Goal: Task Accomplishment & Management: Manage account settings

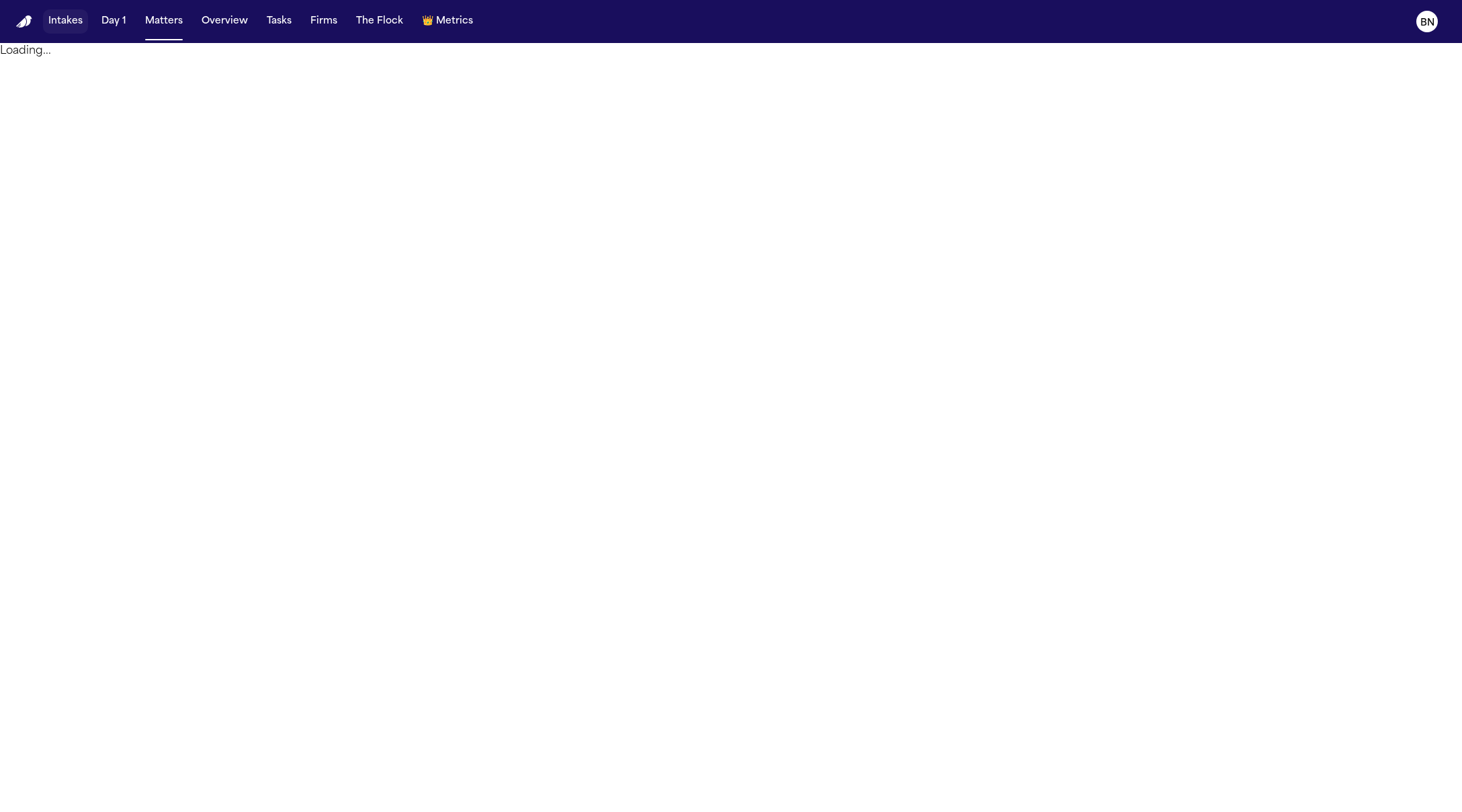
click at [75, 17] on button "Intakes" at bounding box center [65, 21] width 45 height 24
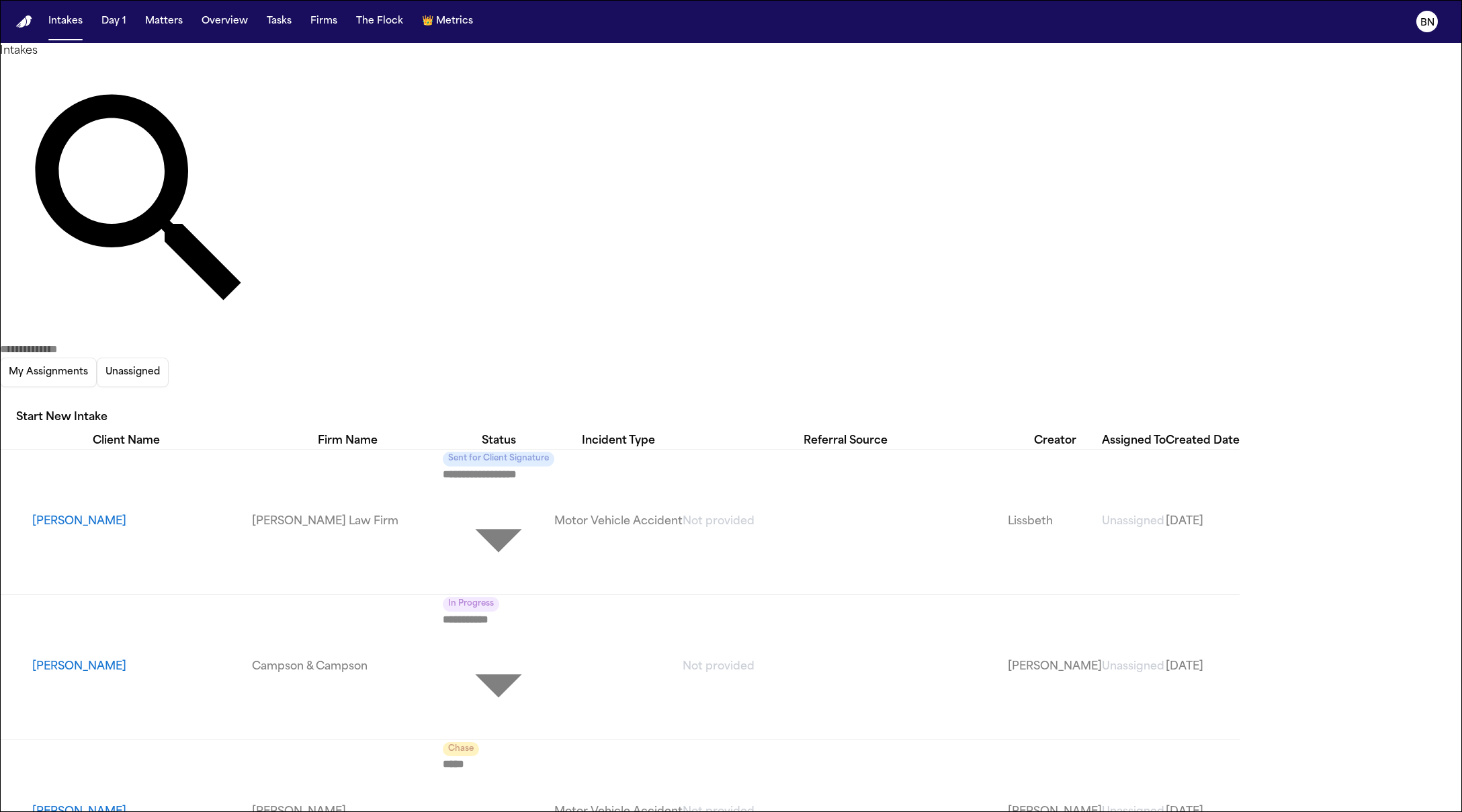
click at [883, 50] on div "Intakes My Assignments Unassigned Start New Intake" at bounding box center [731, 237] width 1462 height 390
click at [268, 50] on div "Intakes My Assignments Unassigned Start New Intake" at bounding box center [731, 237] width 1462 height 390
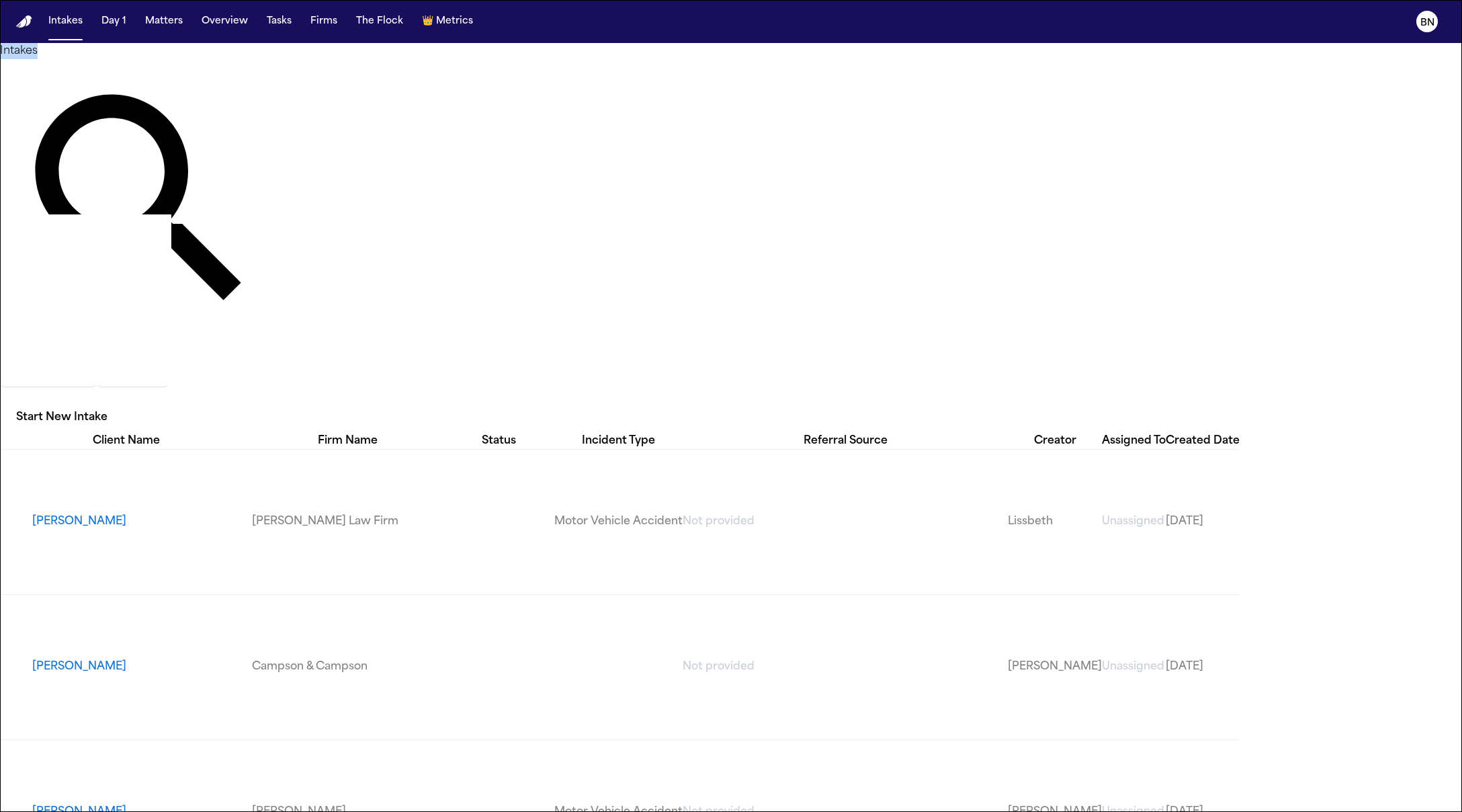
click at [267, 48] on div "Intakes My Assignments Unassigned Start New Intake" at bounding box center [731, 237] width 1462 height 390
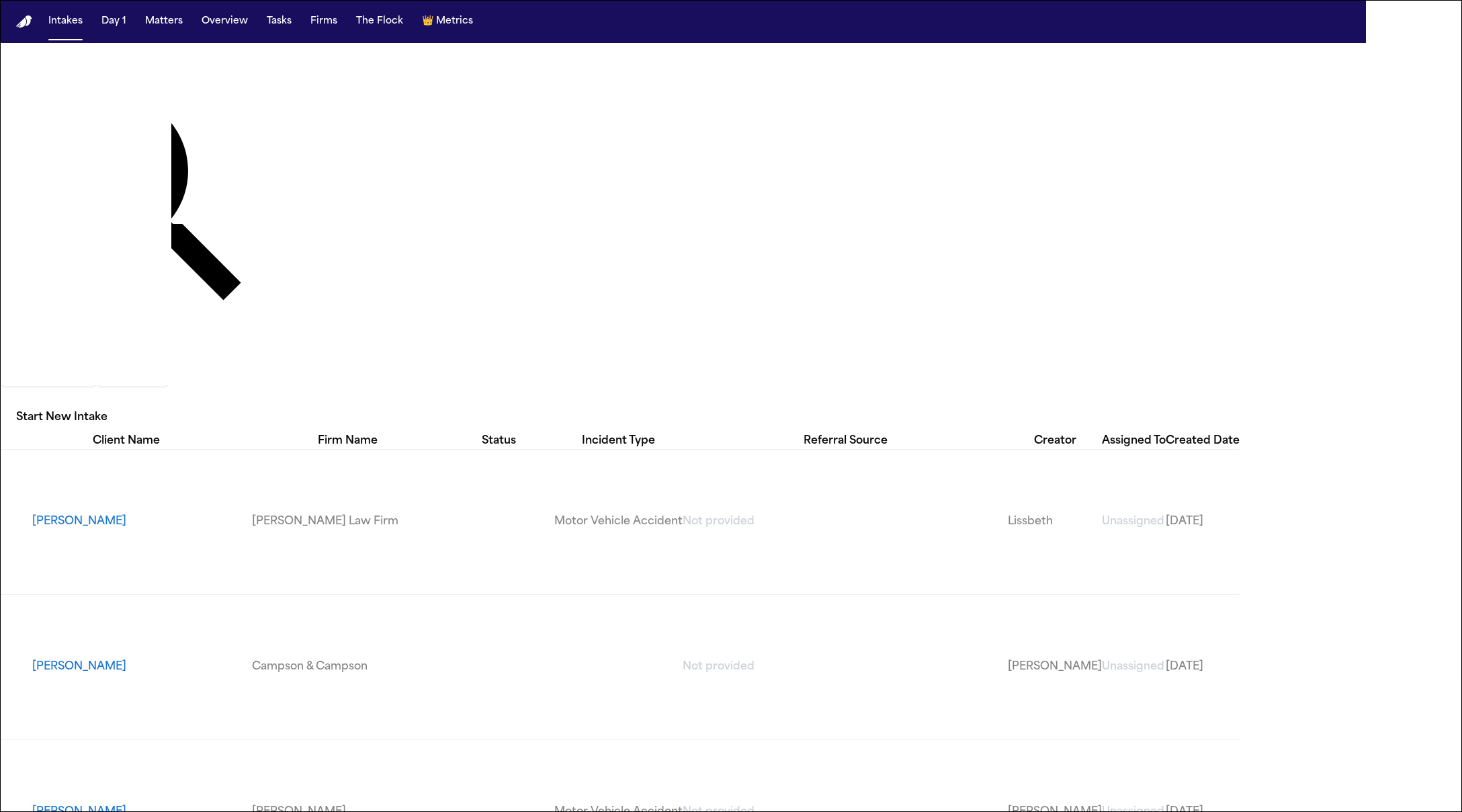
click at [275, 34] on nav "Intakes Day 1 Matters Overview Tasks Firms The Flock 👑 Metrics BN" at bounding box center [731, 21] width 1462 height 43
click at [275, 33] on button "Tasks" at bounding box center [279, 21] width 36 height 24
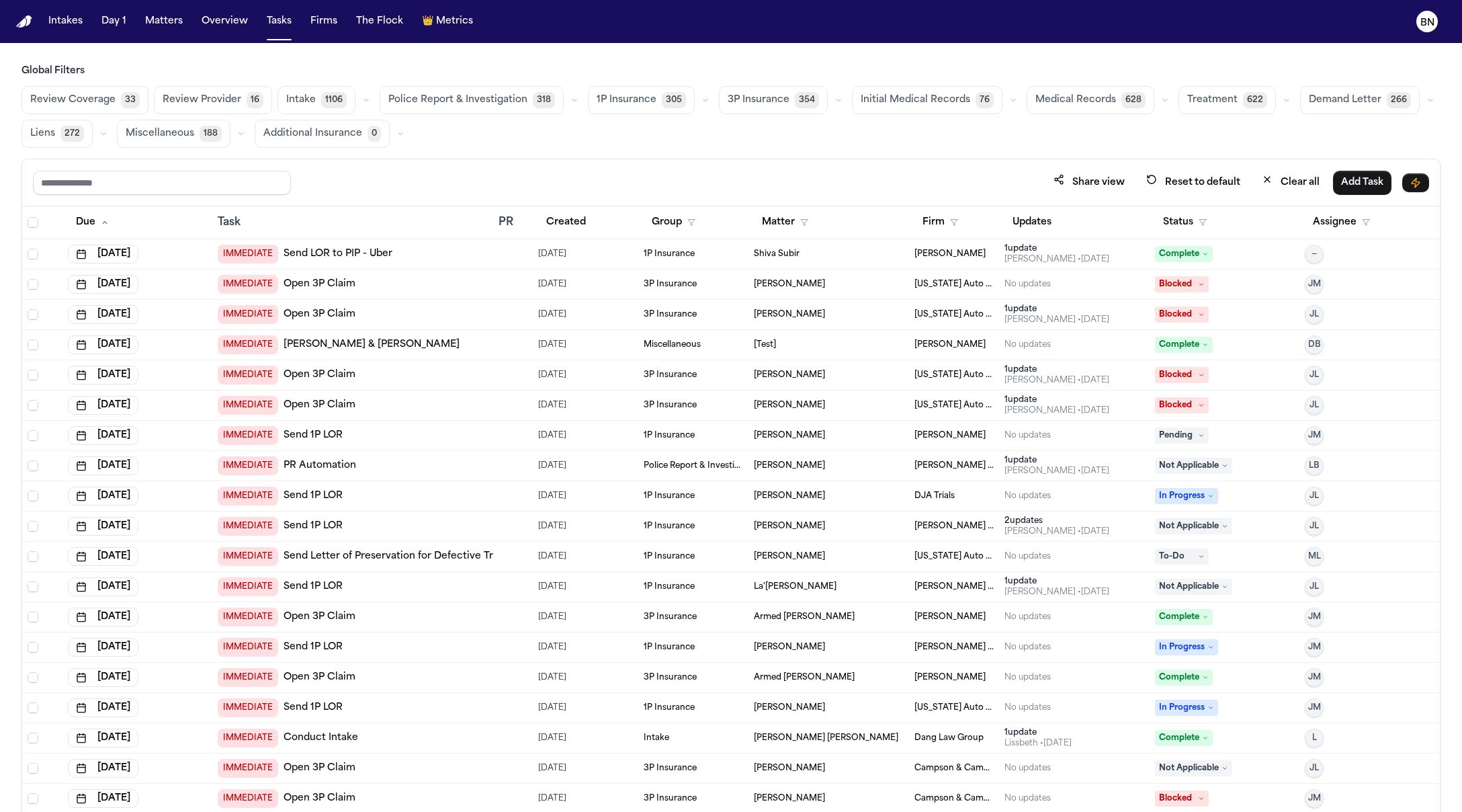
click at [1279, 98] on button "button" at bounding box center [1287, 100] width 16 height 16
click at [1128, 138] on div "Review Coverage 33 Review Provider 16 Intake 1106 Police Report & Investigation…" at bounding box center [731, 117] width 1419 height 62
click at [1057, 89] on button "Medical Records 628" at bounding box center [1090, 100] width 128 height 29
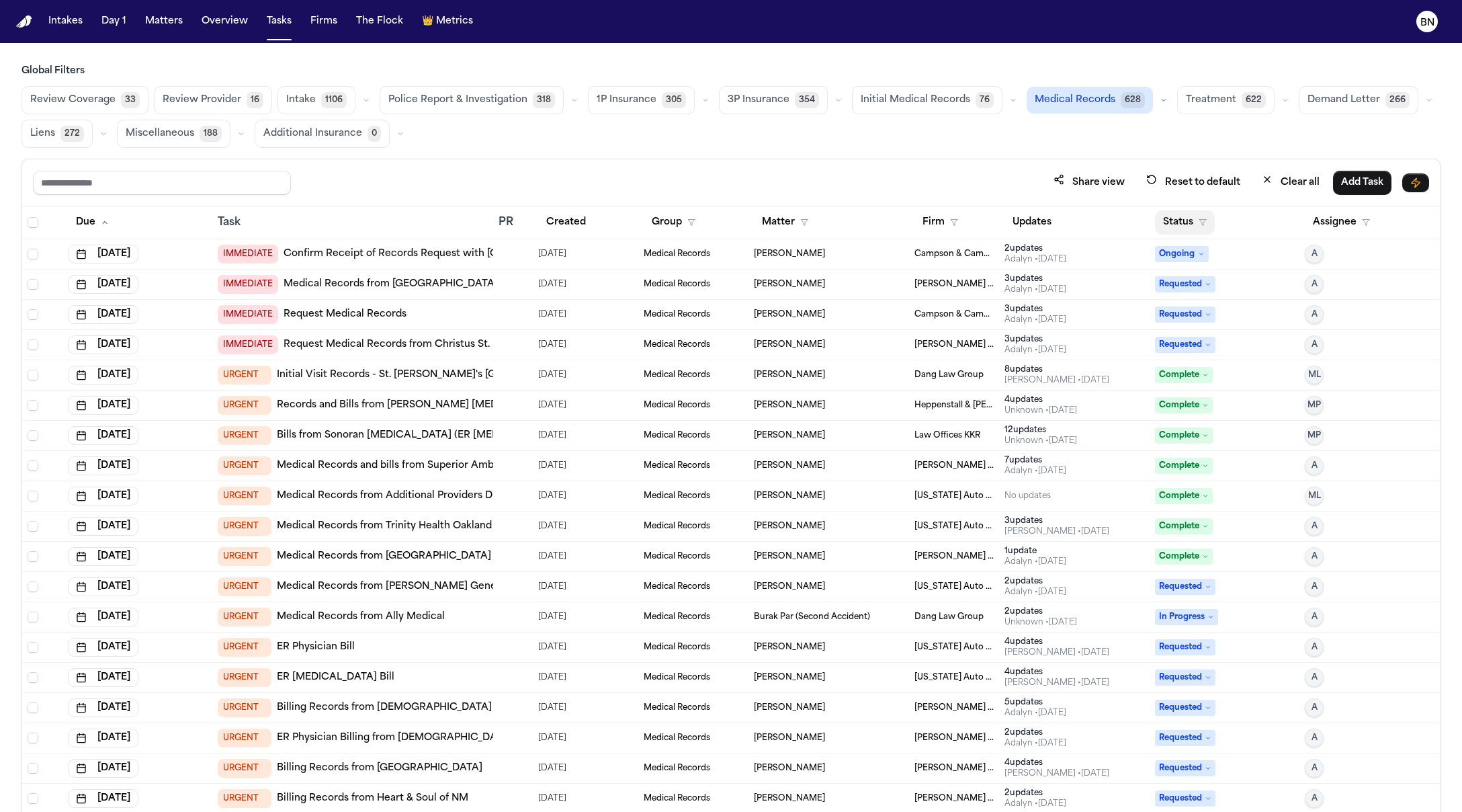
click at [1194, 222] on button "Status" at bounding box center [1184, 222] width 60 height 24
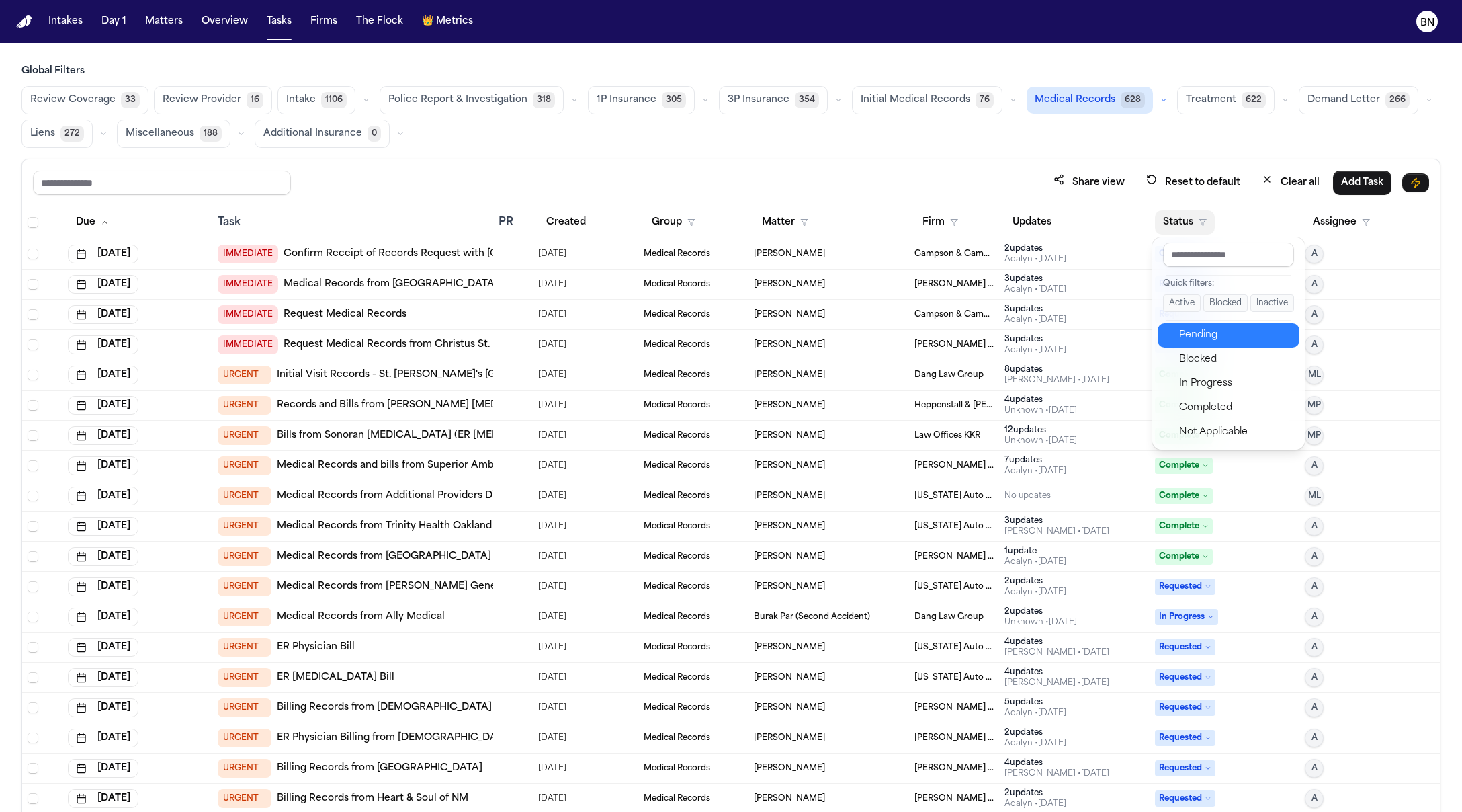
click at [1191, 329] on div "Pending" at bounding box center [1235, 335] width 112 height 16
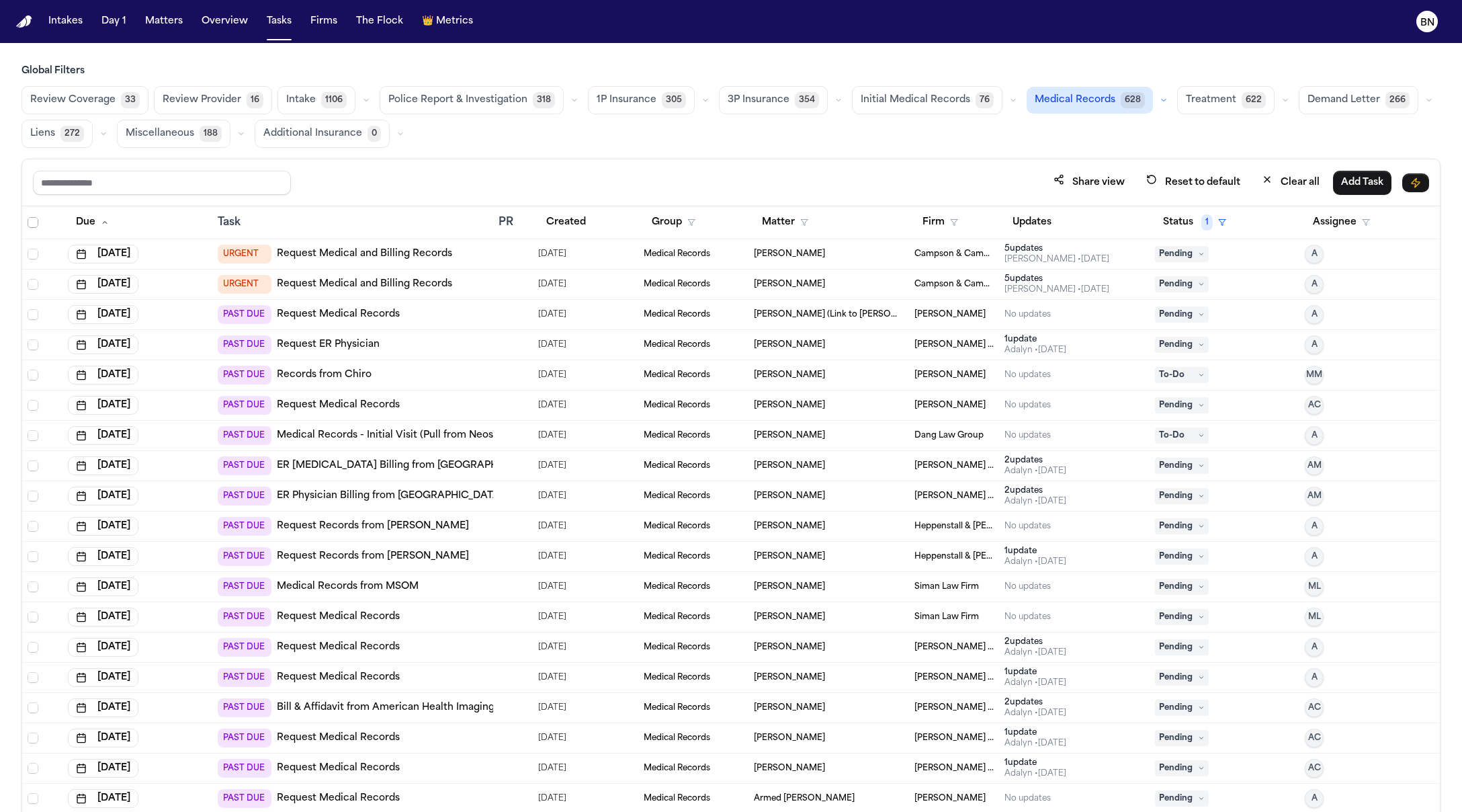
click at [34, 219] on span "Select all" at bounding box center [33, 222] width 11 height 11
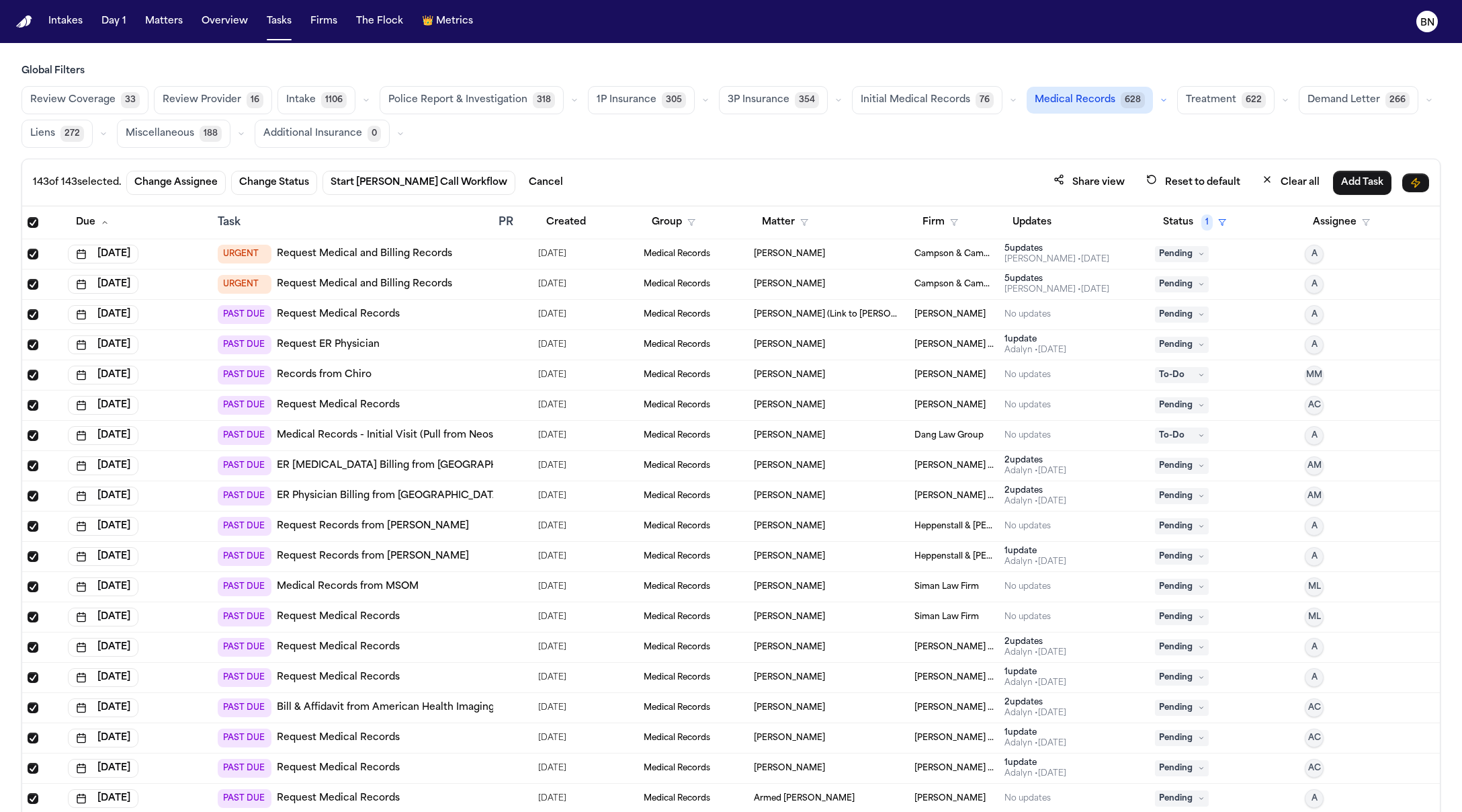
click at [34, 219] on span "Select all" at bounding box center [33, 222] width 11 height 11
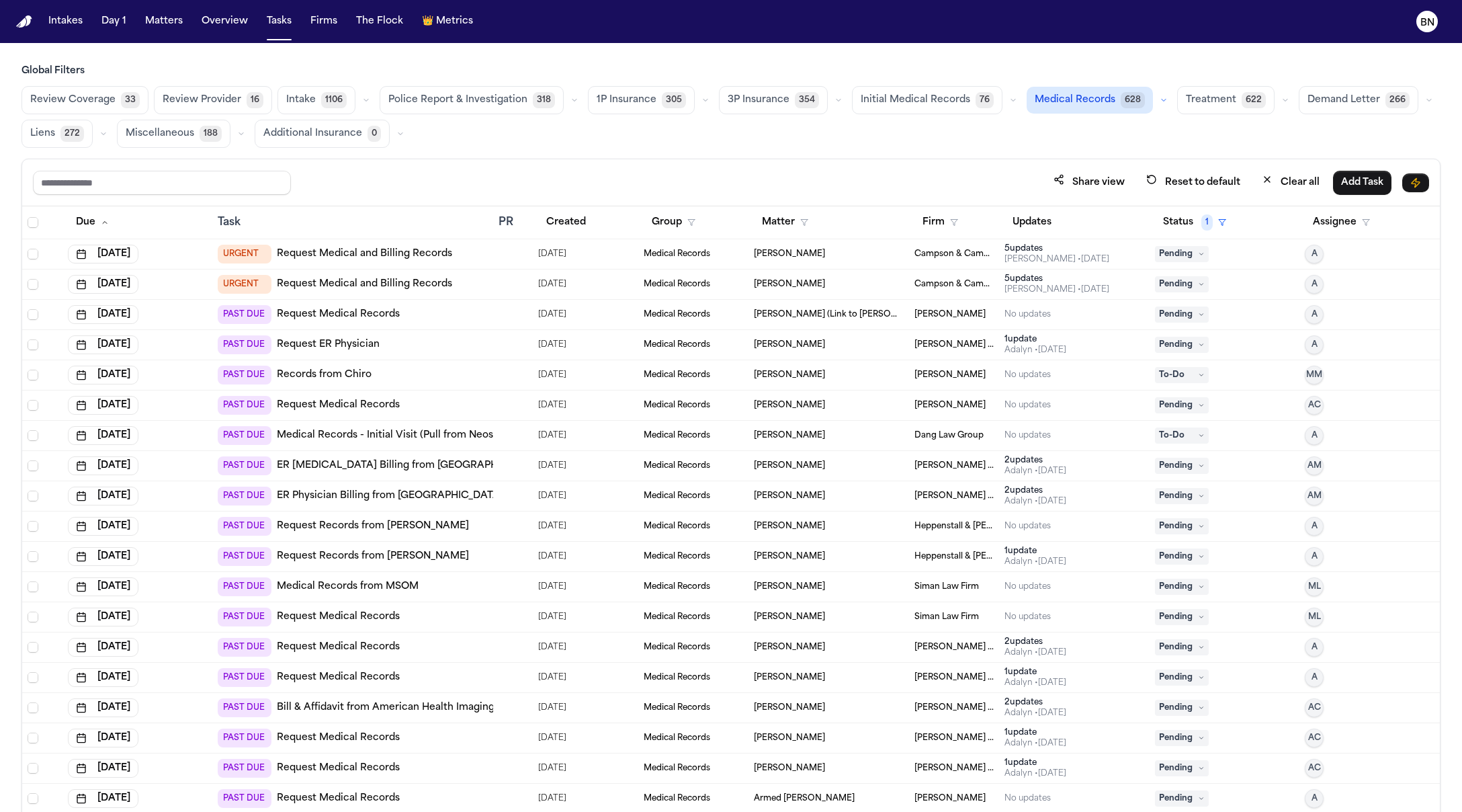
click at [530, 160] on div "Share view Reset to default Clear all Add Task" at bounding box center [731, 183] width 1418 height 47
click at [525, 163] on div "Share view Reset to default Clear all Add Task" at bounding box center [731, 183] width 1418 height 47
click at [506, 164] on div "Share view Reset to default Clear all Add Task" at bounding box center [731, 183] width 1418 height 47
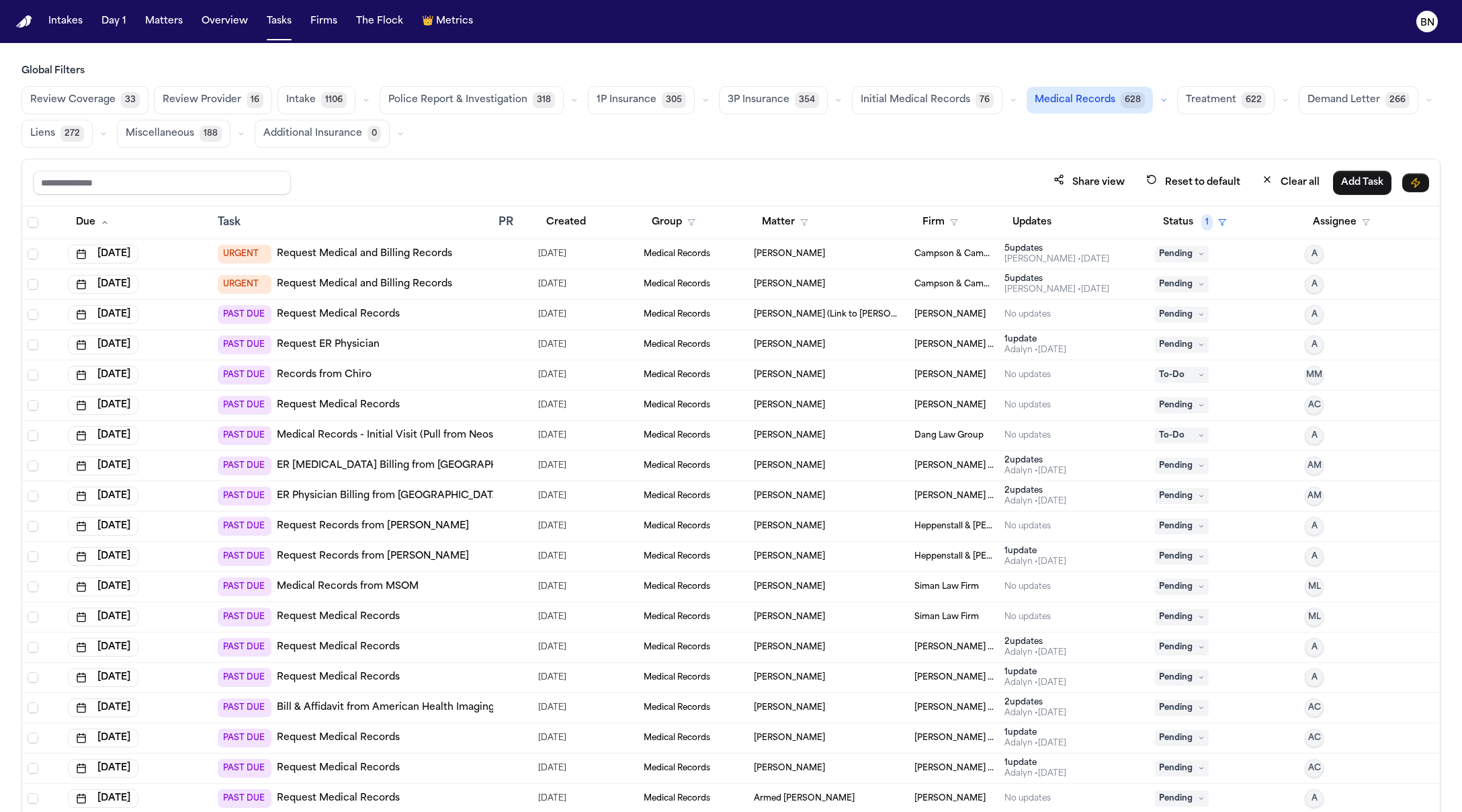
click at [506, 164] on div "Share view Reset to default Clear all Add Task" at bounding box center [731, 183] width 1418 height 47
click at [33, 217] on span "Select all" at bounding box center [33, 222] width 11 height 11
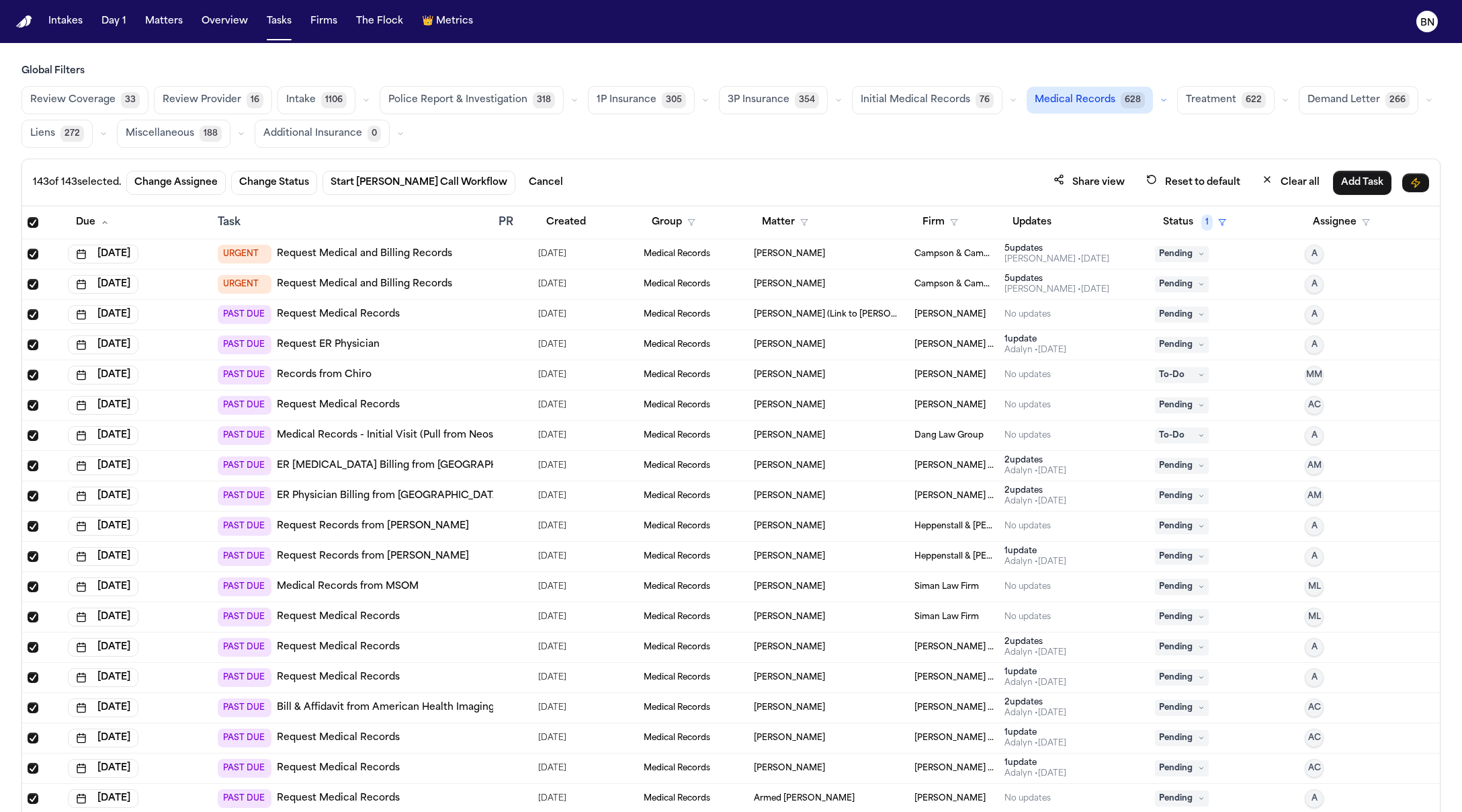
click at [558, 163] on div "143 of 143 selected. Change Assignee Change Status Start Bland Call Workflow Ca…" at bounding box center [731, 183] width 1418 height 47
click at [171, 17] on button "Matters" at bounding box center [164, 21] width 48 height 24
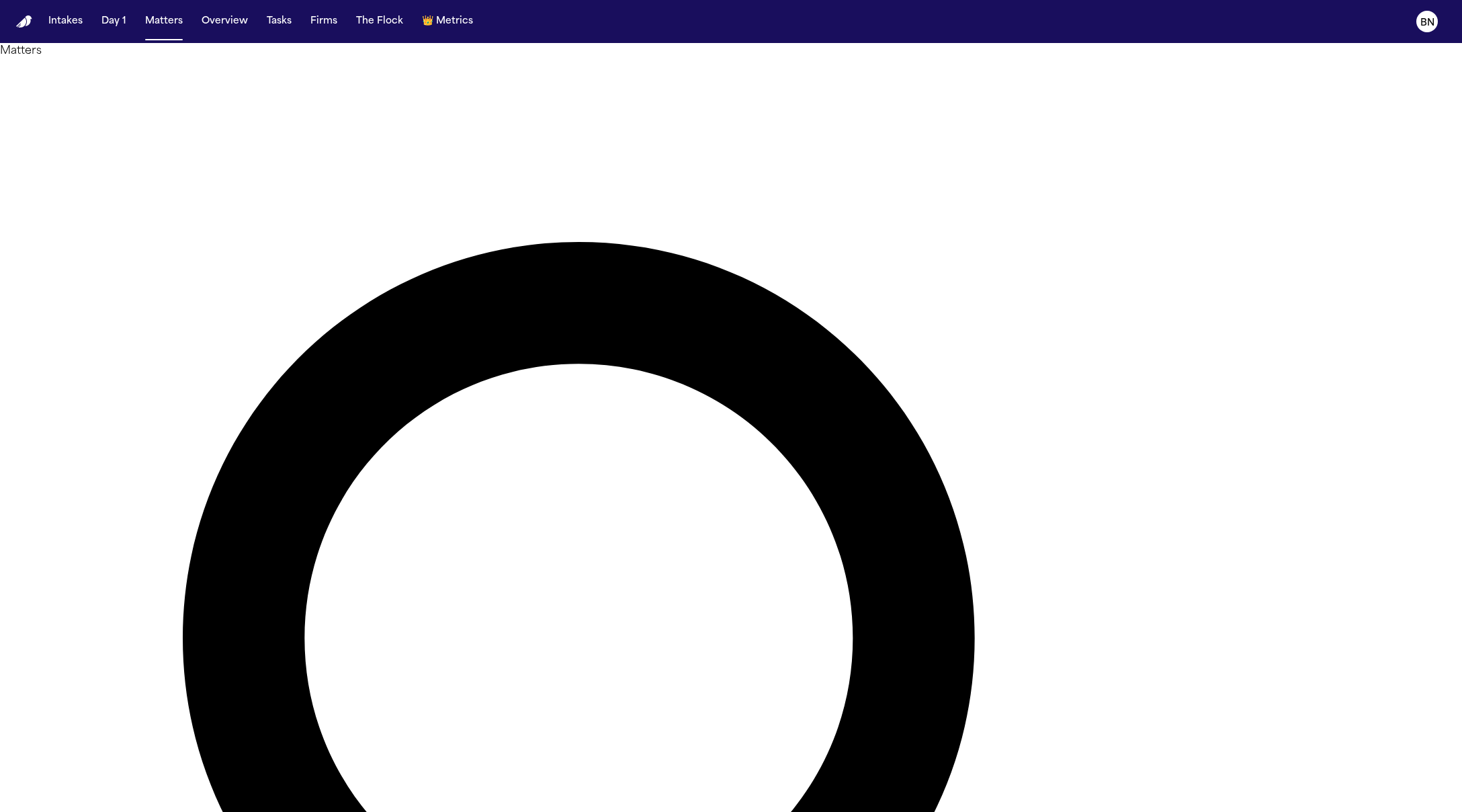
type input "*******"
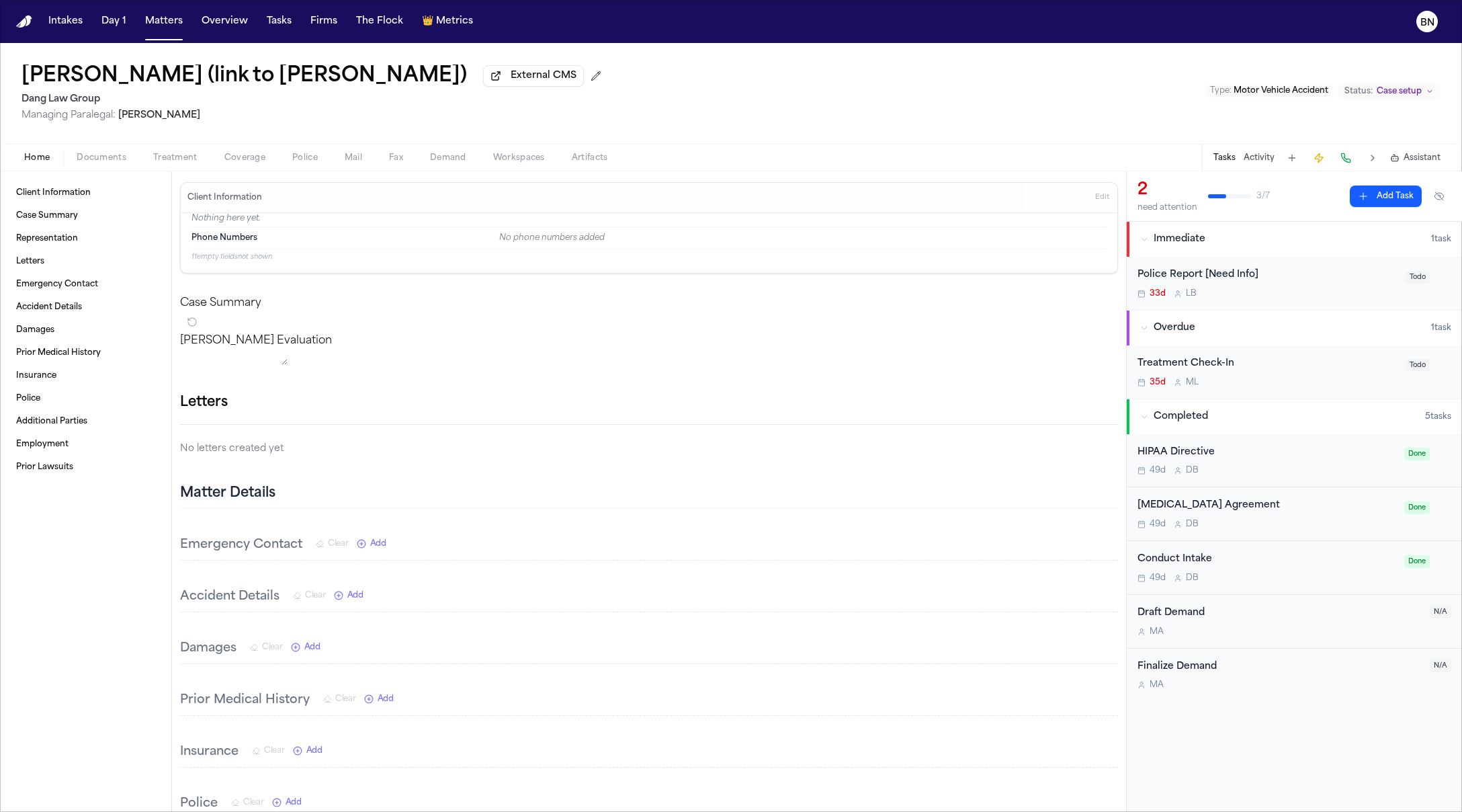
click at [106, 166] on button "Documents" at bounding box center [102, 158] width 77 height 16
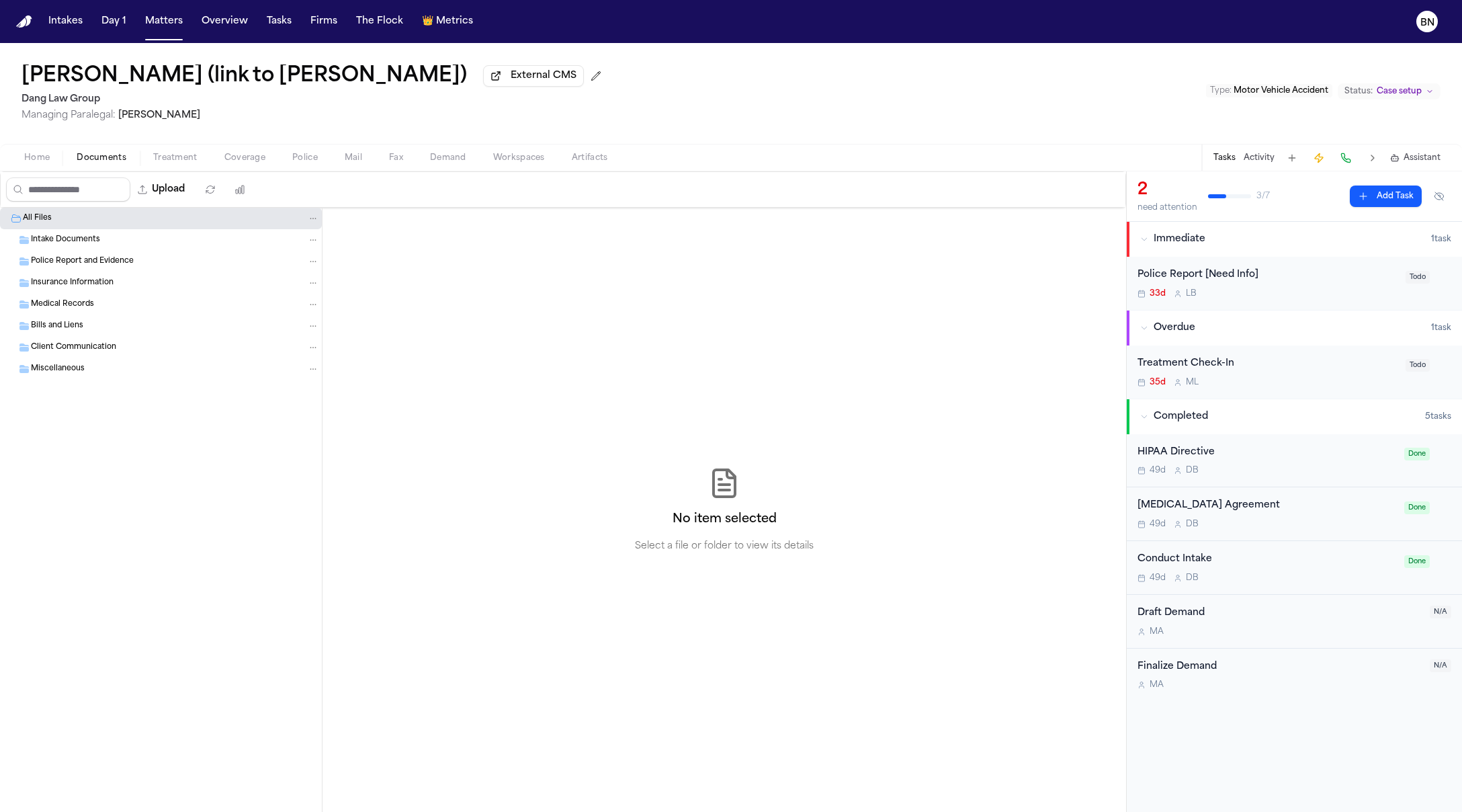
click at [37, 164] on span "Home" at bounding box center [37, 158] width 25 height 11
click at [115, 160] on span "Documents" at bounding box center [102, 158] width 50 height 11
click at [576, 76] on span "External CMS" at bounding box center [543, 75] width 66 height 13
click at [1137, 51] on div "Jairo Dominguez Carbajal (link to Dariana Dominguez Carbajal) External CMS Dang…" at bounding box center [731, 93] width 1462 height 101
click at [312, 29] on button "Firms" at bounding box center [323, 21] width 37 height 24
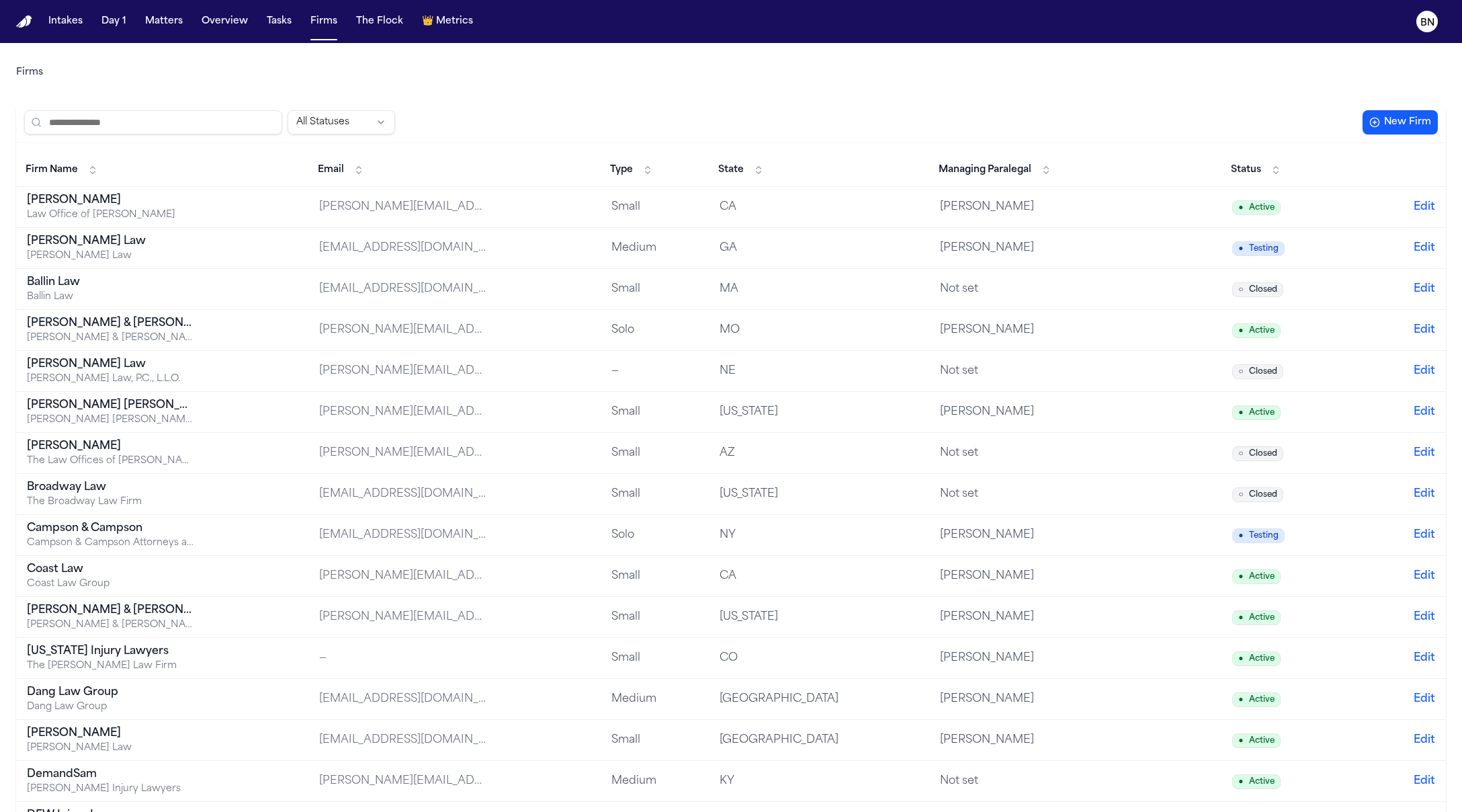
click at [1058, 168] on button "Managing Paralegal" at bounding box center [995, 170] width 126 height 21
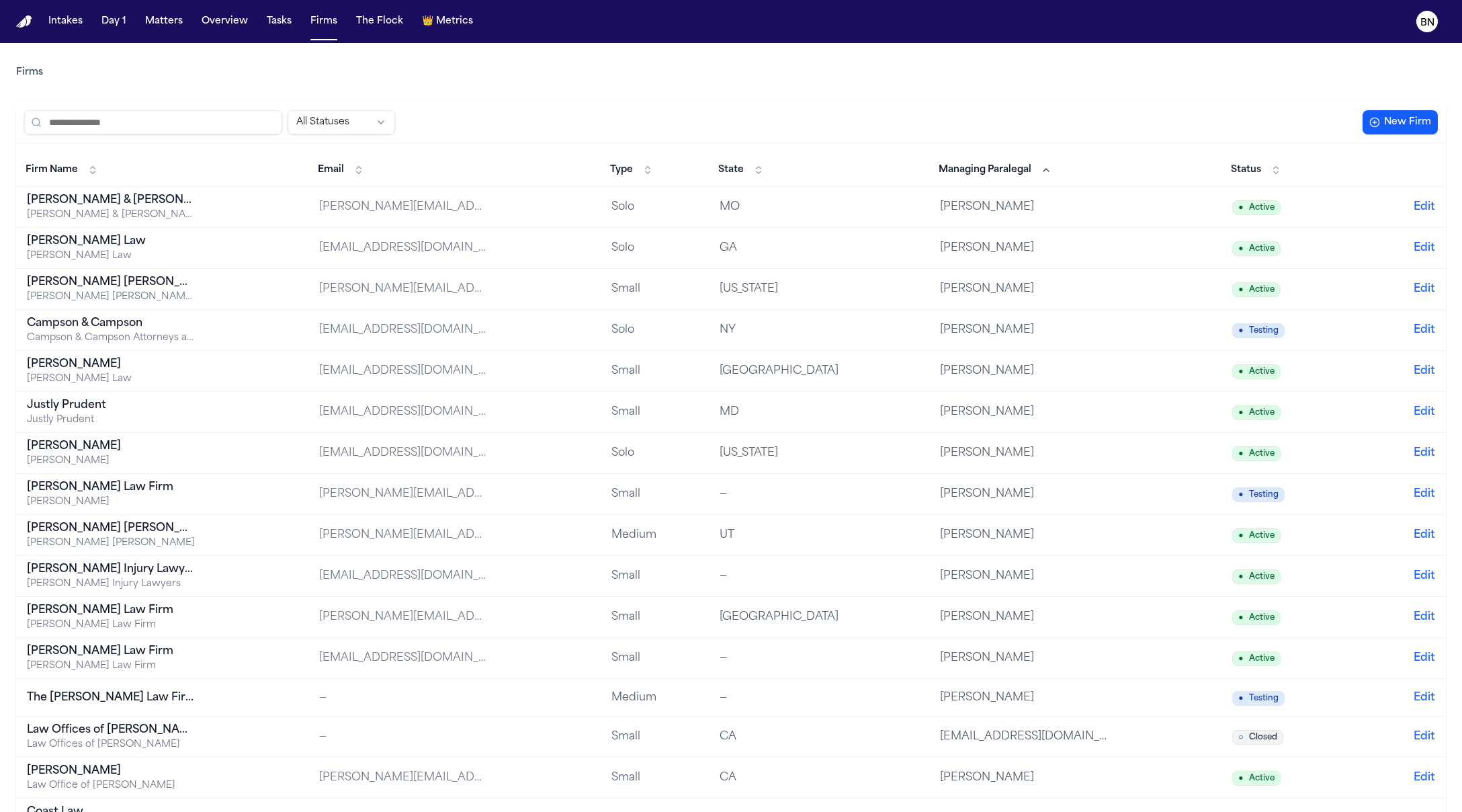
click at [1005, 160] on button "Managing Paralegal" at bounding box center [995, 170] width 126 height 21
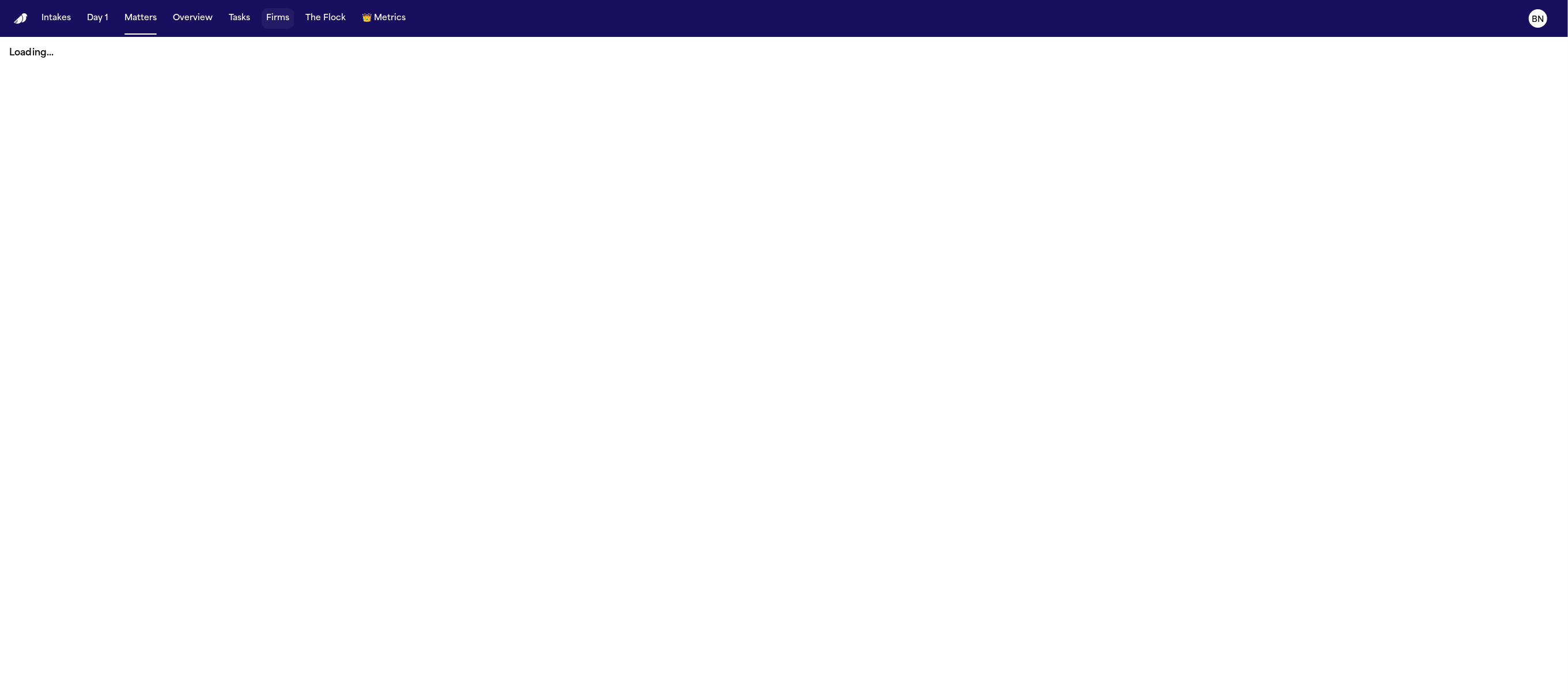
click at [287, 27] on button "Firms" at bounding box center [277, 18] width 32 height 20
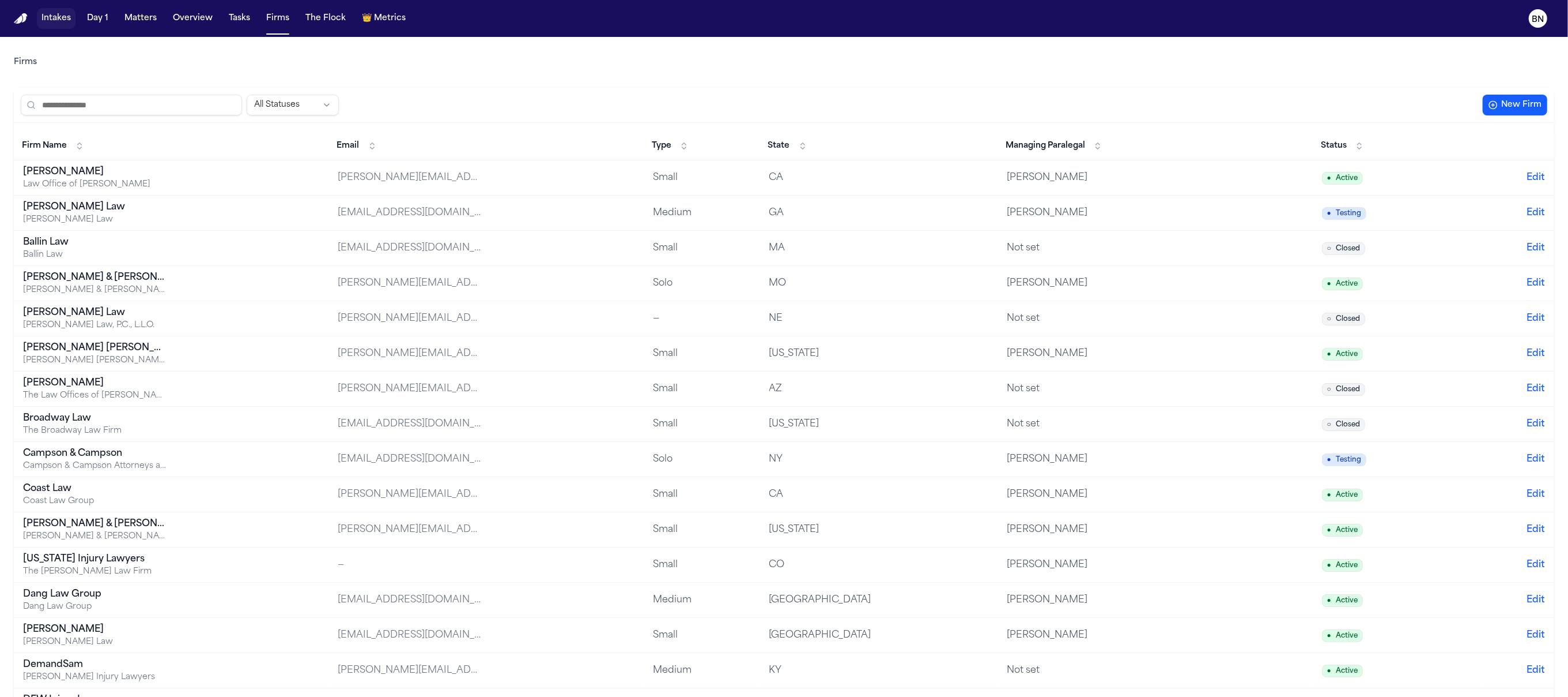
click at [50, 21] on button "Intakes" at bounding box center [56, 18] width 39 height 20
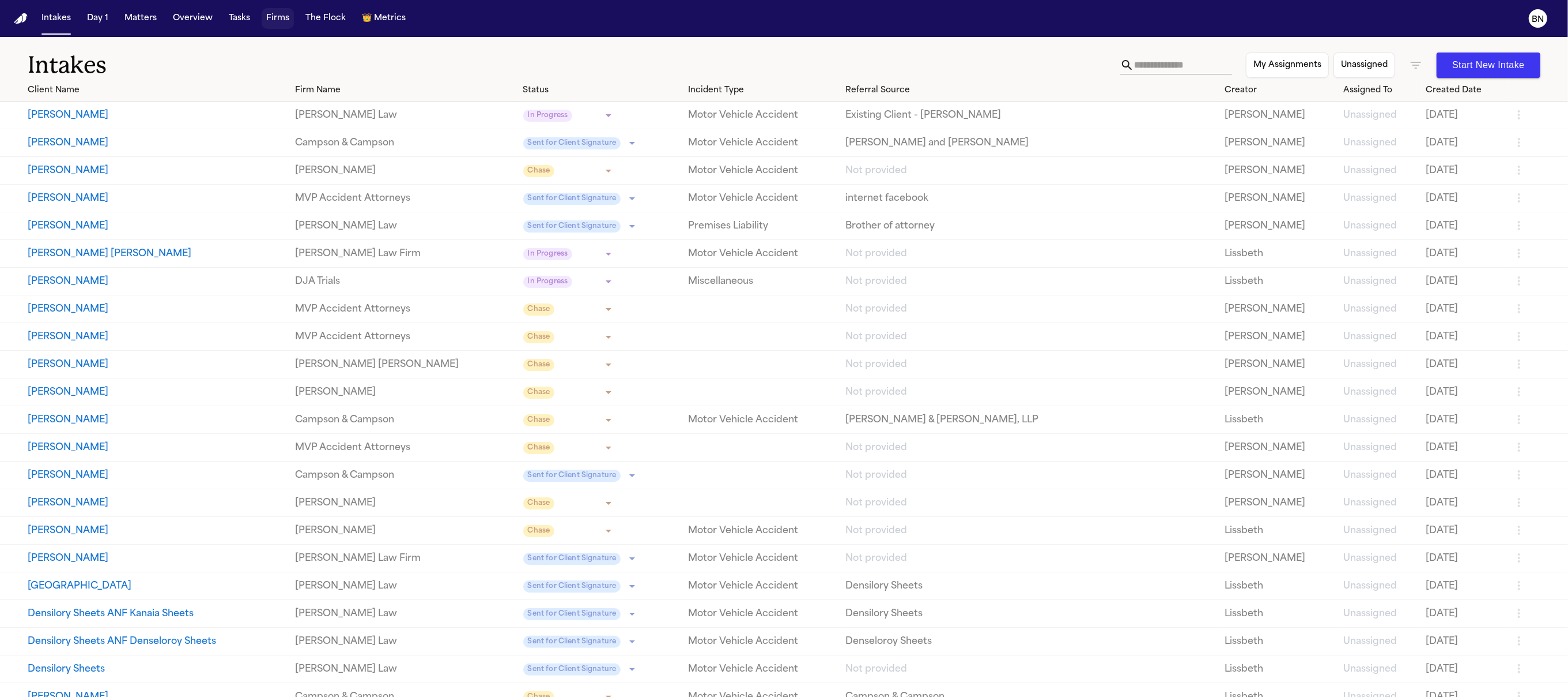
click at [272, 19] on button "Firms" at bounding box center [277, 18] width 32 height 20
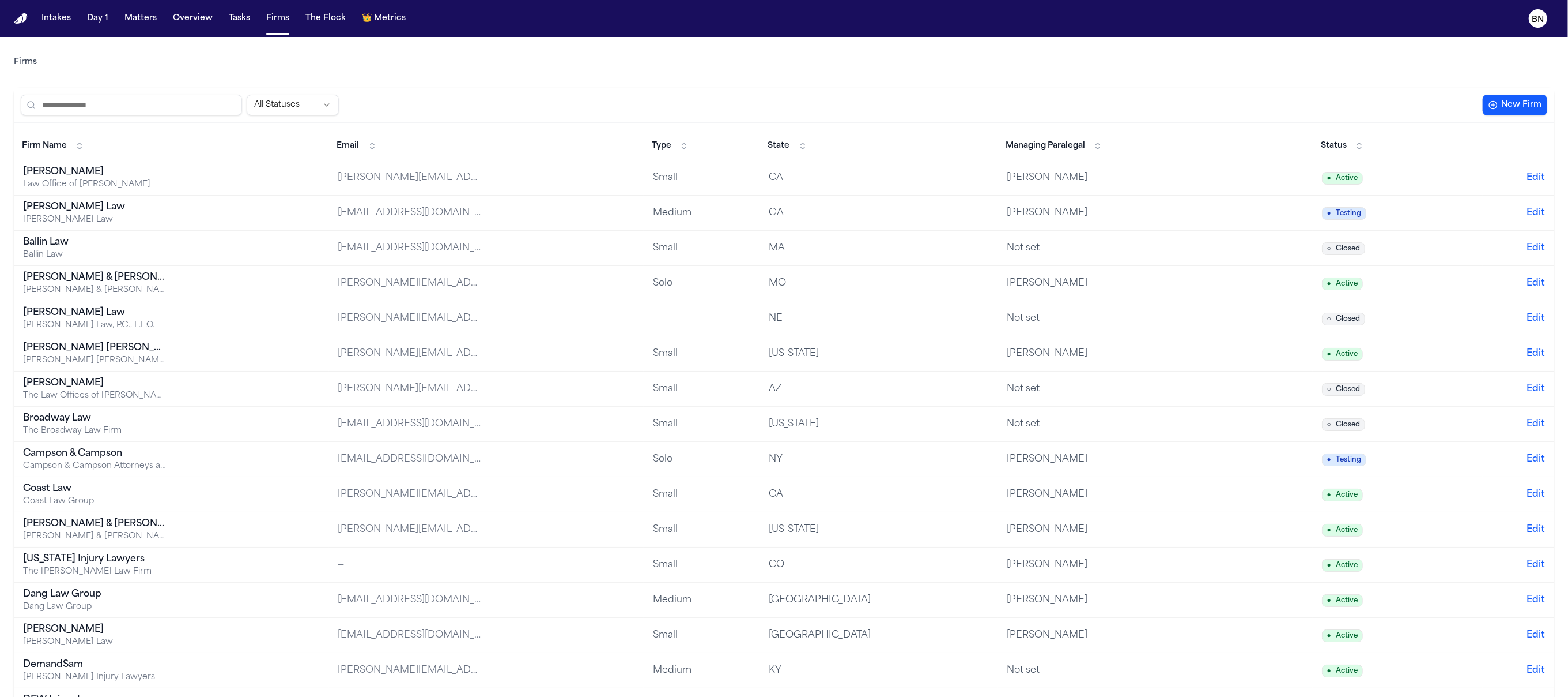
click at [1211, 189] on td "[PERSON_NAME]" at bounding box center [1155, 178] width 315 height 35
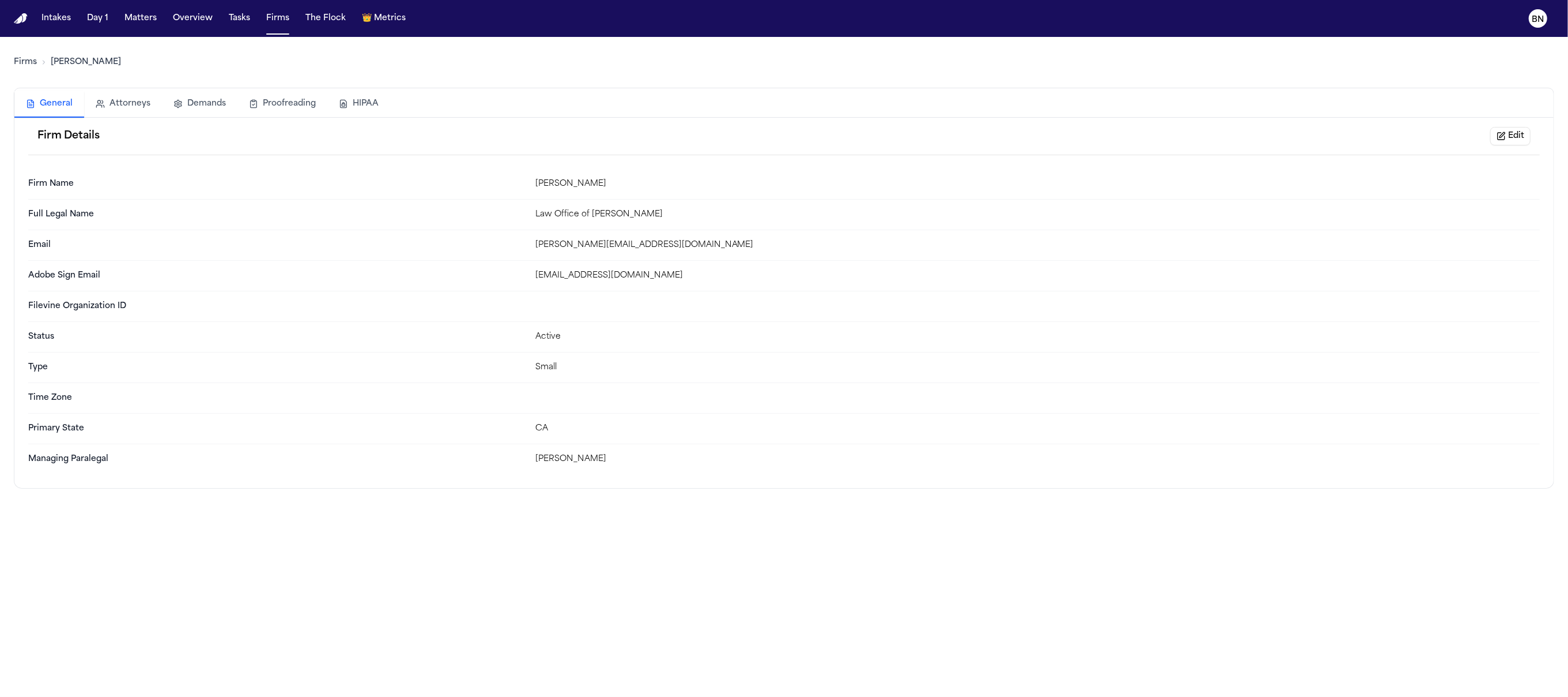
click at [1515, 142] on button "Edit" at bounding box center [1510, 136] width 40 height 18
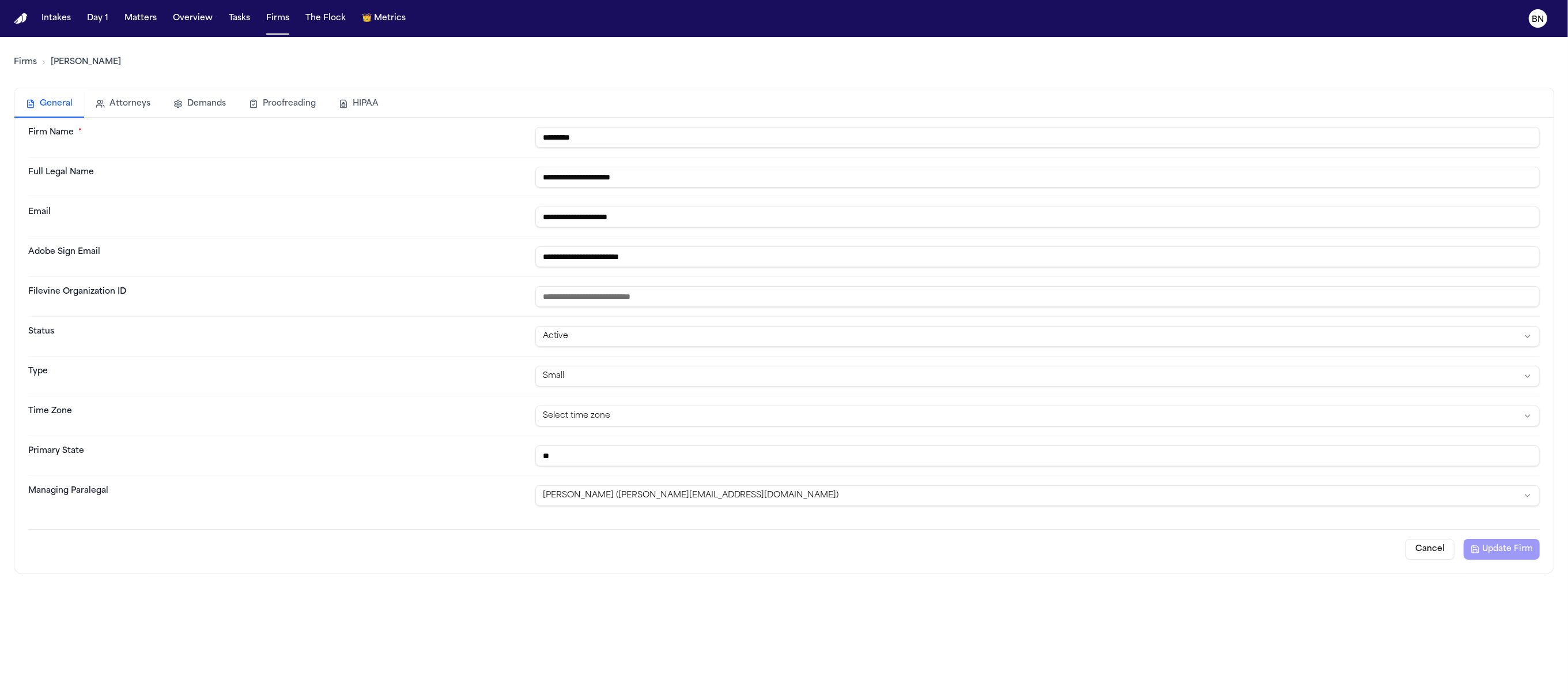
click at [624, 332] on html "**********" at bounding box center [784, 348] width 1568 height 697
click at [441, 322] on html "**********" at bounding box center [784, 348] width 1568 height 697
click at [28, 66] on link "Firms" at bounding box center [25, 62] width 23 height 12
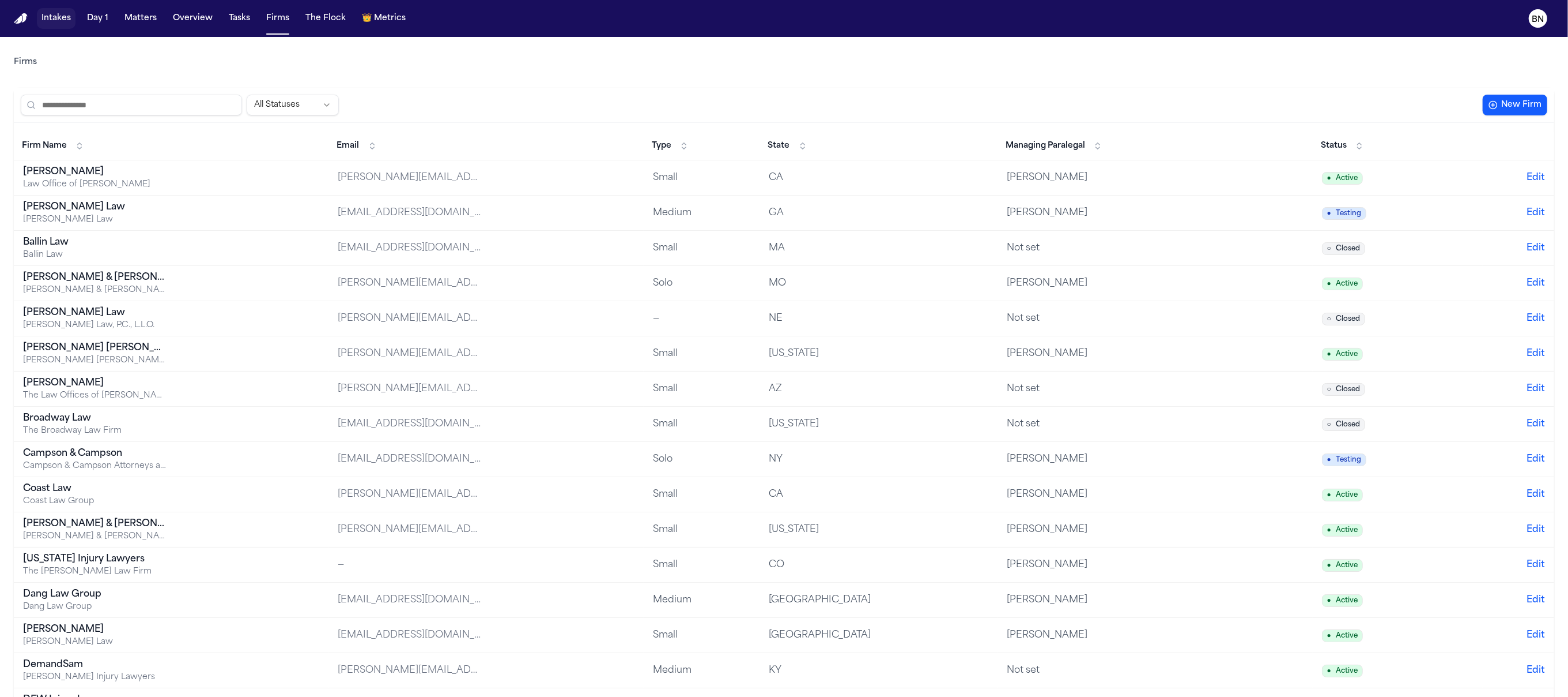
click at [50, 27] on button "Intakes" at bounding box center [56, 18] width 39 height 20
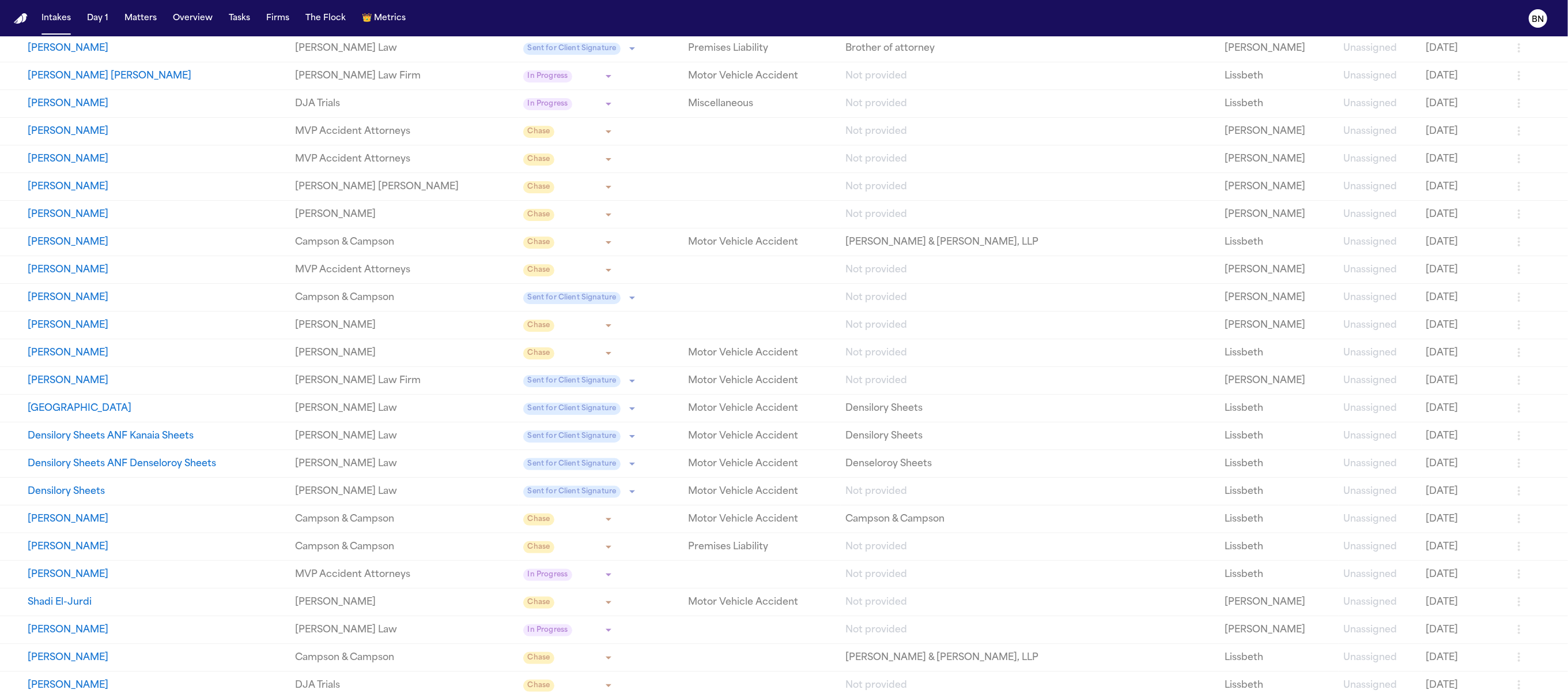
scroll to position [257, 0]
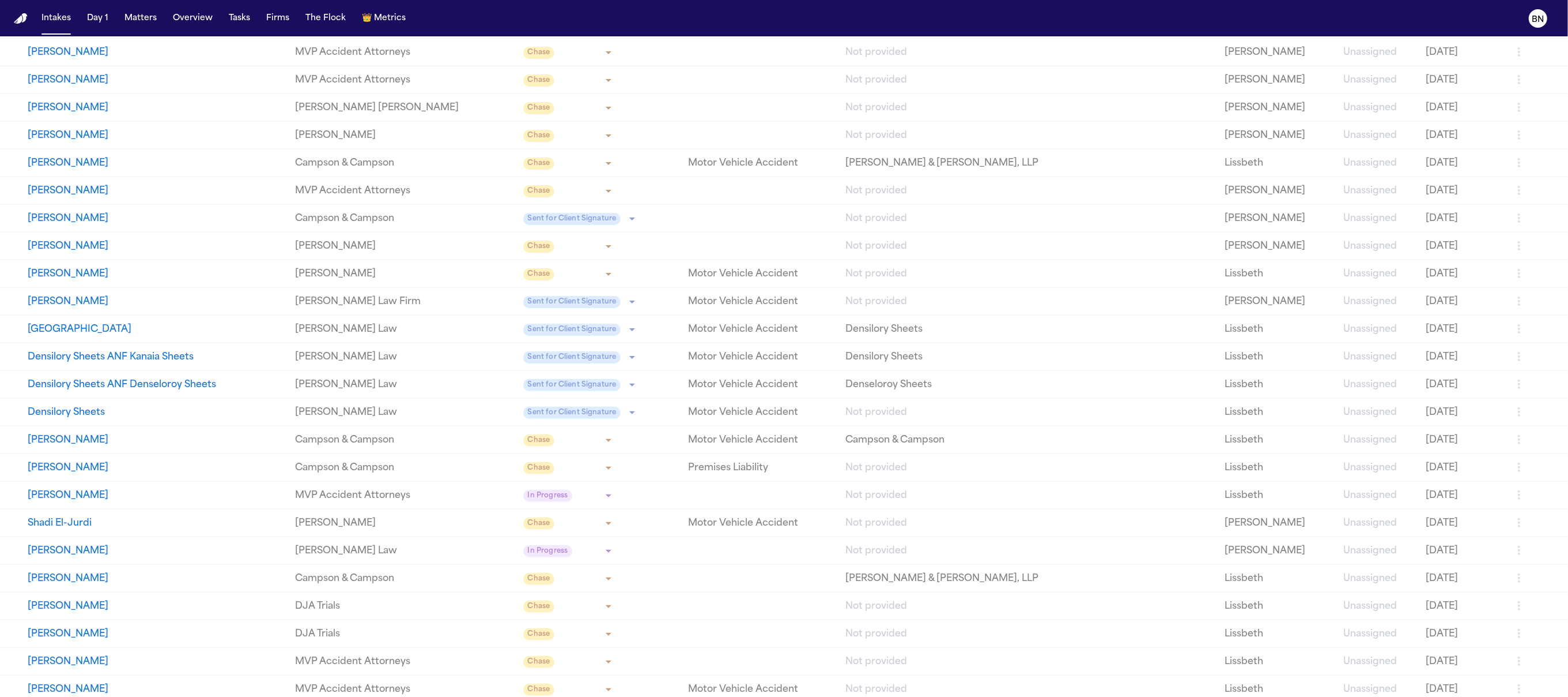
click at [265, 409] on button "Densilory Sheets" at bounding box center [157, 412] width 258 height 14
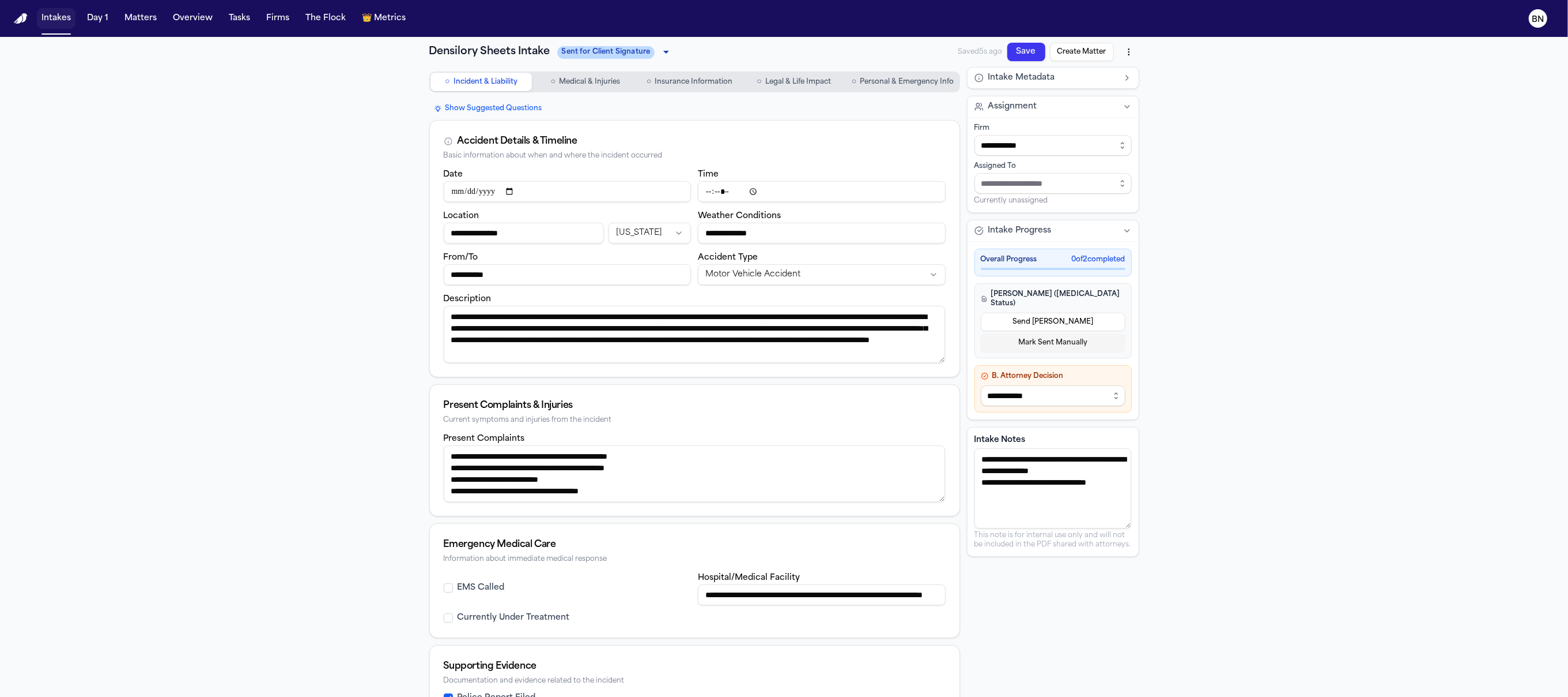
click at [61, 26] on button "Intakes" at bounding box center [56, 18] width 39 height 20
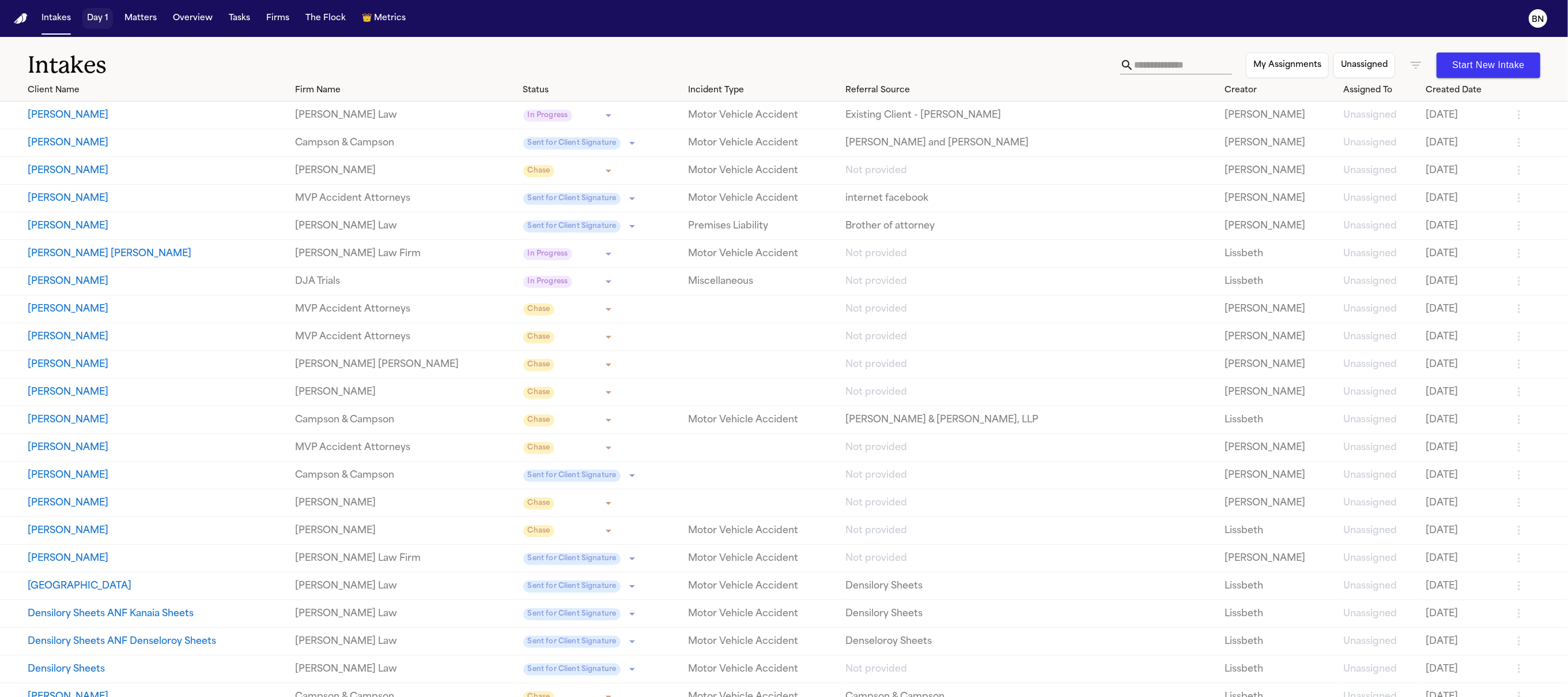
click at [89, 23] on button "Day 1" at bounding box center [97, 18] width 31 height 20
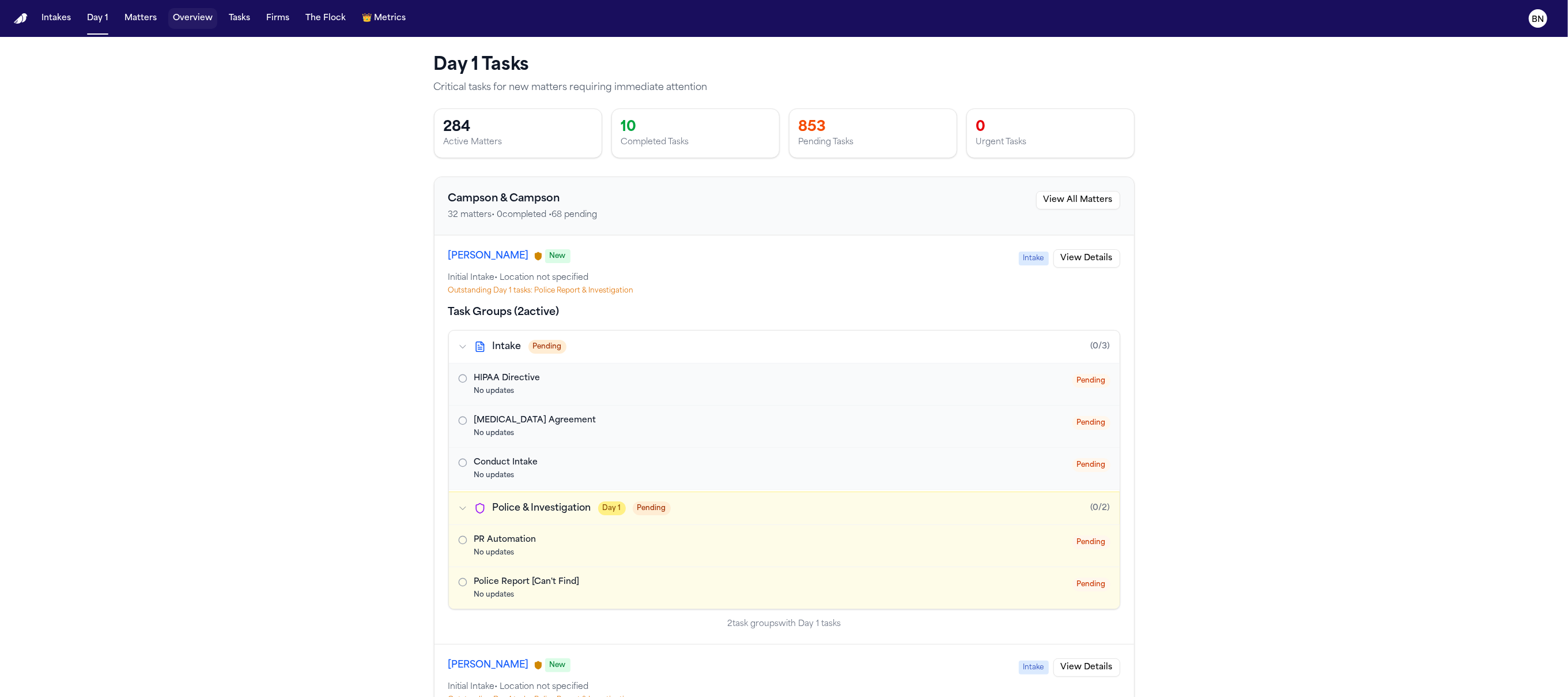
click at [185, 20] on button "Overview" at bounding box center [193, 18] width 49 height 20
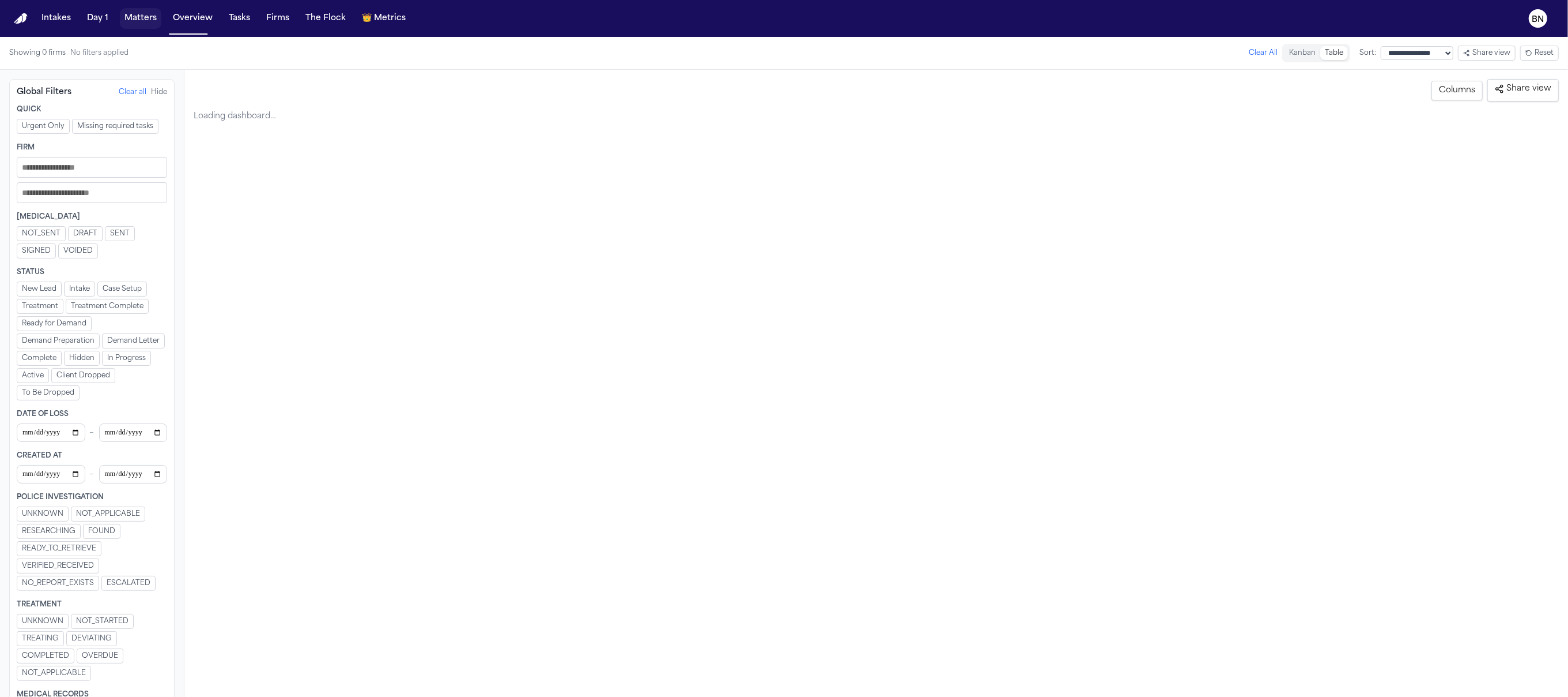
click at [137, 23] on button "Matters" at bounding box center [140, 18] width 42 height 20
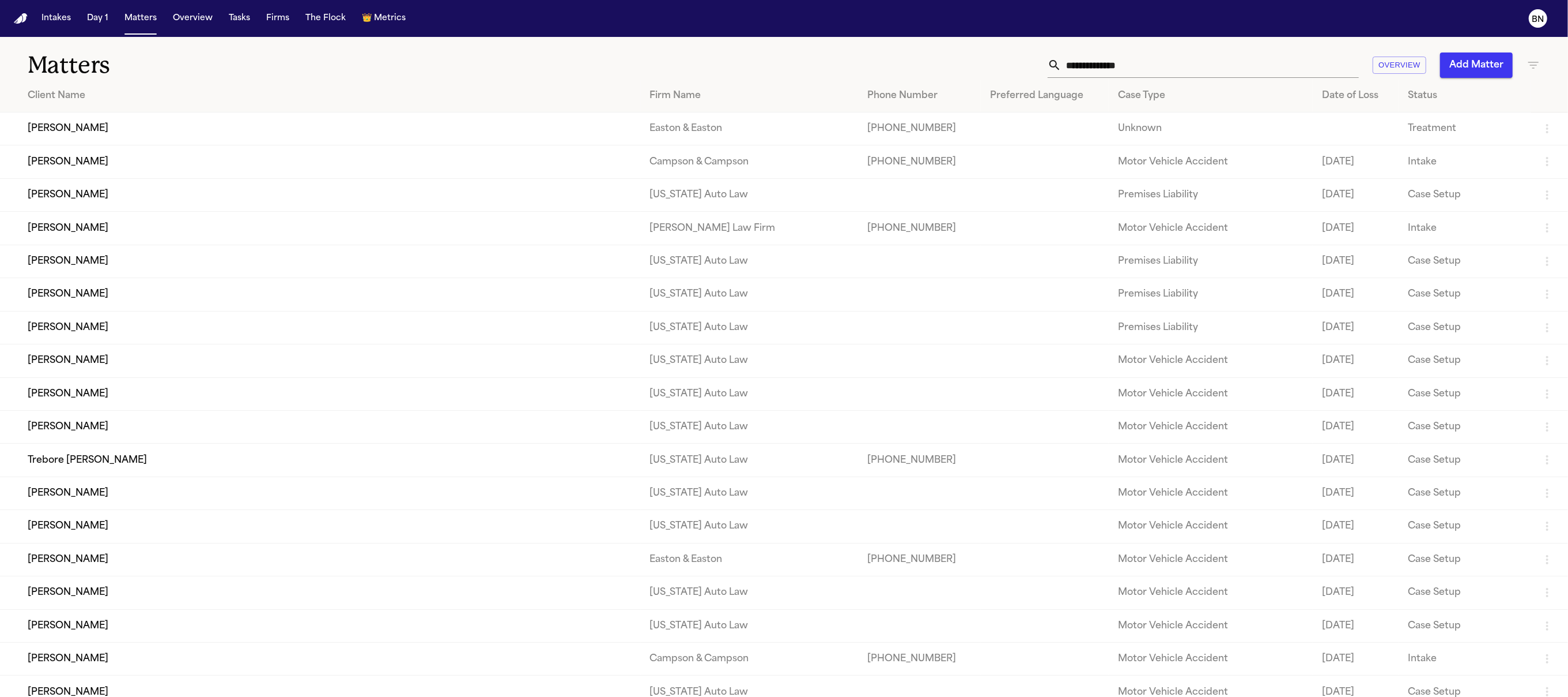
click at [275, 127] on td "[PERSON_NAME]" at bounding box center [320, 129] width 641 height 33
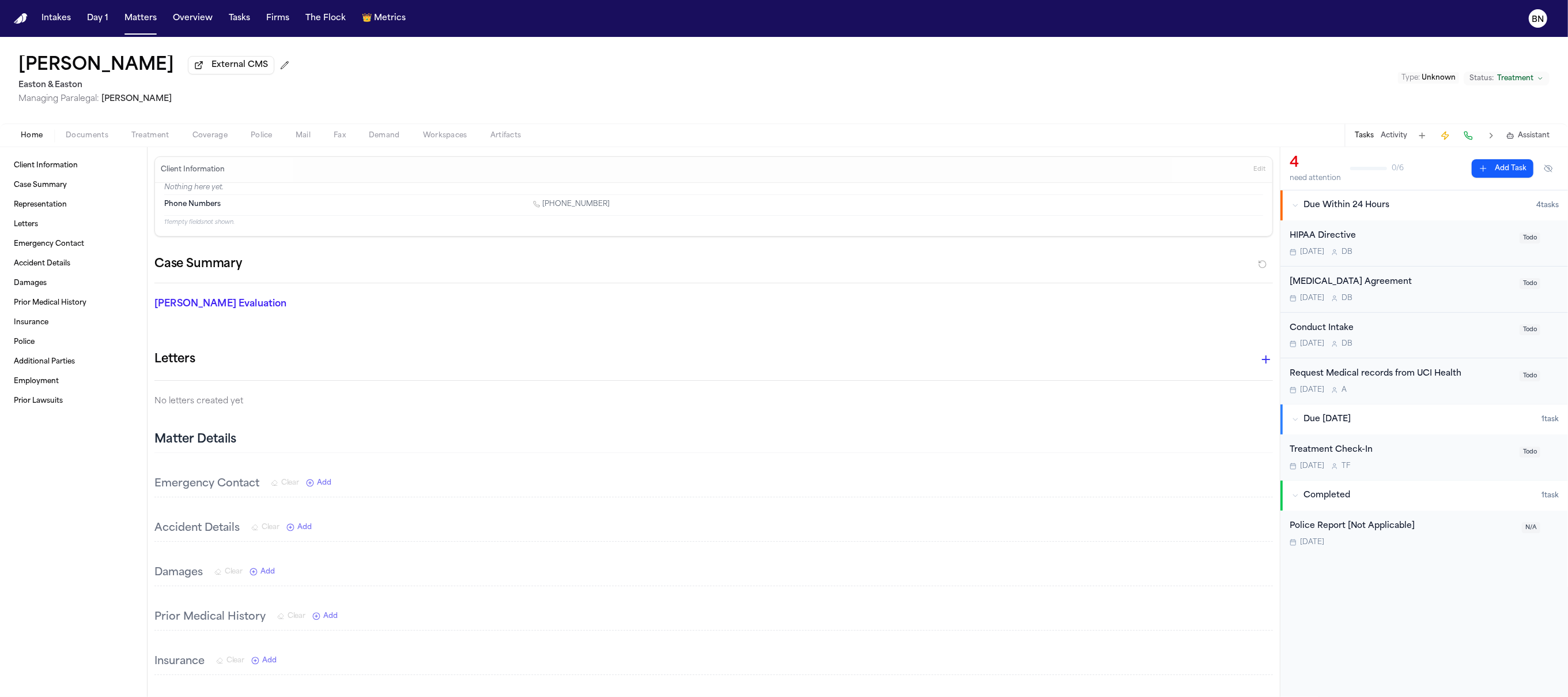
click at [220, 71] on span "External CMS" at bounding box center [240, 65] width 57 height 12
click at [71, 85] on h2 "Easton & Easton" at bounding box center [156, 85] width 276 height 14
drag, startPoint x: 157, startPoint y: 104, endPoint x: 103, endPoint y: 102, distance: 54.0
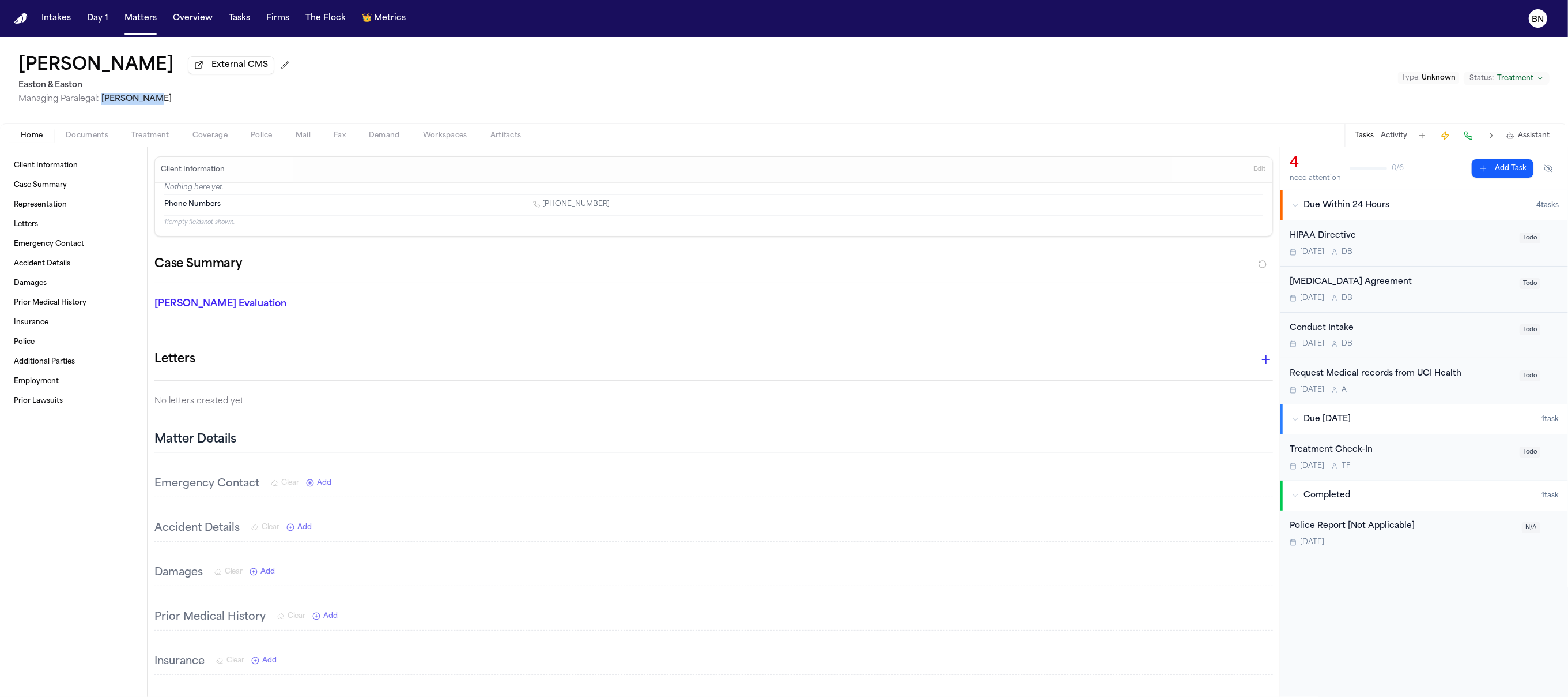
click at [103, 102] on span "Managing Paralegal: [PERSON_NAME]" at bounding box center [156, 99] width 276 height 12
click at [65, 87] on h2 "Easton & Easton" at bounding box center [156, 85] width 276 height 14
drag, startPoint x: 165, startPoint y: 108, endPoint x: 102, endPoint y: 99, distance: 63.6
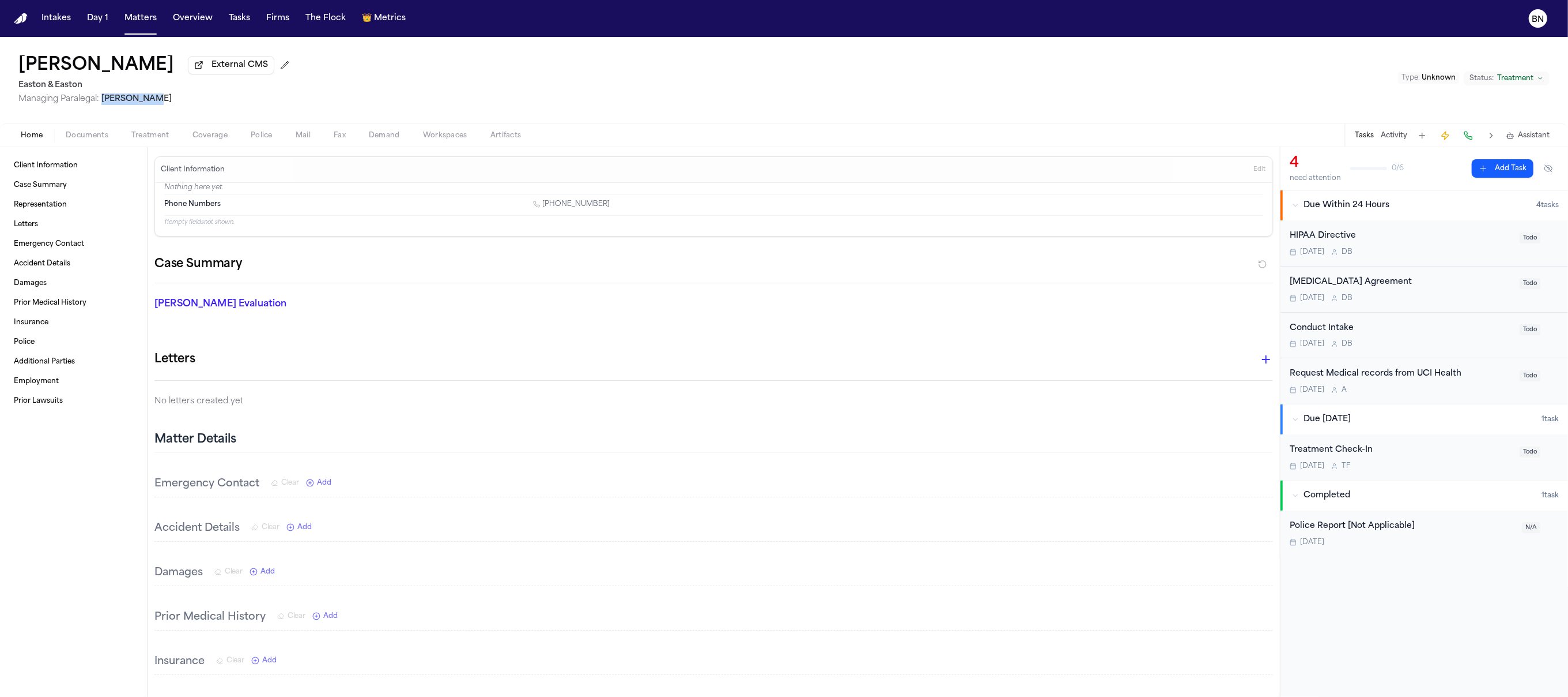
click at [102, 99] on div "[PERSON_NAME] External CMS Easton & Easton Managing Paralegal: [PERSON_NAME] Ty…" at bounding box center [784, 80] width 1568 height 87
click at [81, 95] on span "Managing Paralegal:" at bounding box center [59, 99] width 81 height 9
click at [79, 95] on span "Managing Paralegal:" at bounding box center [59, 99] width 81 height 9
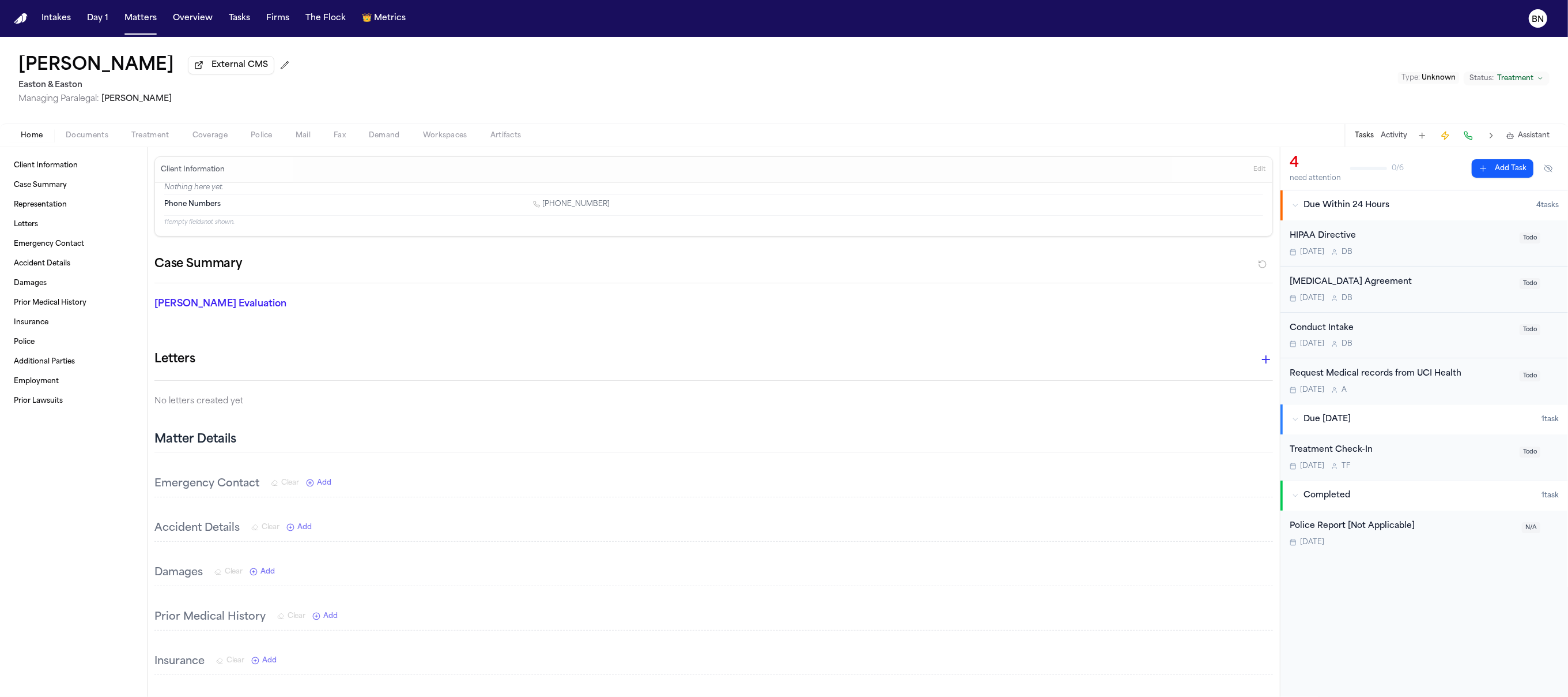
click at [74, 88] on h2 "Easton & Easton" at bounding box center [156, 85] width 276 height 14
drag, startPoint x: 142, startPoint y: 106, endPoint x: 104, endPoint y: 106, distance: 38.0
click at [104, 105] on span "Managing Paralegal: [PERSON_NAME]" at bounding box center [156, 99] width 276 height 12
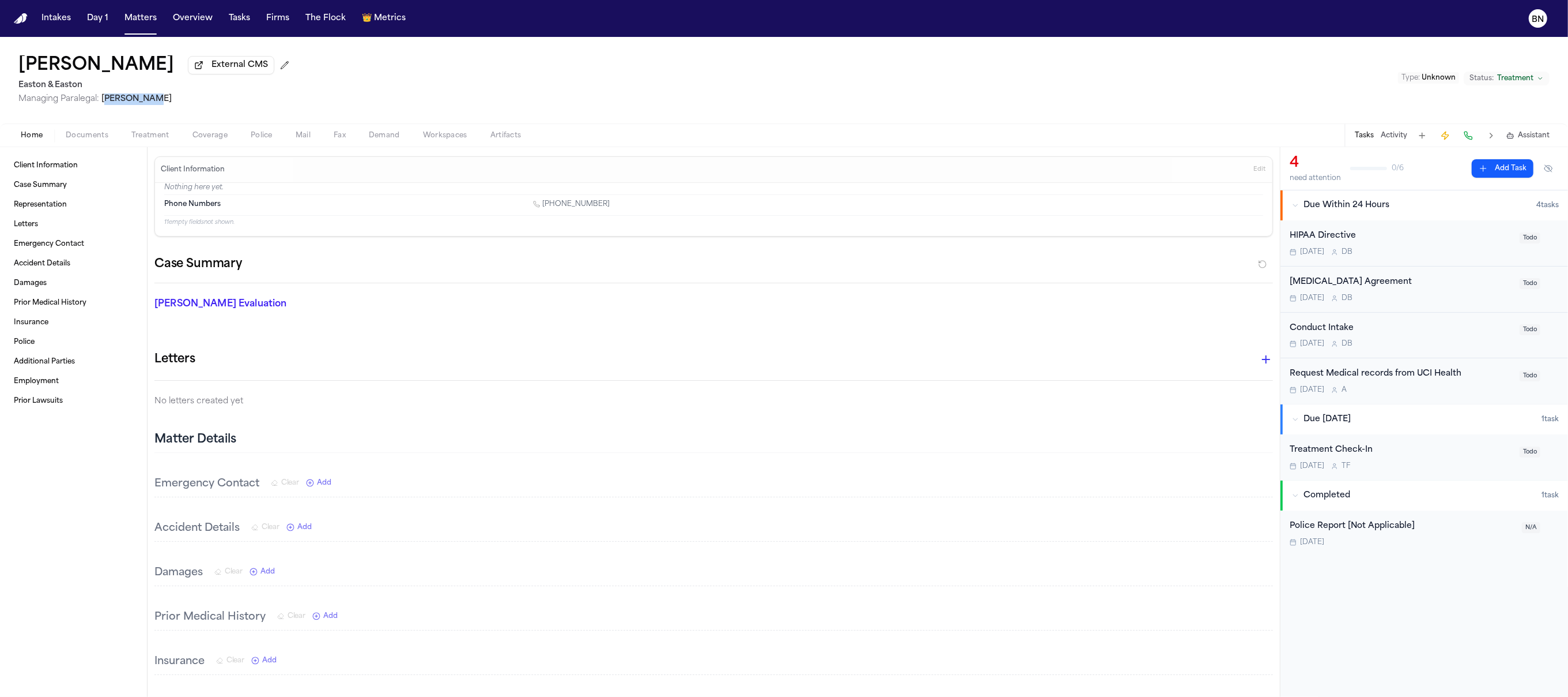
click at [153, 110] on div "[PERSON_NAME] External CMS Easton & Easton Managing Paralegal: [PERSON_NAME] Ty…" at bounding box center [784, 80] width 1568 height 87
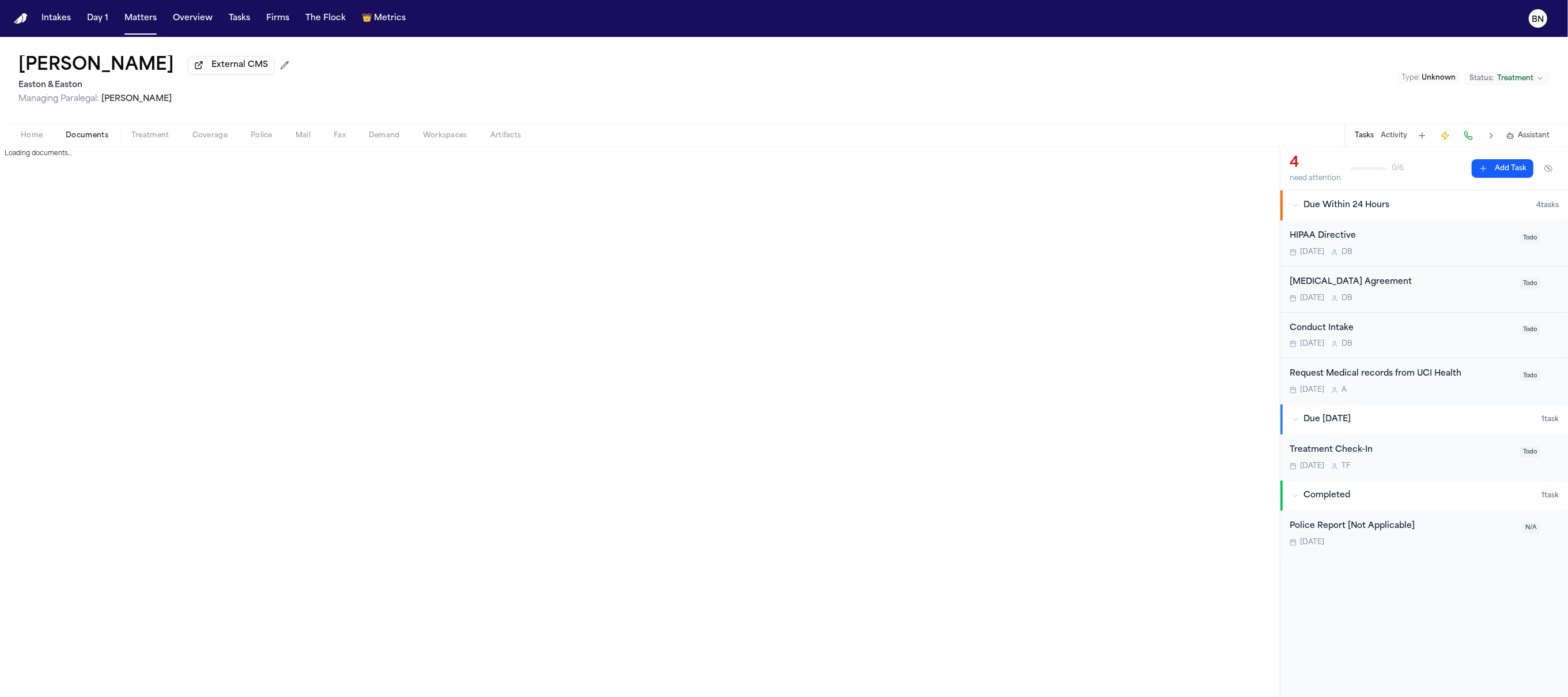
click at [94, 142] on span "button" at bounding box center [86, 142] width 57 height 1
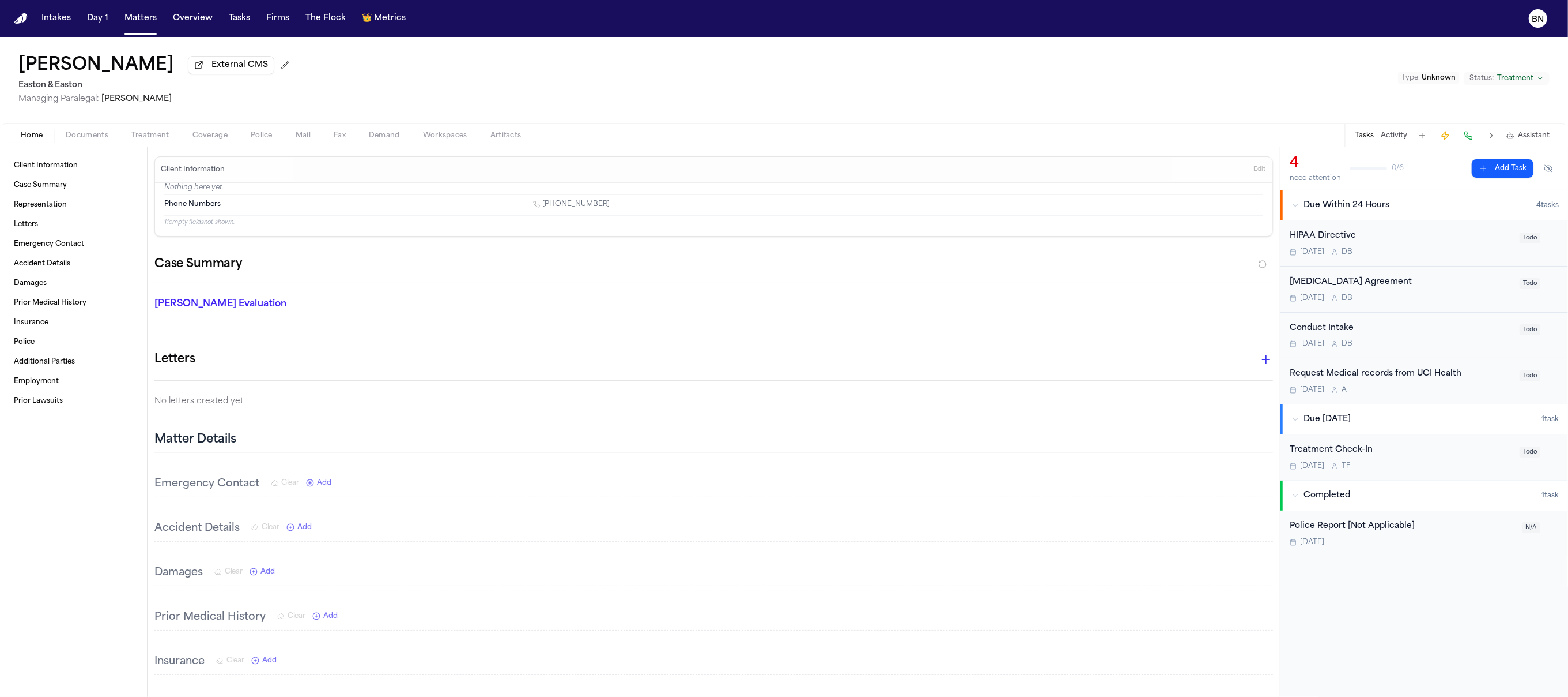
click at [43, 138] on button "Home" at bounding box center [32, 136] width 45 height 14
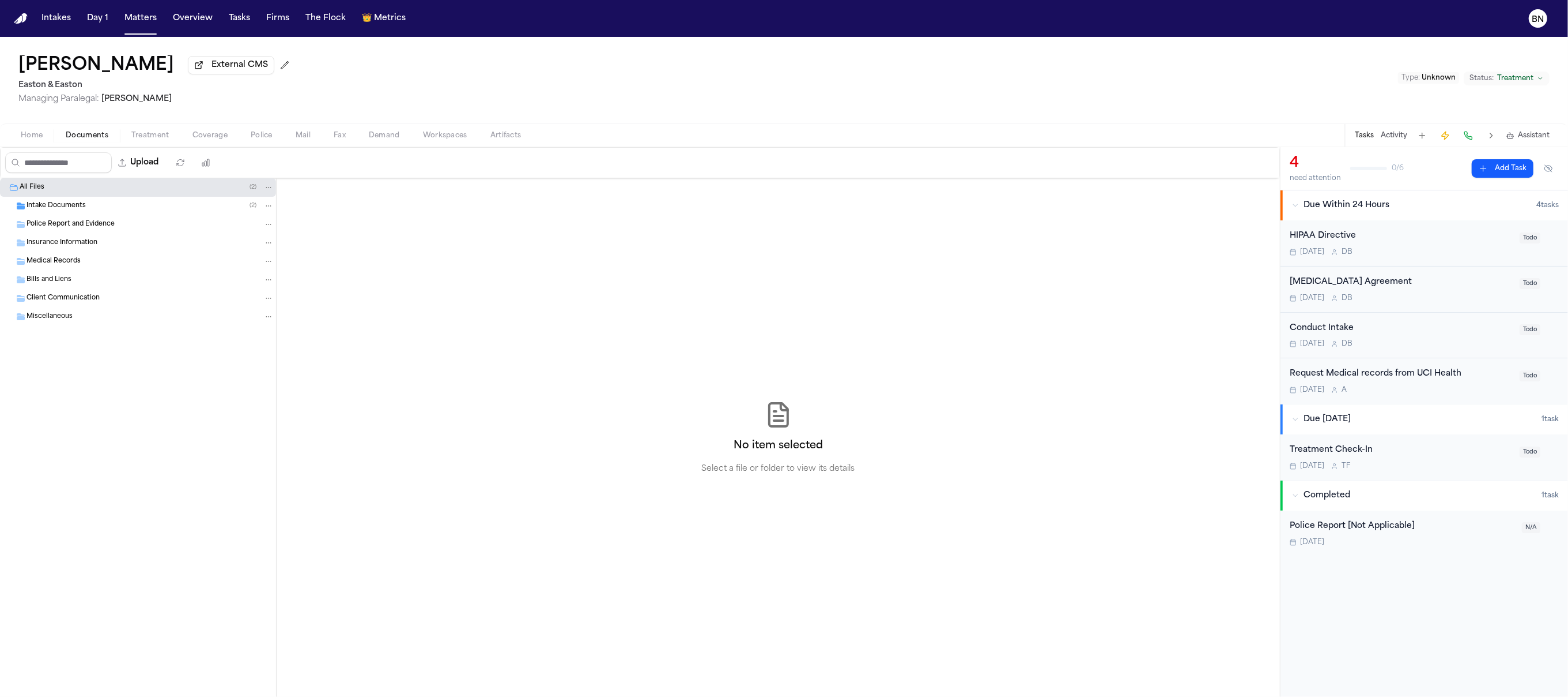
click at [74, 139] on span "Documents" at bounding box center [87, 136] width 43 height 10
click at [80, 211] on span "Intake Documents" at bounding box center [56, 206] width 59 height 10
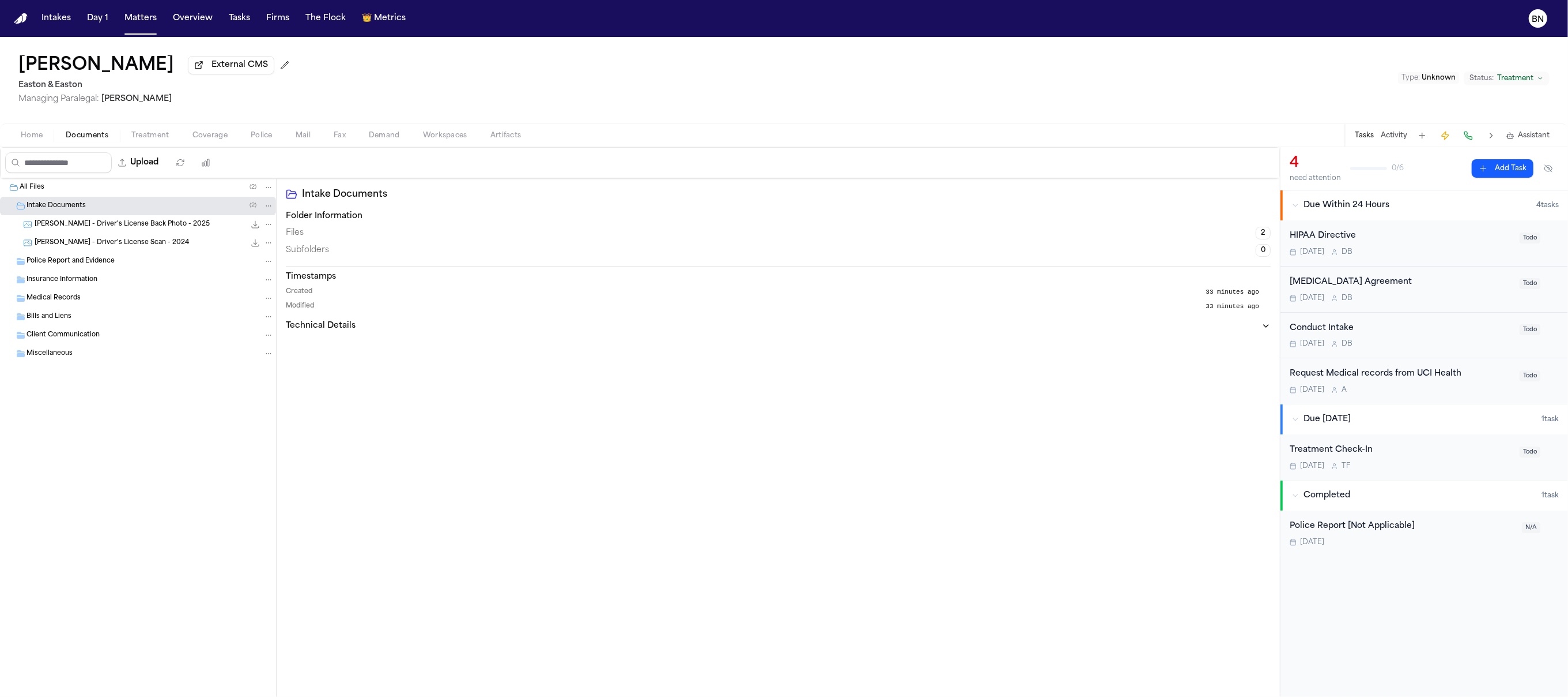
click at [79, 230] on span "[PERSON_NAME] - Driver's License Back Photo - 2025" at bounding box center [122, 225] width 175 height 10
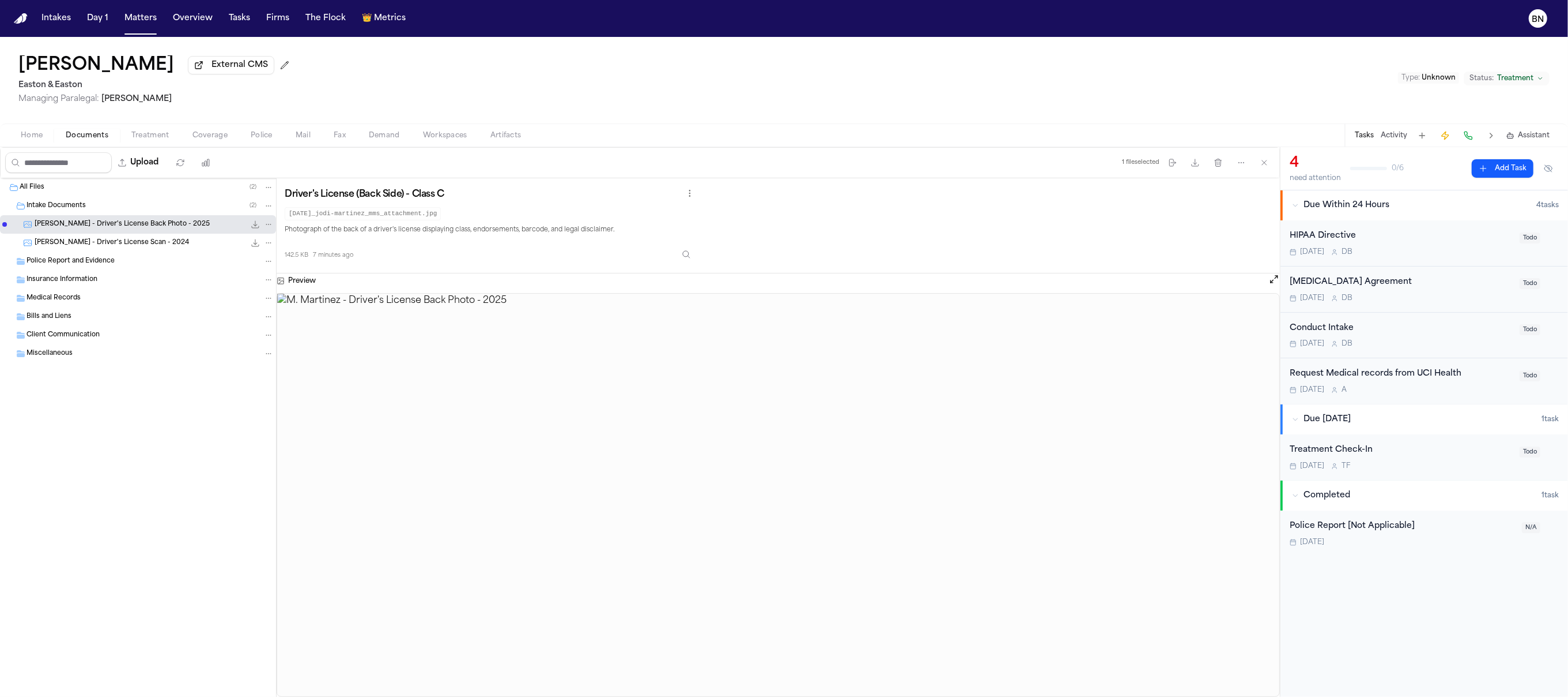
click at [80, 244] on span "[PERSON_NAME] - Driver's License Scan - 2024" at bounding box center [112, 243] width 155 height 10
drag, startPoint x: 518, startPoint y: 202, endPoint x: 266, endPoint y: 197, distance: 252.0
click at [266, 197] on div "All Files ( 2 ) Intake Documents ( 2 ) [PERSON_NAME] - Driver's License Back Ph…" at bounding box center [640, 437] width 1280 height 518
click at [336, 218] on code "[DATE]_jodi-martinez_mms_attachment.jpg" at bounding box center [362, 213] width 156 height 13
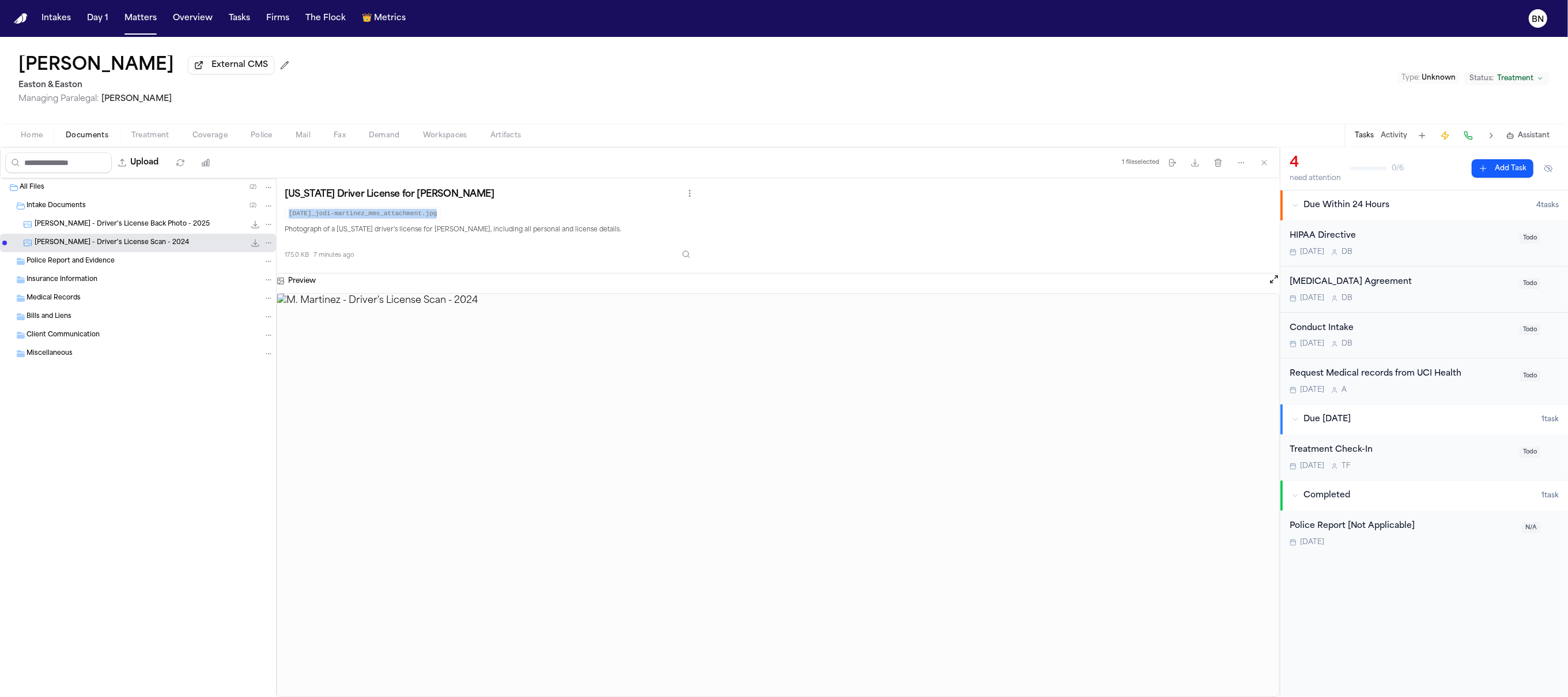
click at [336, 218] on code "[DATE]_jodi-martinez_mms_attachment.jpg" at bounding box center [362, 213] width 156 height 13
click at [426, 216] on code "[DATE]_jodi-martinez_mms_attachment.jpg" at bounding box center [362, 213] width 156 height 13
click at [90, 266] on span "Police Report and Evidence" at bounding box center [71, 262] width 89 height 10
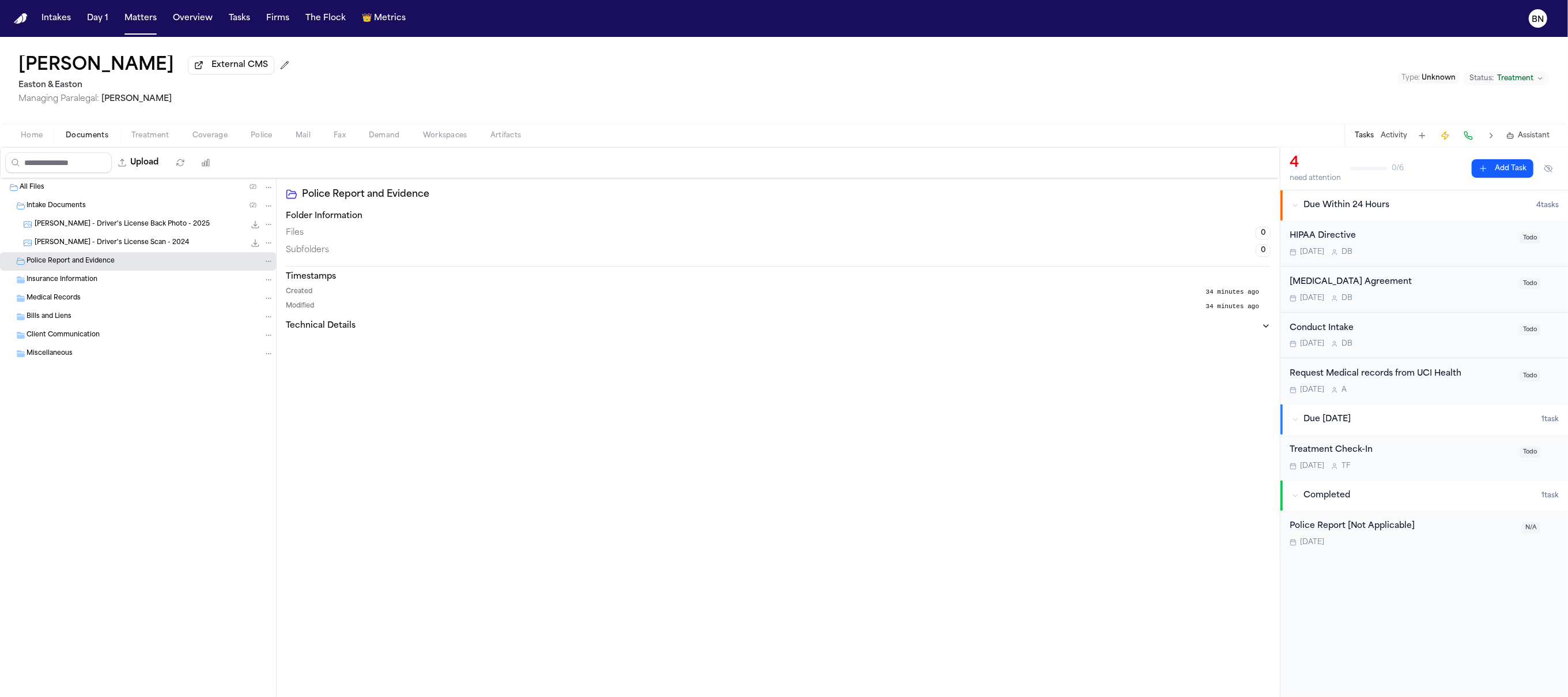
click at [118, 265] on div "Police Report and Evidence" at bounding box center [150, 261] width 247 height 10
click at [111, 266] on span "Police Report and Evidence" at bounding box center [71, 262] width 89 height 10
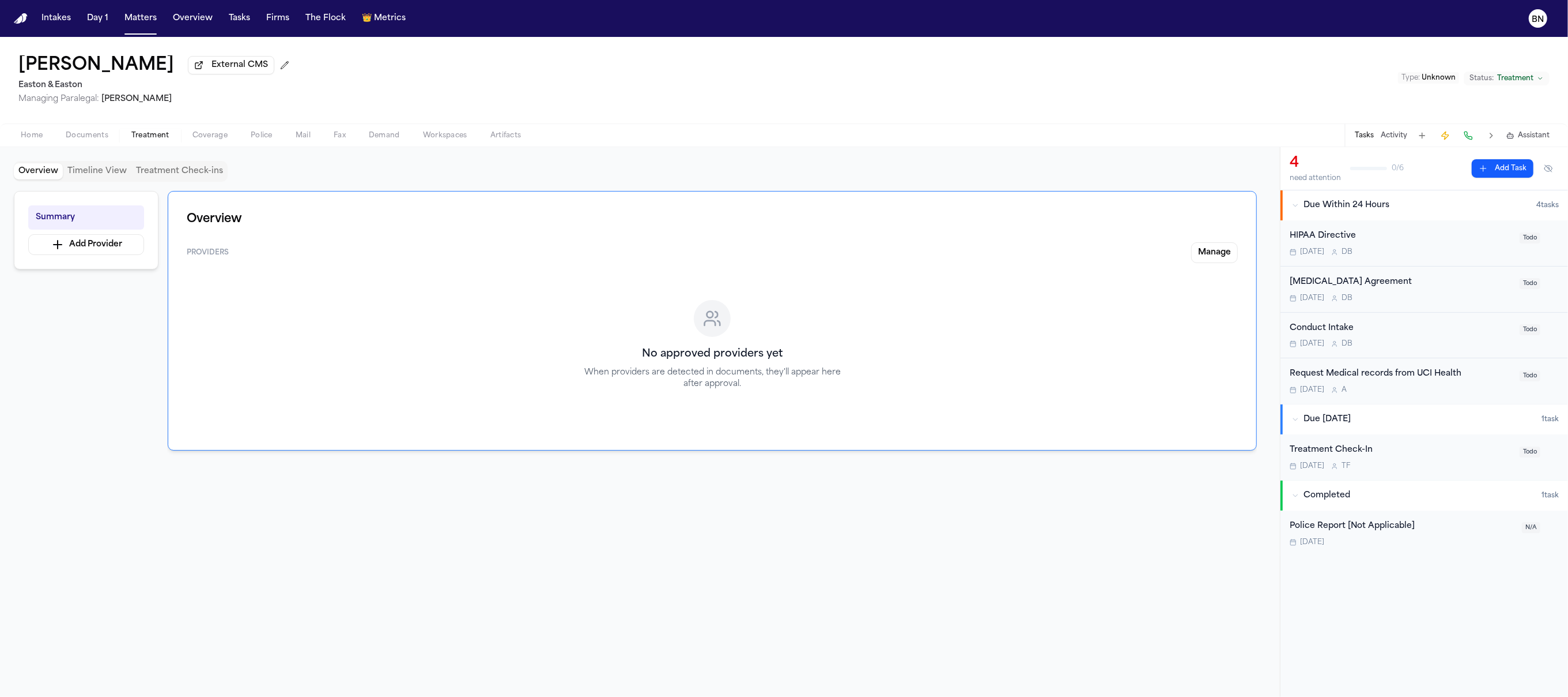
click at [142, 142] on span "button" at bounding box center [150, 142] width 52 height 1
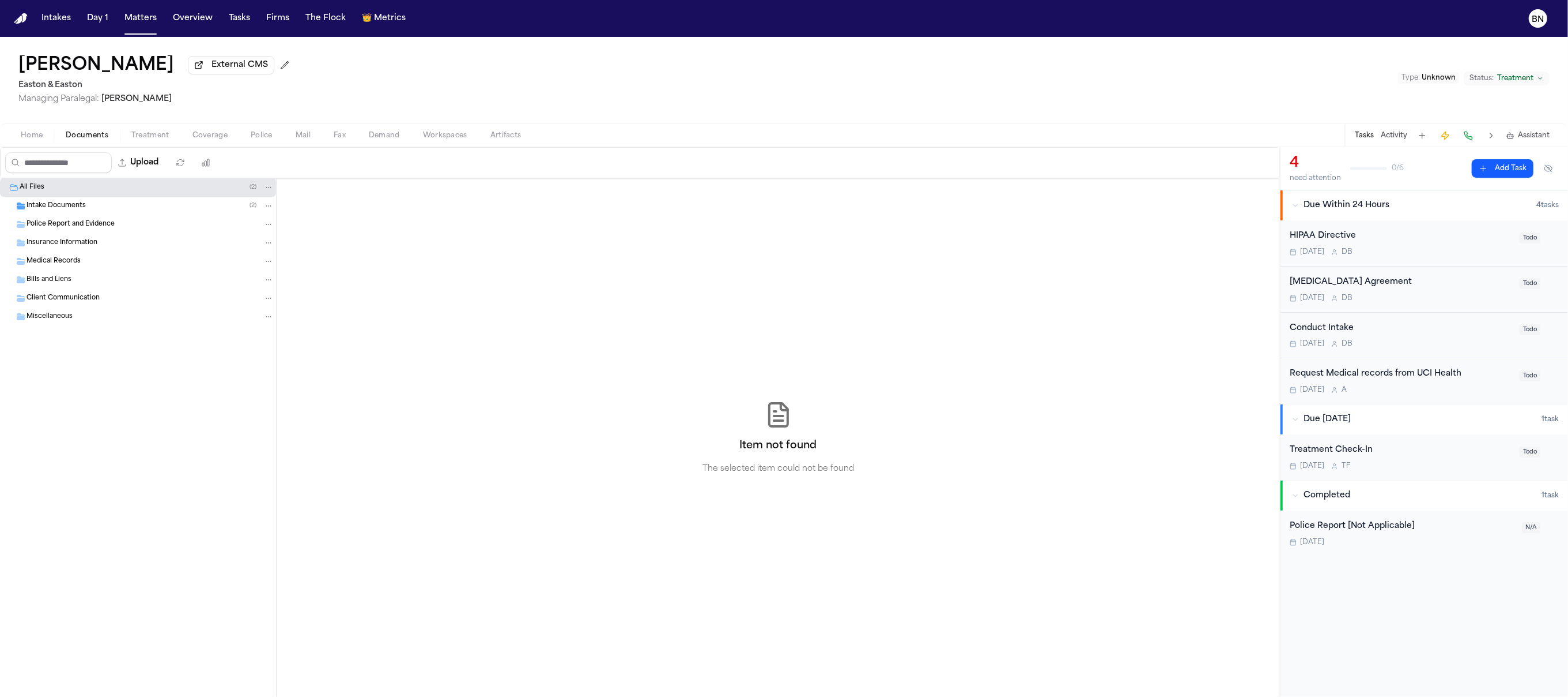
click at [89, 142] on span "button" at bounding box center [86, 142] width 57 height 1
click at [141, 138] on span "Treatment" at bounding box center [150, 136] width 38 height 10
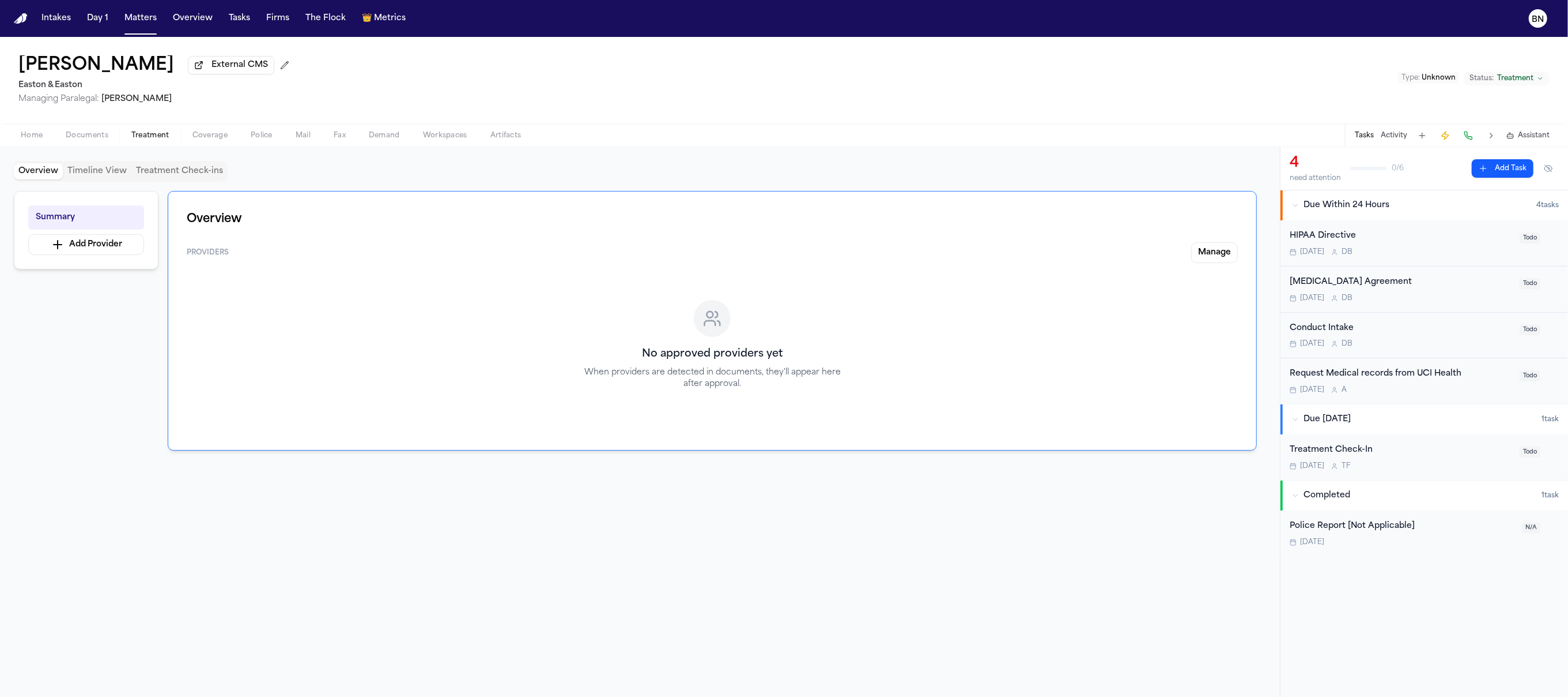
click at [215, 296] on div "No approved providers yet When providers are detected in documents, they'll app…" at bounding box center [712, 352] width 1051 height 159
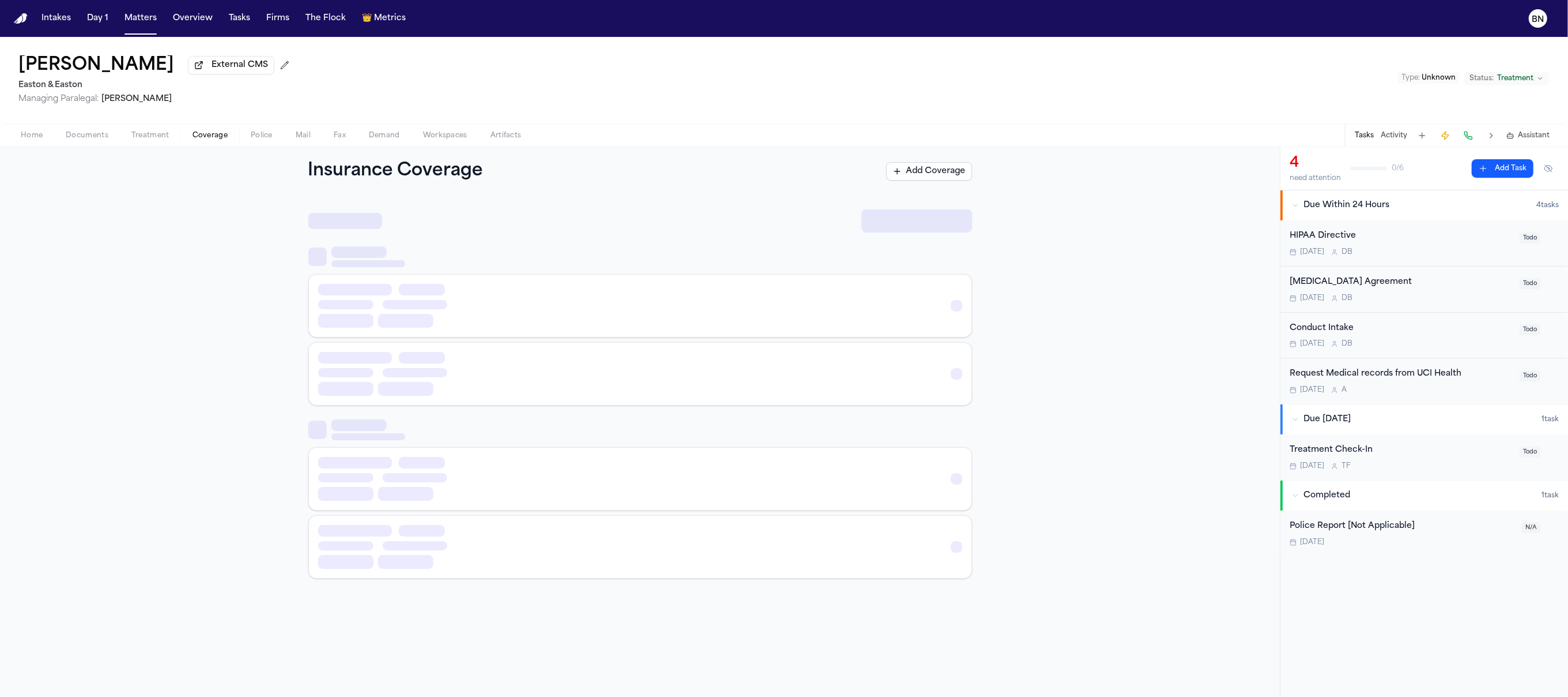
click at [199, 139] on span "Coverage" at bounding box center [210, 136] width 35 height 10
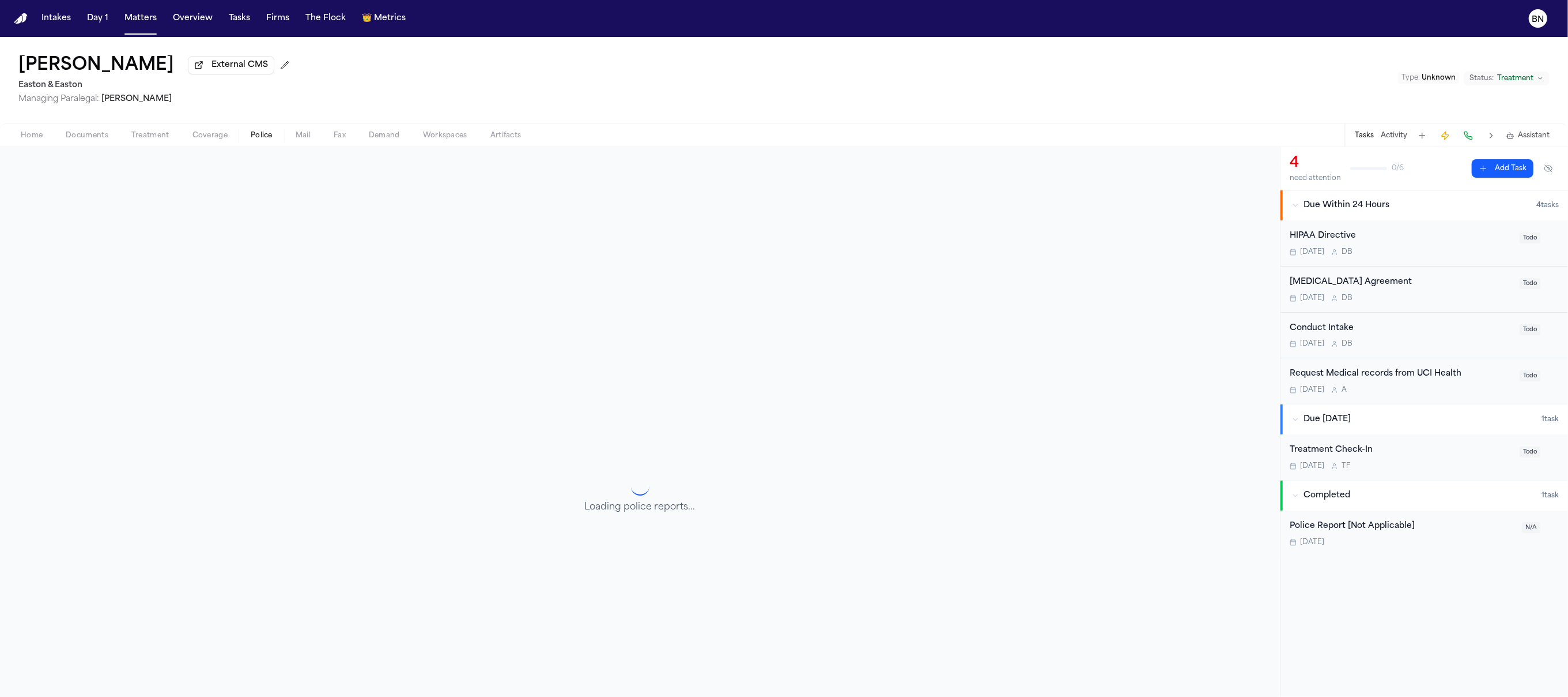
click at [265, 140] on span "Police" at bounding box center [261, 136] width 22 height 10
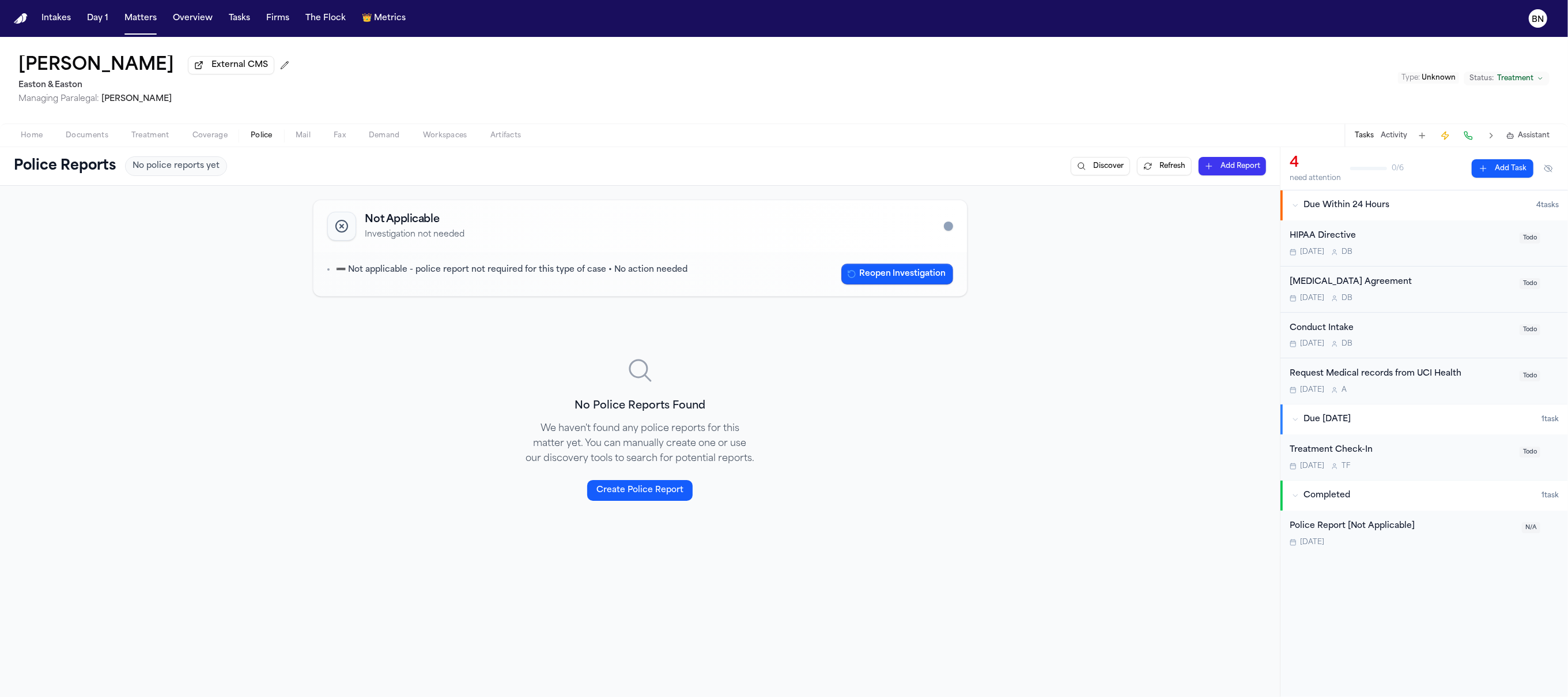
click at [296, 146] on div "Home Documents Treatment Coverage Police Mail Fax Demand Workspaces Artifacts T…" at bounding box center [784, 135] width 1568 height 23
click at [300, 140] on span "Mail" at bounding box center [303, 136] width 15 height 10
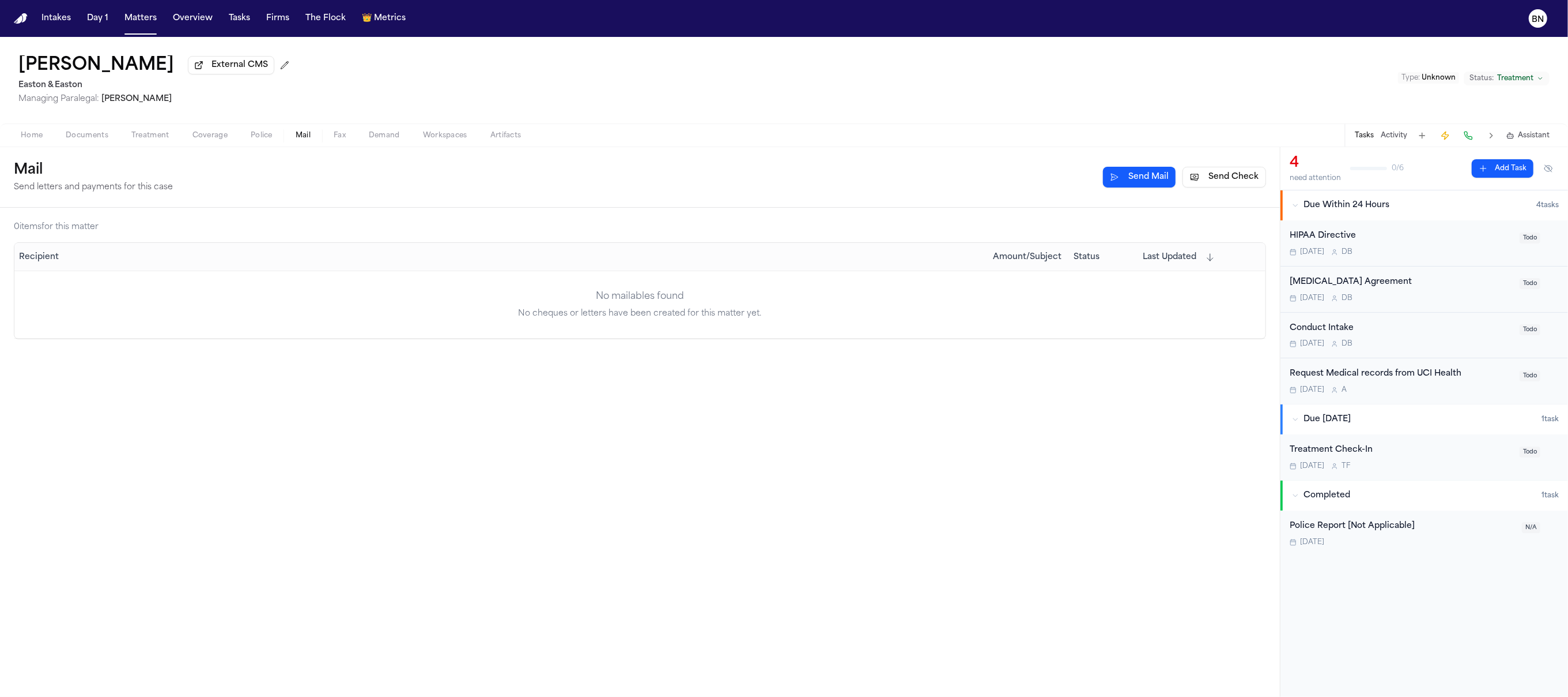
click at [336, 140] on span "Fax" at bounding box center [340, 136] width 12 height 10
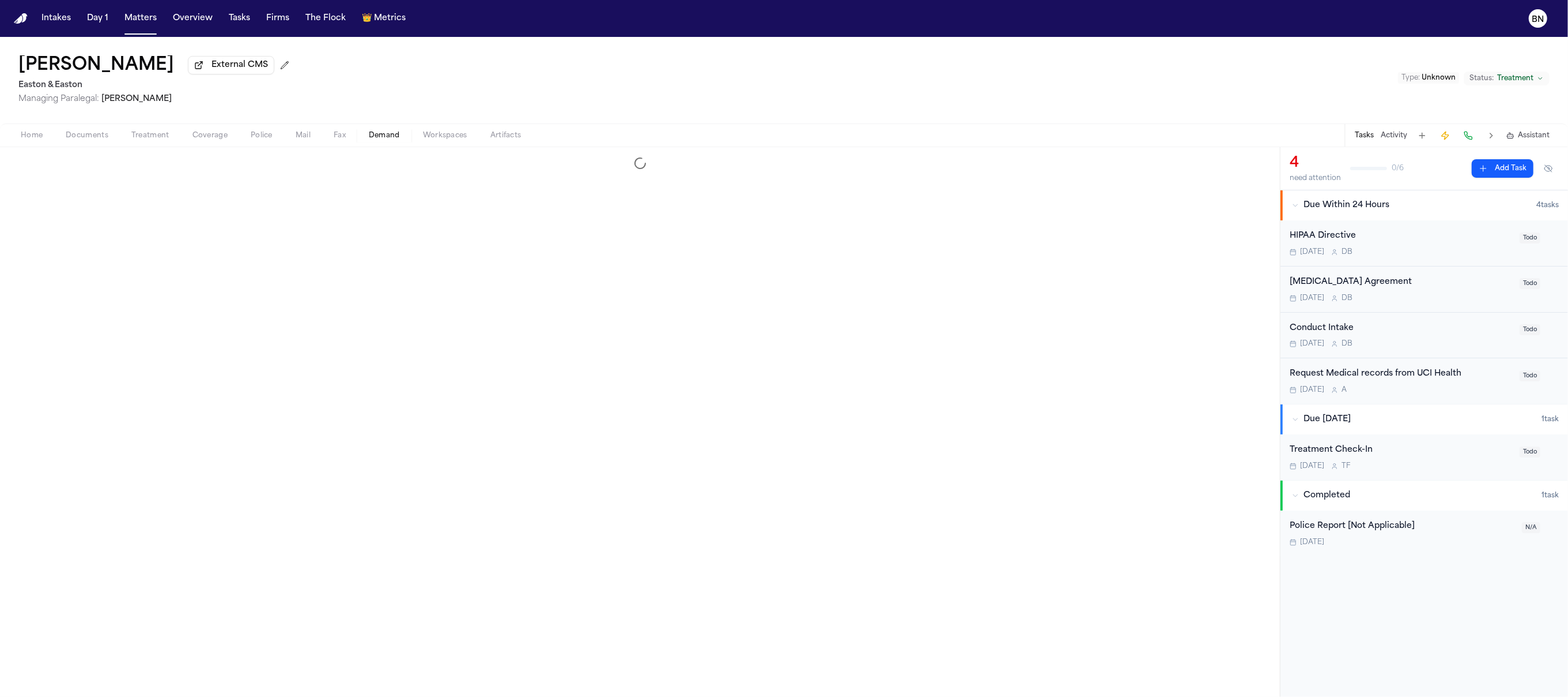
click at [388, 140] on span "Demand" at bounding box center [385, 136] width 31 height 10
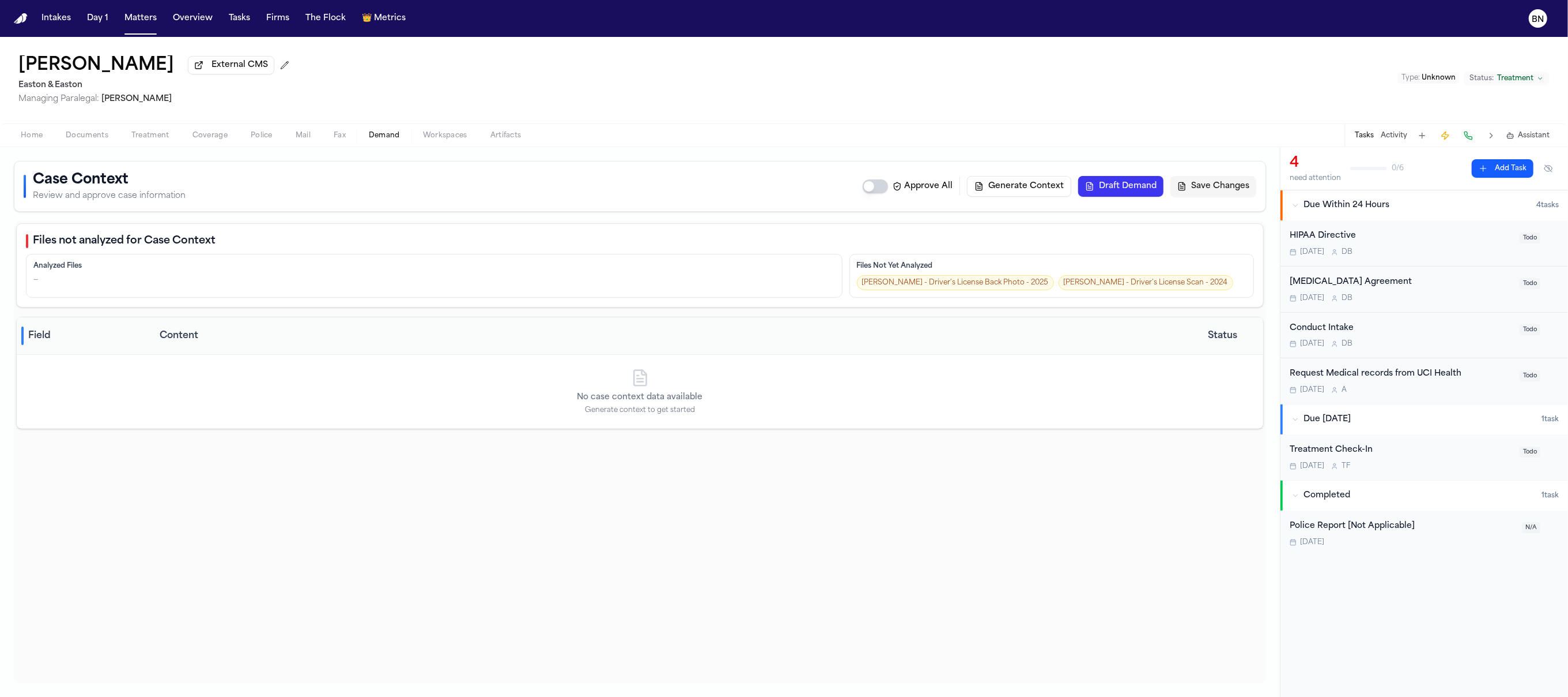
click at [66, 137] on span "Documents" at bounding box center [87, 136] width 43 height 10
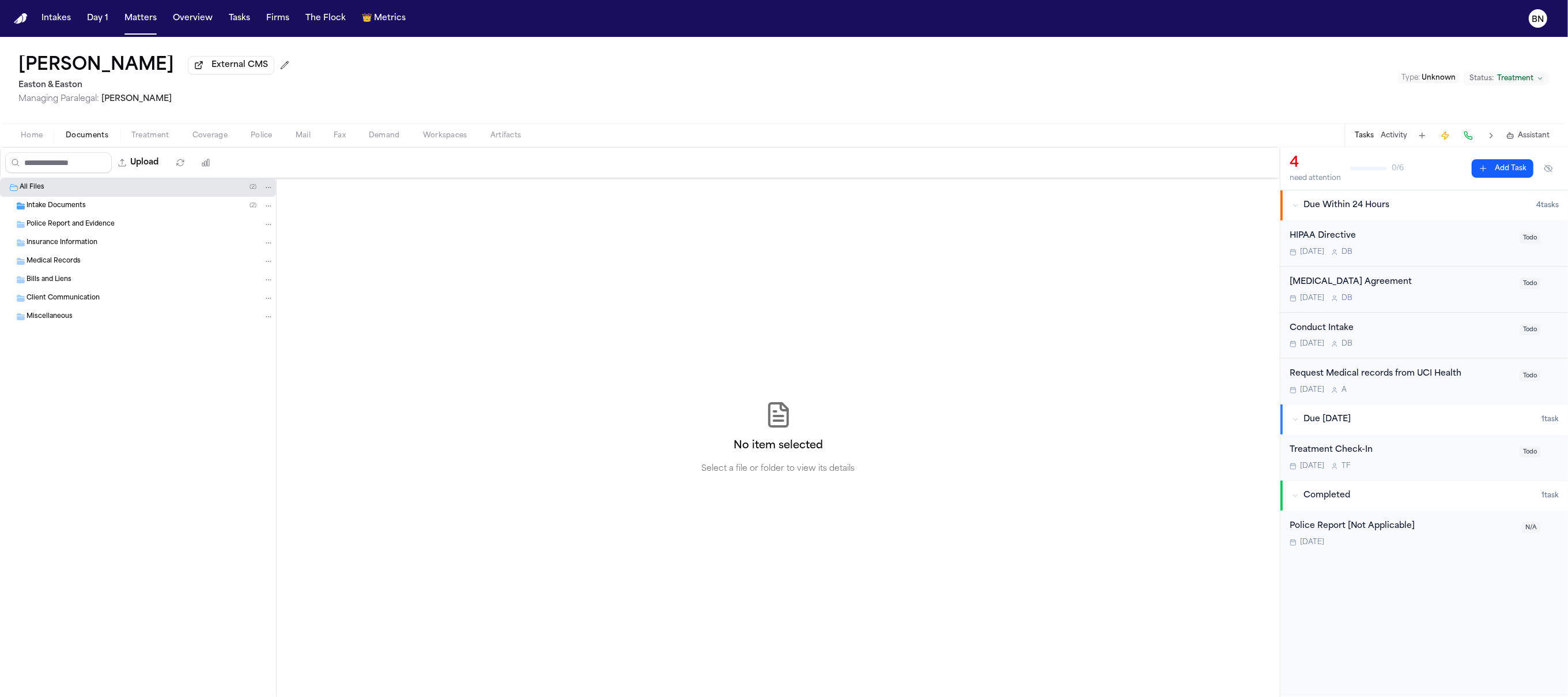
click at [364, 142] on span "button" at bounding box center [385, 142] width 45 height 1
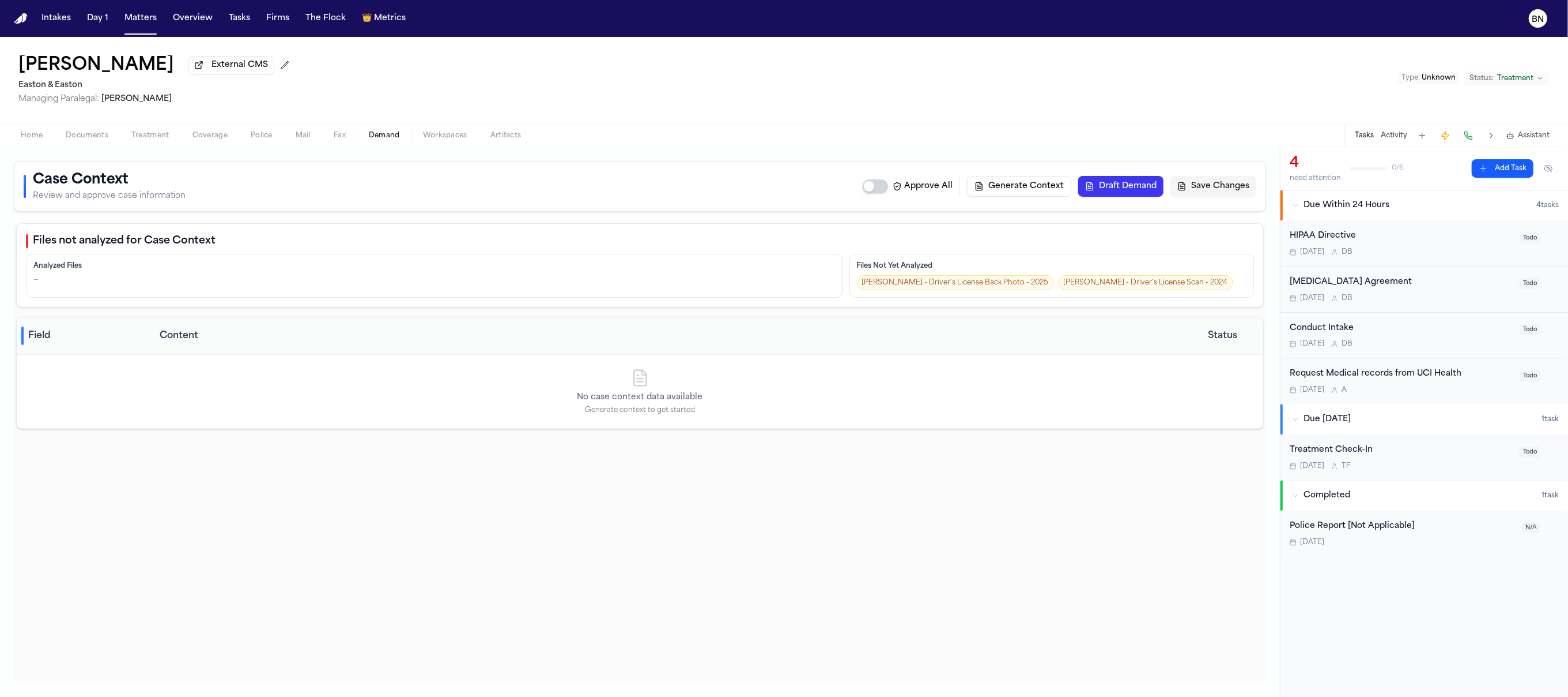
click at [490, 139] on span "Artifacts" at bounding box center [506, 136] width 31 height 10
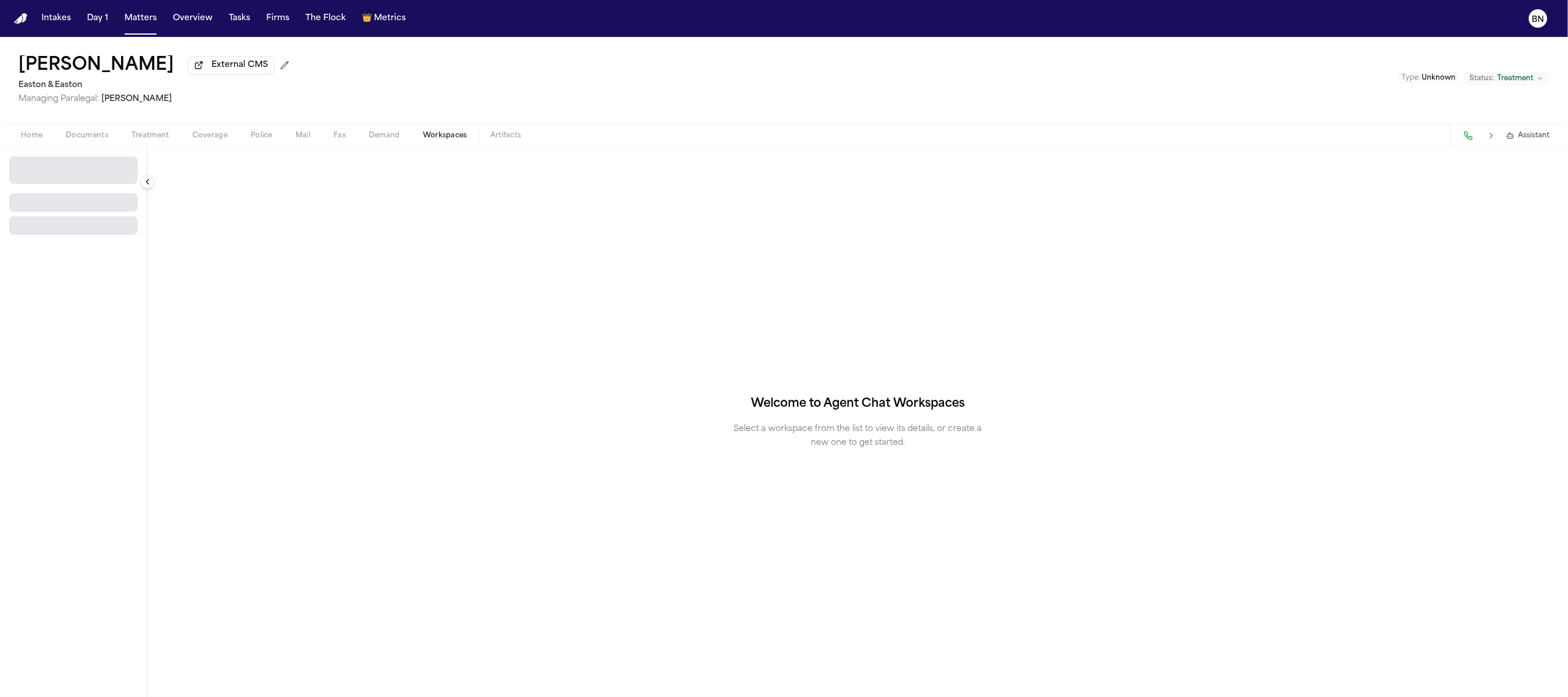
click at [441, 139] on span "Workspaces" at bounding box center [445, 136] width 44 height 10
click at [498, 140] on span "Artifacts" at bounding box center [506, 136] width 31 height 10
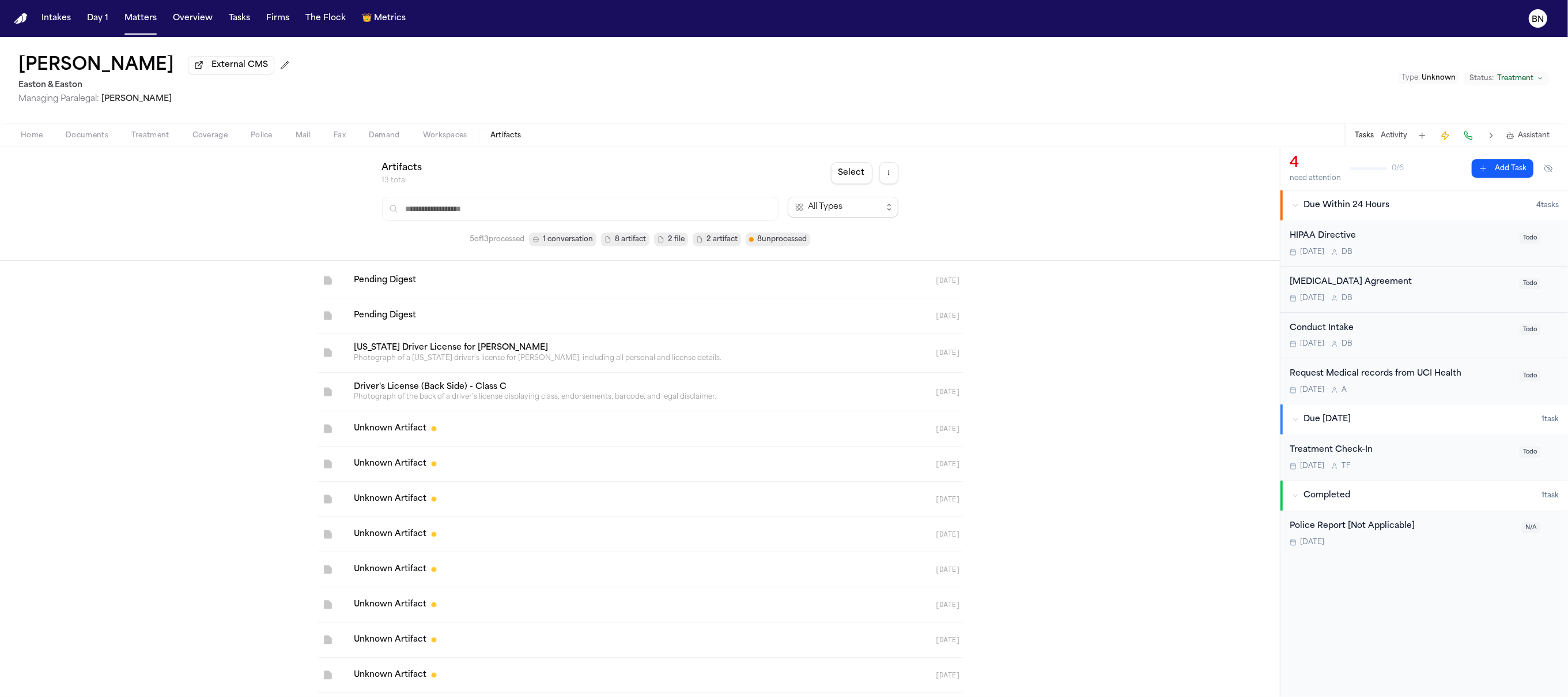
click at [1371, 139] on button "Tasks" at bounding box center [1364, 136] width 19 height 10
click at [1404, 140] on button "Activity" at bounding box center [1394, 136] width 27 height 10
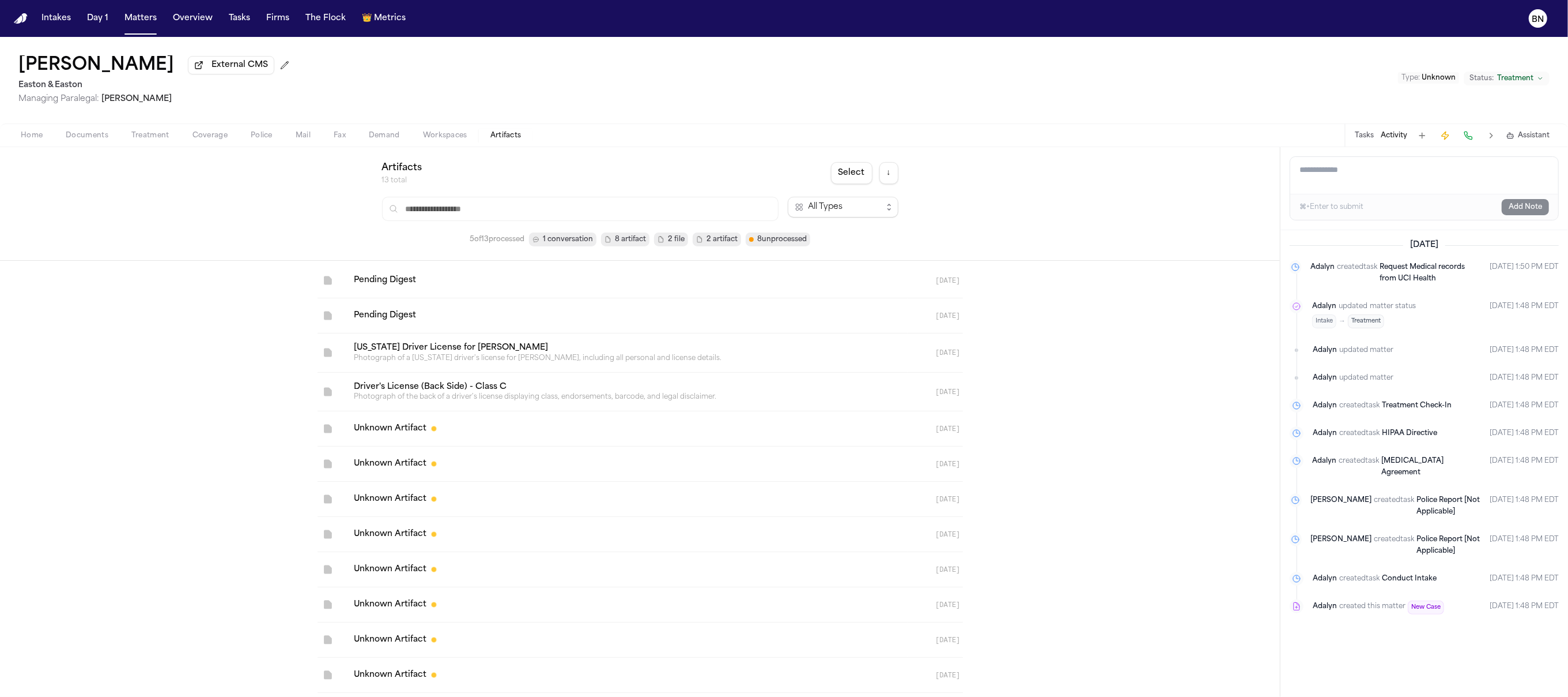
click at [1471, 136] on button at bounding box center [1469, 136] width 16 height 16
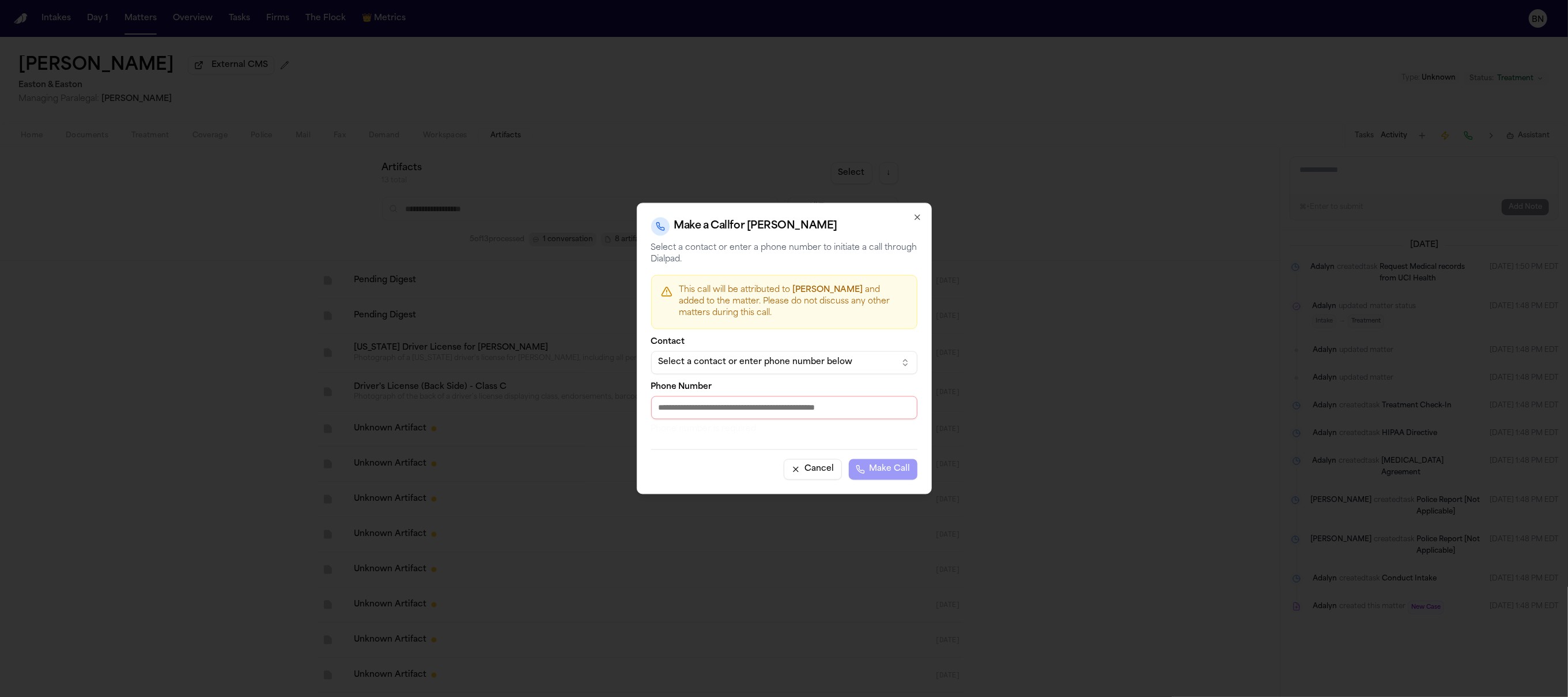
click at [828, 414] on input "Phone Number" at bounding box center [784, 408] width 266 height 23
click at [915, 219] on icon "button" at bounding box center [918, 217] width 10 height 10
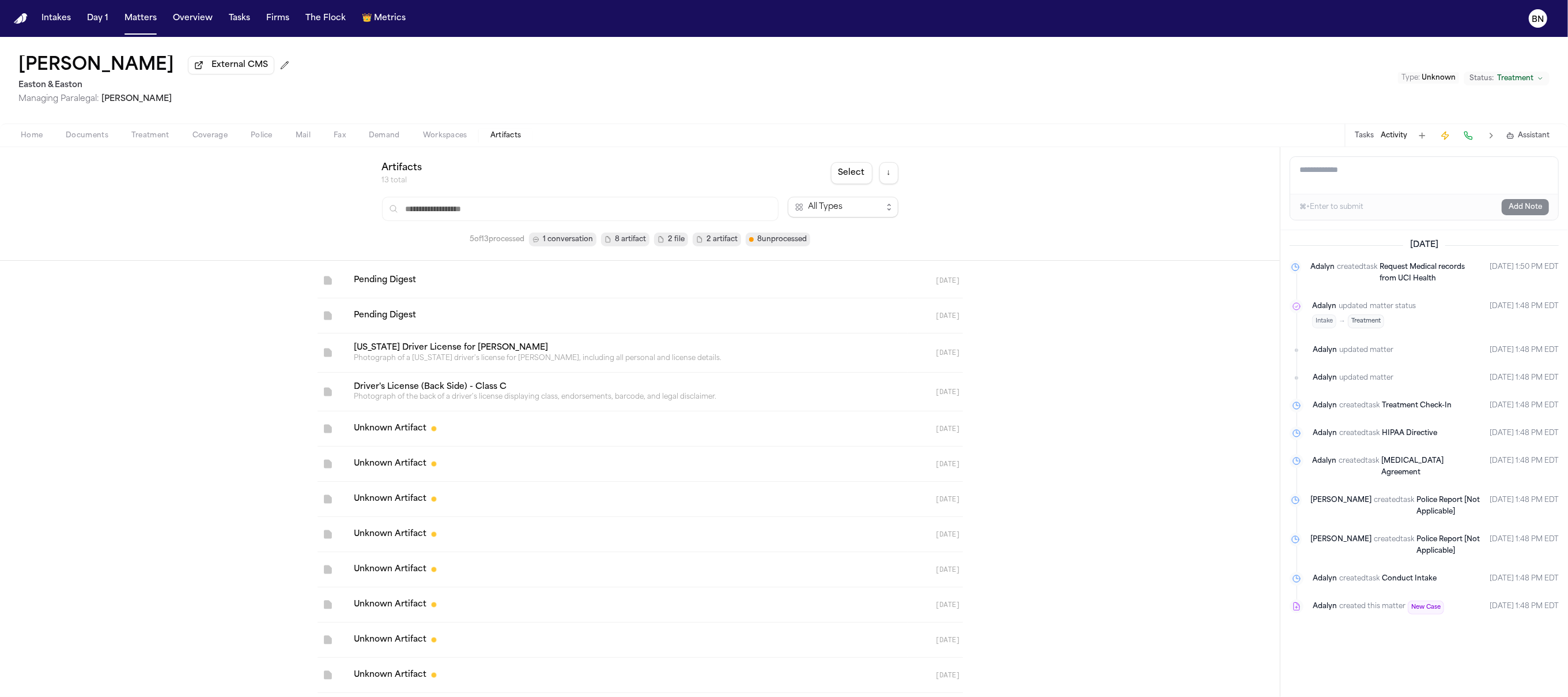
click at [1529, 136] on span "Assistant" at bounding box center [1534, 136] width 32 height 10
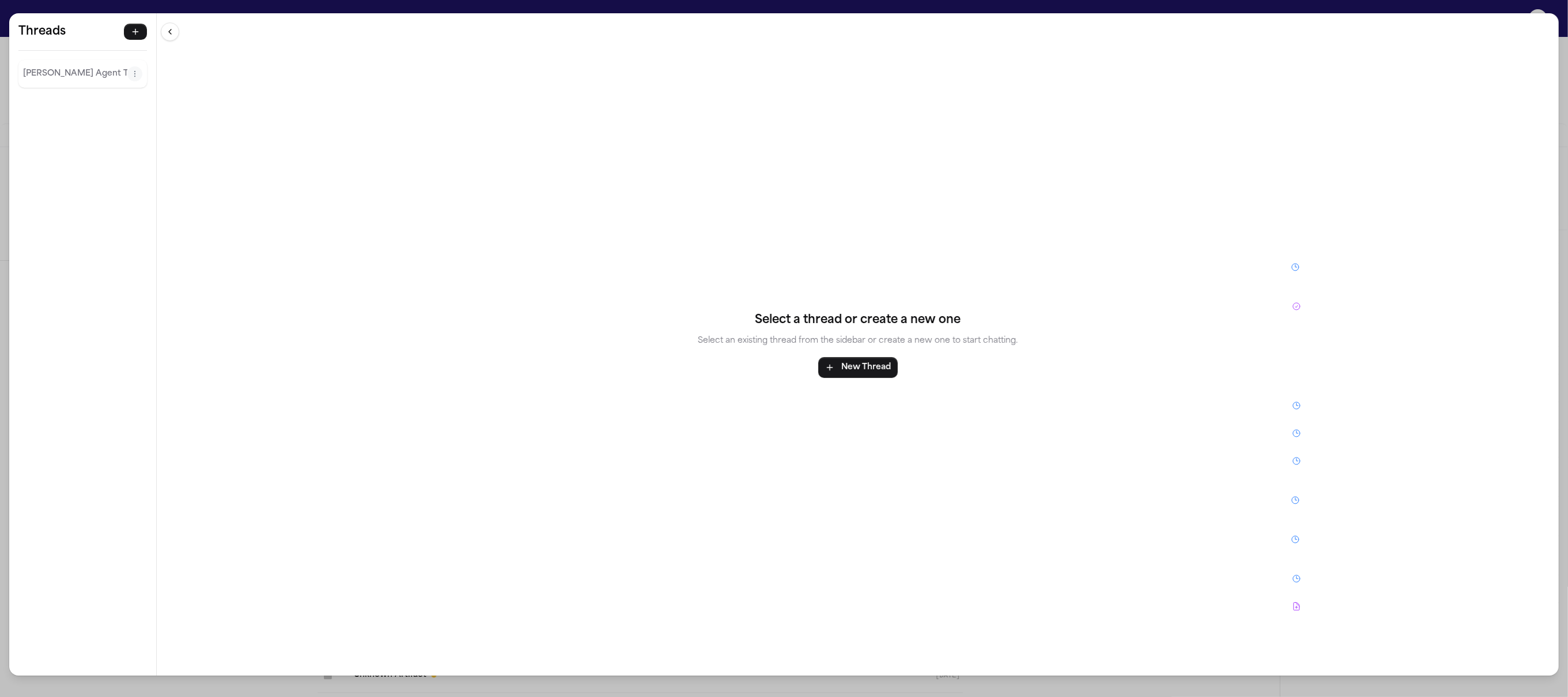
click at [67, 79] on p "[PERSON_NAME] Agent Thread" at bounding box center [75, 74] width 104 height 14
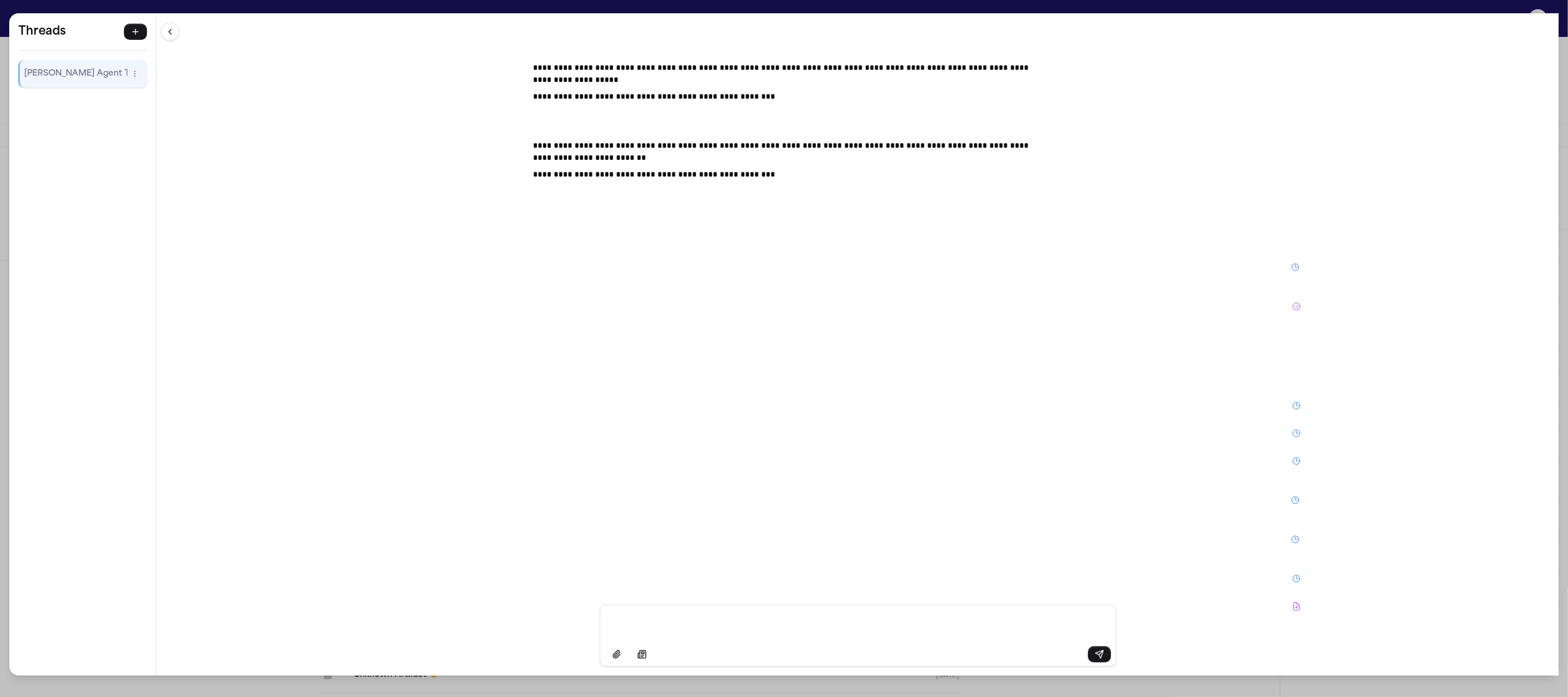
click at [818, 7] on div "**********" at bounding box center [784, 348] width 1568 height 697
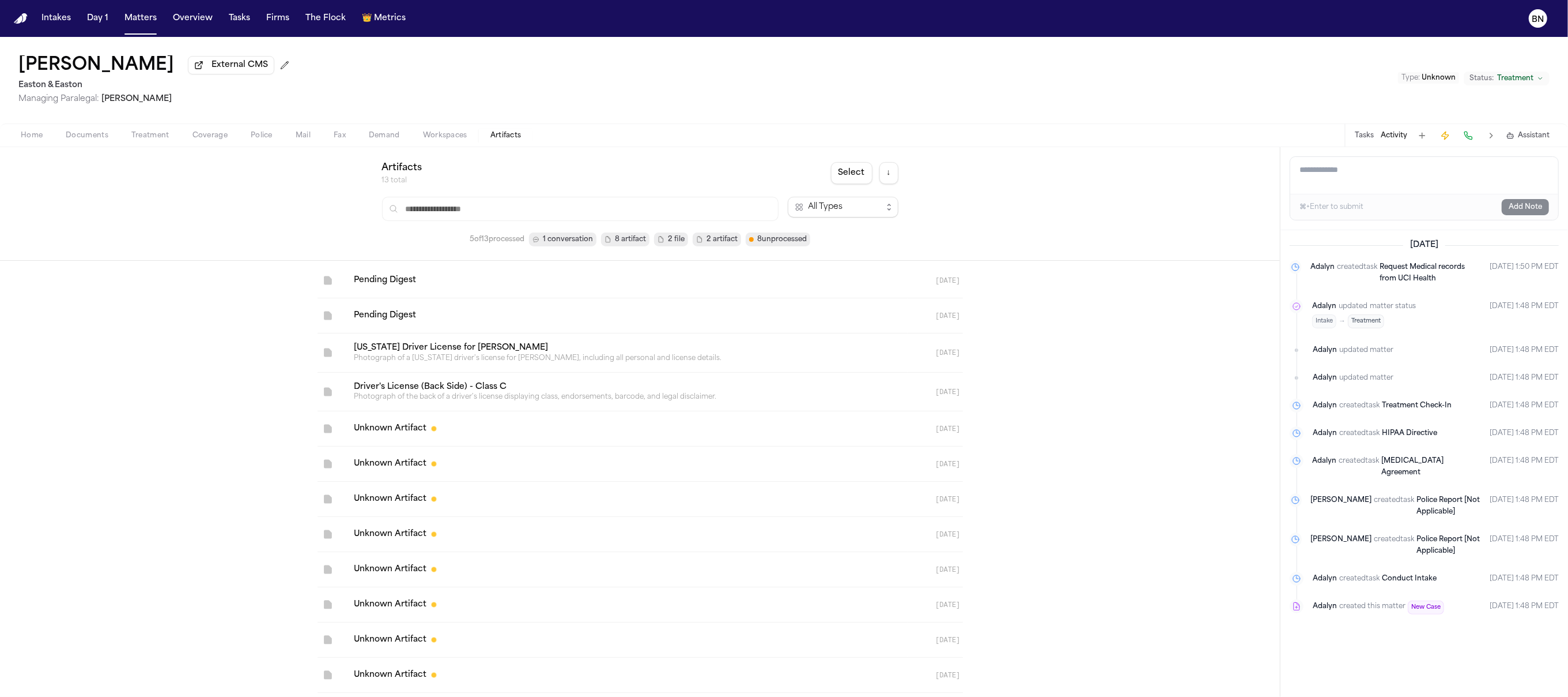
click at [48, 142] on span "button" at bounding box center [31, 142] width 35 height 1
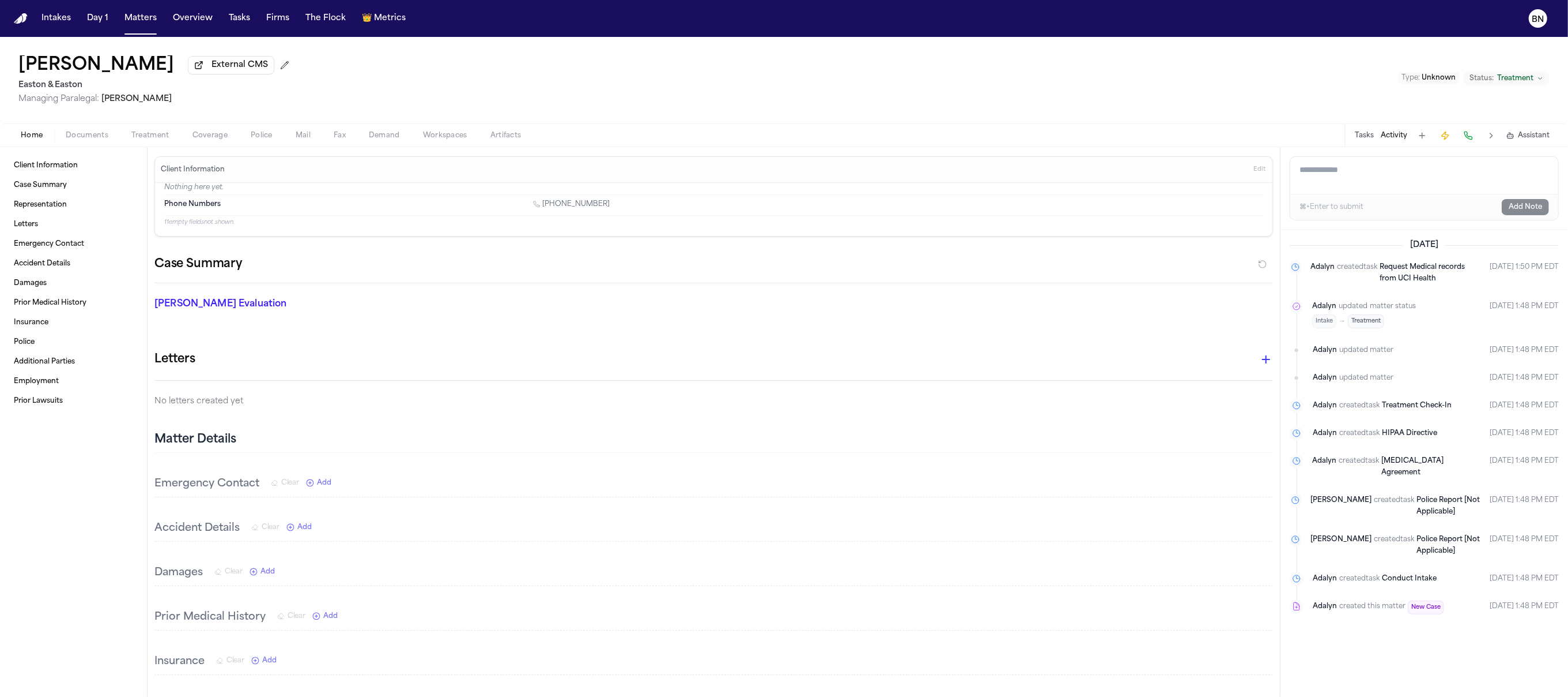
click at [1515, 138] on icon "button" at bounding box center [1511, 136] width 8 height 8
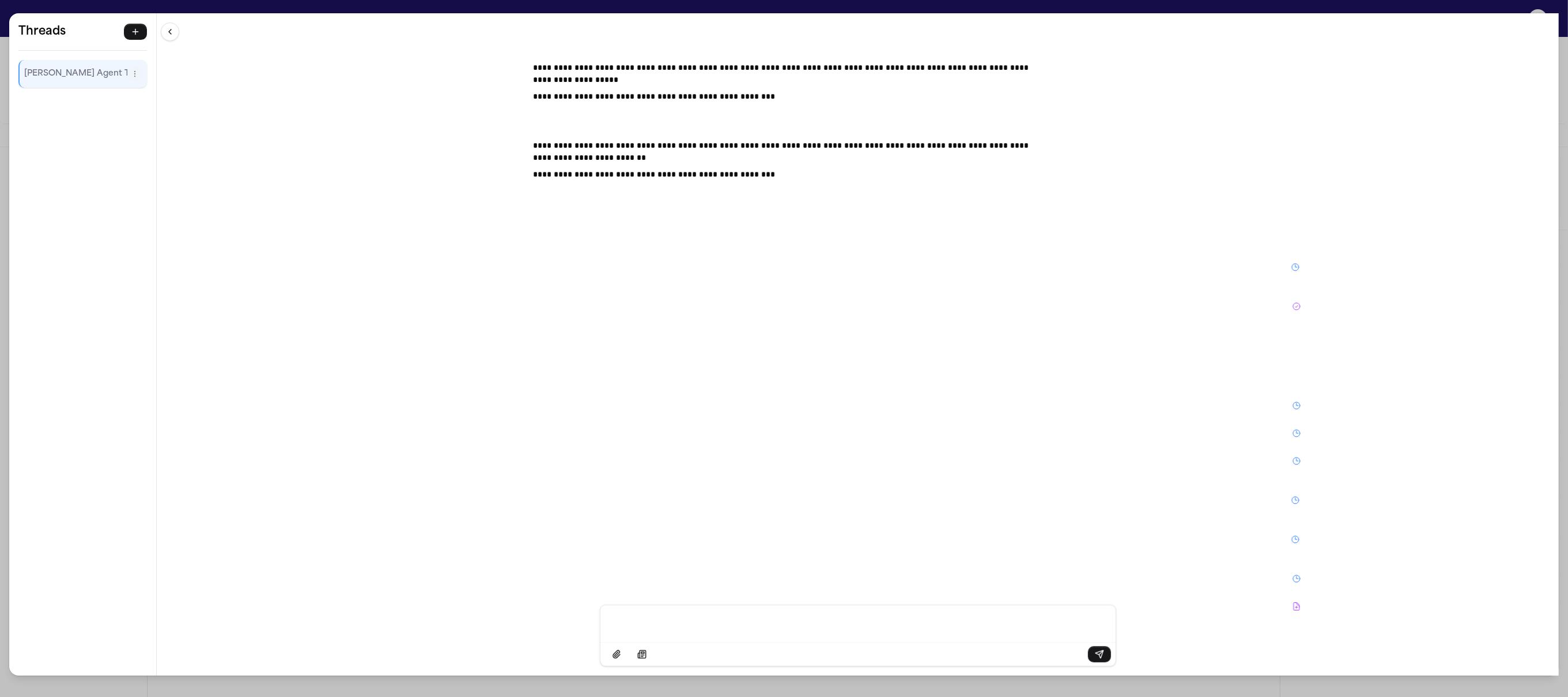
click at [574, 7] on div "**********" at bounding box center [784, 348] width 1568 height 697
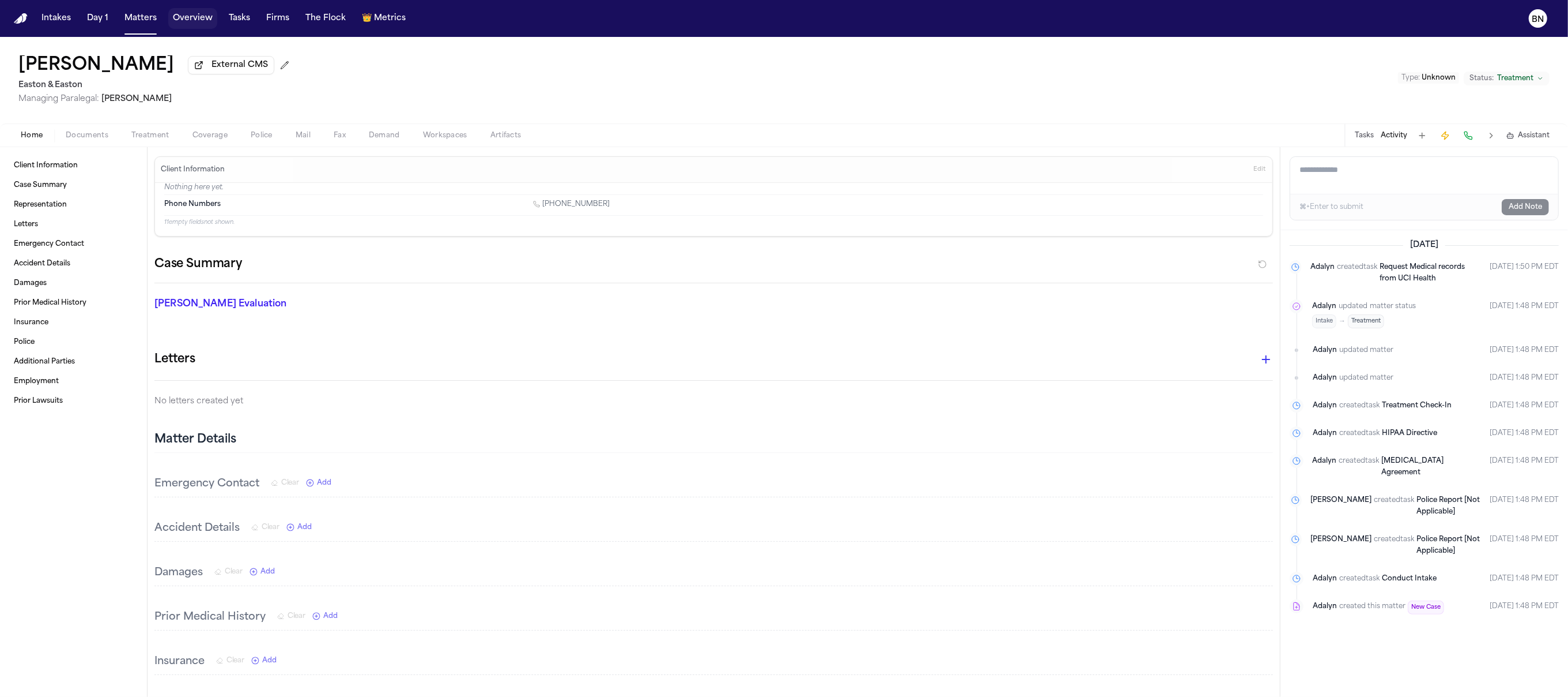
click at [182, 10] on button "Overview" at bounding box center [193, 18] width 49 height 20
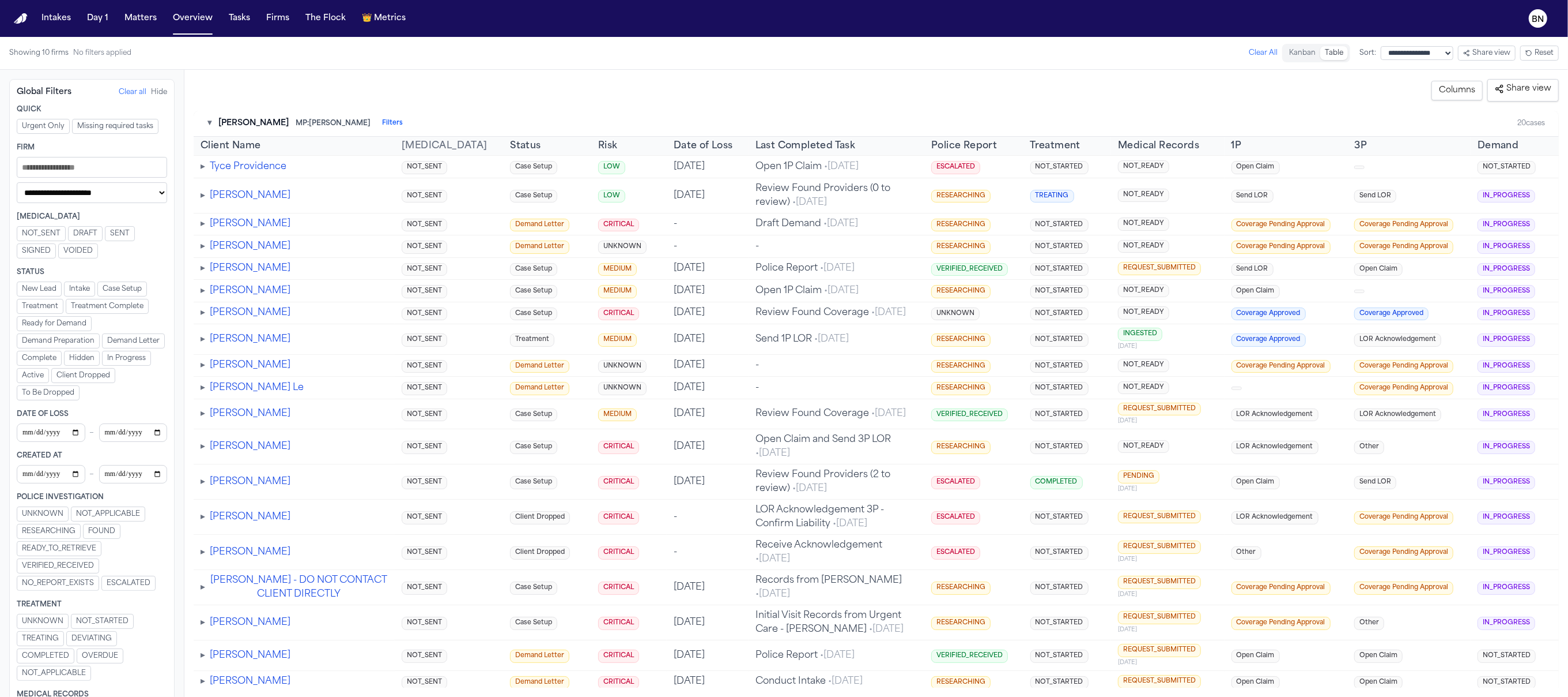
drag, startPoint x: 349, startPoint y: 124, endPoint x: 258, endPoint y: 126, distance: 91.0
click at [258, 124] on div "▾ [PERSON_NAME] MP: [PERSON_NAME] Filters" at bounding box center [305, 123] width 195 height 12
click at [232, 21] on button "Tasks" at bounding box center [239, 18] width 31 height 20
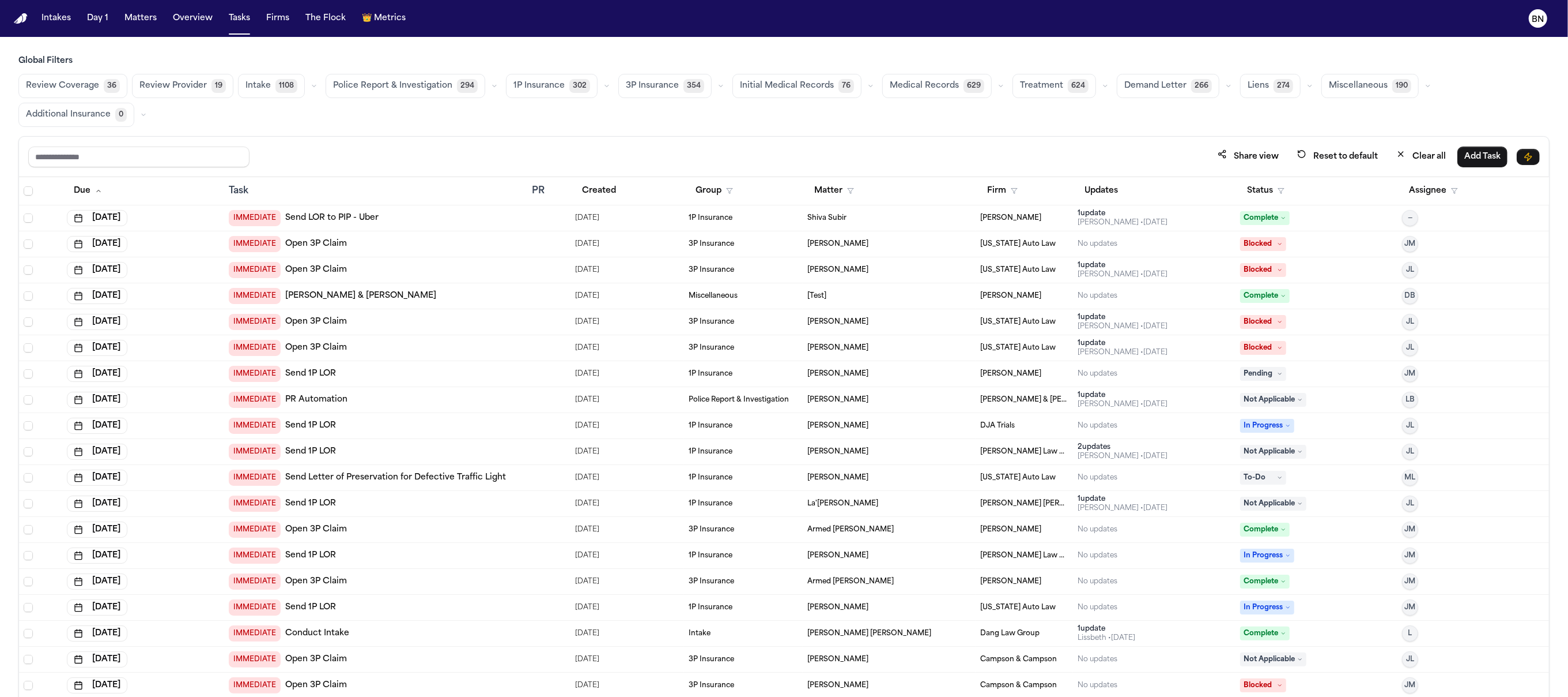
click at [310, 84] on icon "button" at bounding box center [314, 86] width 7 height 7
click at [298, 223] on span "Conduct Intake" at bounding box center [278, 226] width 64 height 12
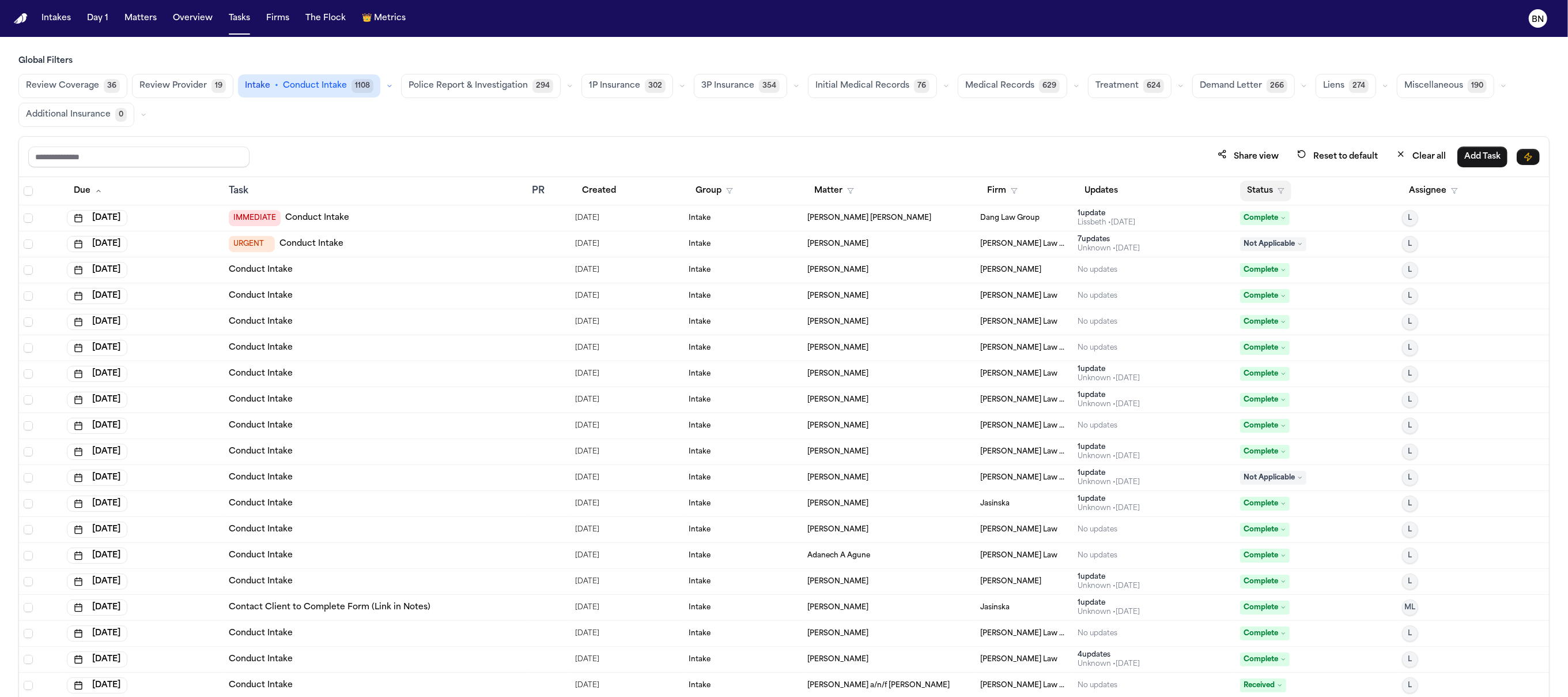
click at [1241, 193] on button "Status" at bounding box center [1266, 191] width 51 height 20
click at [1253, 259] on button "Active" at bounding box center [1253, 264] width 32 height 15
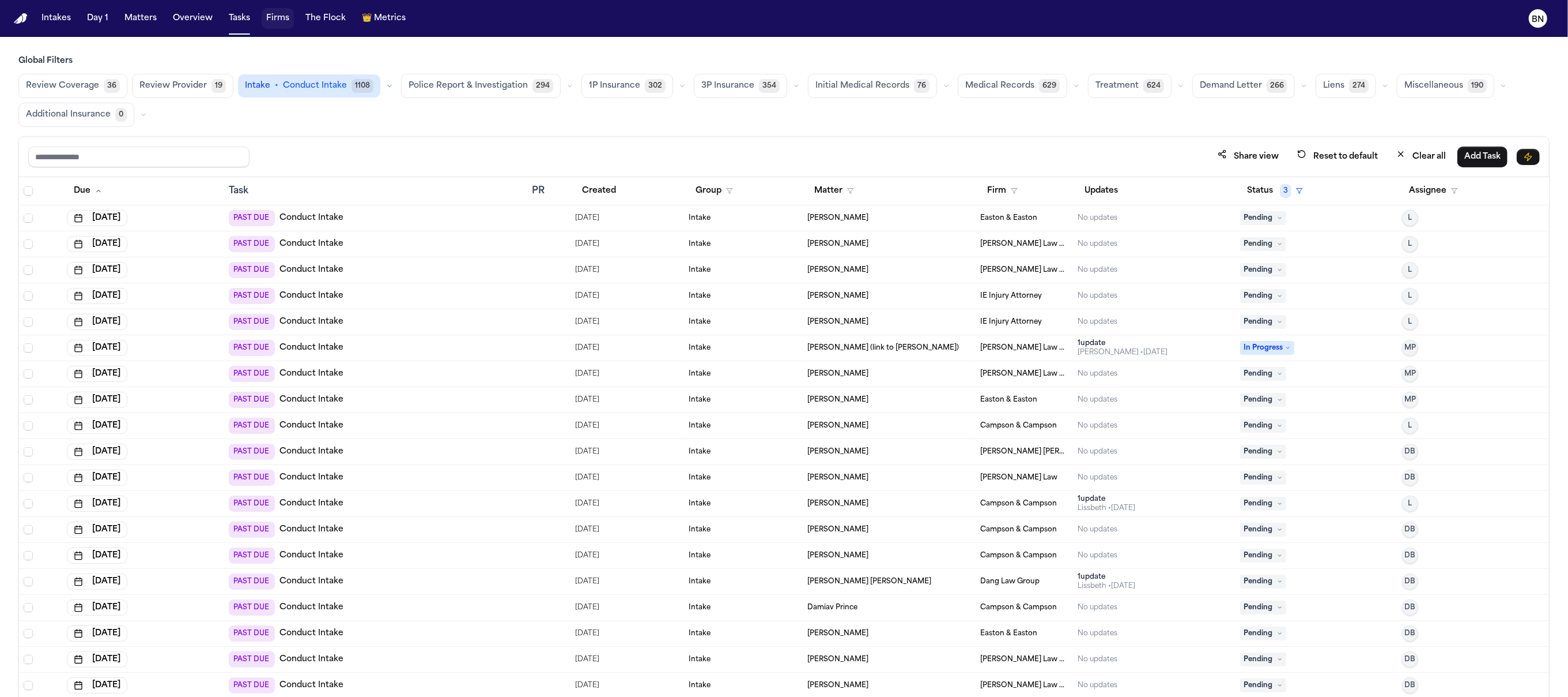
click at [280, 22] on button "Firms" at bounding box center [277, 18] width 32 height 20
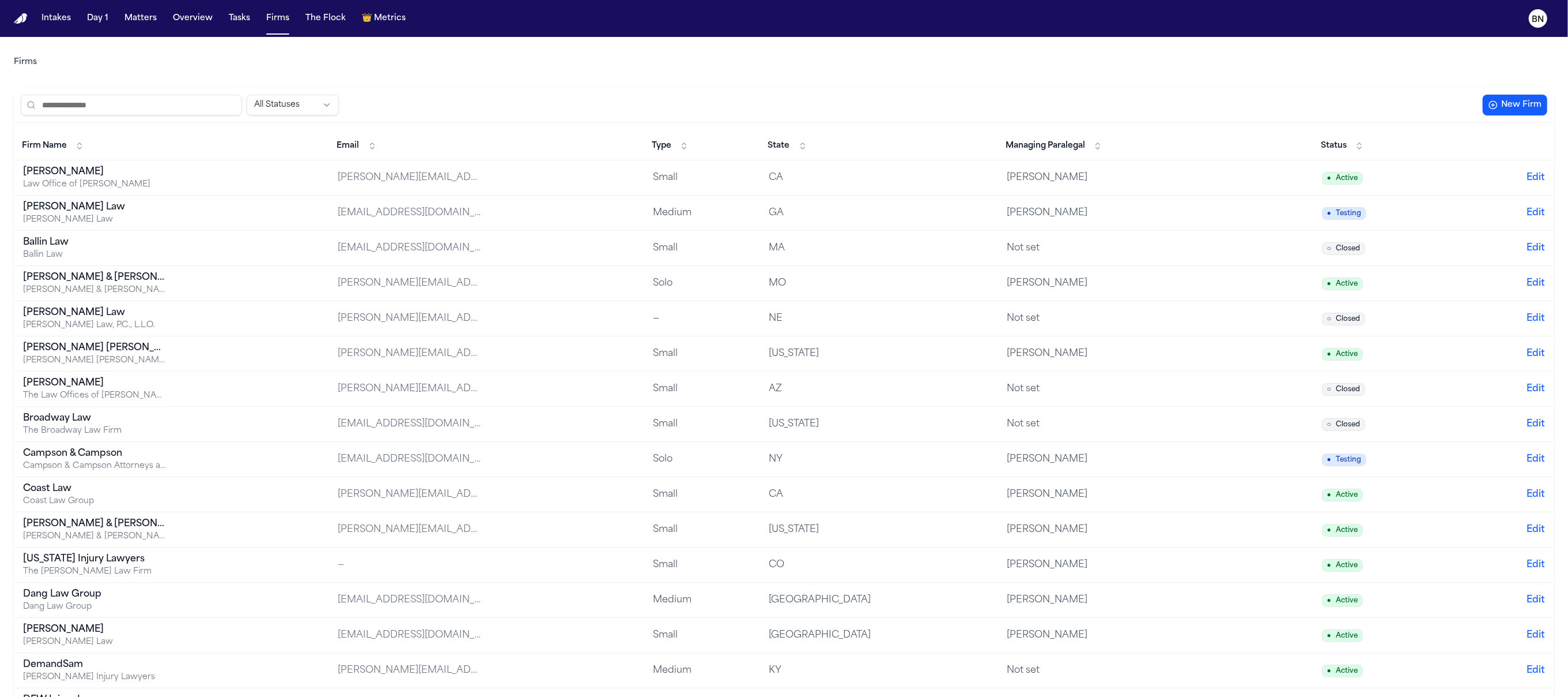
click at [287, 181] on td "[PERSON_NAME] Law Office of [PERSON_NAME]" at bounding box center [171, 178] width 315 height 35
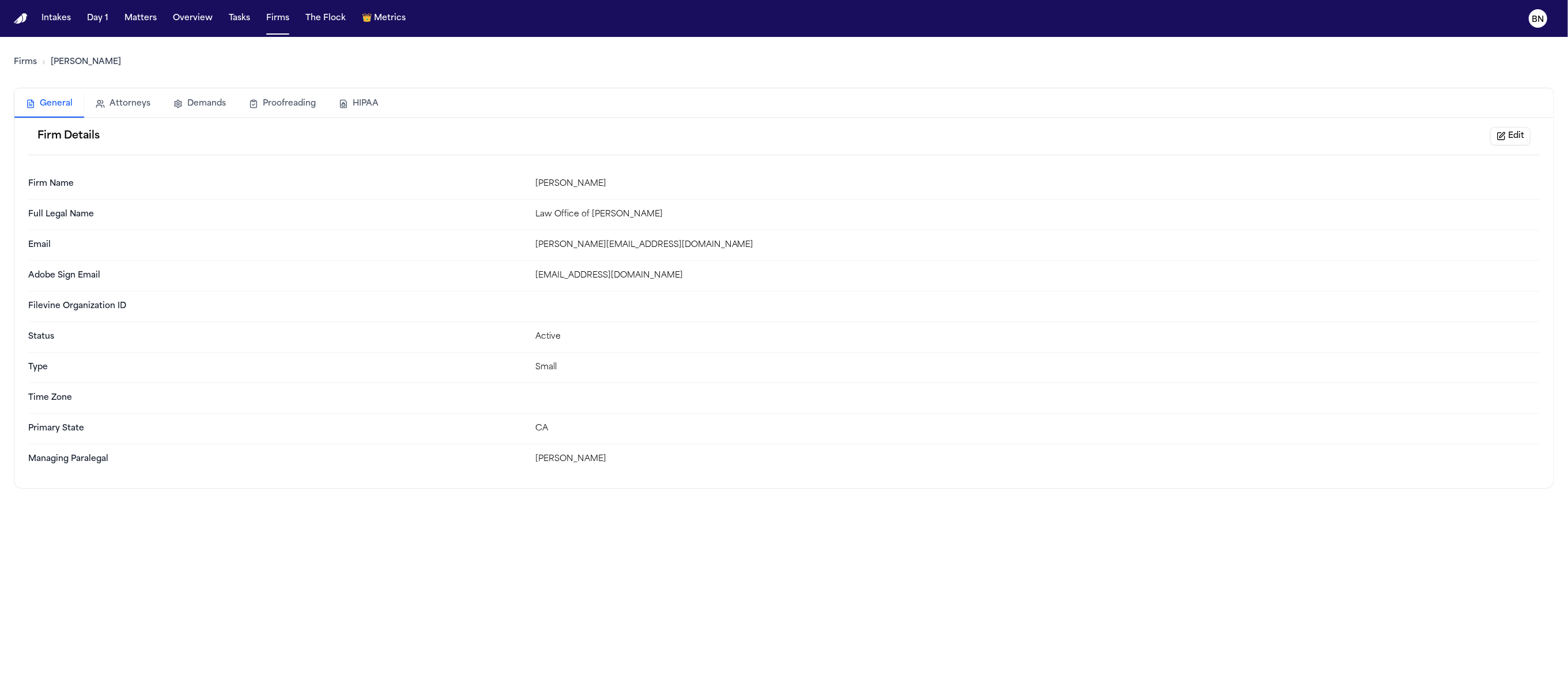
click at [125, 107] on button "Attorneys" at bounding box center [123, 104] width 78 height 25
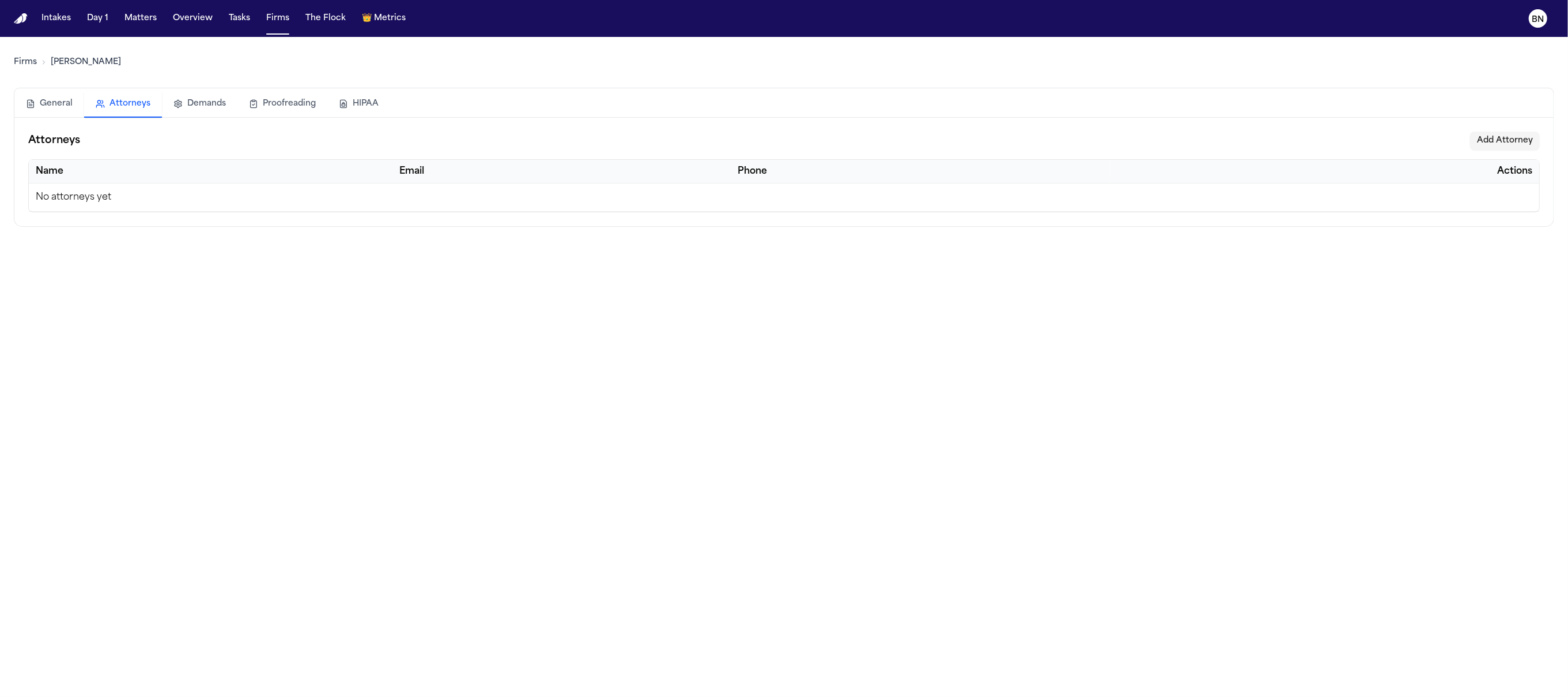
drag, startPoint x: 200, startPoint y: 107, endPoint x: 183, endPoint y: 111, distance: 17.5
click at [200, 107] on button "Demands" at bounding box center [199, 104] width 76 height 25
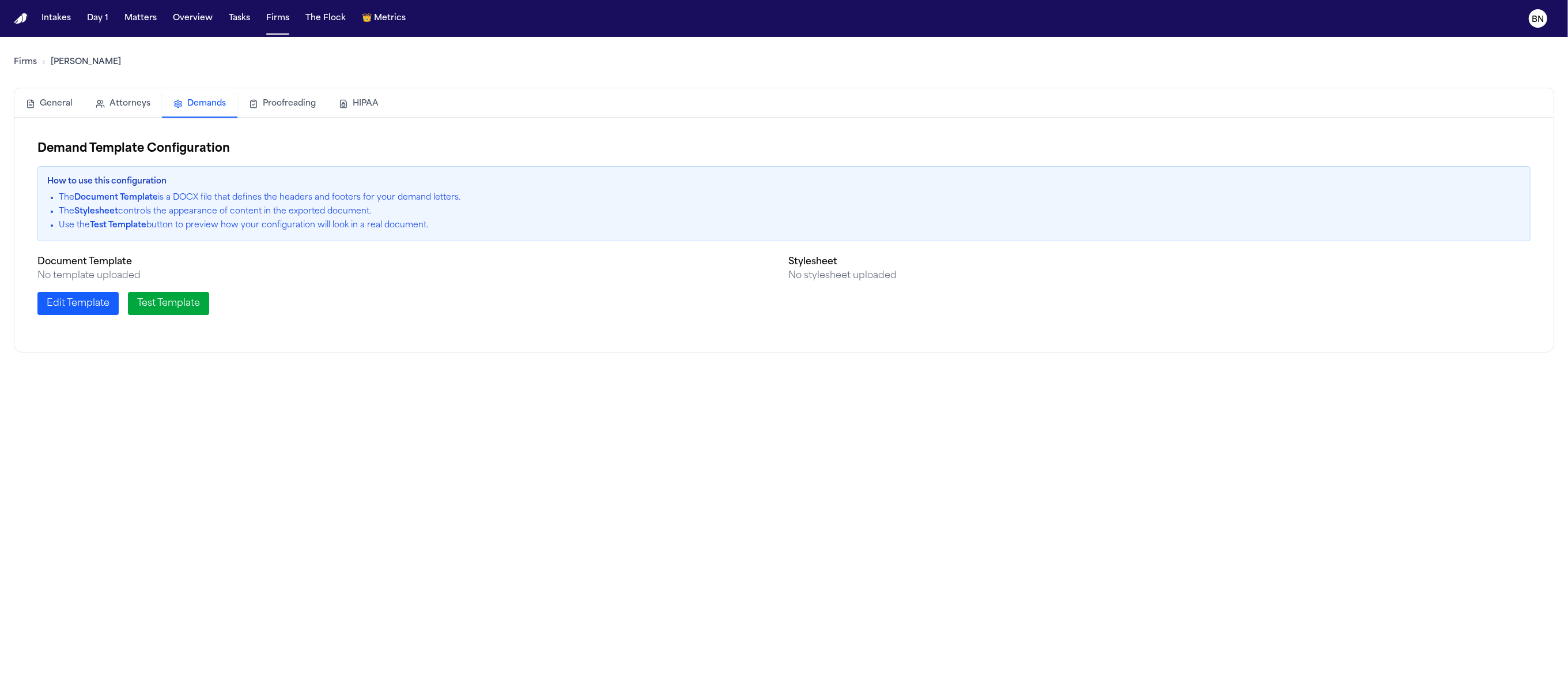
click at [266, 108] on button "Proofreading" at bounding box center [283, 104] width 90 height 25
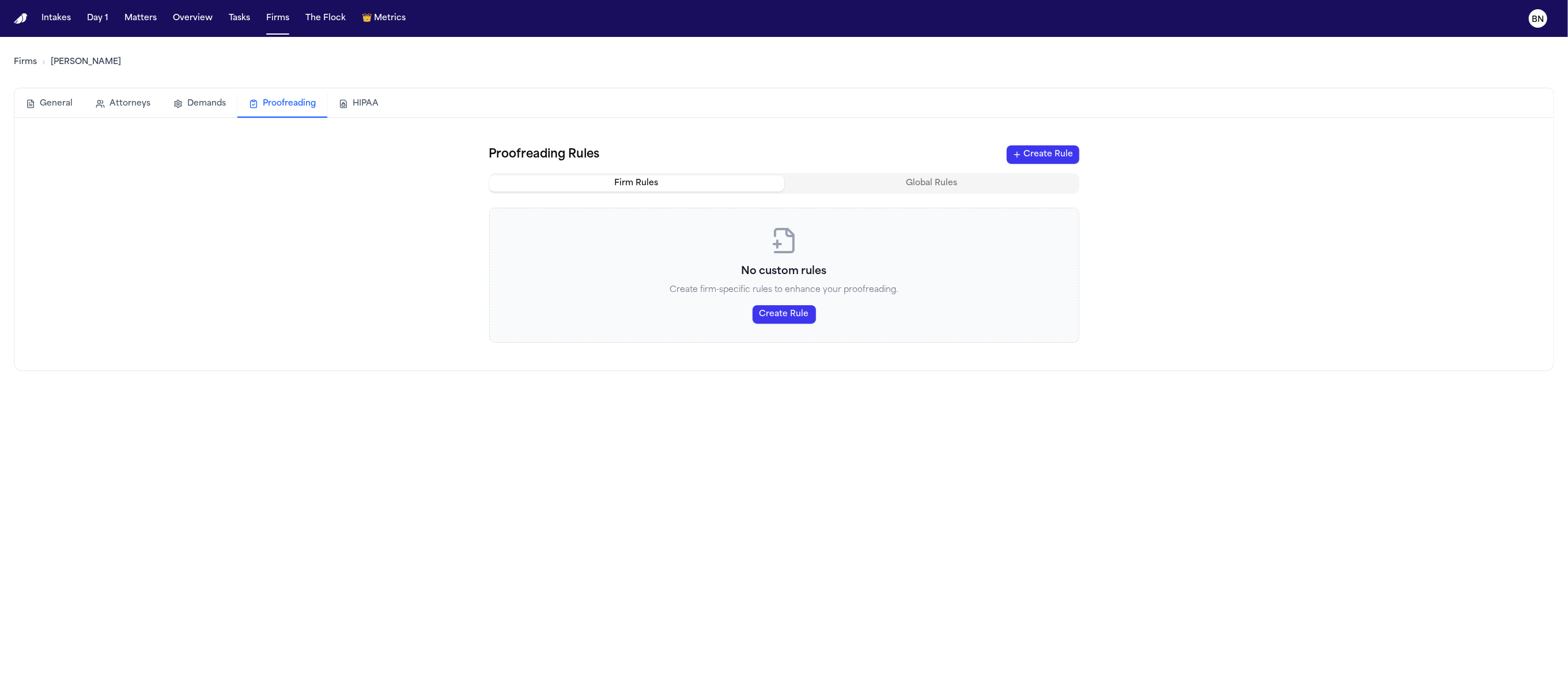
click at [362, 106] on button "HIPAA" at bounding box center [359, 104] width 63 height 25
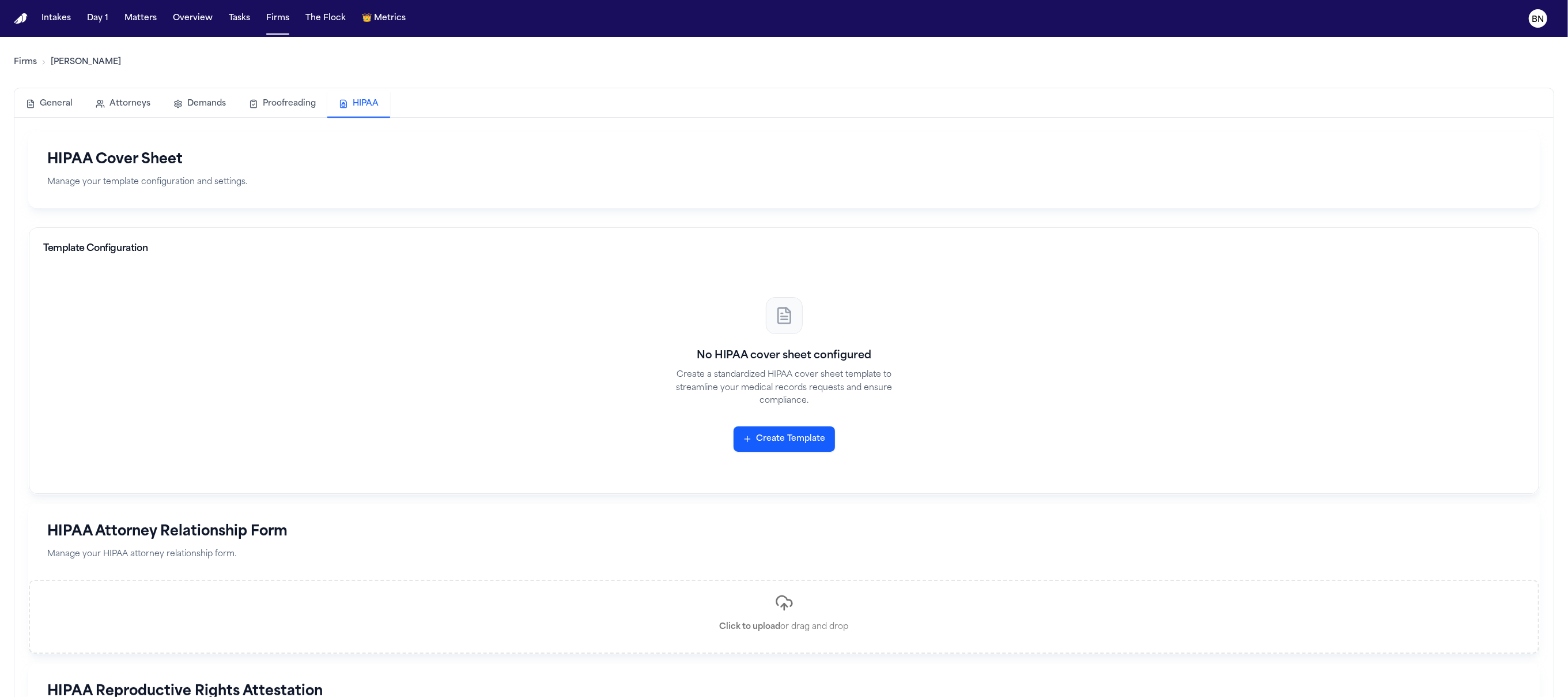
click at [20, 103] on button "General" at bounding box center [49, 104] width 69 height 25
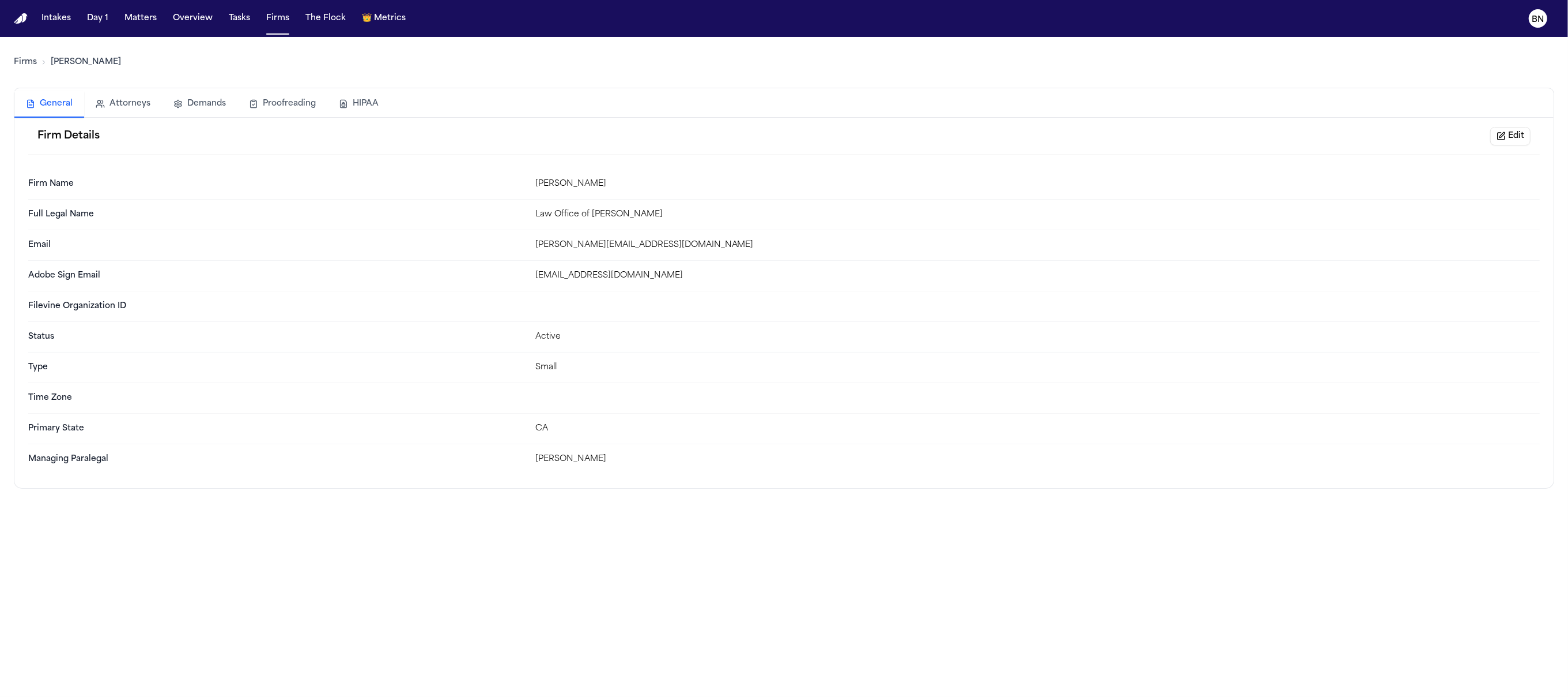
click at [33, 66] on link "Firms" at bounding box center [25, 62] width 23 height 12
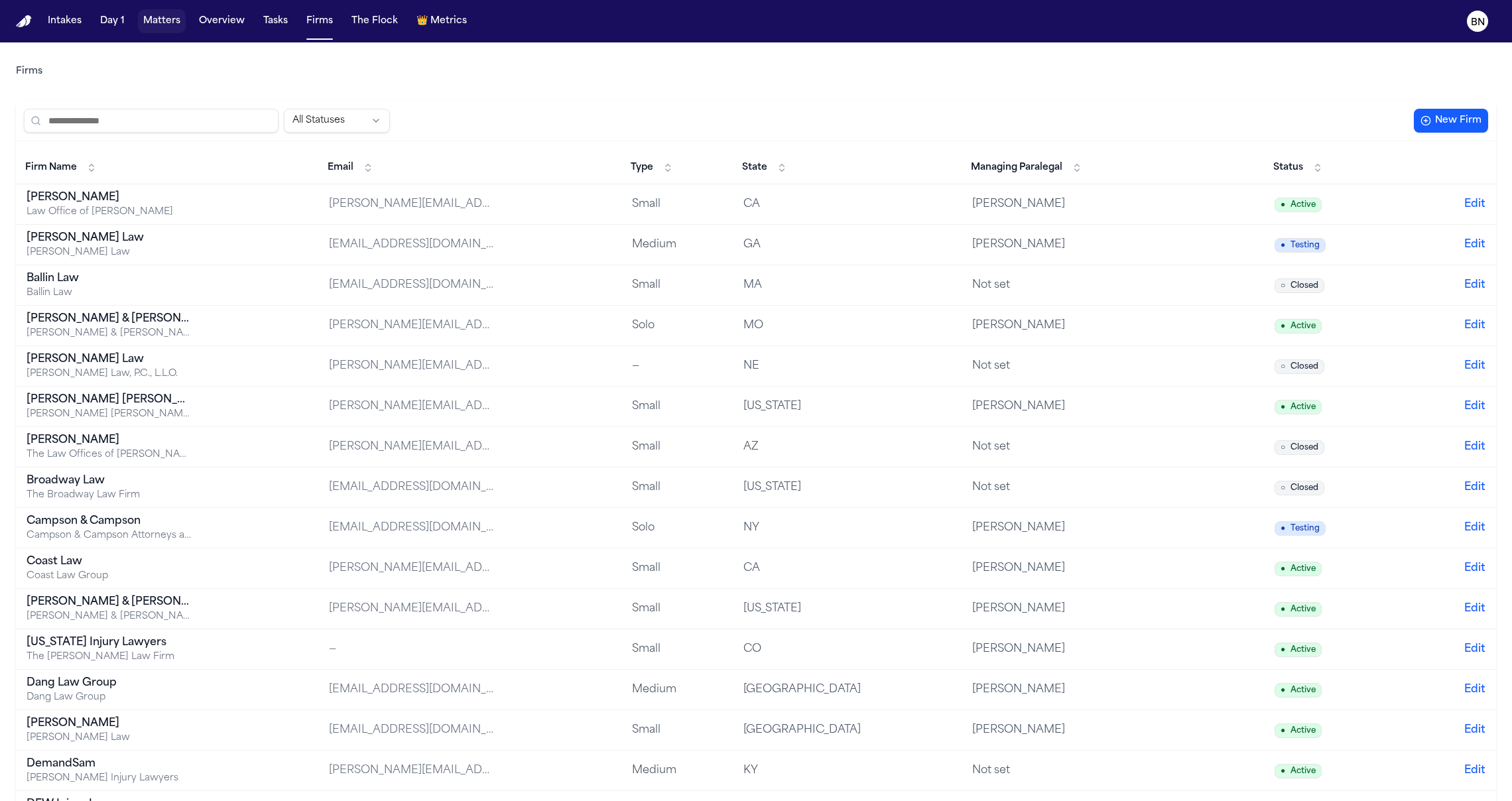
click at [171, 32] on button "Matters" at bounding box center [161, 21] width 48 height 23
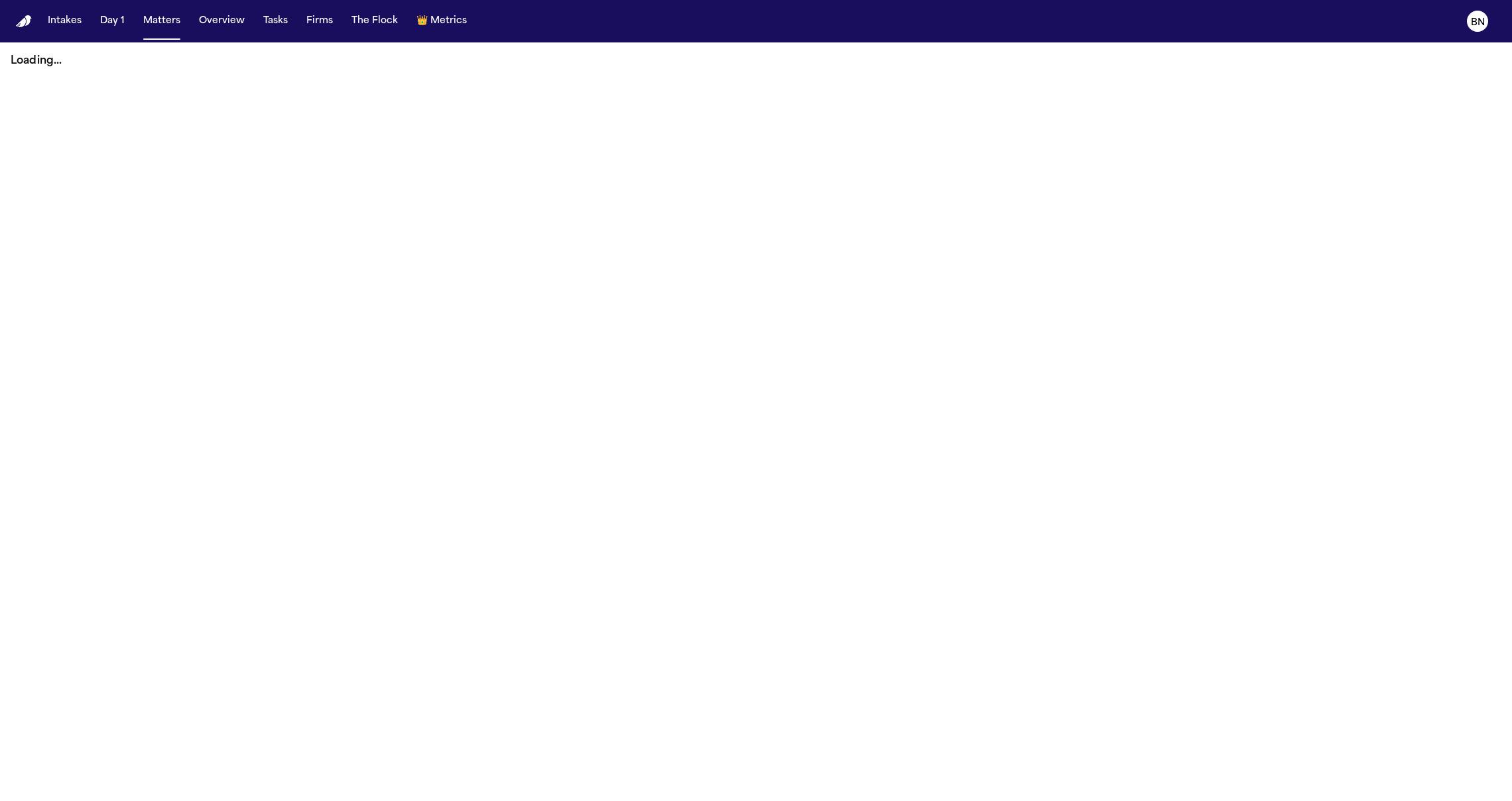
click at [581, 5] on nav "Intakes Day 1 Matters Overview Tasks Firms The Flock 👑 Metrics BN" at bounding box center [756, 21] width 1512 height 42
click at [578, 5] on nav "Intakes Day 1 Matters Overview Tasks Firms The Flock 👑 Metrics BN" at bounding box center [756, 21] width 1512 height 42
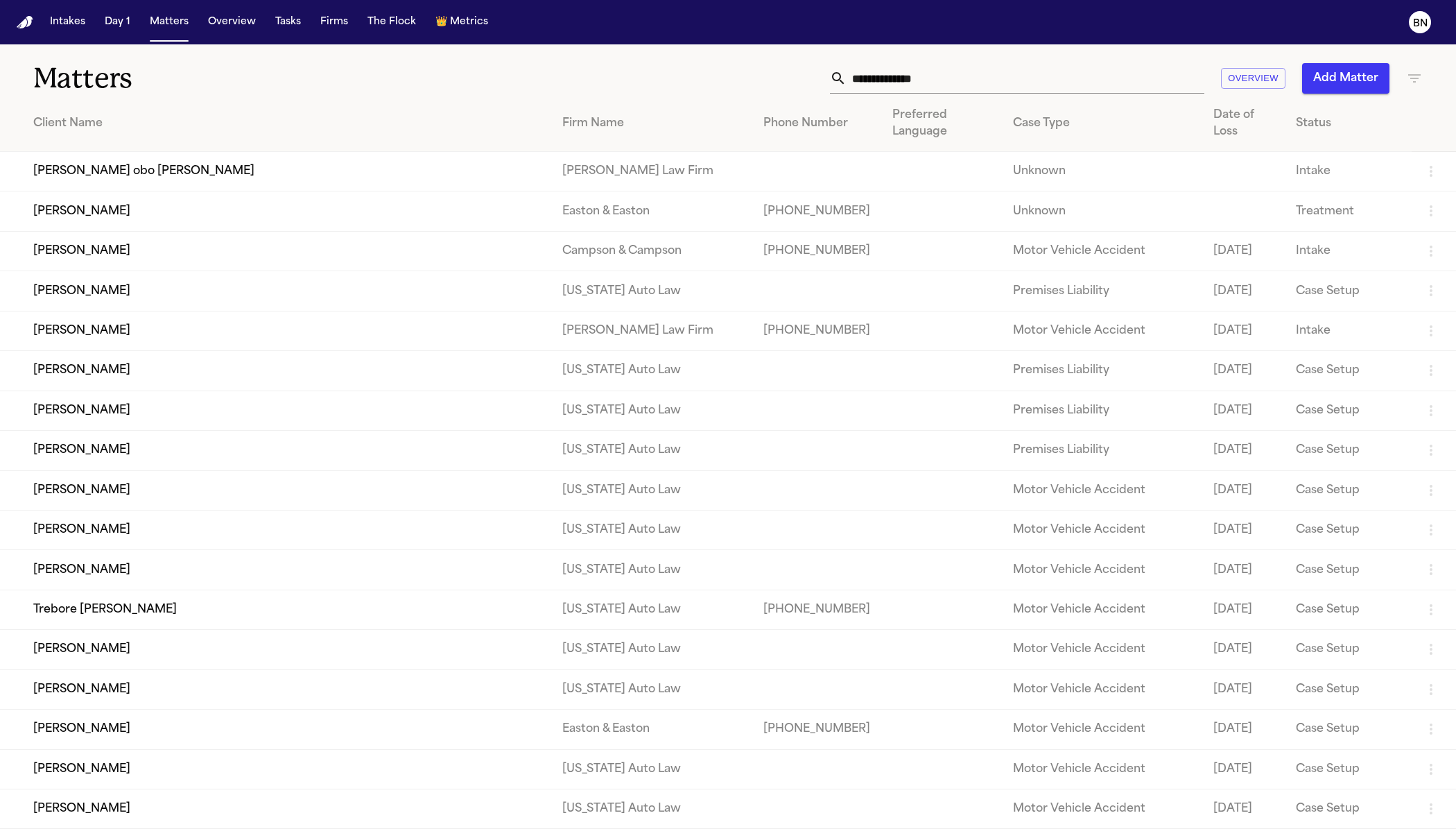
drag, startPoint x: 401, startPoint y: 116, endPoint x: 910, endPoint y: 2, distance: 521.6
click at [401, 116] on div "Client Name" at bounding box center [287, 124] width 507 height 16
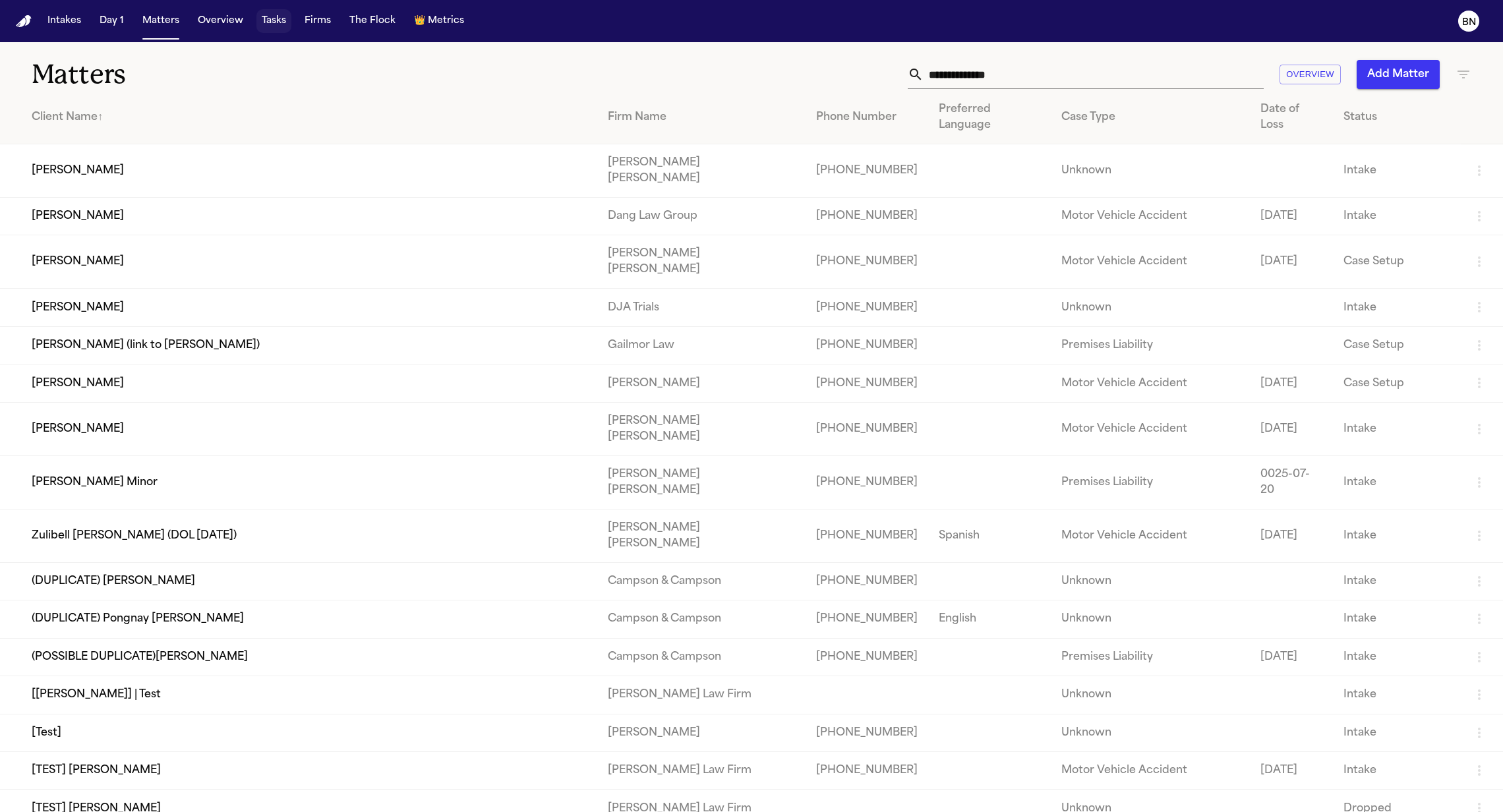
click at [273, 17] on button "Tasks" at bounding box center [273, 21] width 35 height 23
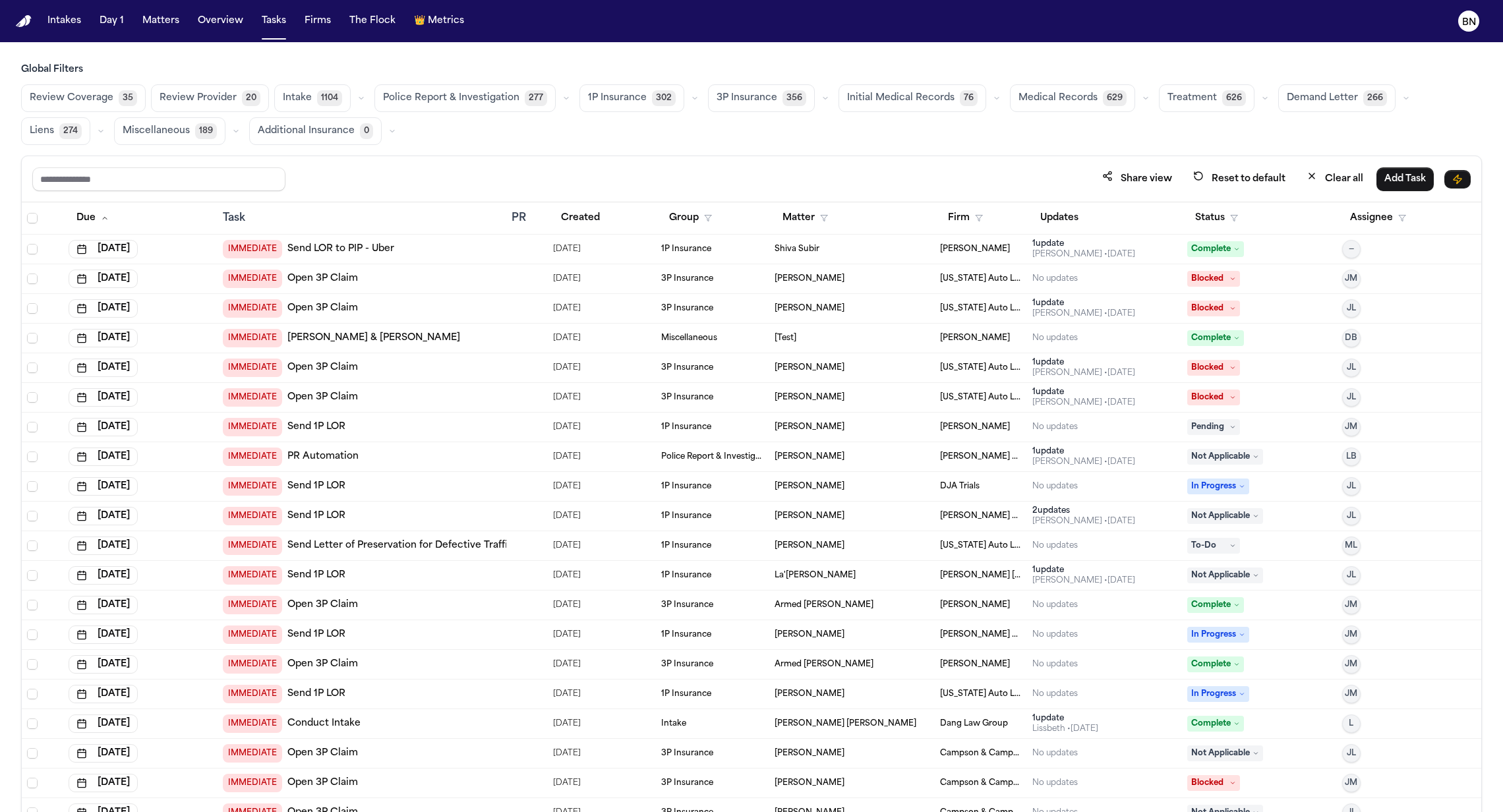
click at [687, 105] on button "button" at bounding box center [695, 98] width 16 height 16
click at [641, 137] on button "Open Claim 21" at bounding box center [646, 132] width 131 height 26
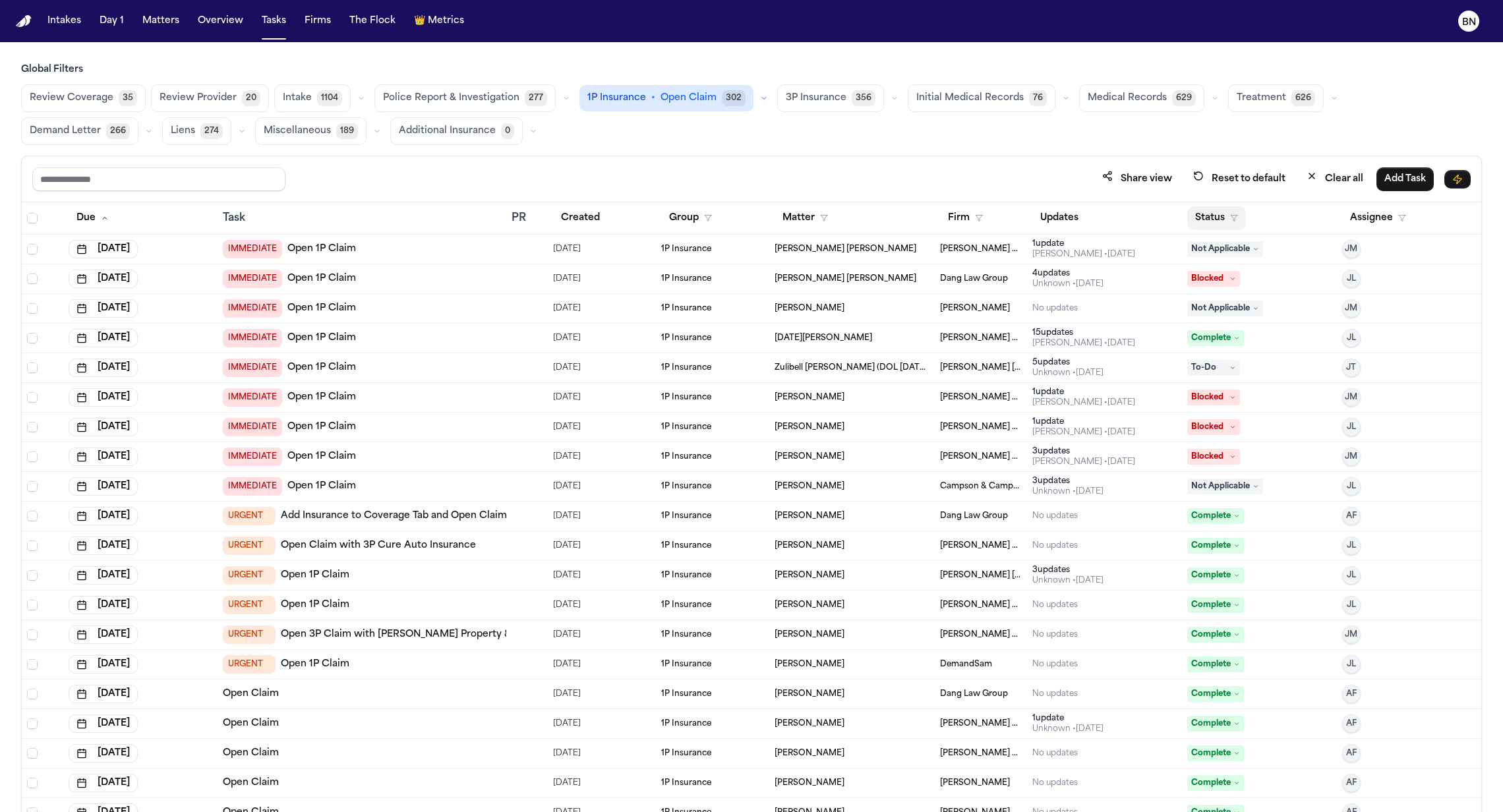
click at [1188, 213] on button "Status" at bounding box center [1216, 218] width 58 height 23
click at [1195, 289] on button "Active" at bounding box center [1202, 297] width 37 height 17
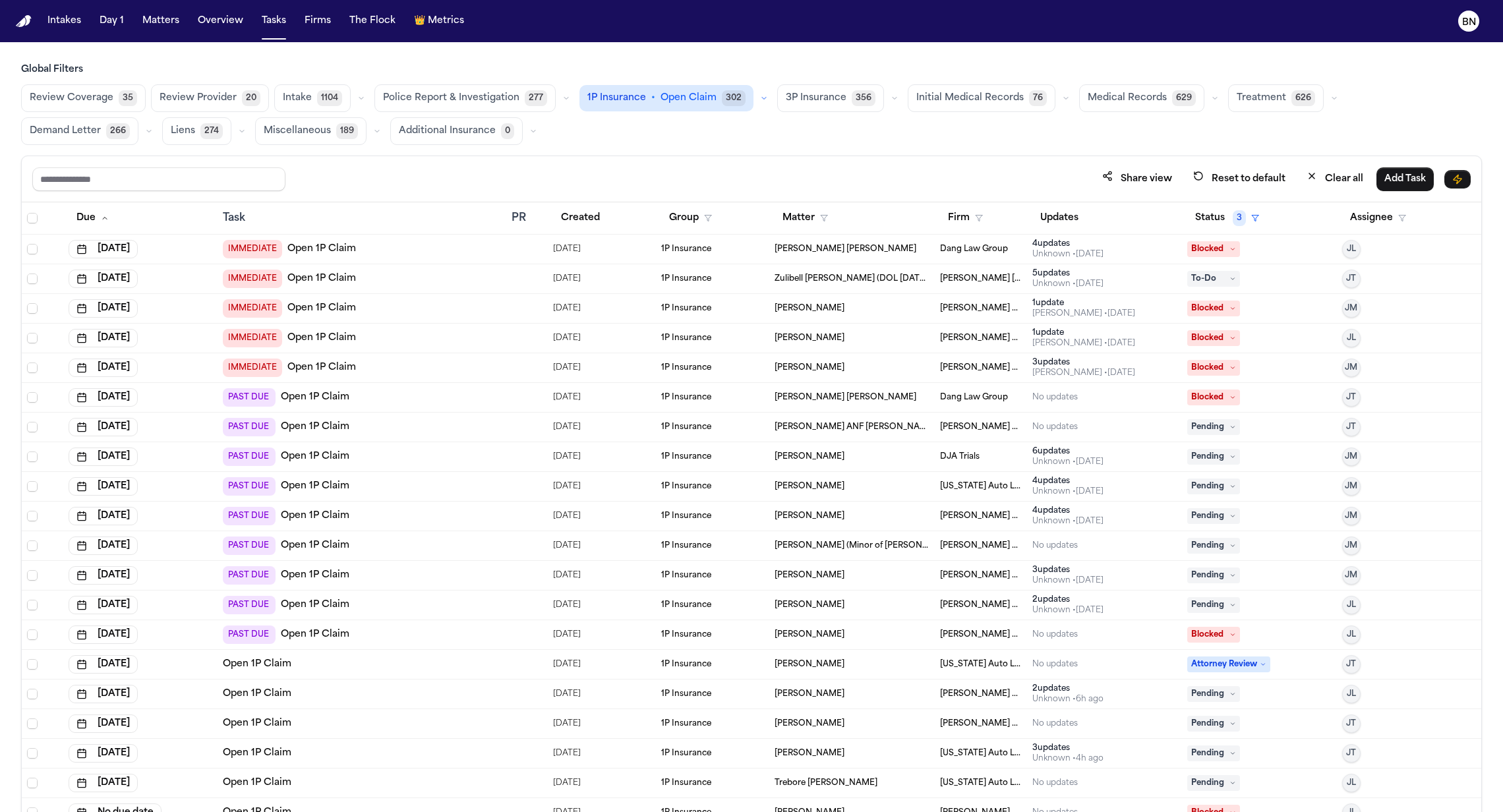
click at [756, 101] on button "button" at bounding box center [764, 98] width 16 height 16
click at [891, 100] on icon "button" at bounding box center [895, 98] width 8 height 8
click at [756, 98] on button "button" at bounding box center [764, 98] width 16 height 16
click at [687, 125] on button "Open Claim 21" at bounding box center [655, 131] width 150 height 26
click at [685, 101] on button "button" at bounding box center [693, 98] width 16 height 16
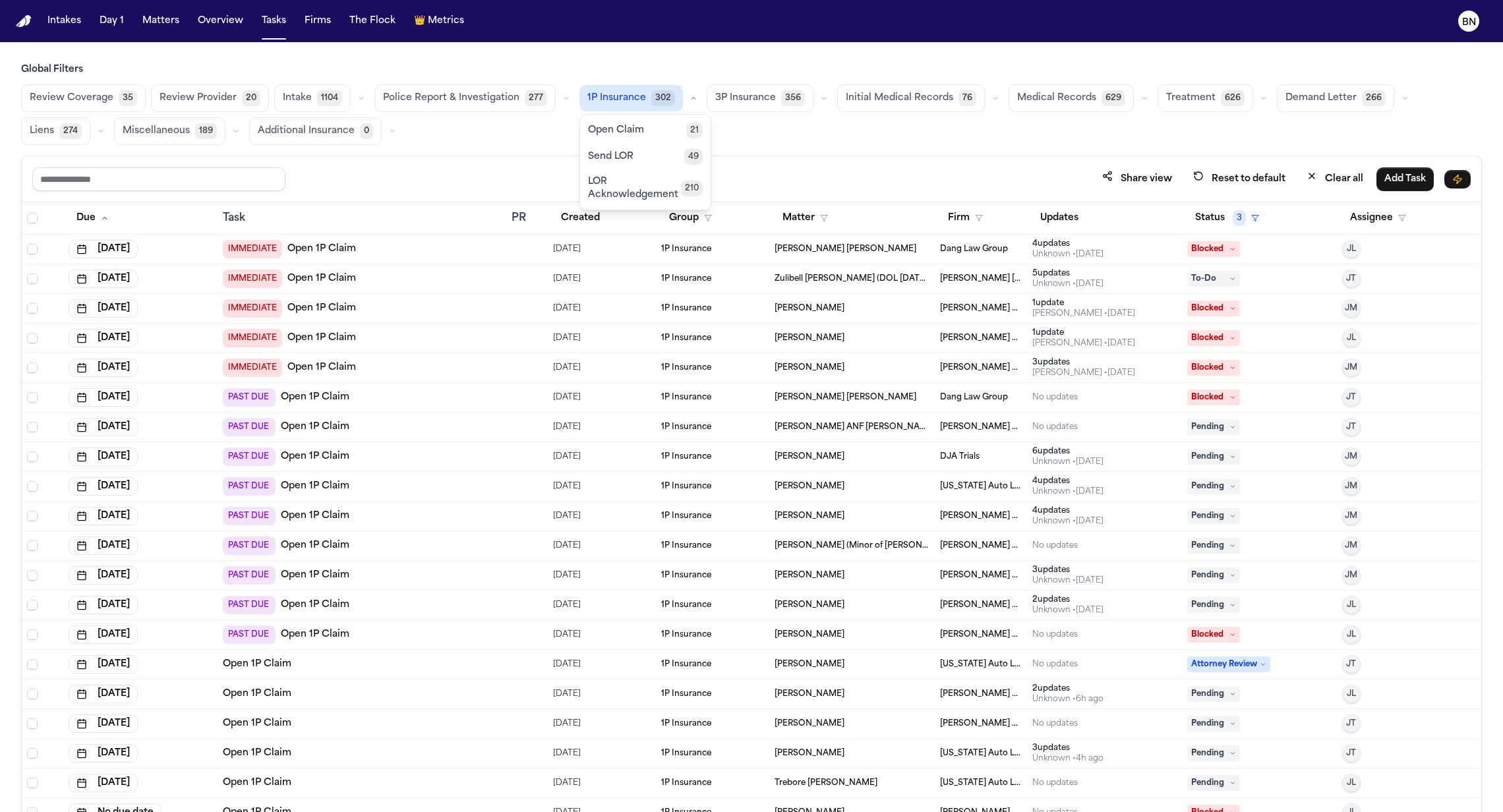
click at [673, 122] on button "Open Claim 21" at bounding box center [646, 131] width 131 height 26
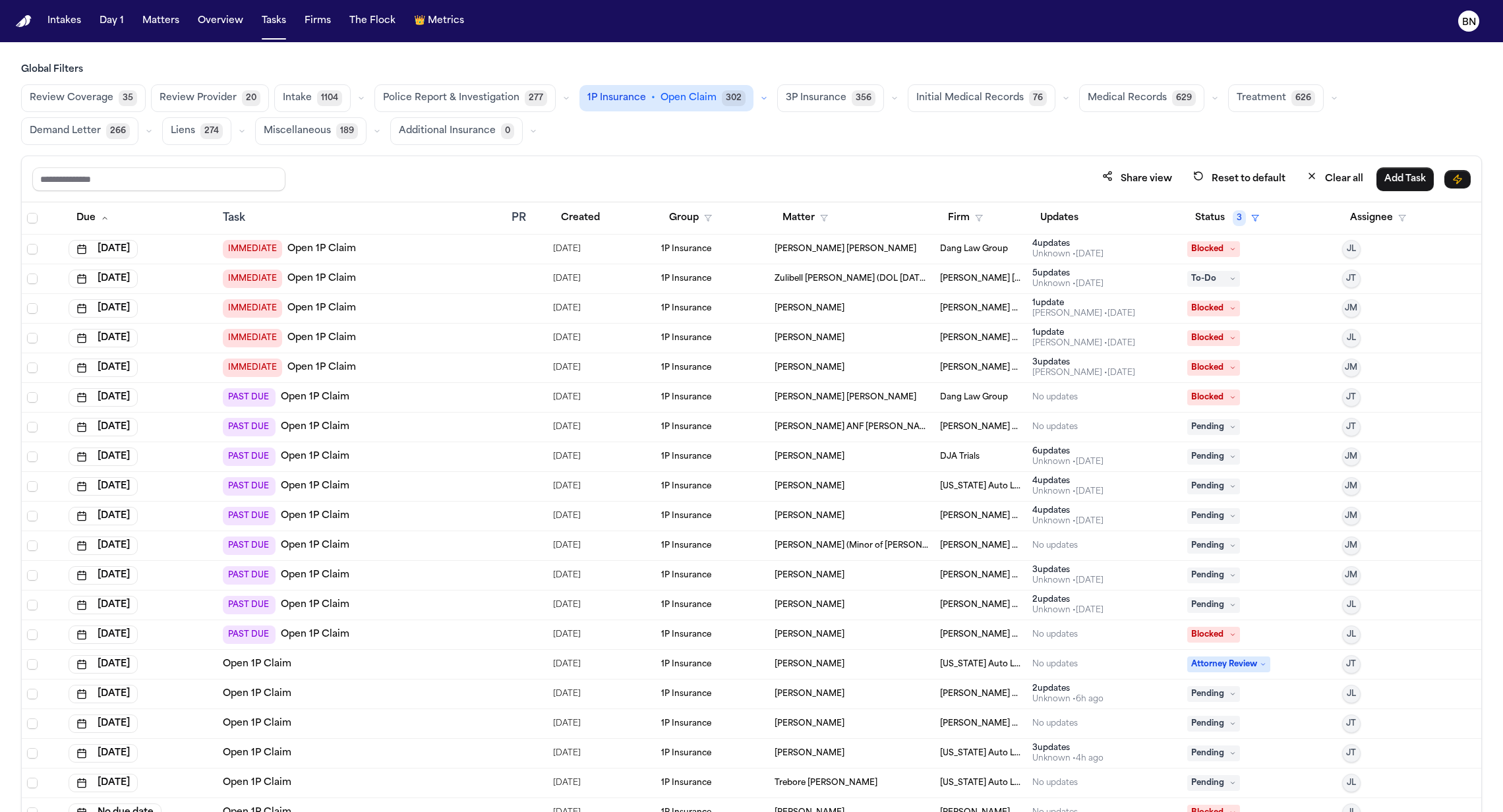
scroll to position [76, 0]
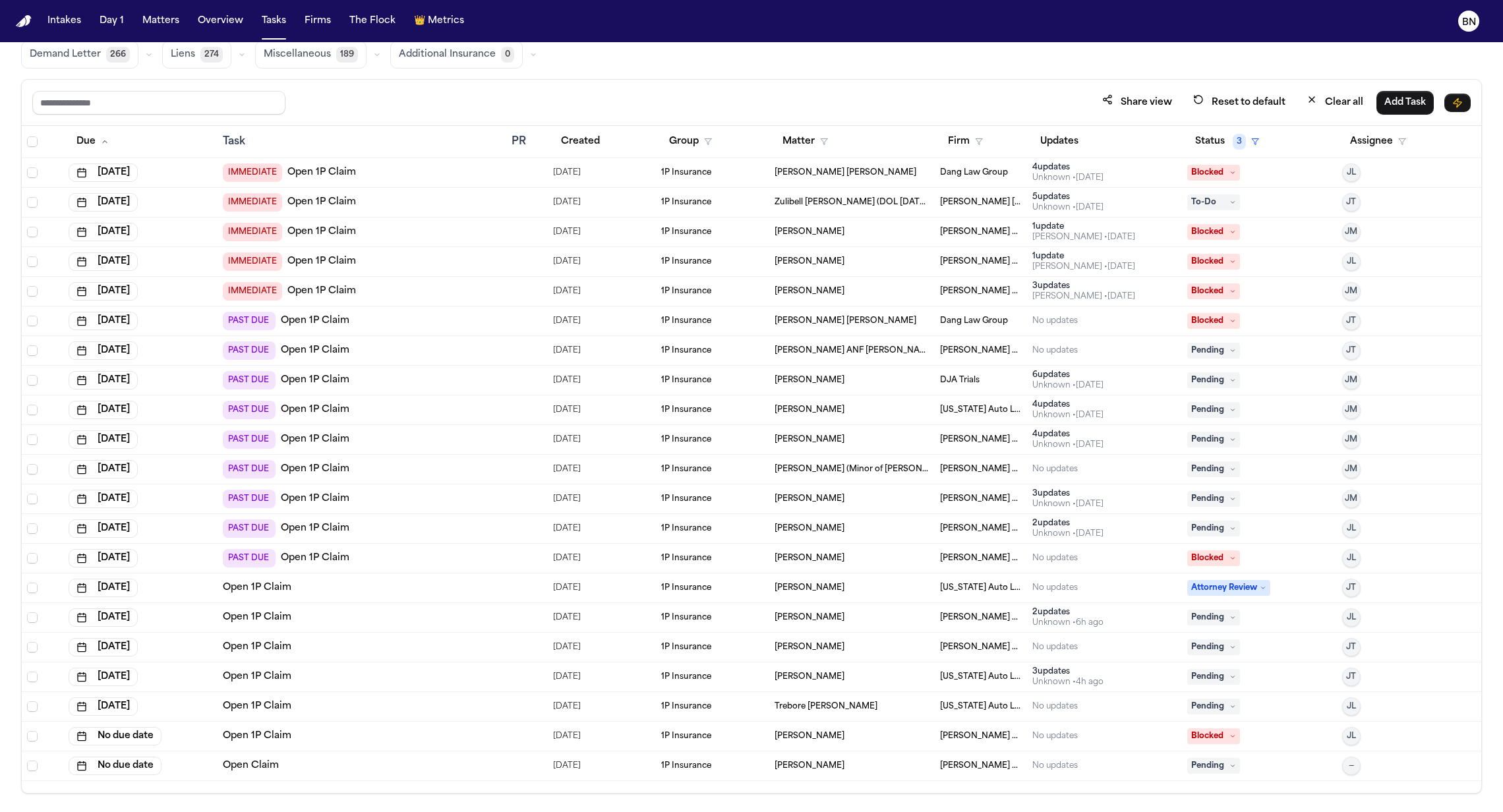
click at [503, 677] on td "Open 1P Claim" at bounding box center [361, 677] width 289 height 30
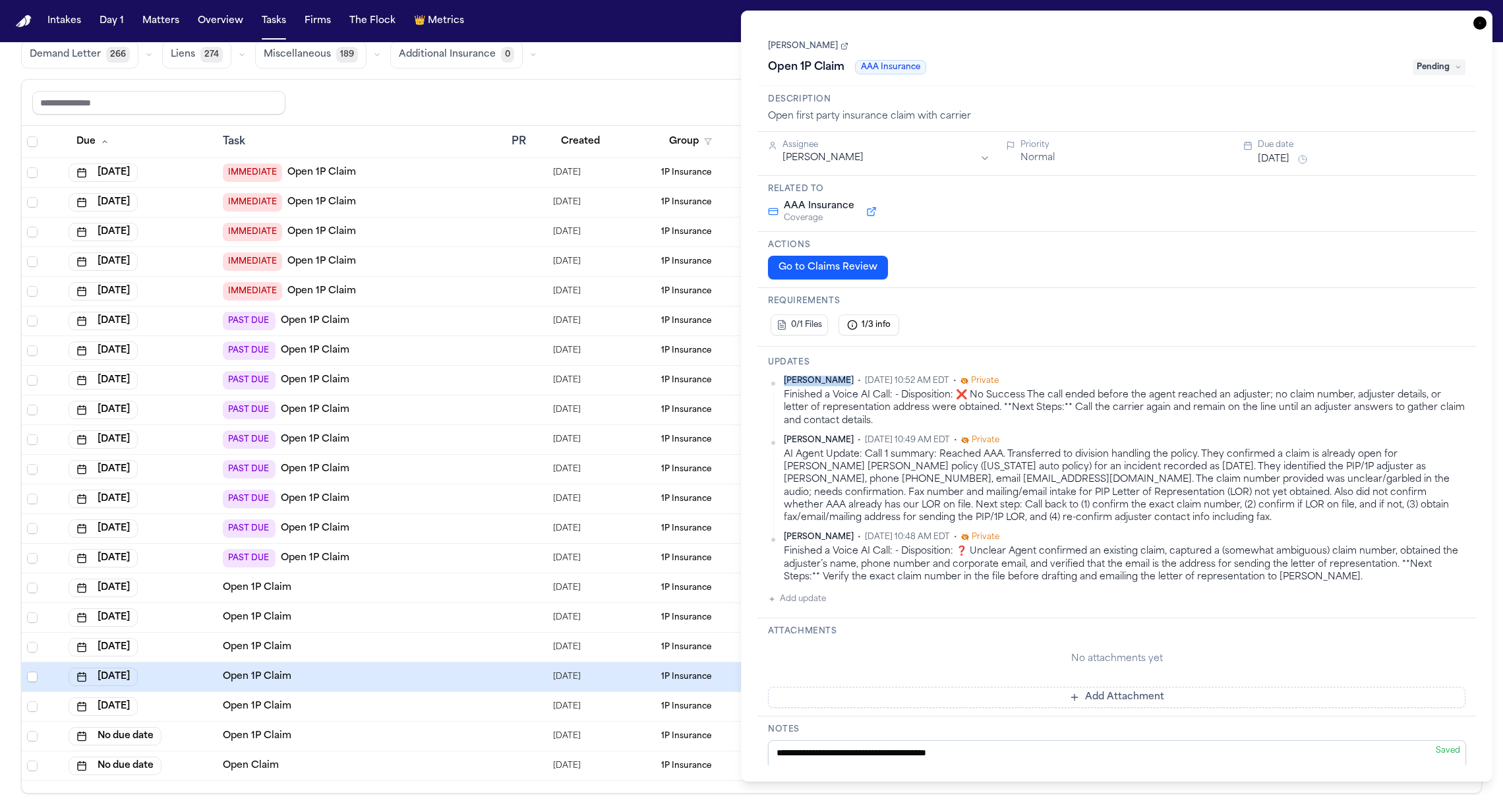
drag, startPoint x: 830, startPoint y: 380, endPoint x: 783, endPoint y: 380, distance: 47.0
click at [783, 380] on span "[PERSON_NAME]" at bounding box center [818, 381] width 70 height 11
click at [1085, 466] on div "AI Agent Update: Call 1 summary: Reached AAA. Transferred to division handling …" at bounding box center [1124, 487] width 681 height 76
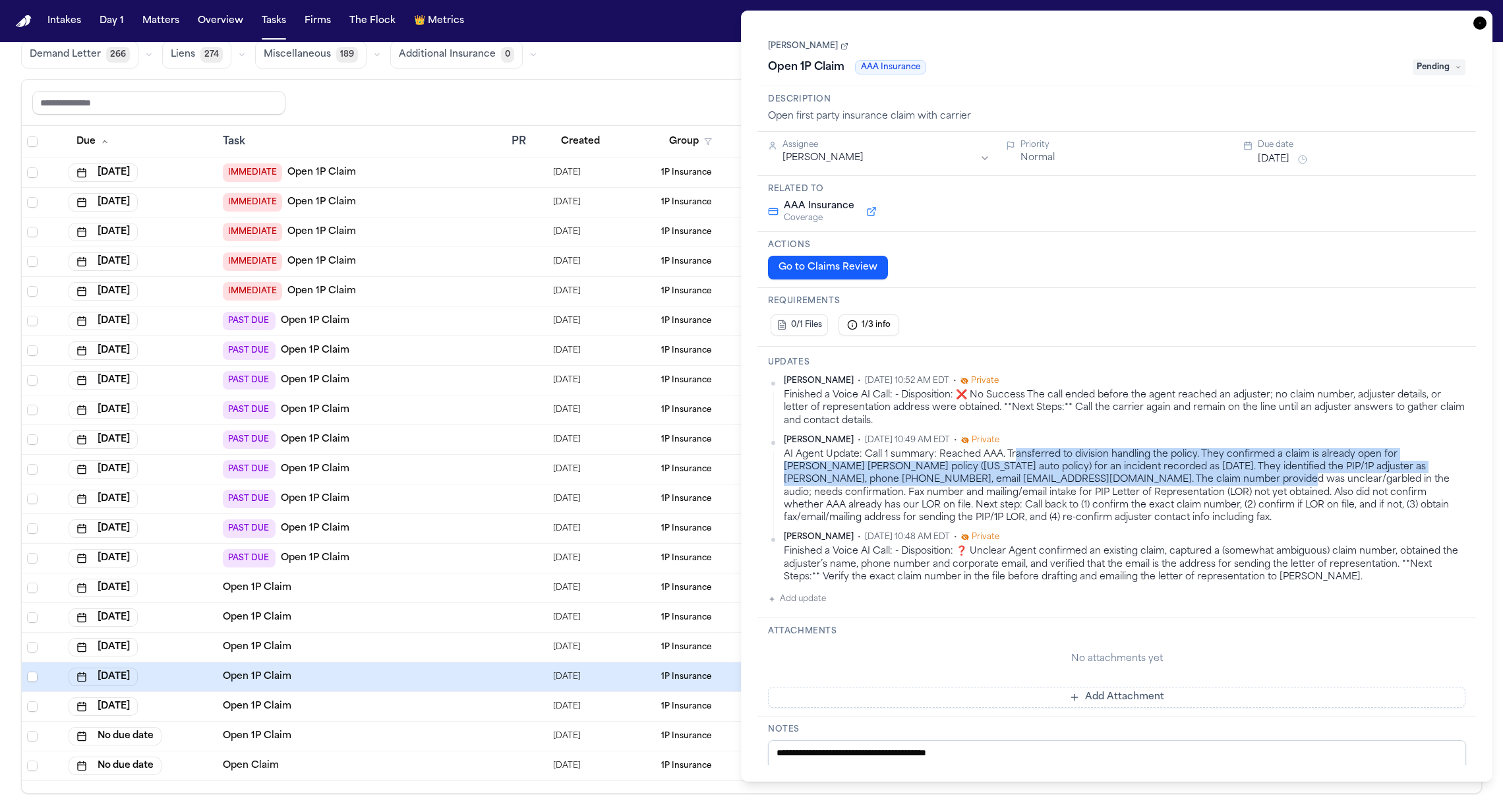
drag, startPoint x: 1014, startPoint y: 452, endPoint x: 1125, endPoint y: 476, distance: 113.6
click at [1125, 476] on div "AI Agent Update: Call 1 summary: Reached AAA. Transferred to division handling …" at bounding box center [1124, 487] width 681 height 76
click at [1125, 481] on div "AI Agent Update: Call 1 summary: Reached AAA. Transferred to division handling …" at bounding box center [1124, 487] width 681 height 76
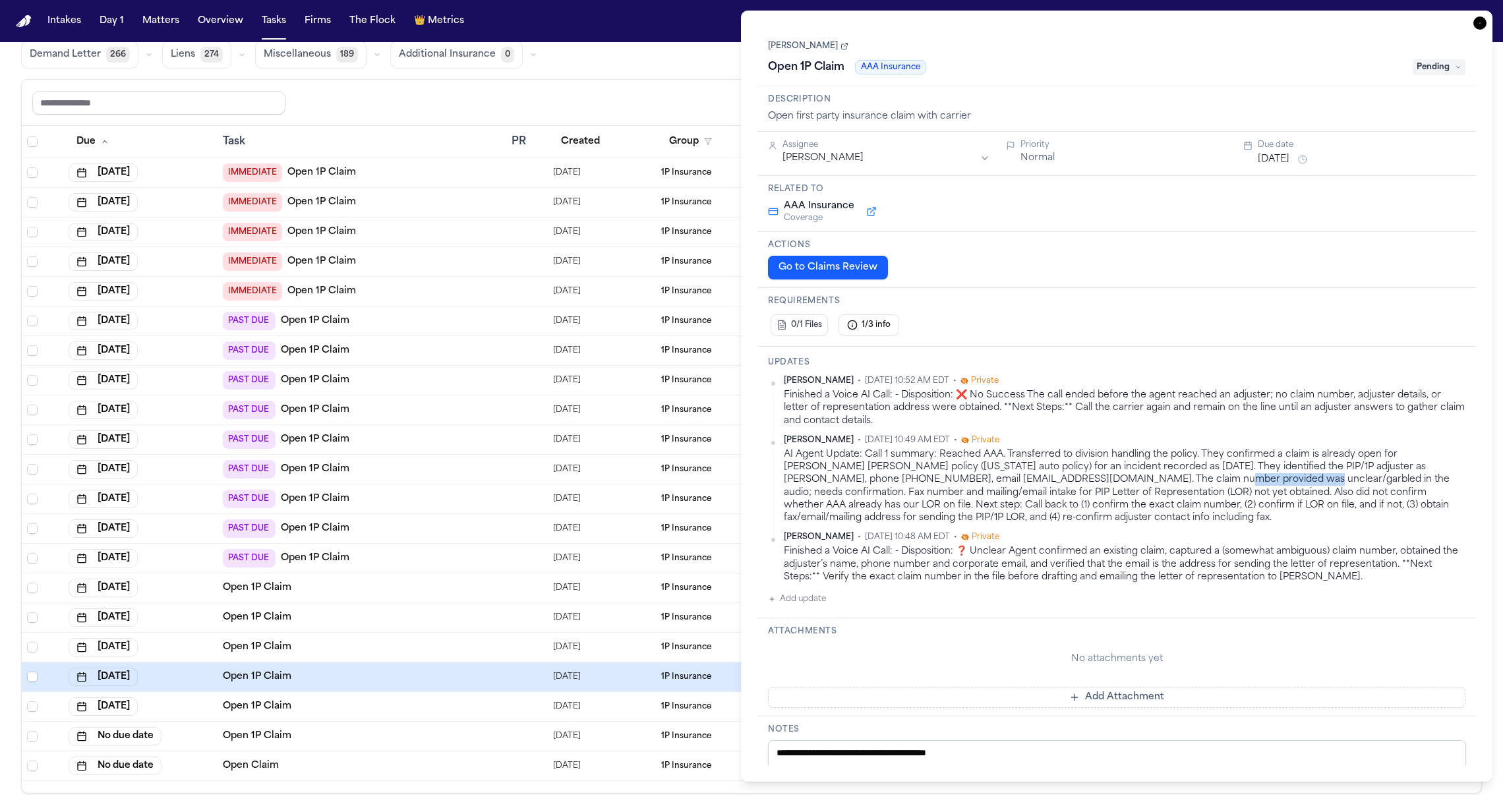
drag, startPoint x: 1142, startPoint y: 483, endPoint x: 1067, endPoint y: 480, distance: 75.1
click at [1067, 480] on div "AI Agent Update: Call 1 summary: Reached AAA. Transferred to division handling …" at bounding box center [1124, 487] width 681 height 76
click at [1096, 480] on div "AI Agent Update: Call 1 summary: Reached AAA. Transferred to division handling …" at bounding box center [1124, 487] width 681 height 76
drag, startPoint x: 1347, startPoint y: 470, endPoint x: 1282, endPoint y: 468, distance: 65.0
click at [1282, 468] on div "AI Agent Update: Call 1 summary: Reached AAA. Transferred to division handling …" at bounding box center [1124, 487] width 681 height 76
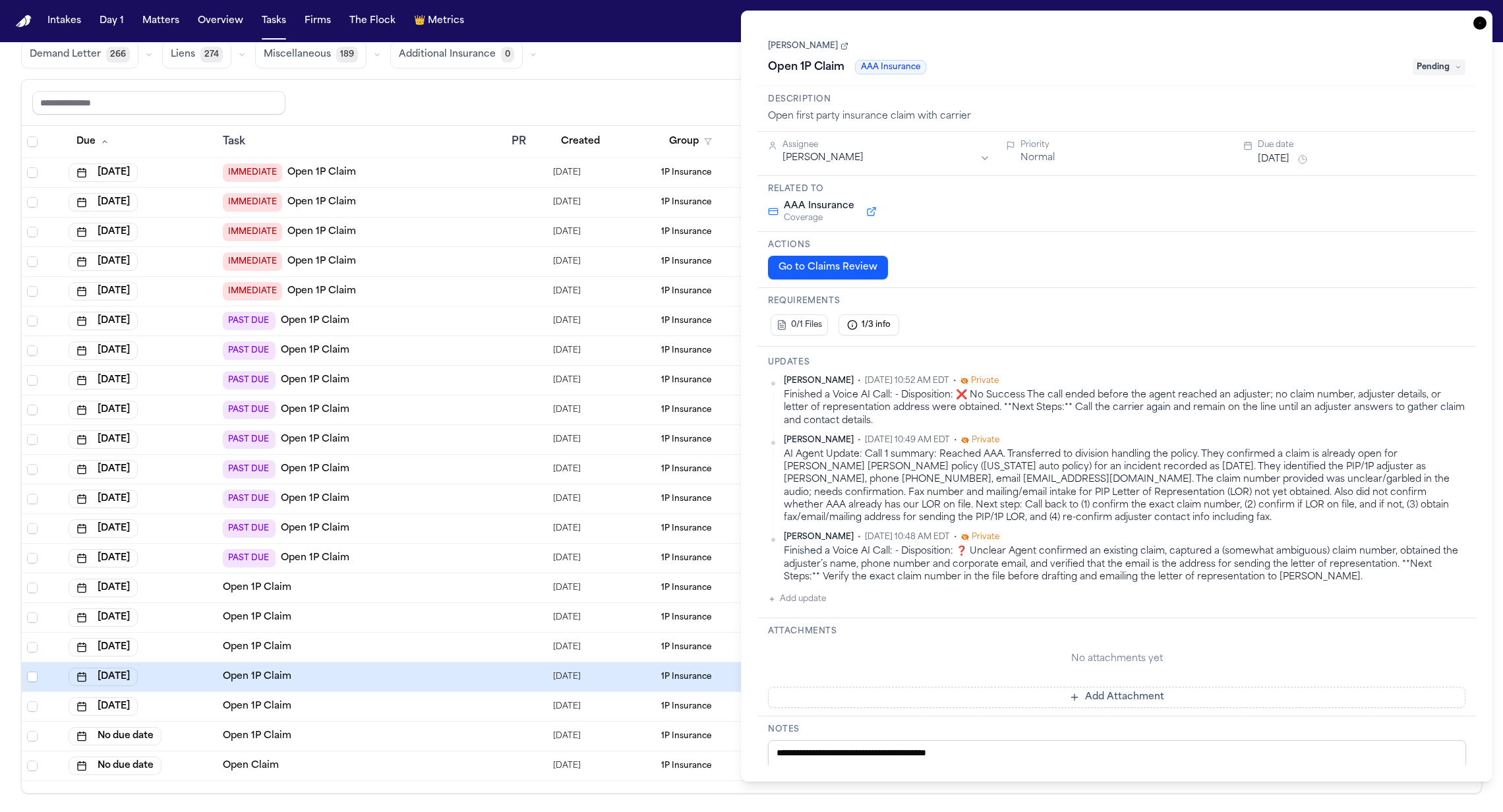
click at [1304, 474] on div "AI Agent Update: Call 1 summary: Reached AAA. Transferred to division handling …" at bounding box center [1124, 487] width 681 height 76
click at [1302, 465] on div "AI Agent Update: Call 1 summary: Reached AAA. Transferred to division handling …" at bounding box center [1124, 487] width 681 height 76
click at [669, 131] on button "Group" at bounding box center [690, 142] width 58 height 23
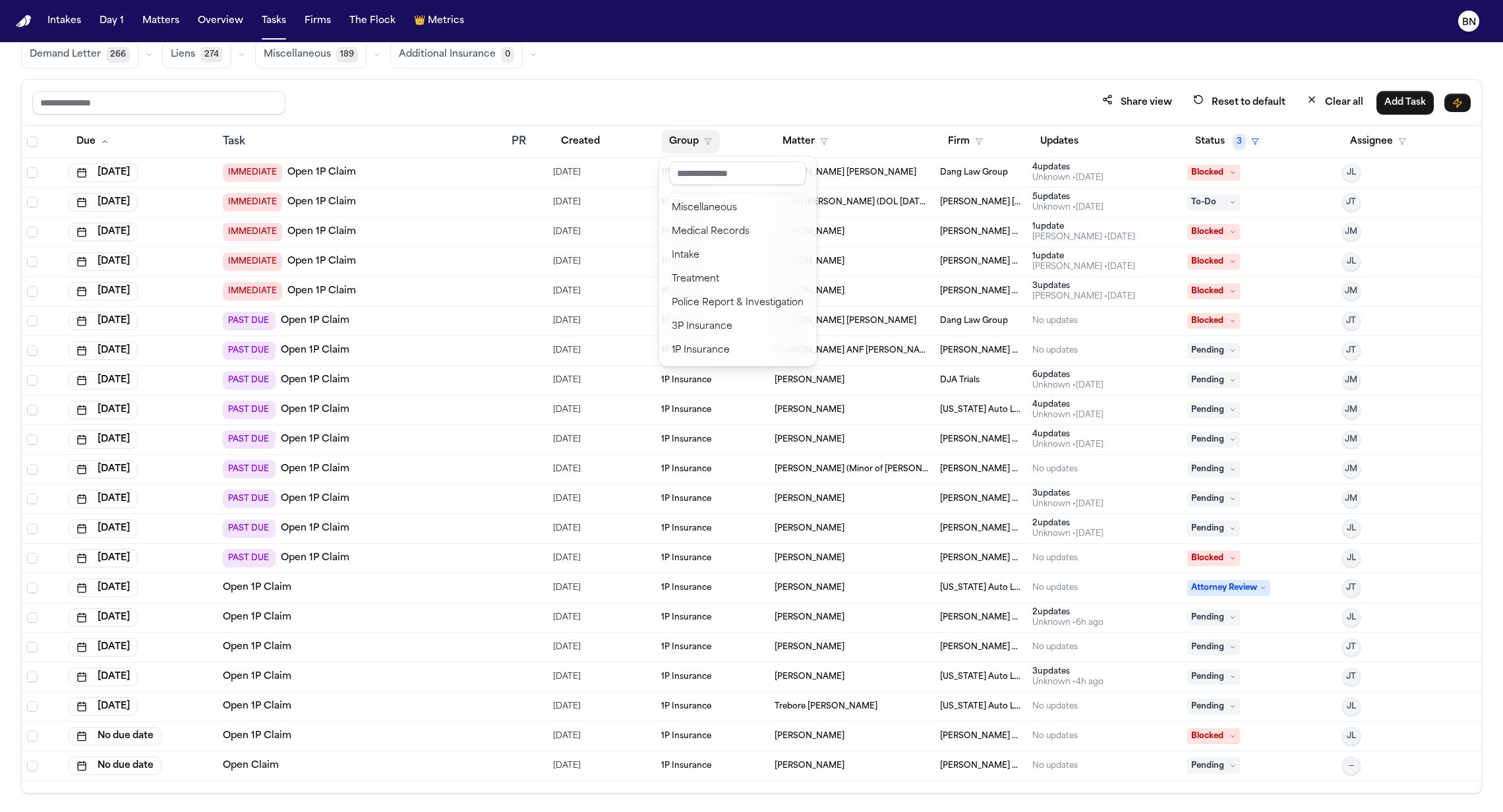
click at [818, 675] on table "Due Task PR Created Group Matter Firm Updates Status 3 Assignee [DATE] IMMEDIAT…" at bounding box center [752, 453] width 1459 height 655
click at [774, 675] on td "[PERSON_NAME]" at bounding box center [852, 677] width 165 height 30
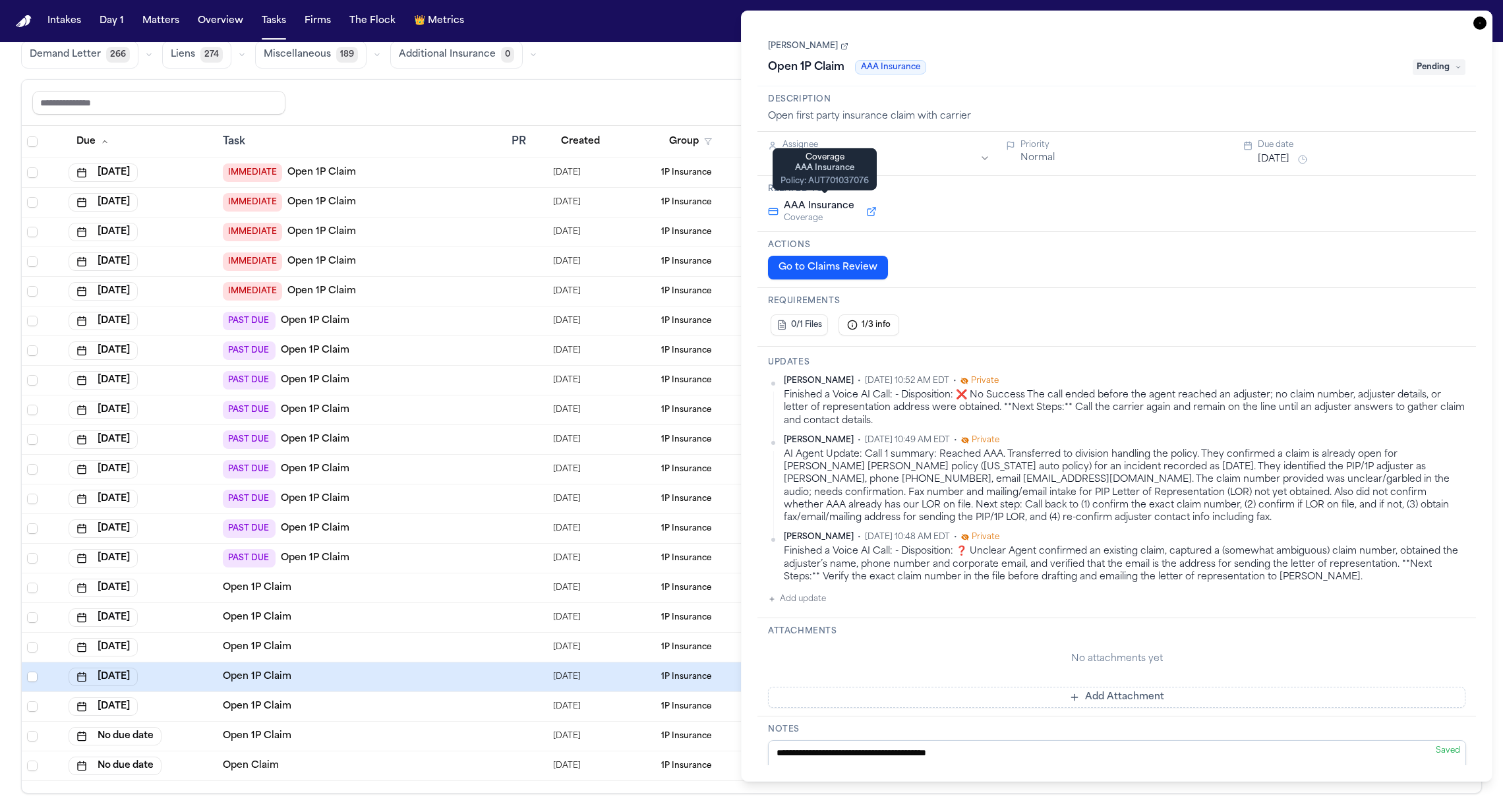
click at [867, 209] on button at bounding box center [871, 212] width 23 height 16
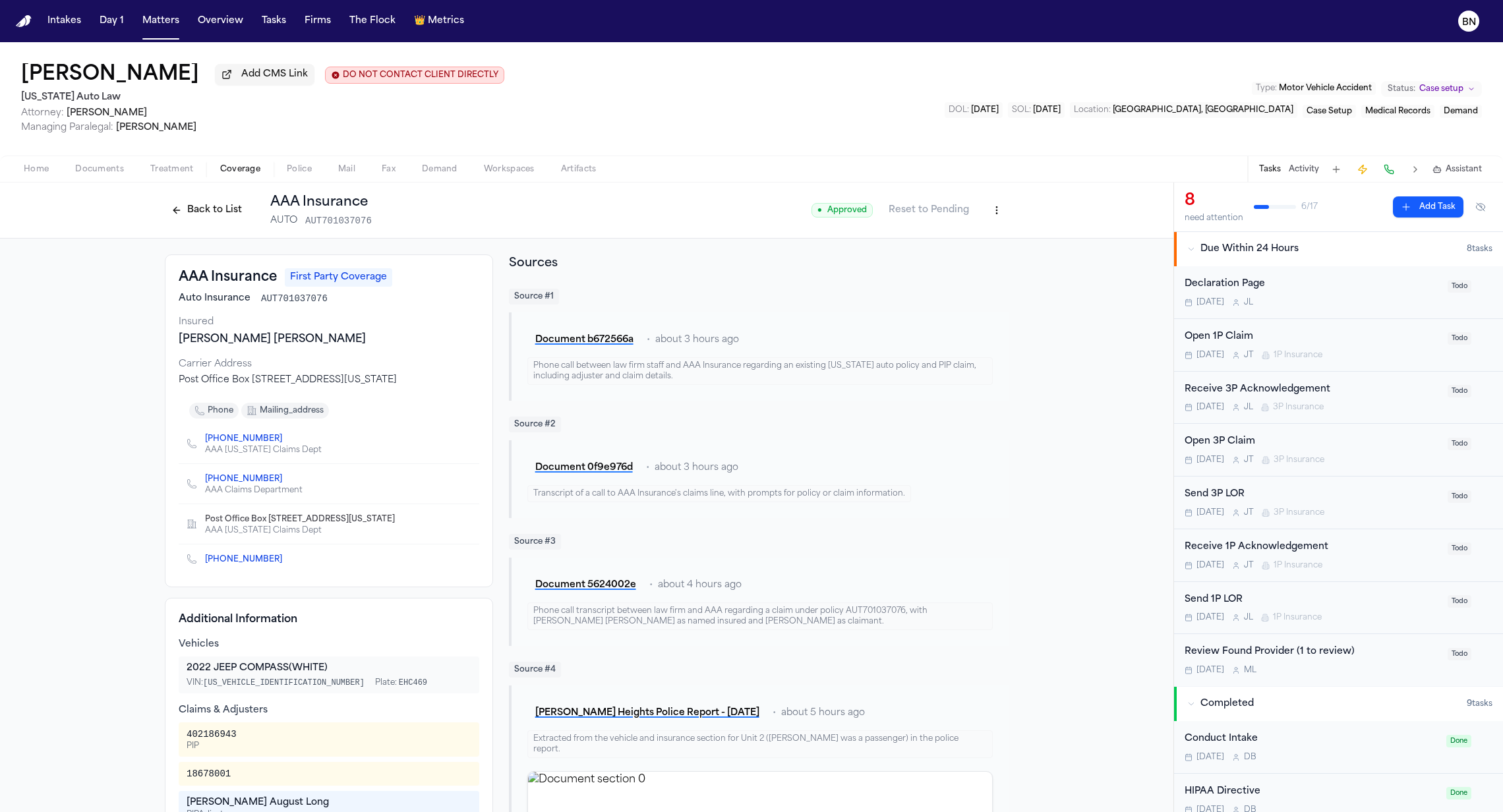
click at [201, 216] on button "Back to List" at bounding box center [207, 209] width 84 height 21
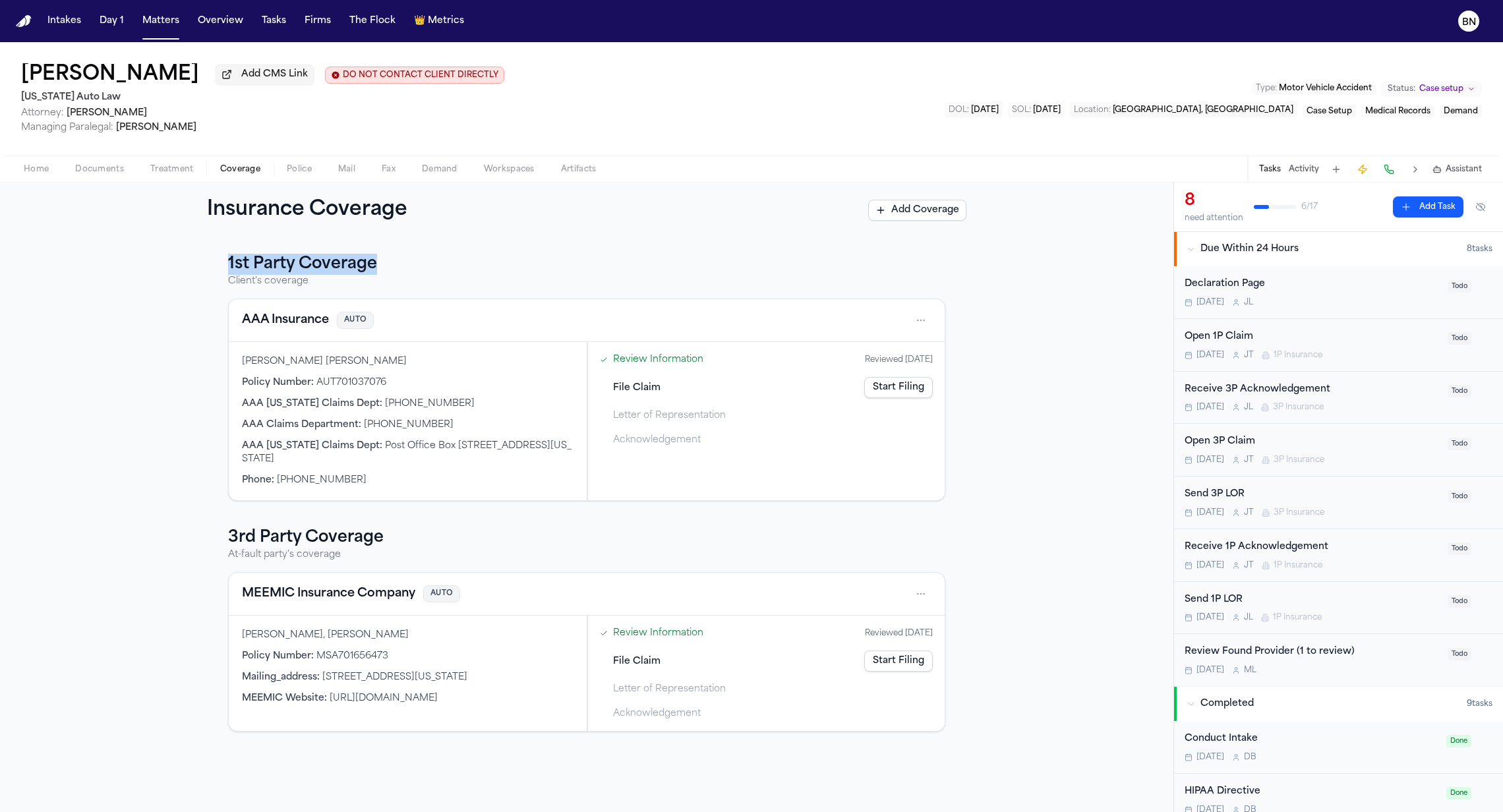
drag, startPoint x: 225, startPoint y: 264, endPoint x: 403, endPoint y: 272, distance: 178.2
click at [402, 272] on div "1st Party Coverage Client's coverage AAA Insurance AUTO Olivia Marie Gentry Pol…" at bounding box center [586, 493] width 759 height 478
click at [641, 365] on link "Review Information" at bounding box center [658, 360] width 90 height 14
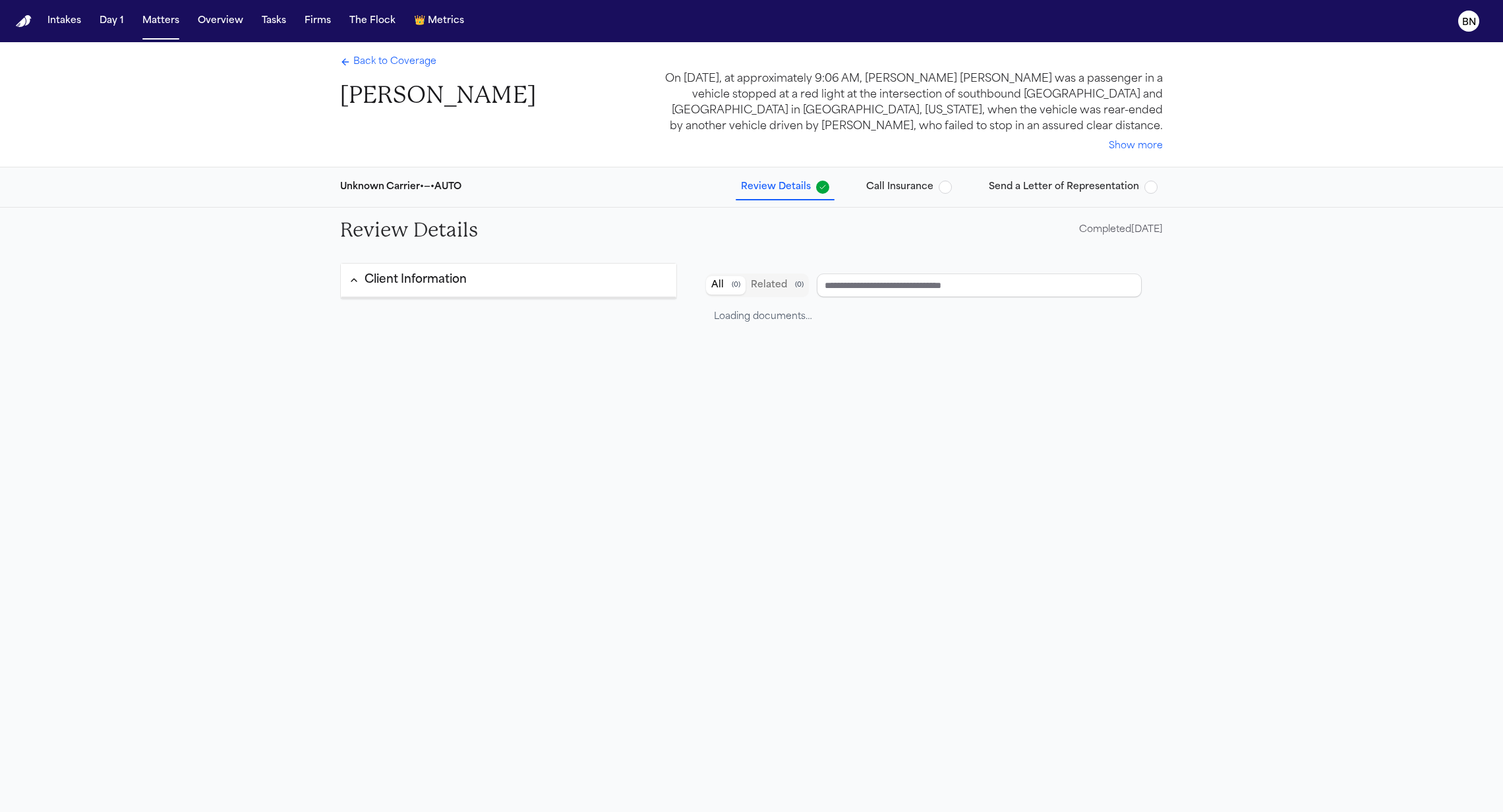
type input "**********"
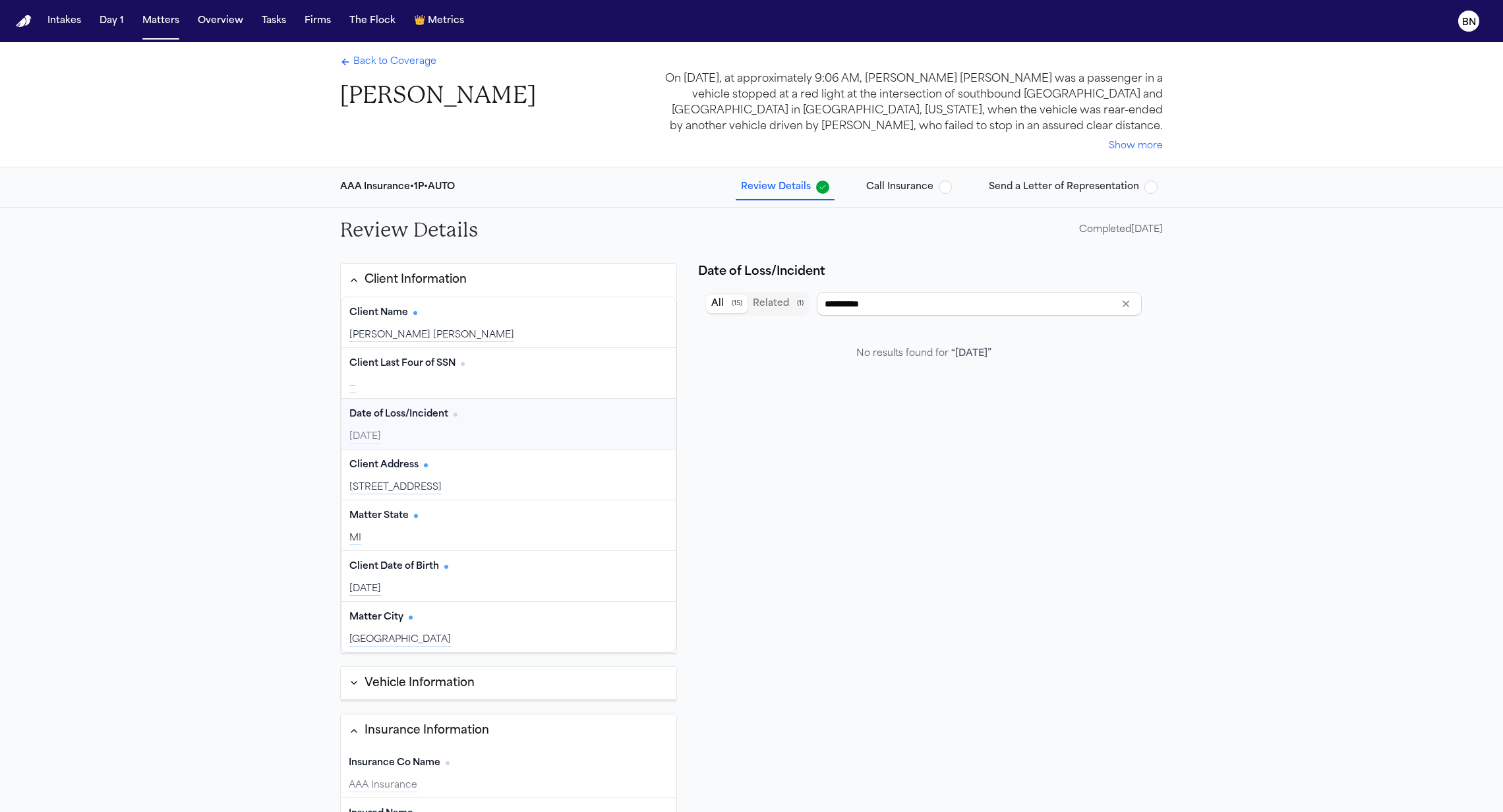
type input "**********"
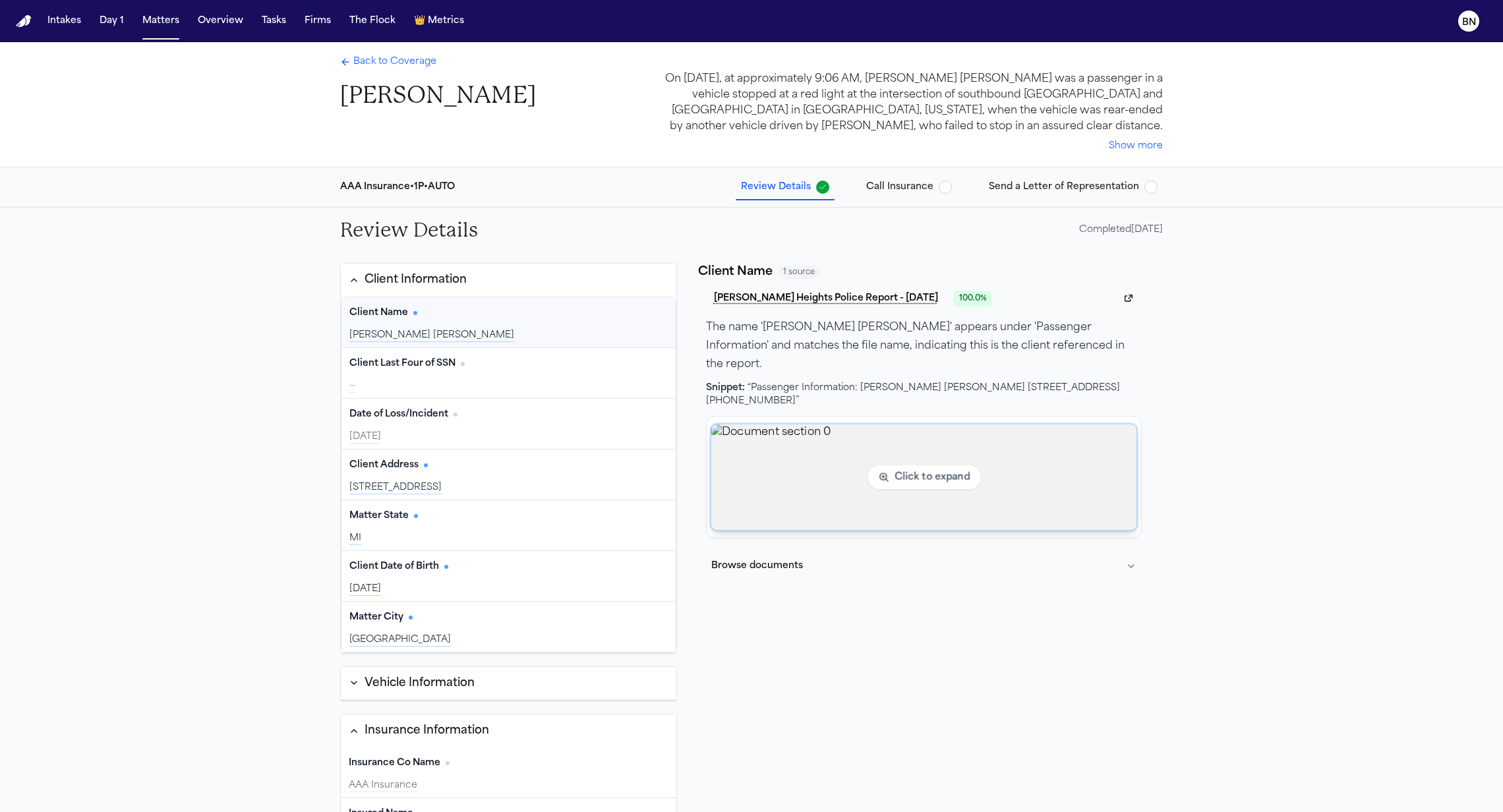
click at [771, 425] on img "View document section 0" at bounding box center [924, 476] width 426 height 106
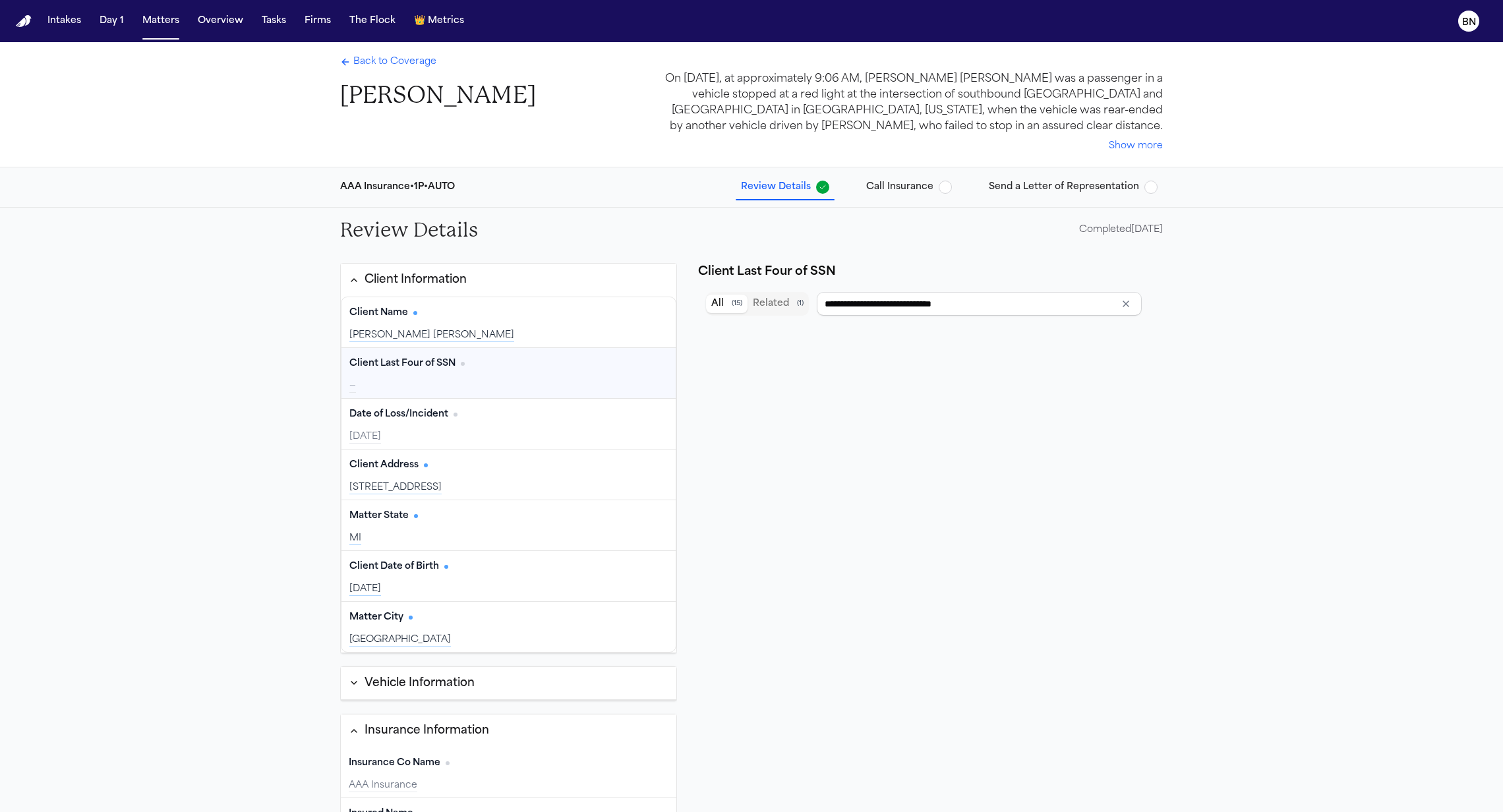
click at [436, 384] on div "—" at bounding box center [509, 386] width 319 height 13
type input "**********"
click at [554, 426] on div "Date of Loss/Incident Edit 2025-09-07" at bounding box center [508, 424] width 334 height 50
click at [554, 425] on div "Date of Loss/Incident Edit 2025-09-07" at bounding box center [508, 424] width 334 height 50
click at [445, 440] on div "[DATE]" at bounding box center [509, 437] width 319 height 13
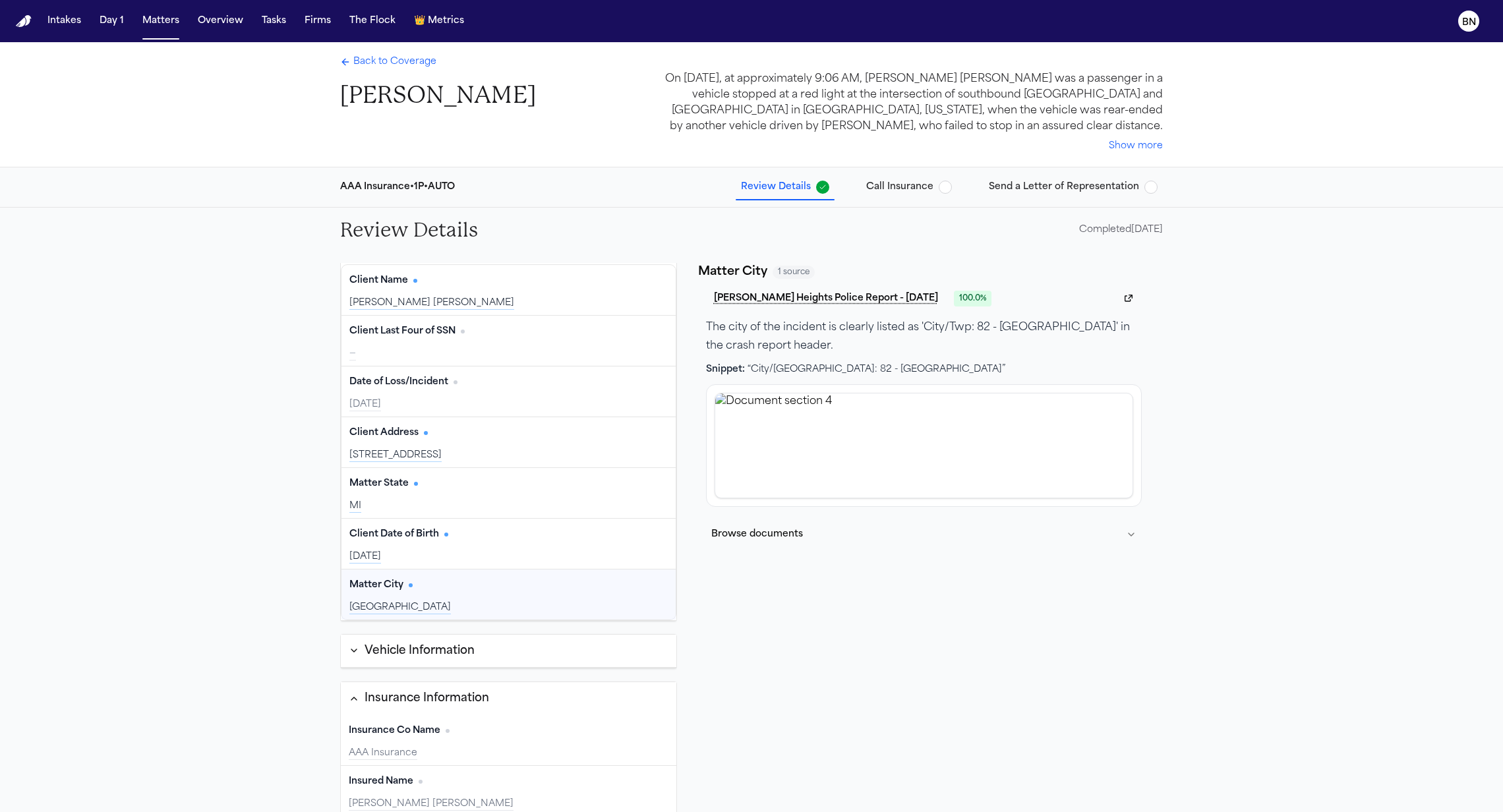
scroll to position [65, 0]
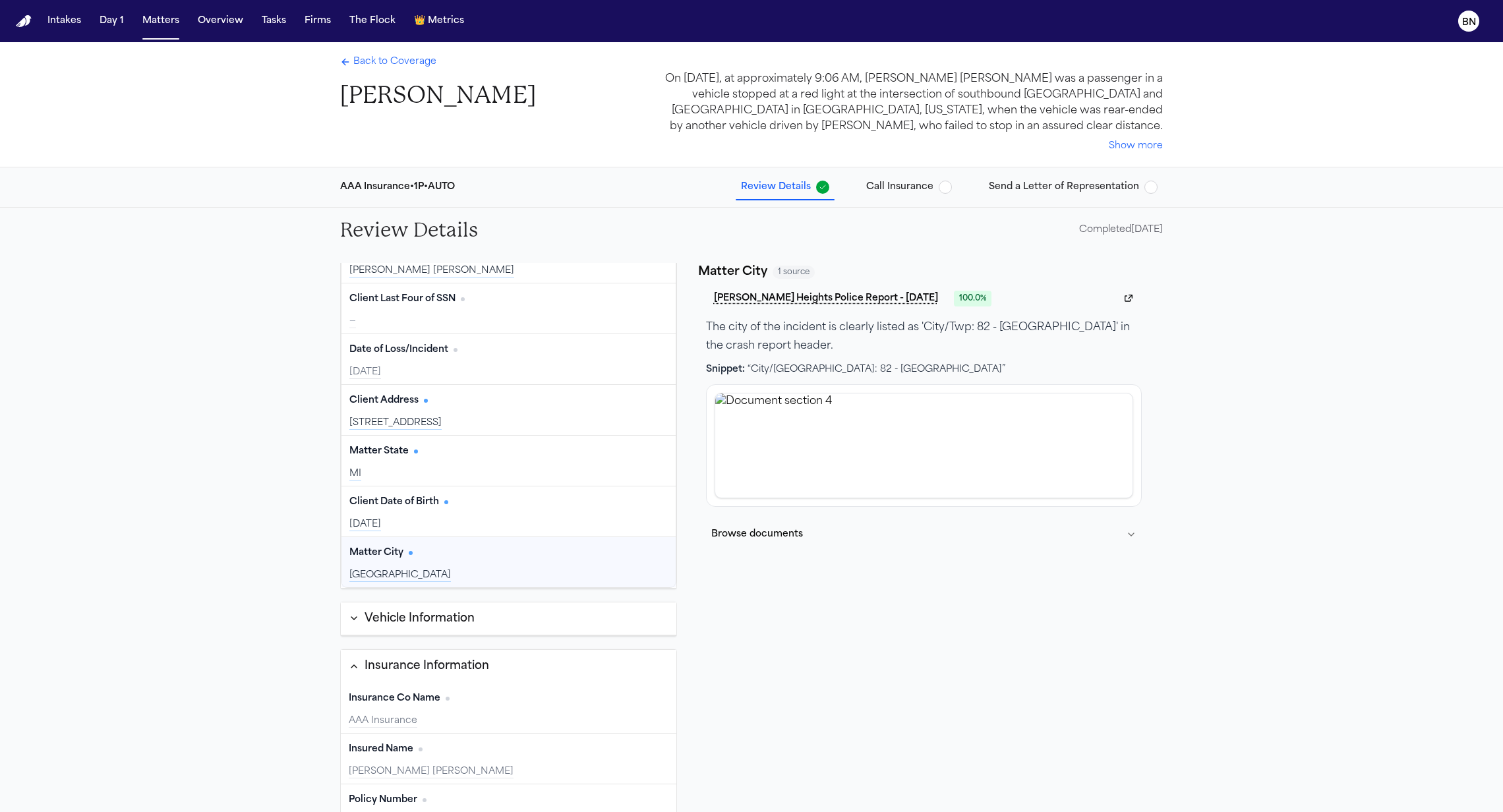
click at [464, 627] on button "Vehicle Information" at bounding box center [509, 619] width 336 height 33
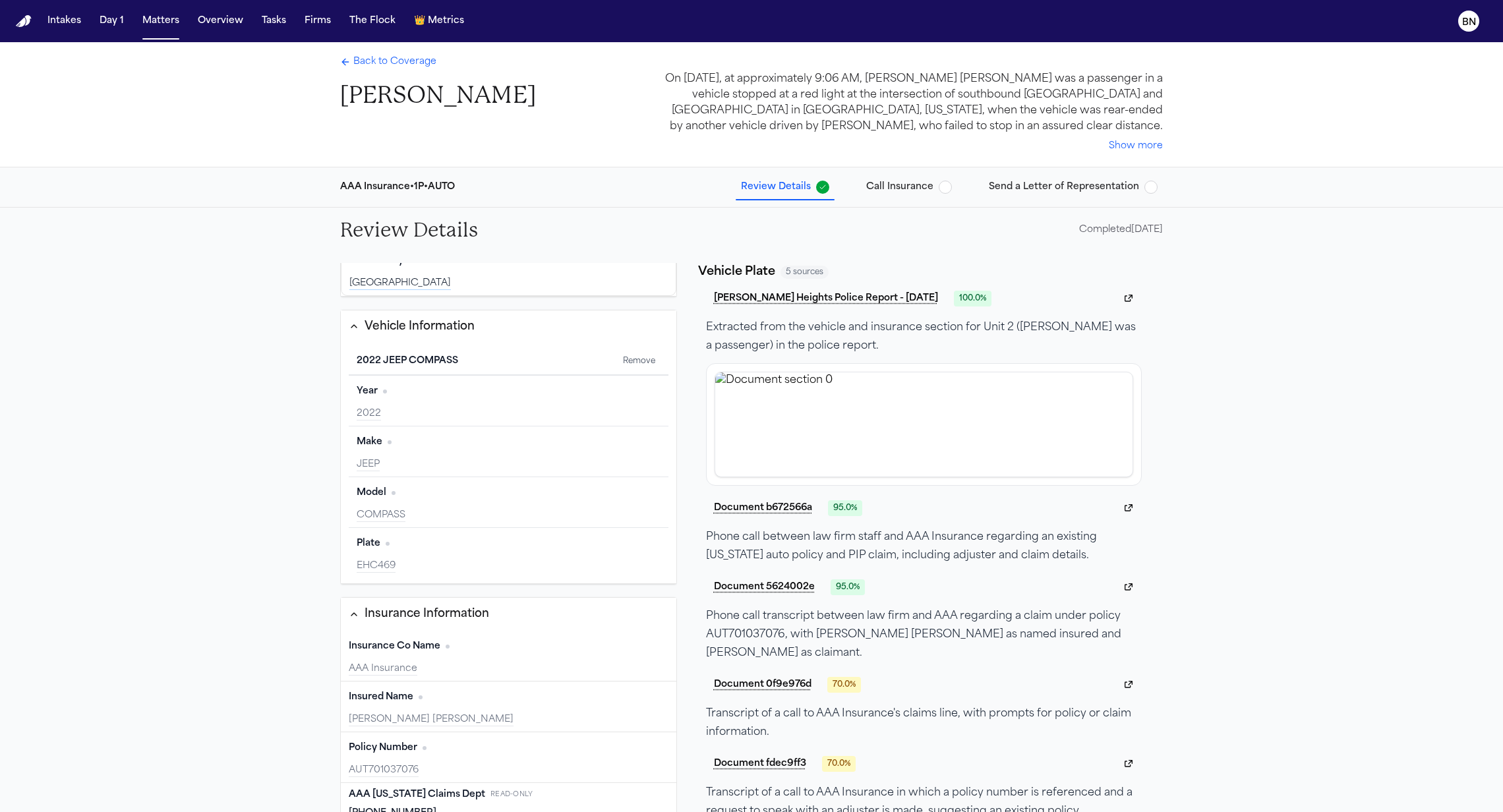
scroll to position [375, 0]
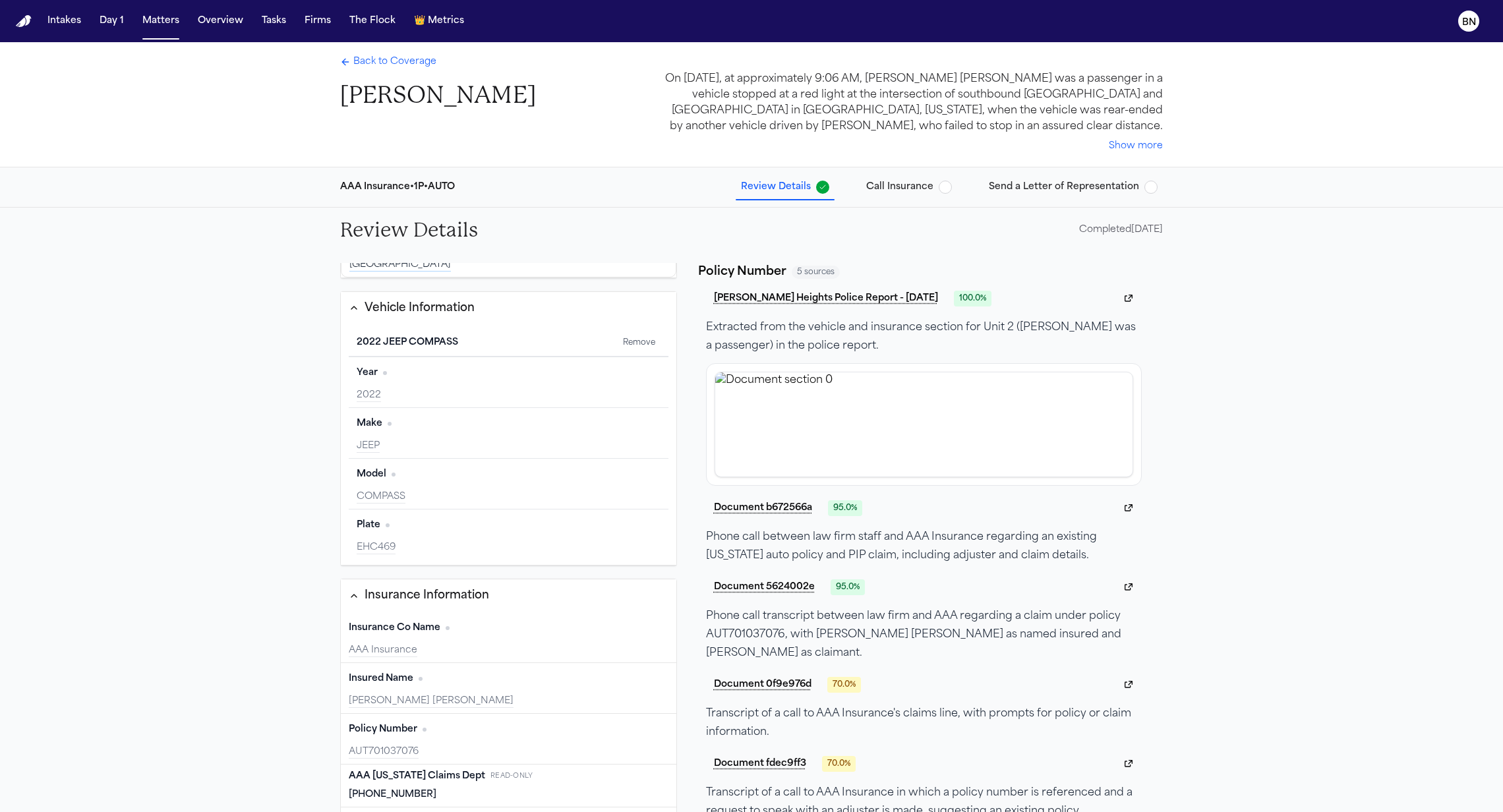
click at [463, 723] on div "Policy Number Edit" at bounding box center [509, 729] width 320 height 21
click at [466, 729] on div "Policy Number Edit" at bounding box center [509, 729] width 320 height 21
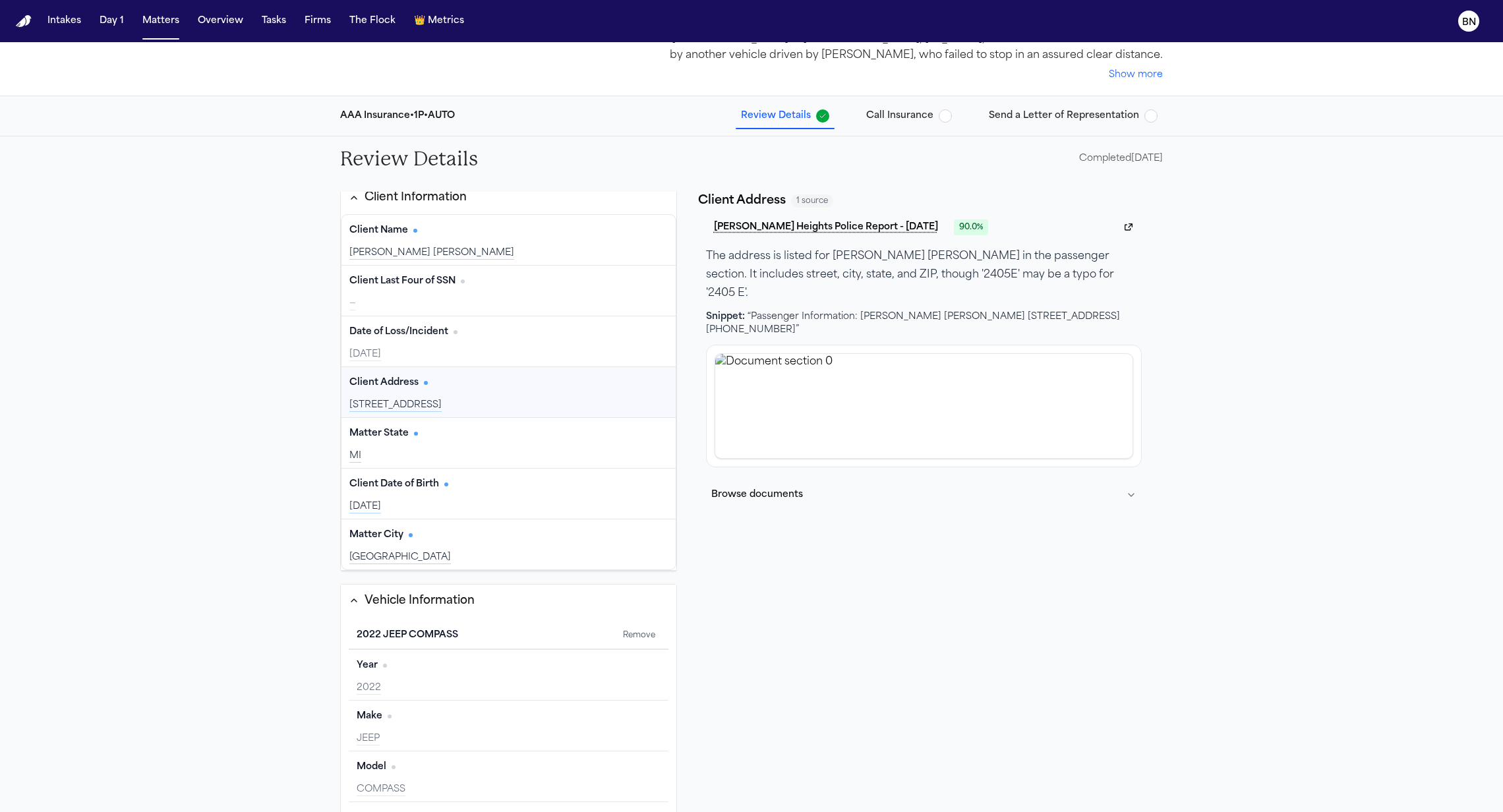
scroll to position [0, 0]
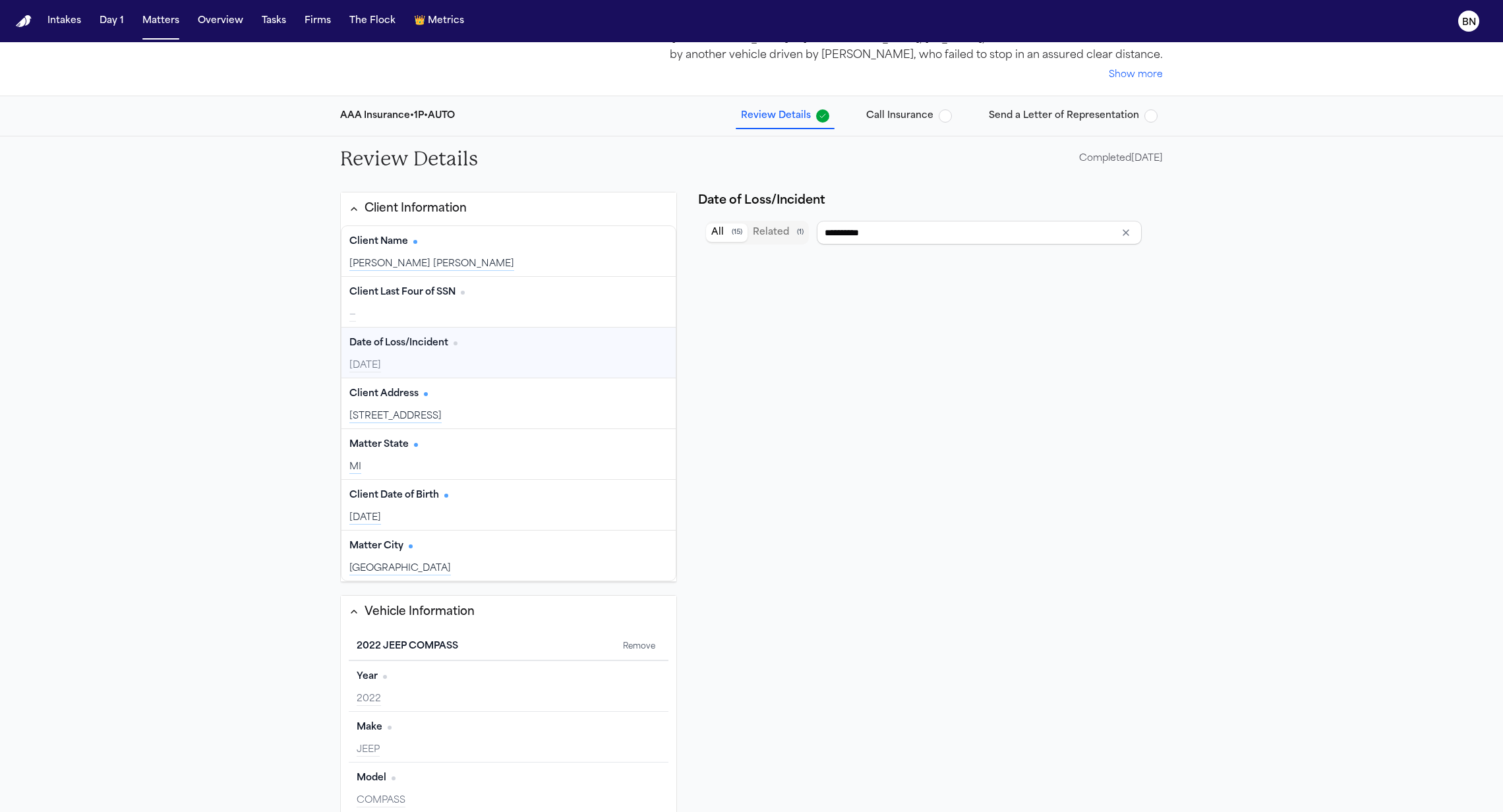
type input "**********"
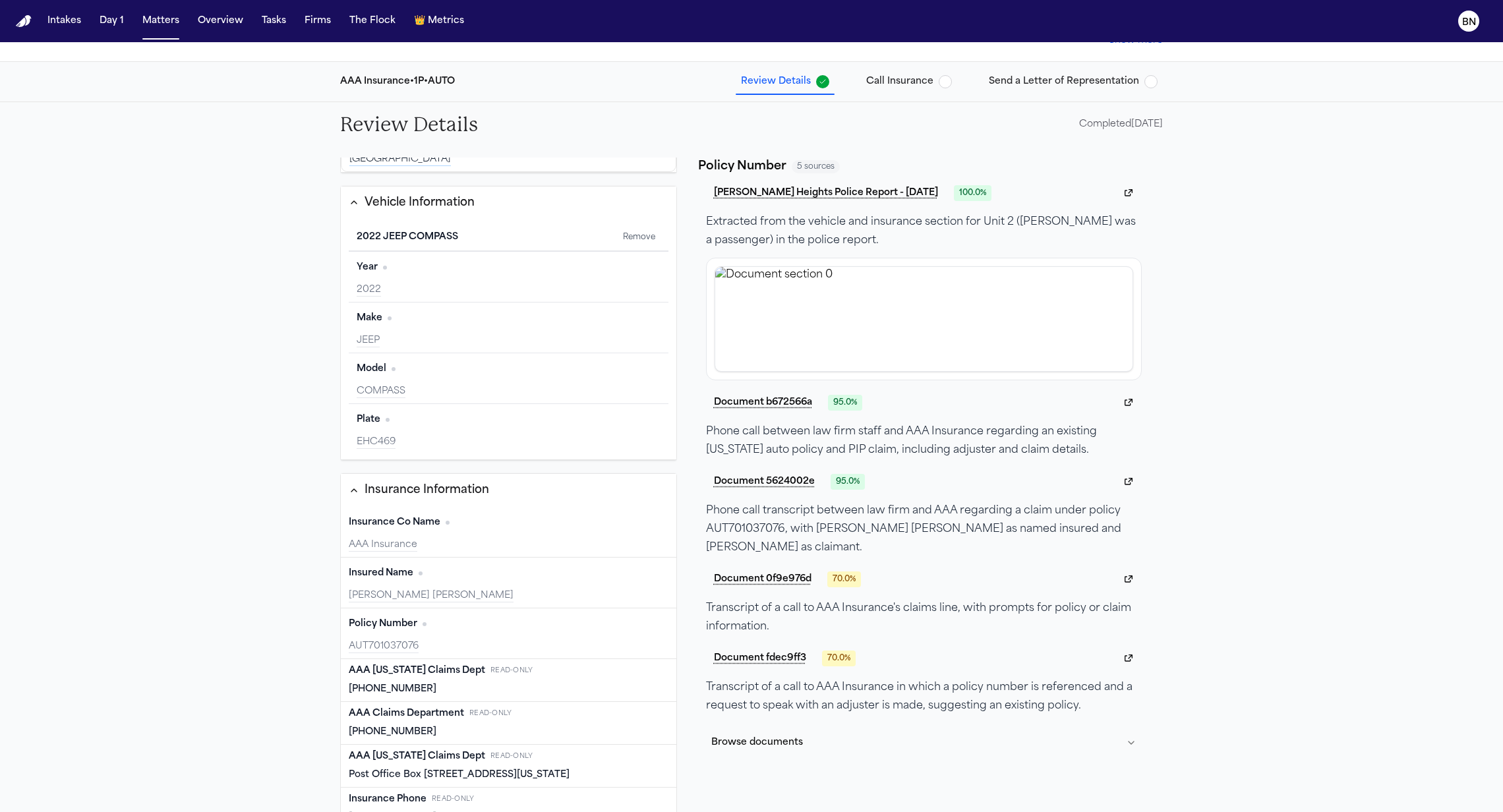
scroll to position [114, 0]
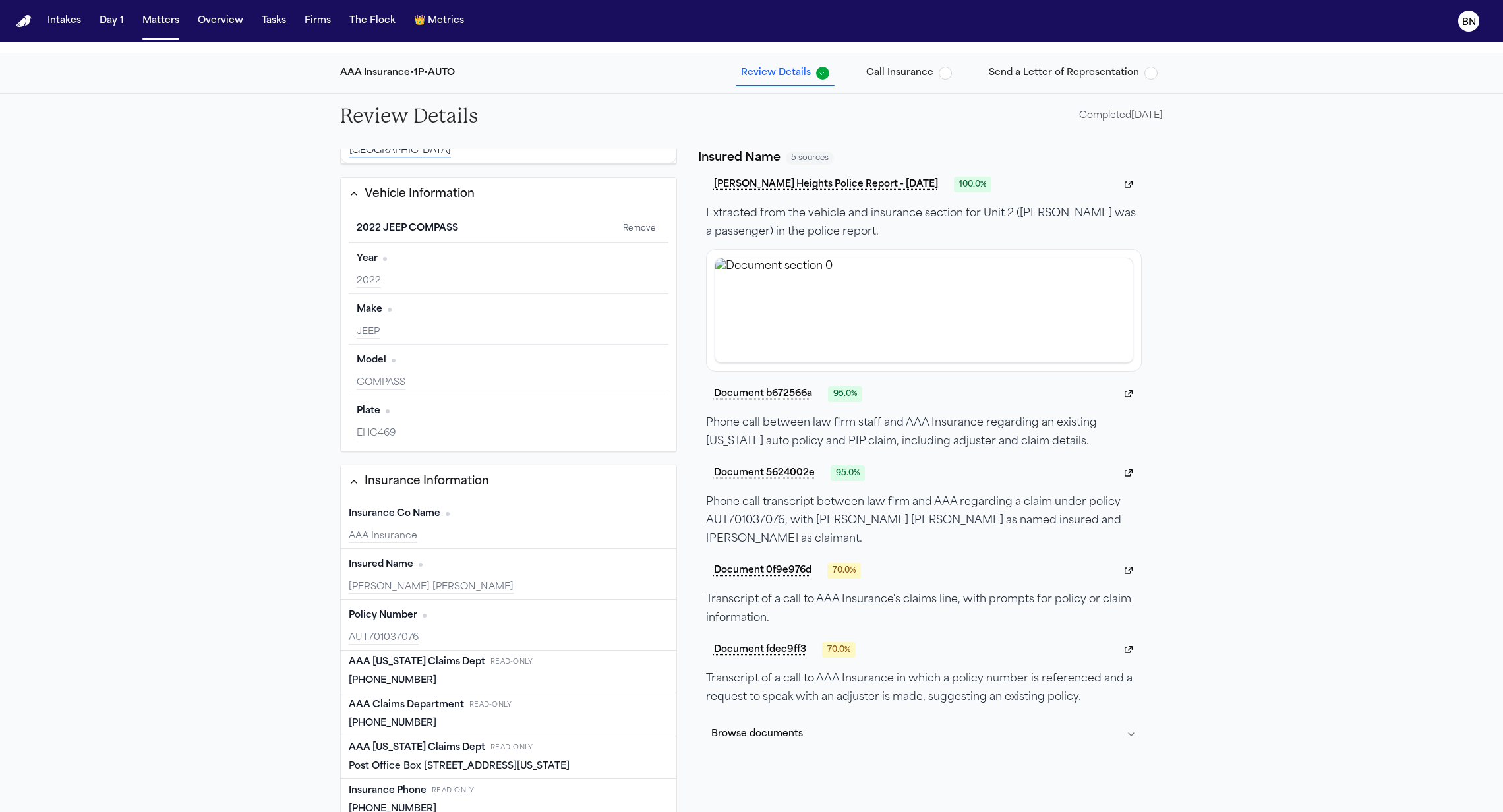
click at [485, 581] on div "Olivia Marie Gentry" at bounding box center [509, 587] width 320 height 13
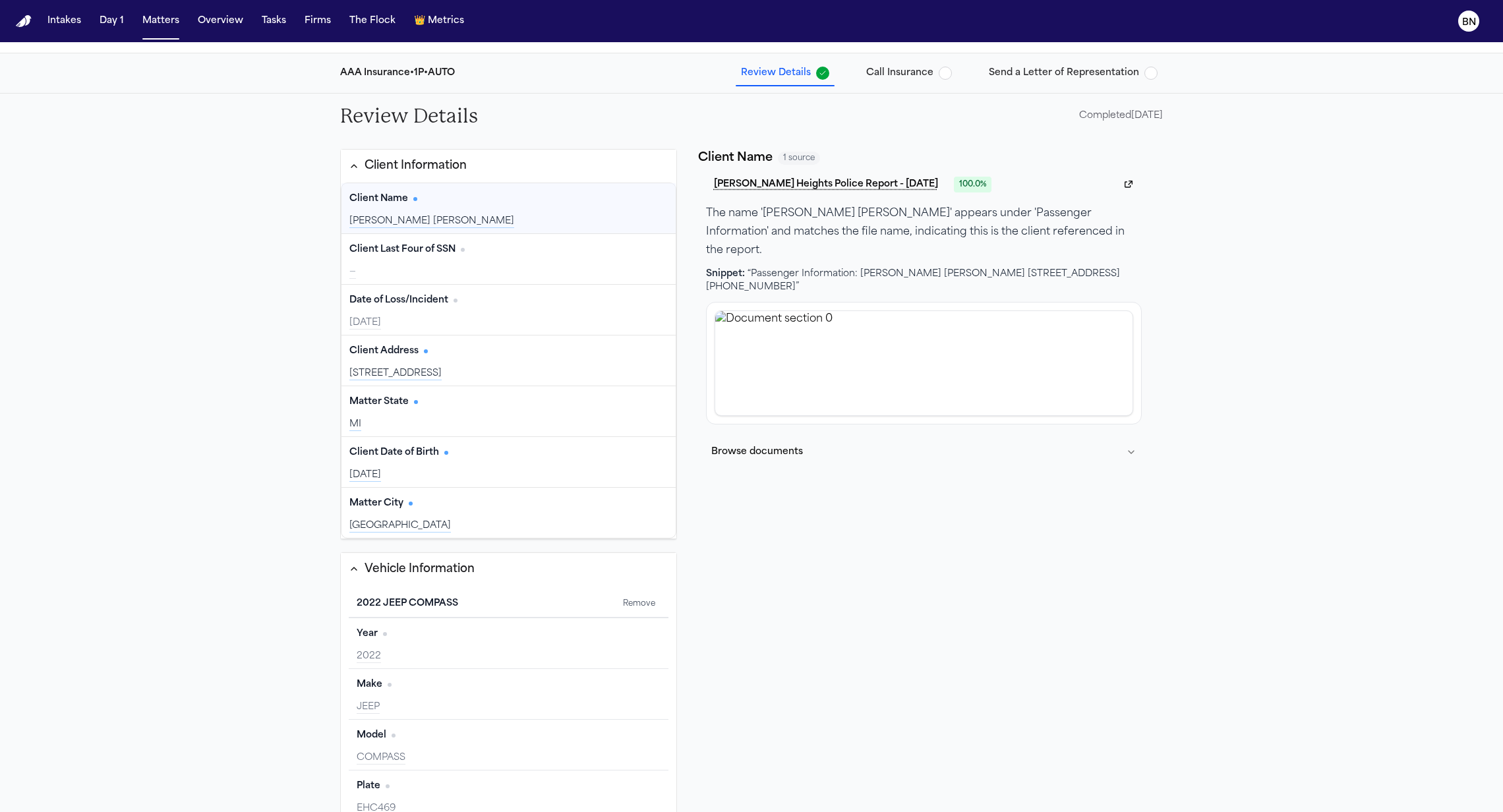
scroll to position [375, 0]
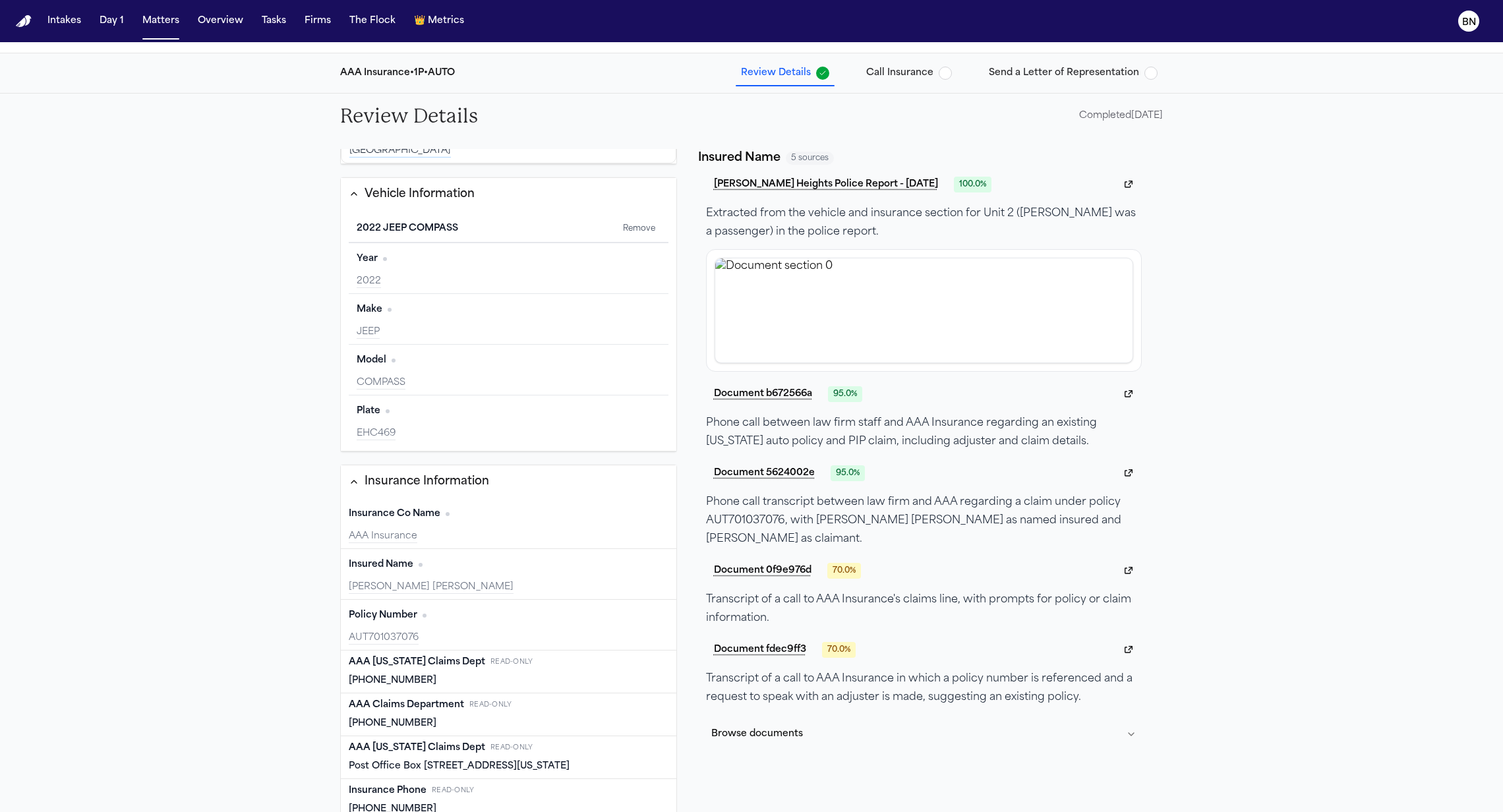
click at [495, 570] on div "Insured Name Edit" at bounding box center [509, 564] width 320 height 21
click at [537, 634] on div "AUT701037076" at bounding box center [509, 638] width 320 height 13
click at [530, 581] on div "Olivia Marie Gentry" at bounding box center [509, 587] width 320 height 13
click at [865, 188] on button "J. Roach - Madison Heights Police Report - 9.7.15" at bounding box center [826, 185] width 240 height 23
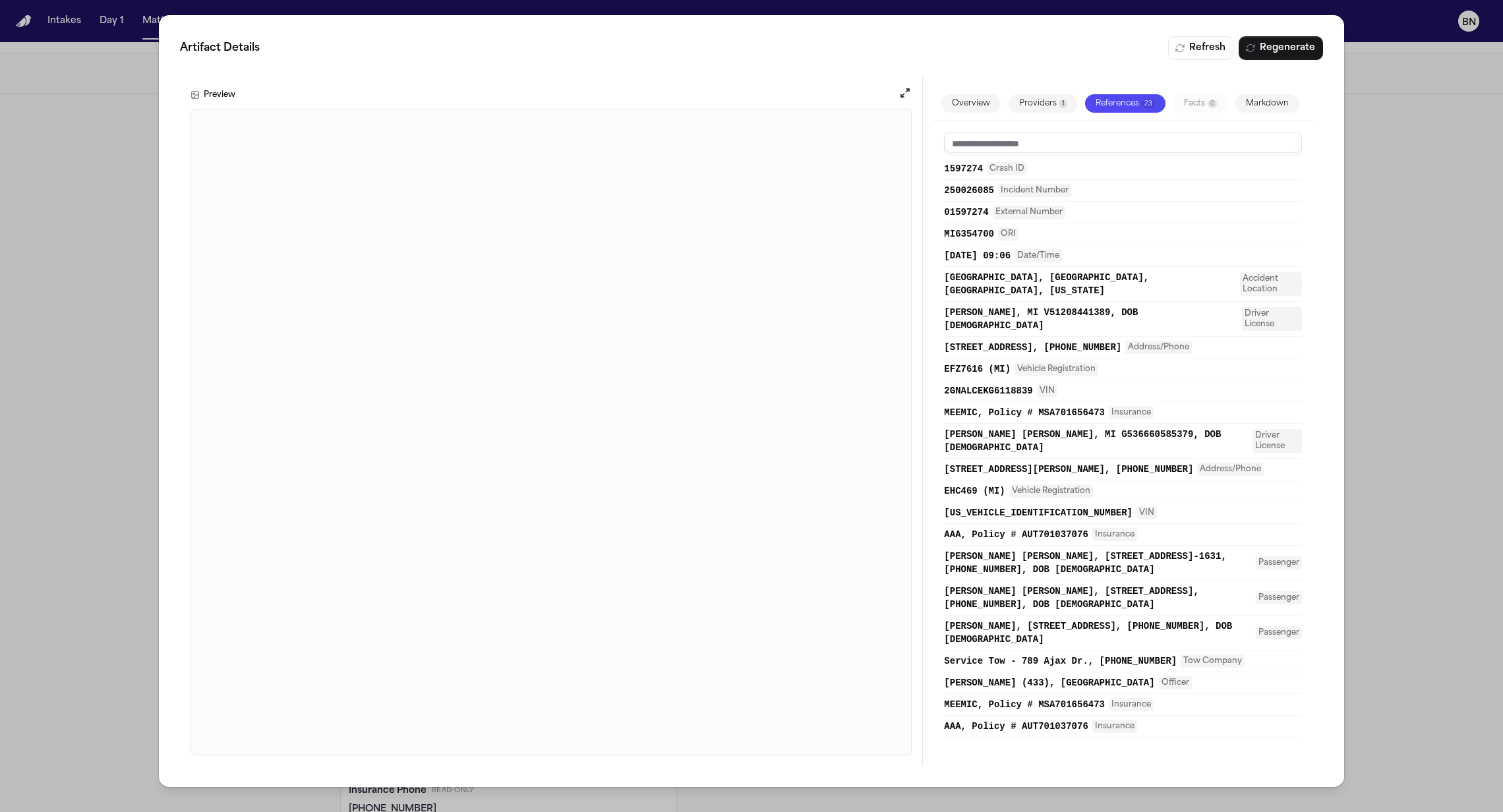
click at [112, 439] on div "Artifact Details Refresh Regenerate Preview Overview Providers 1 References 23 …" at bounding box center [752, 406] width 1503 height 812
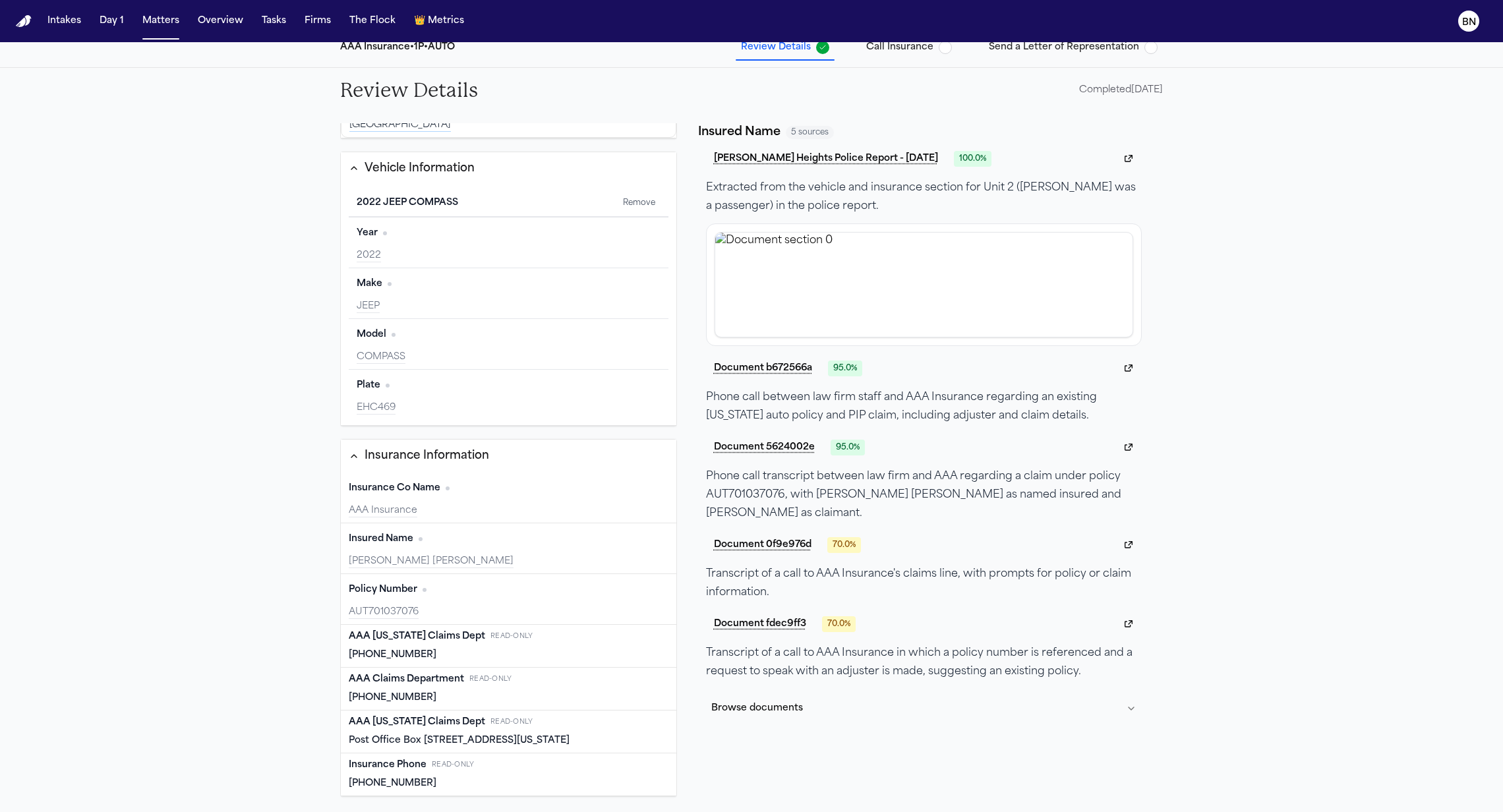
click at [547, 557] on div "Olivia Marie Gentry" at bounding box center [509, 561] width 320 height 13
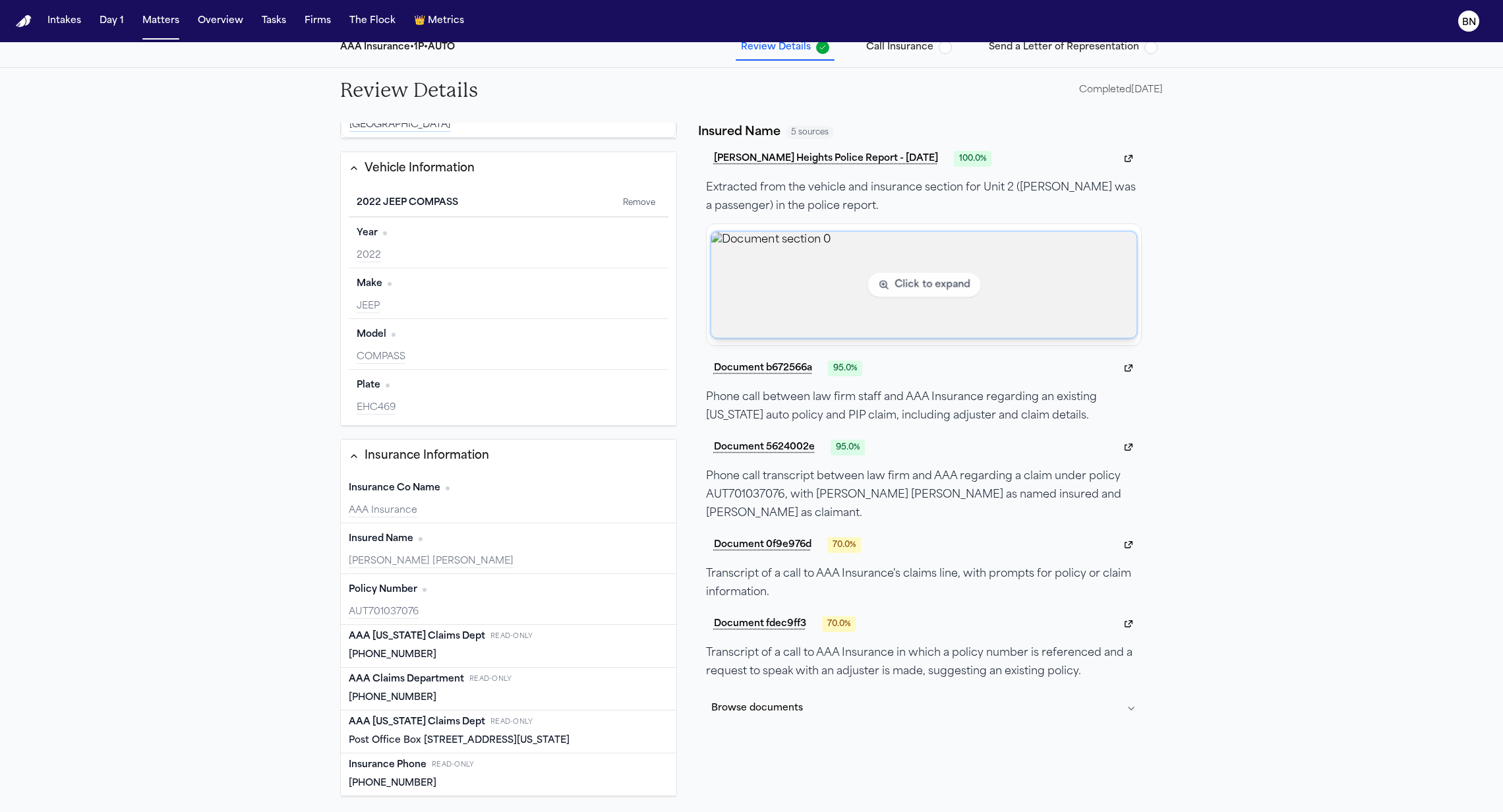
click at [826, 296] on img "View document section 0" at bounding box center [924, 284] width 426 height 106
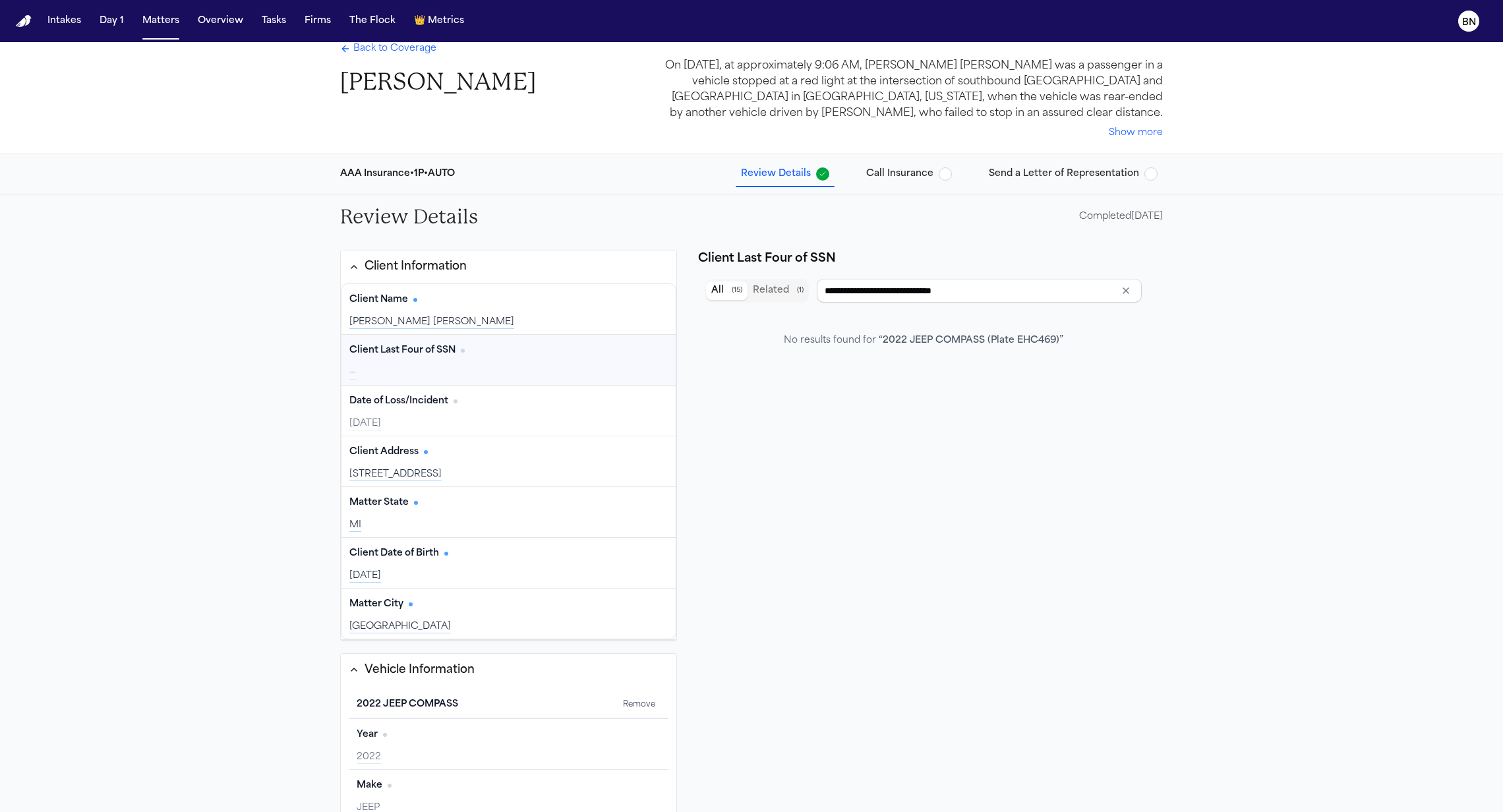
scroll to position [50, 0]
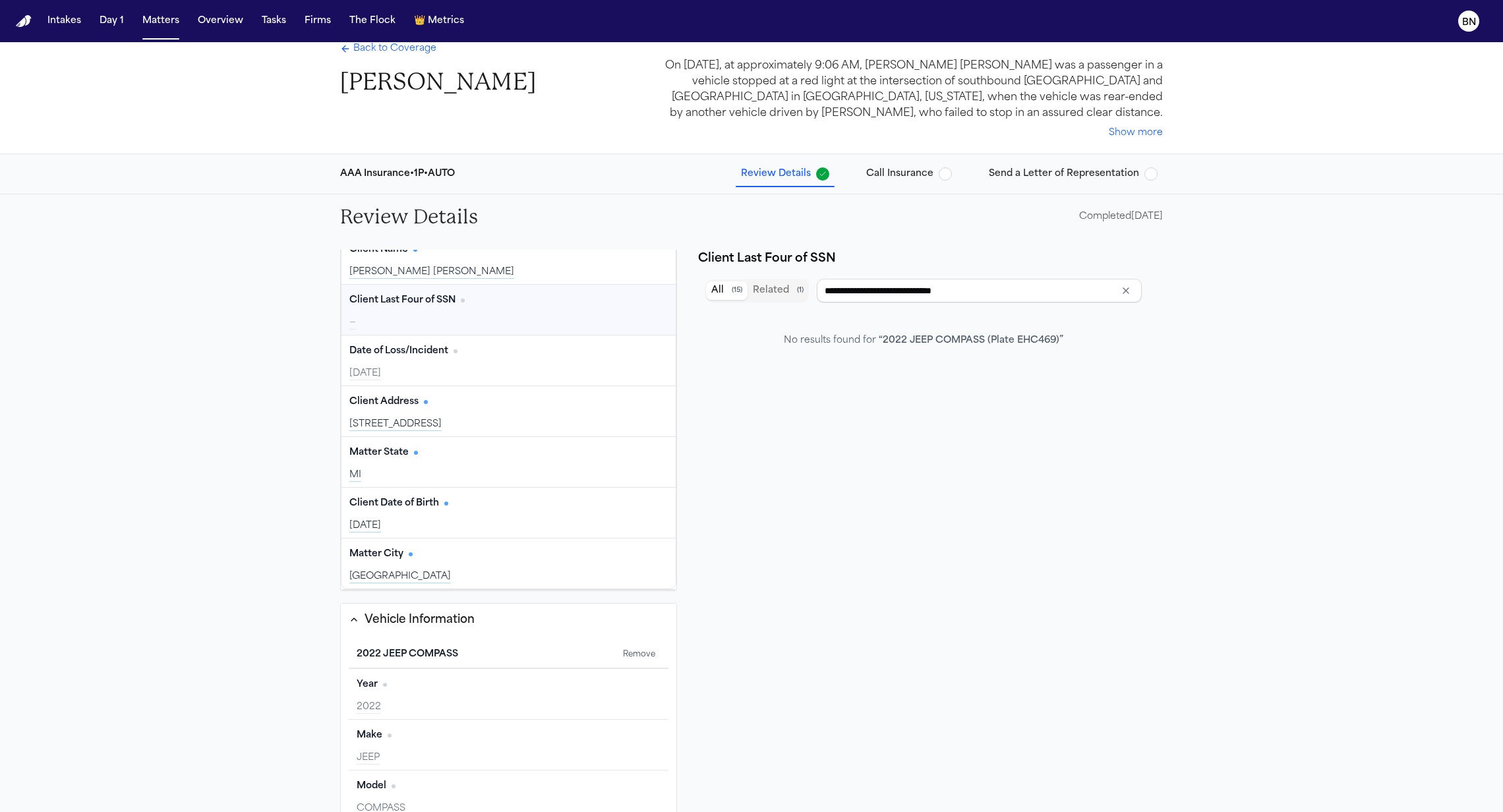
type input "**********"
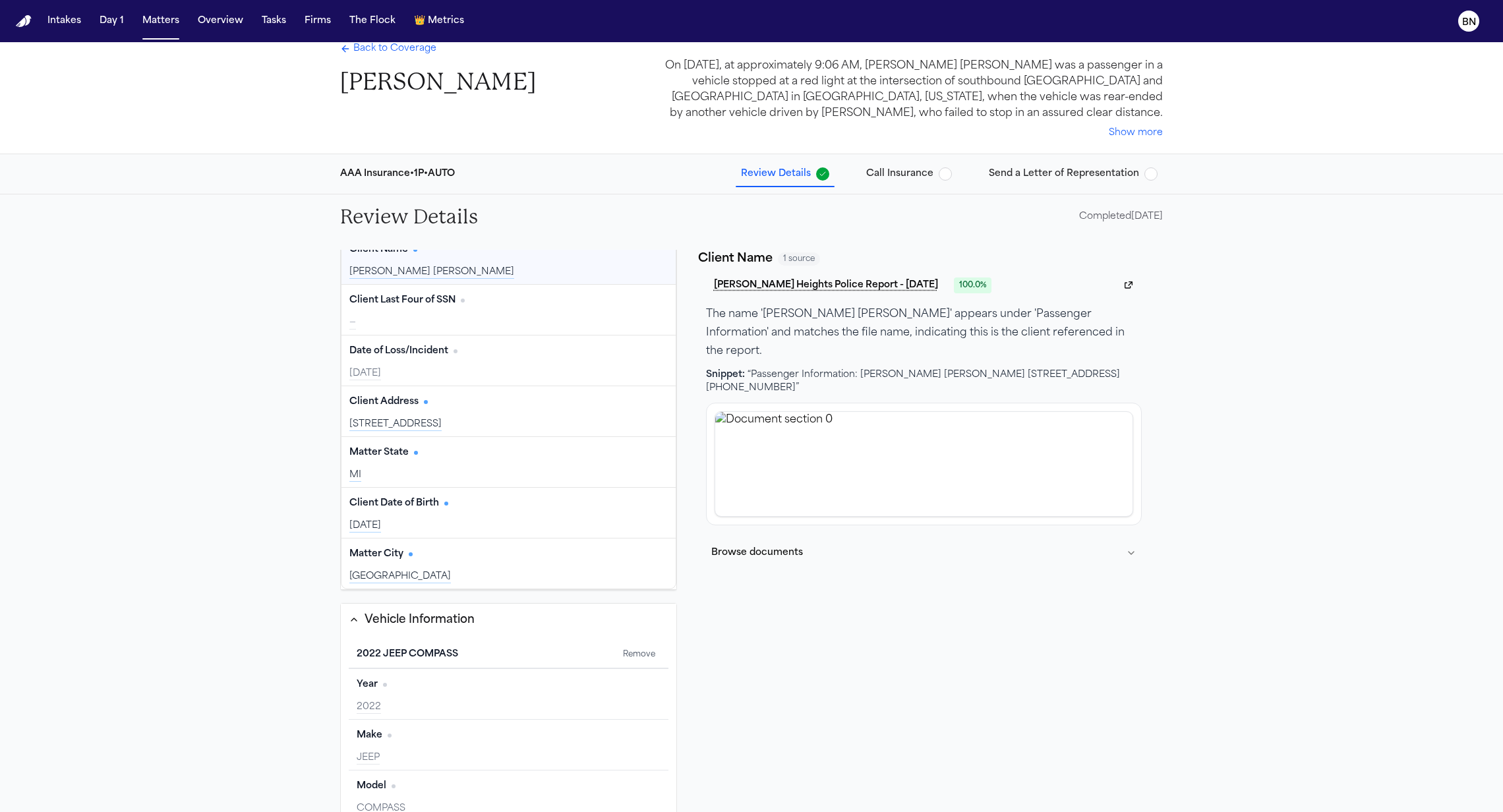
click at [907, 178] on span "Call Insurance" at bounding box center [899, 174] width 67 height 13
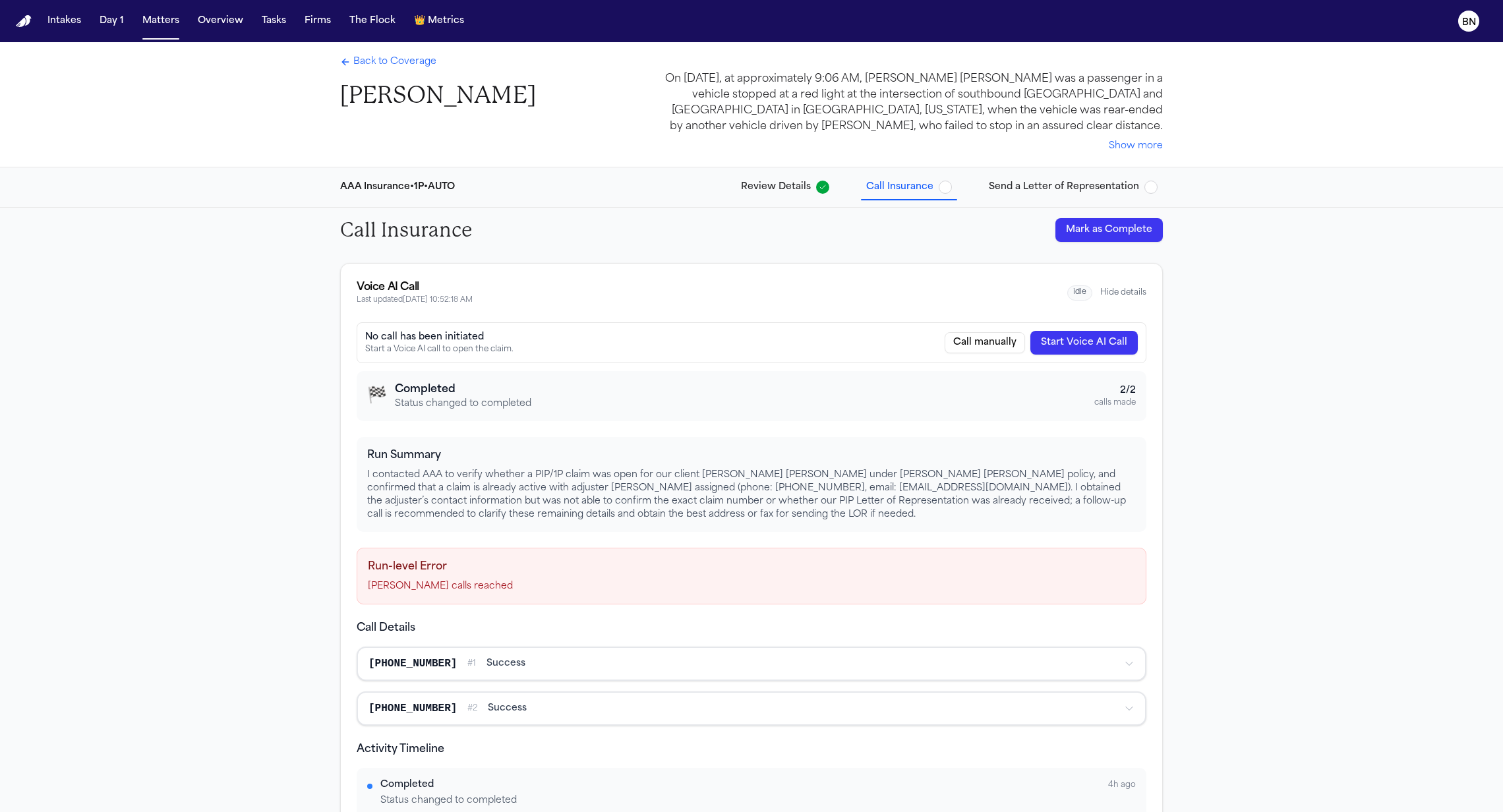
click at [1005, 187] on span "Send a Letter of Representation" at bounding box center [1064, 187] width 150 height 13
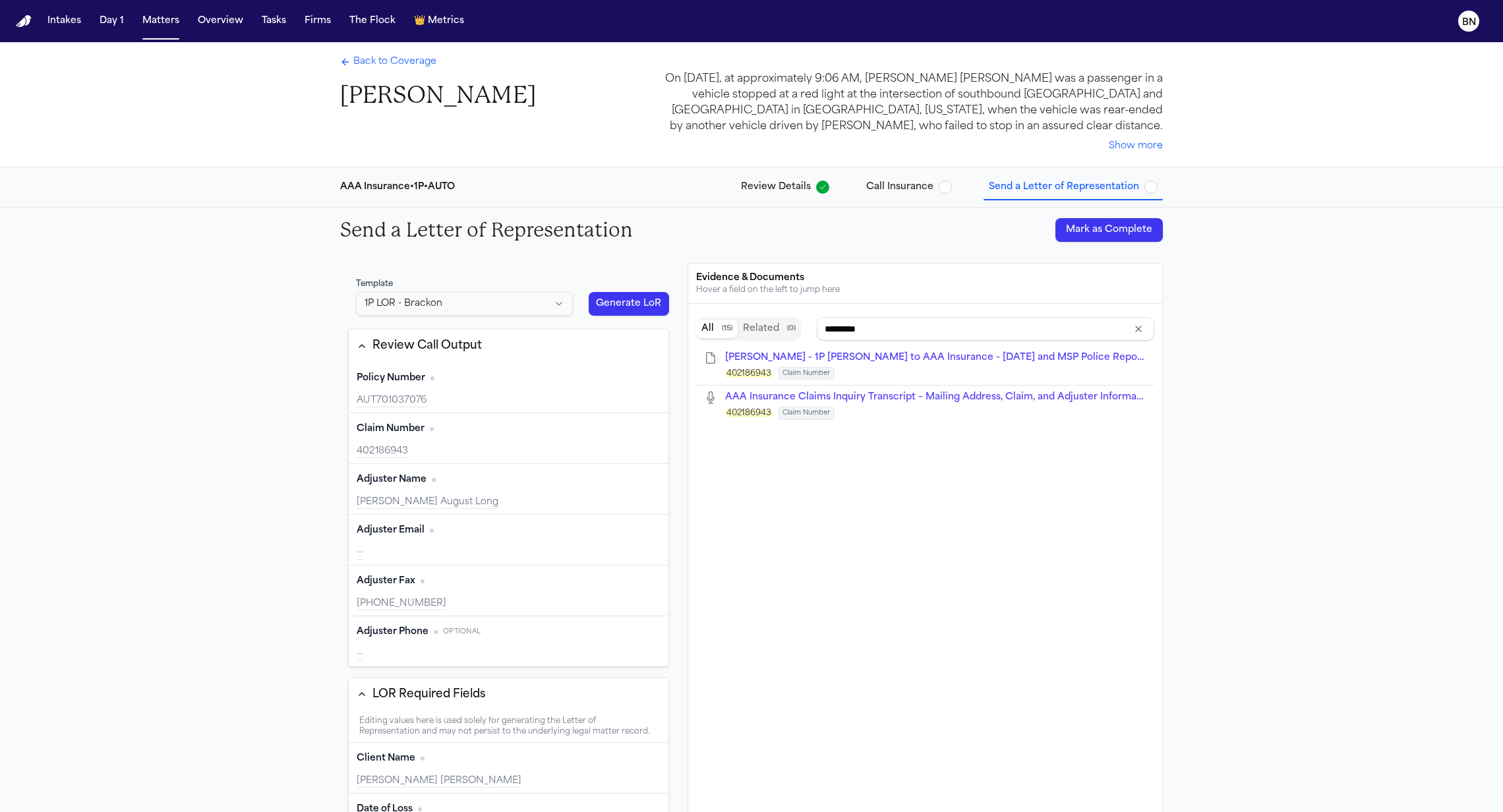
click at [389, 450] on div "402186943" at bounding box center [509, 451] width 304 height 13
click at [407, 498] on div "Cicely August Long" at bounding box center [509, 502] width 304 height 13
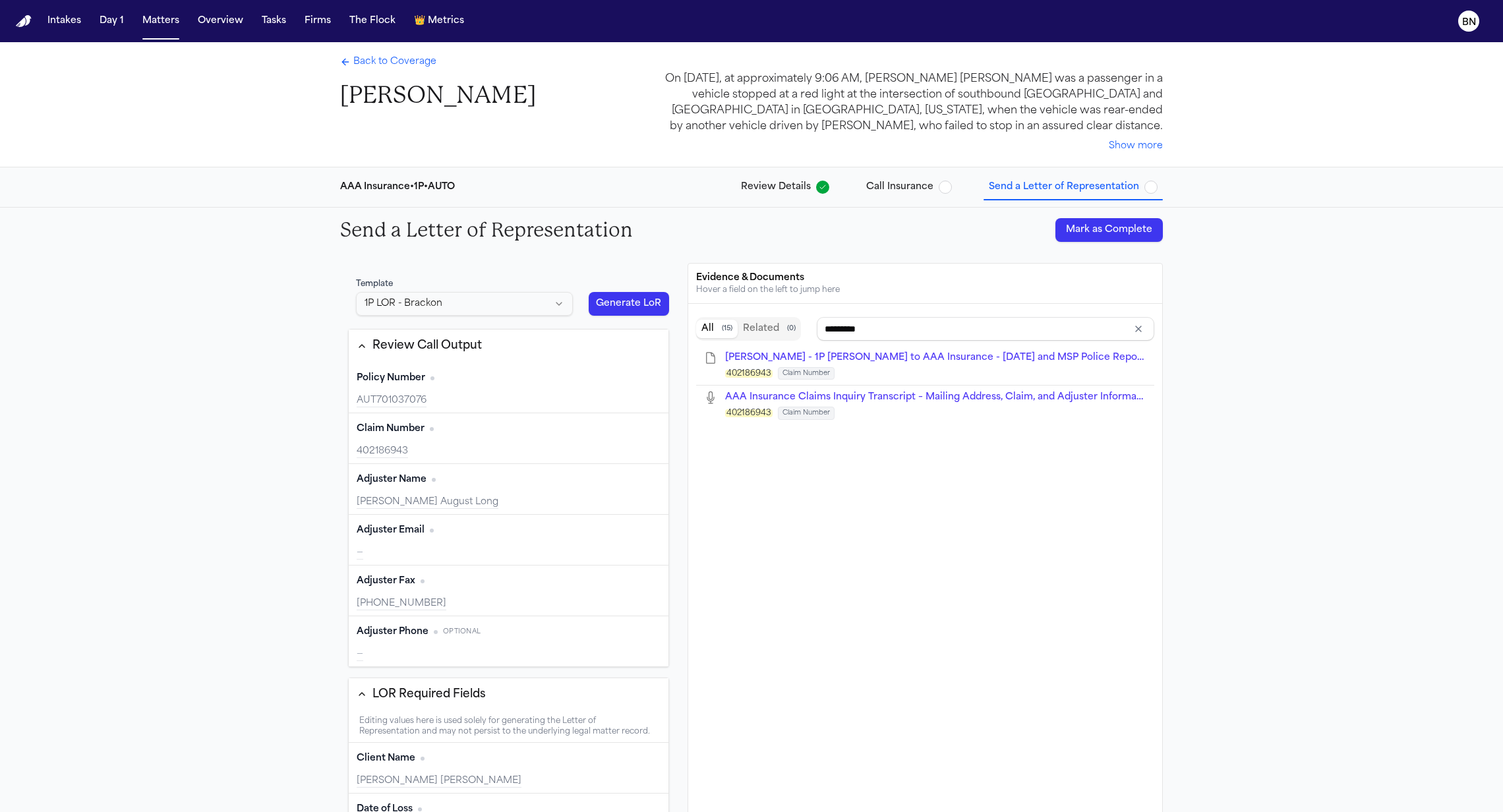
click at [392, 456] on div "402186943" at bounding box center [509, 451] width 304 height 13
click at [400, 504] on div "Cicely August Long" at bounding box center [509, 502] width 304 height 13
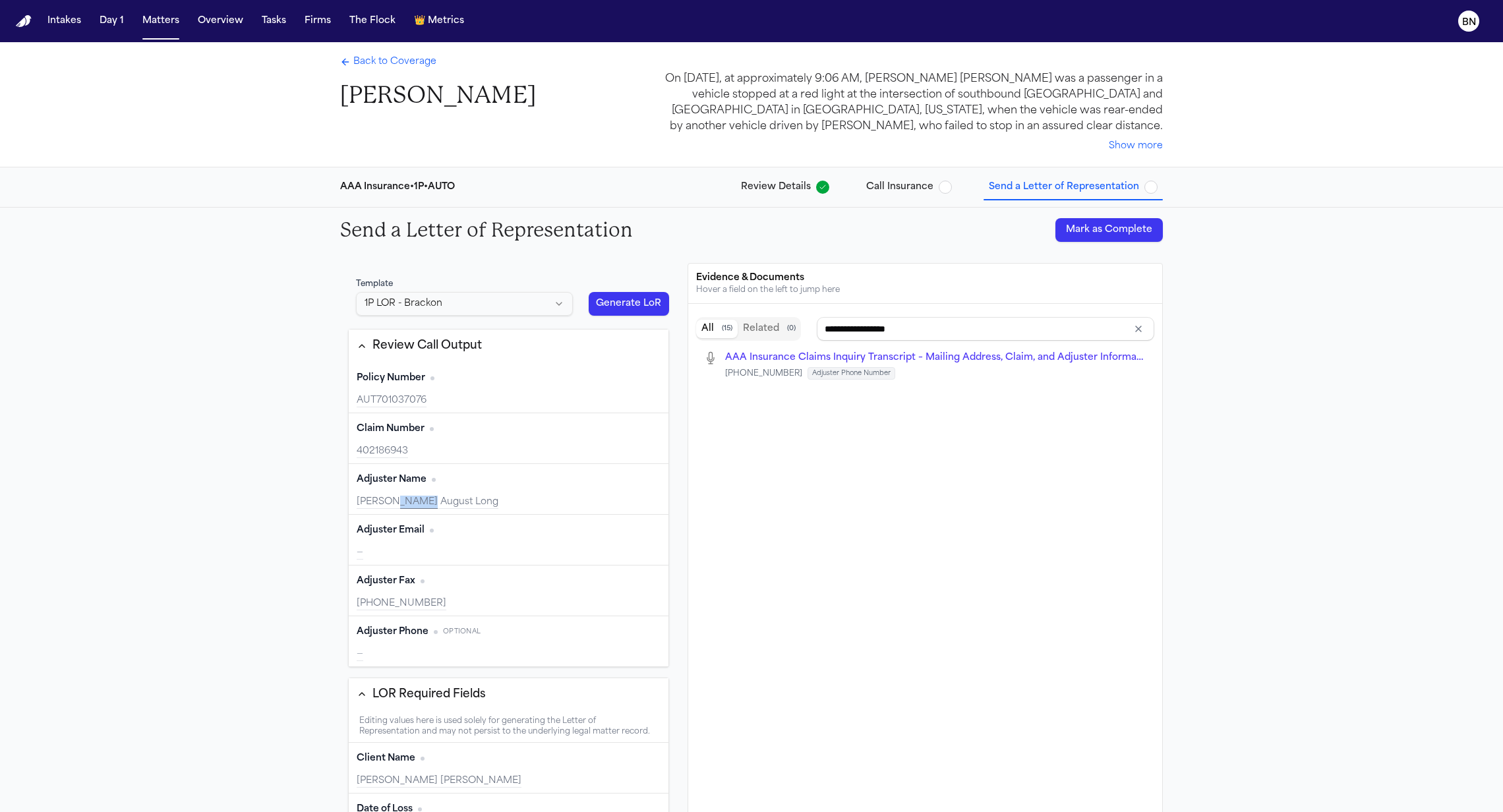
click at [400, 504] on div "Cicely August Long" at bounding box center [509, 502] width 304 height 13
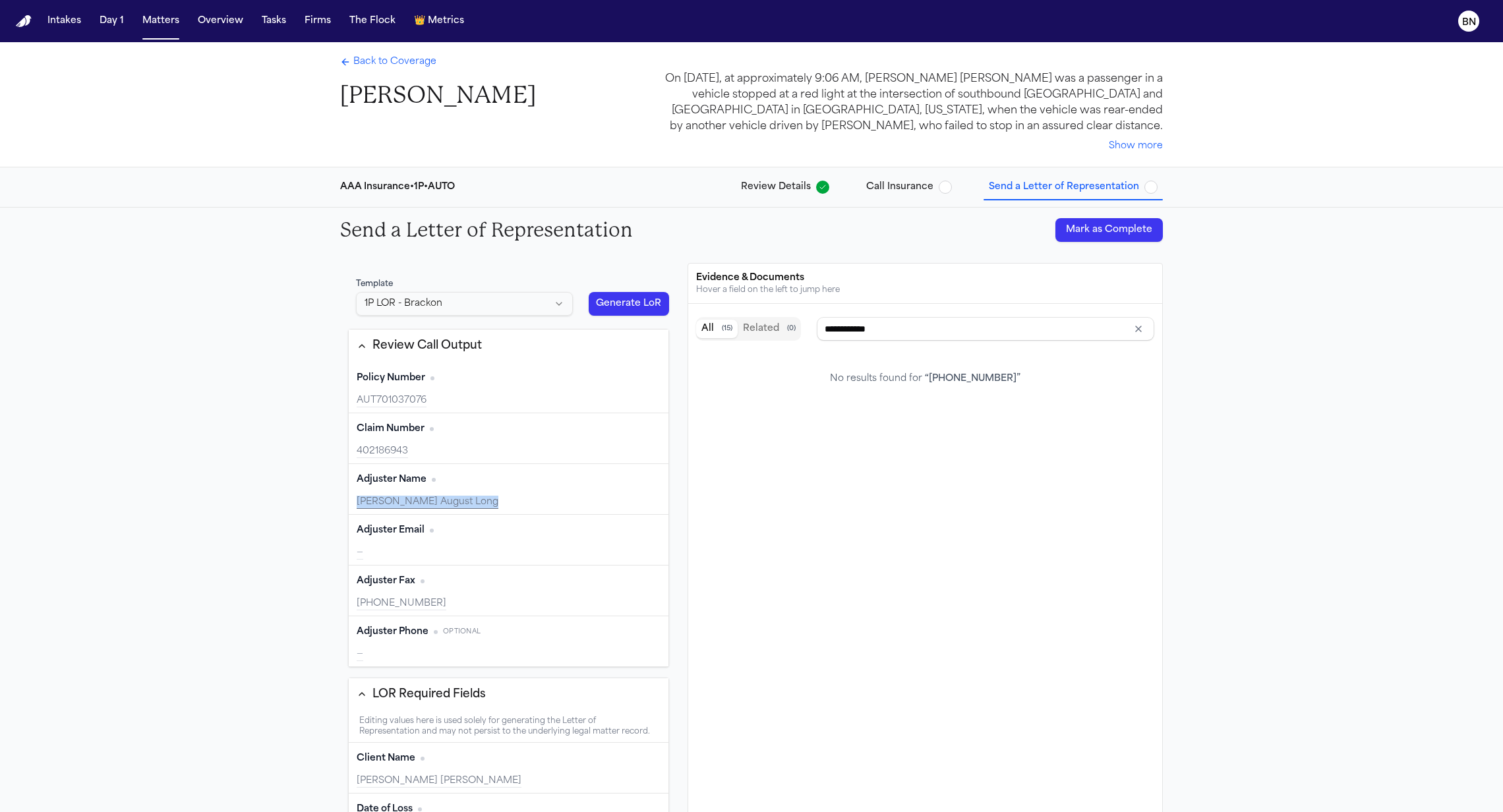
type input "*********"
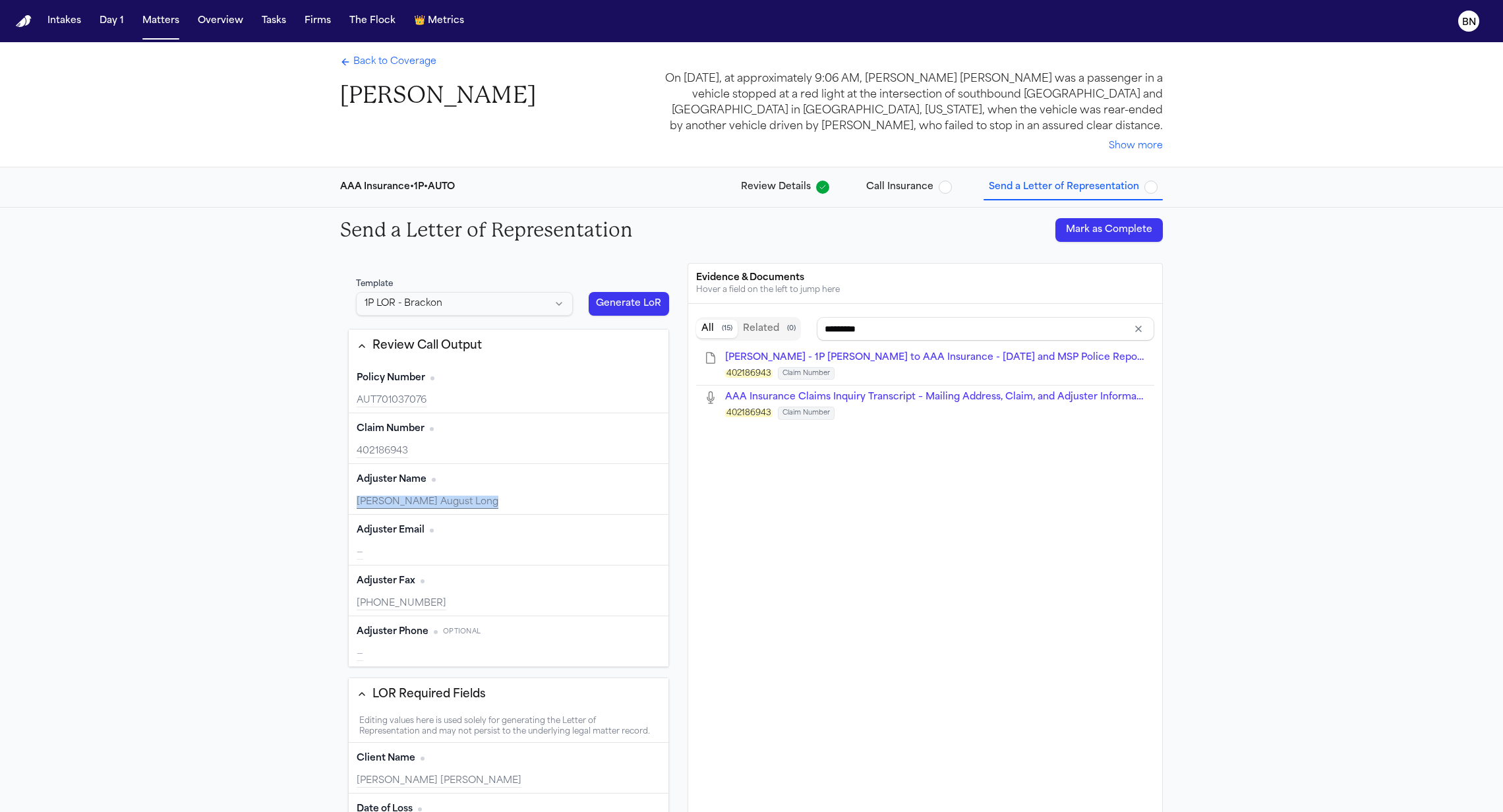
click at [949, 189] on span "button" at bounding box center [945, 187] width 13 height 13
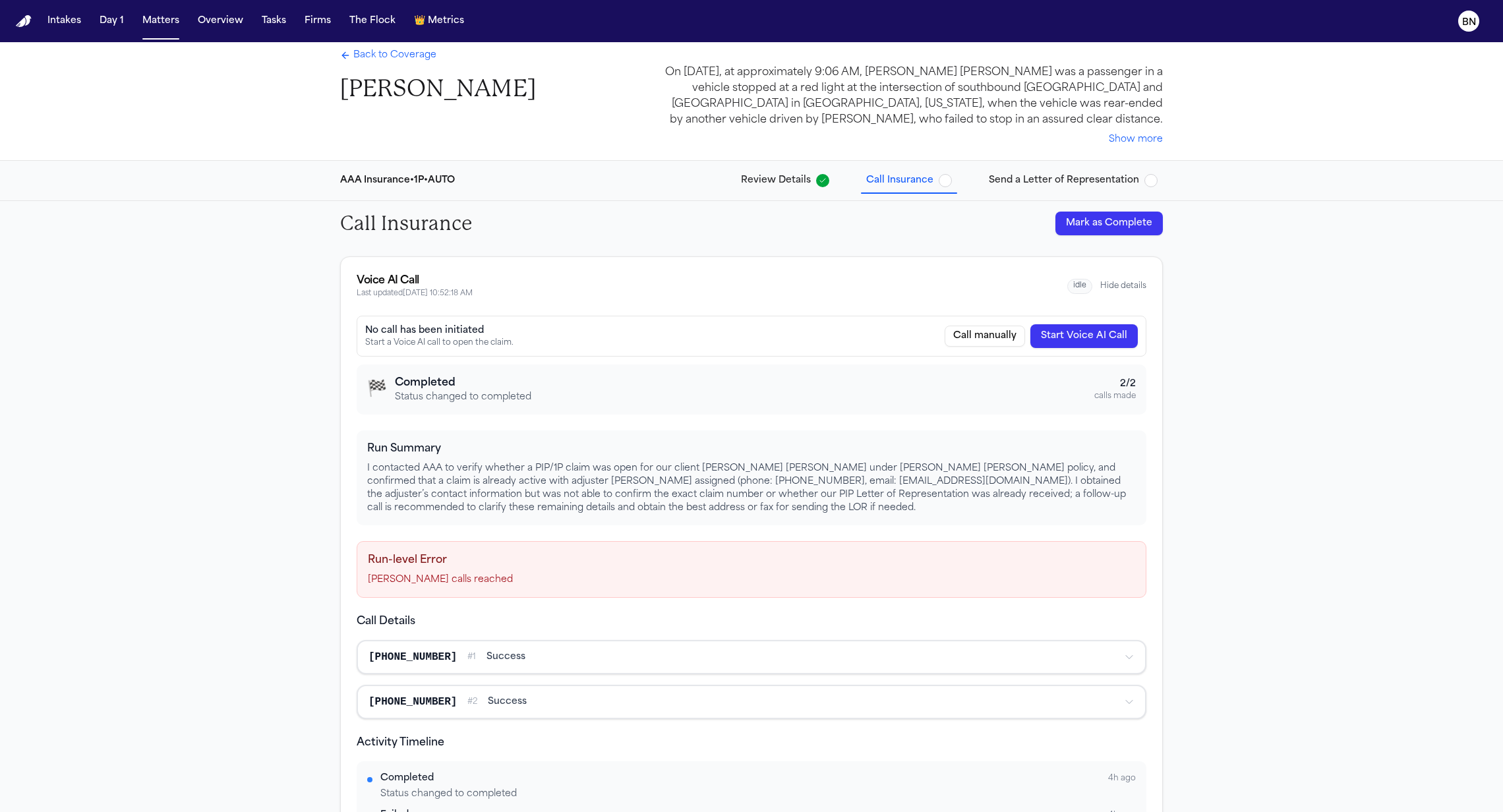
scroll to position [13, 0]
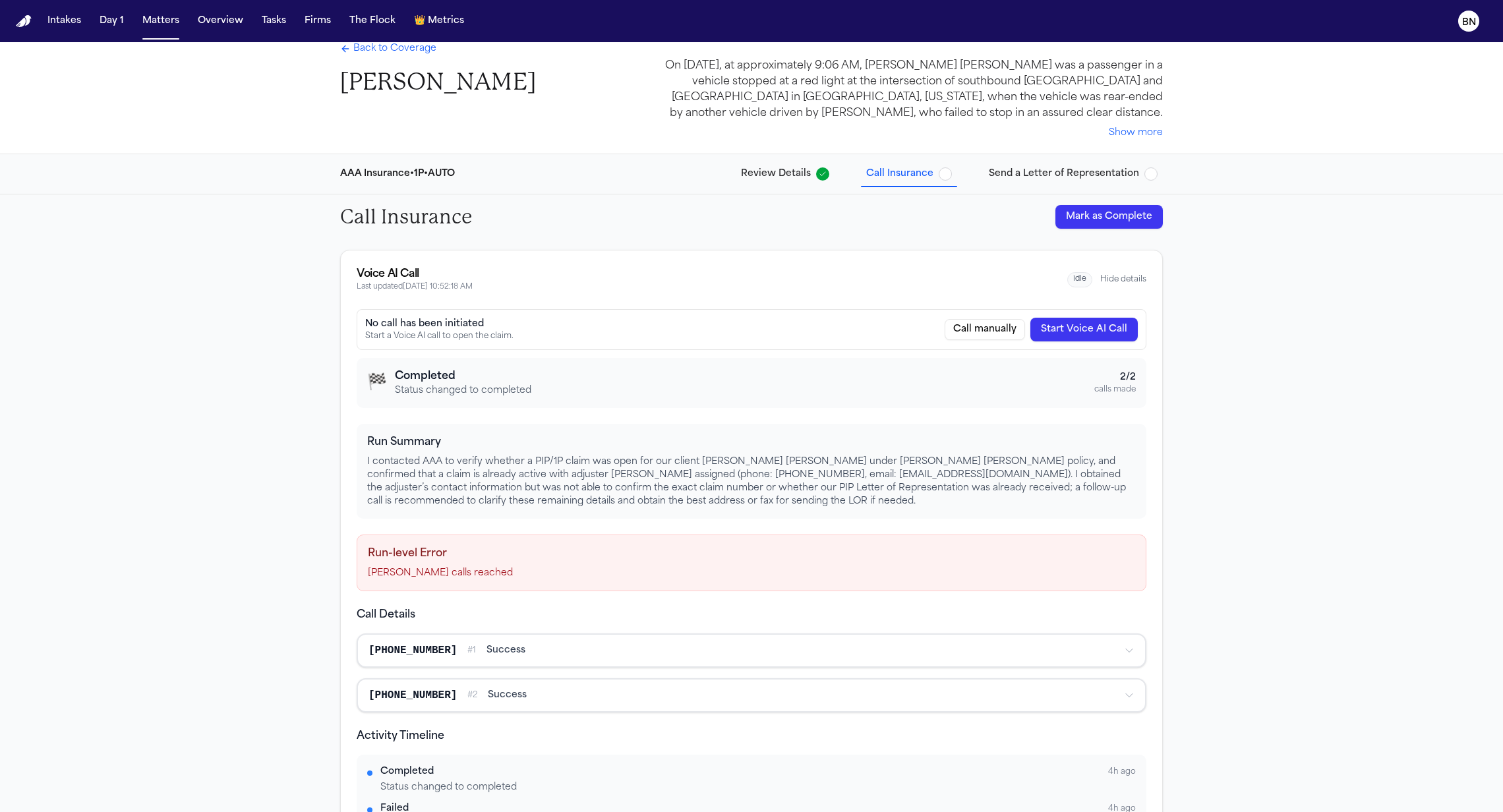
click at [1040, 187] on div "AAA Insurance • 1P • AUTO Review Details Call Insurance Send a Letter of Repres…" at bounding box center [752, 174] width 844 height 40
click at [1040, 181] on span "Send a Letter of Representation" at bounding box center [1064, 174] width 150 height 13
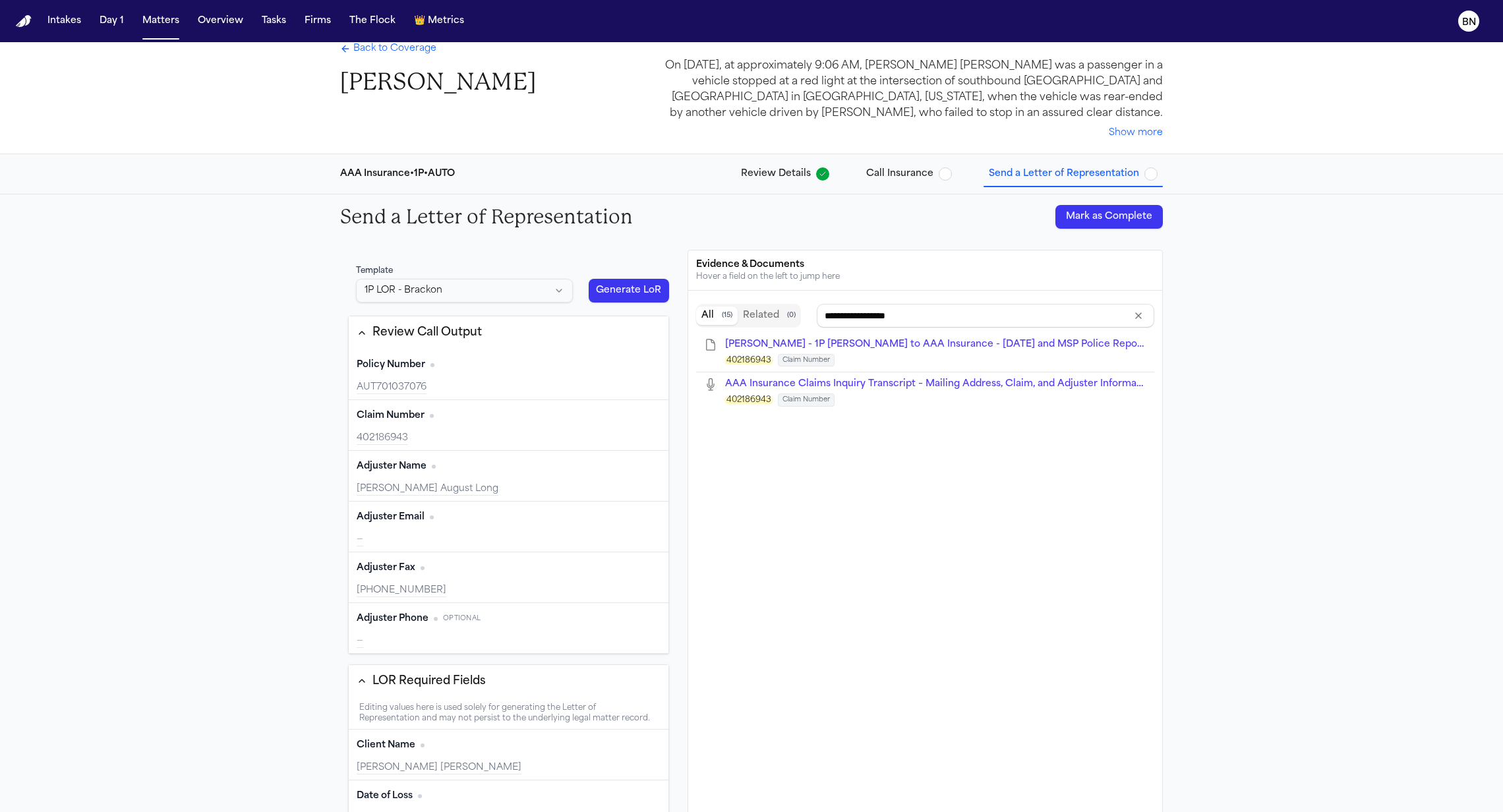
click at [493, 483] on div "Cicely August Long" at bounding box center [509, 489] width 304 height 13
click at [938, 346] on span "AAA Insurance Claims Inquiry Transcript – Mailing Address, Claim, and Adjuster …" at bounding box center [940, 344] width 430 height 10
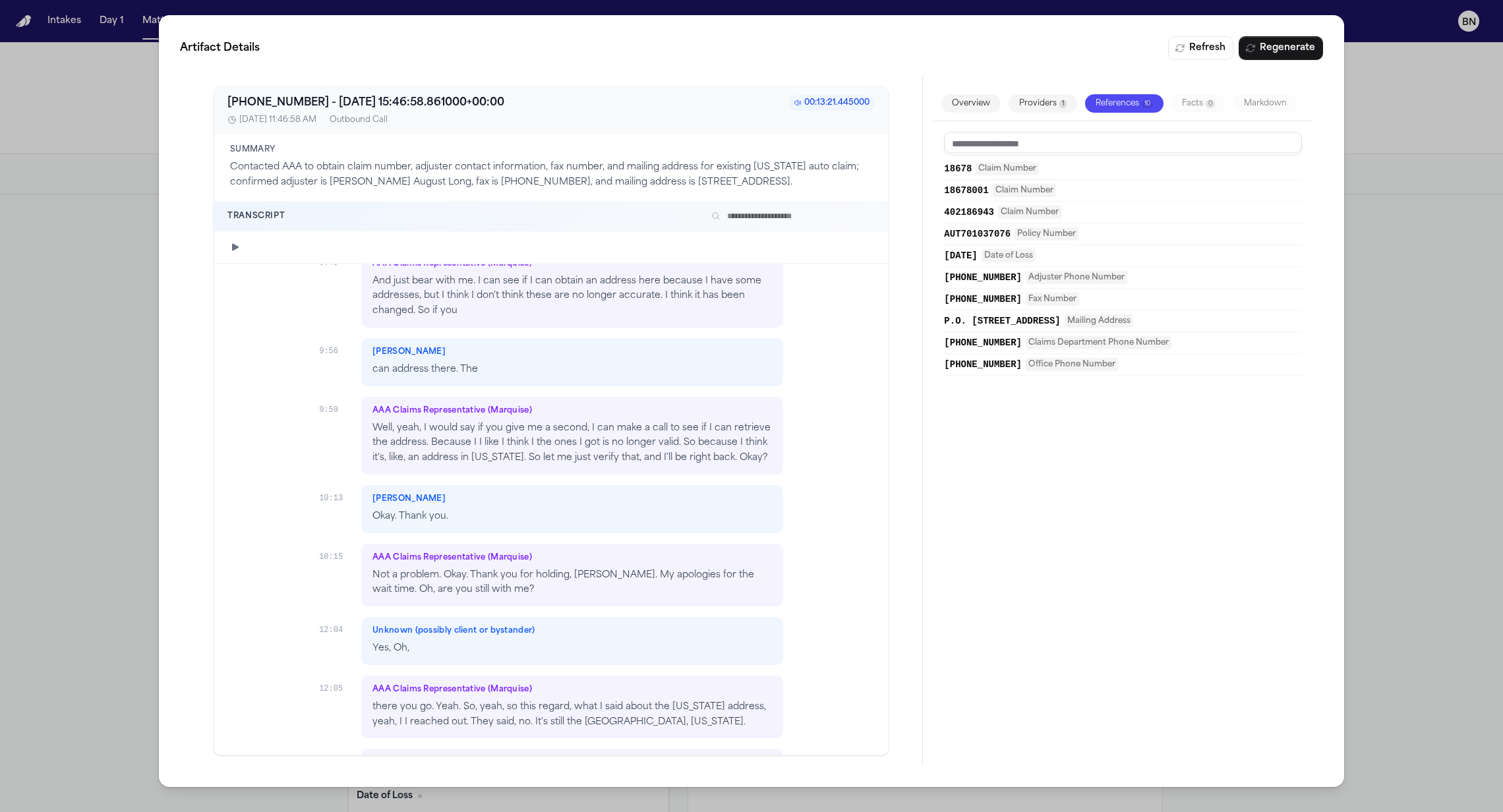
scroll to position [5631, 0]
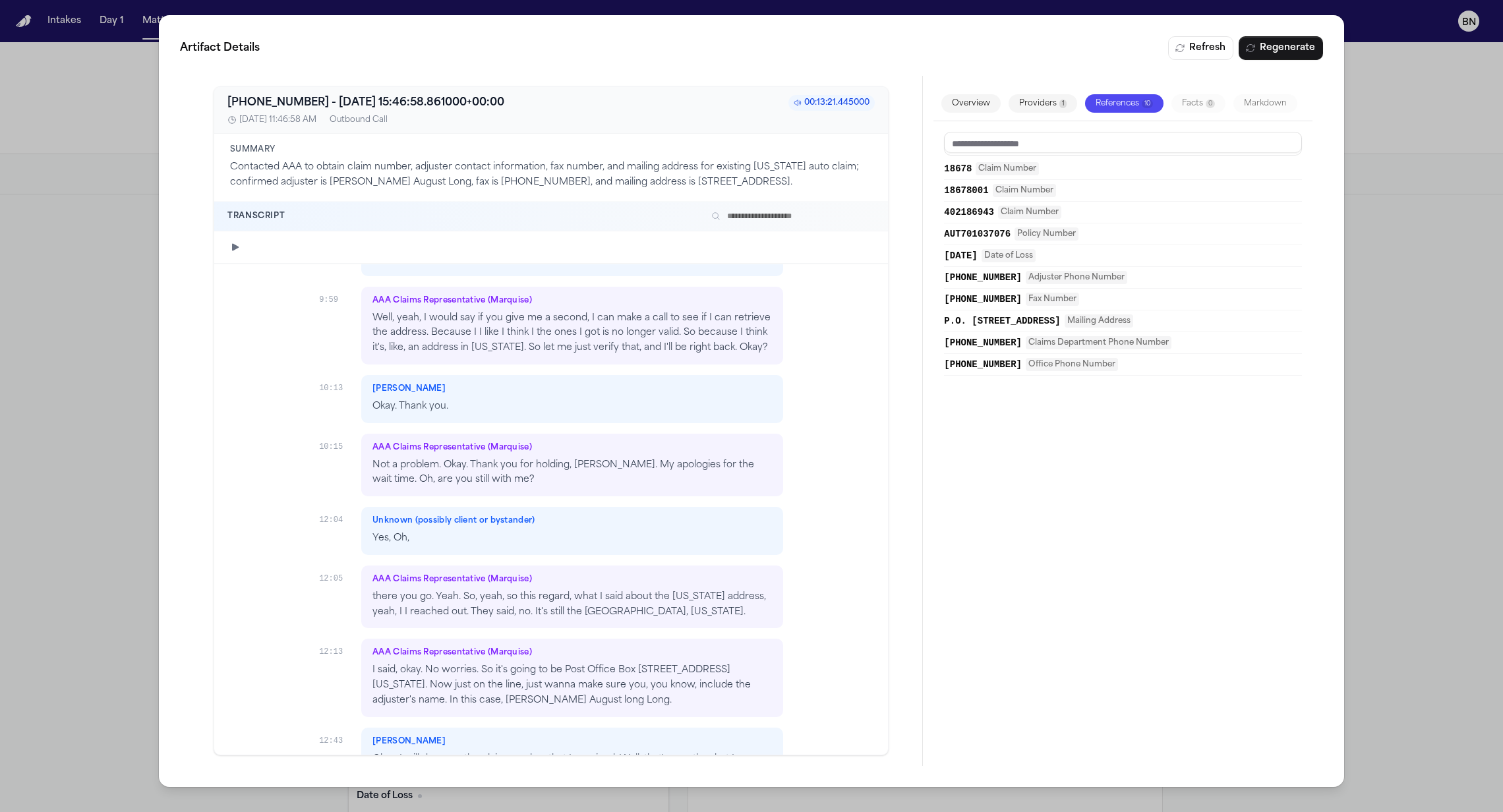
click at [106, 400] on div "Artifact Details Refresh Regenerate +18009228228 - 2025-09-24 15:46:58.861000+0…" at bounding box center [752, 406] width 1503 height 812
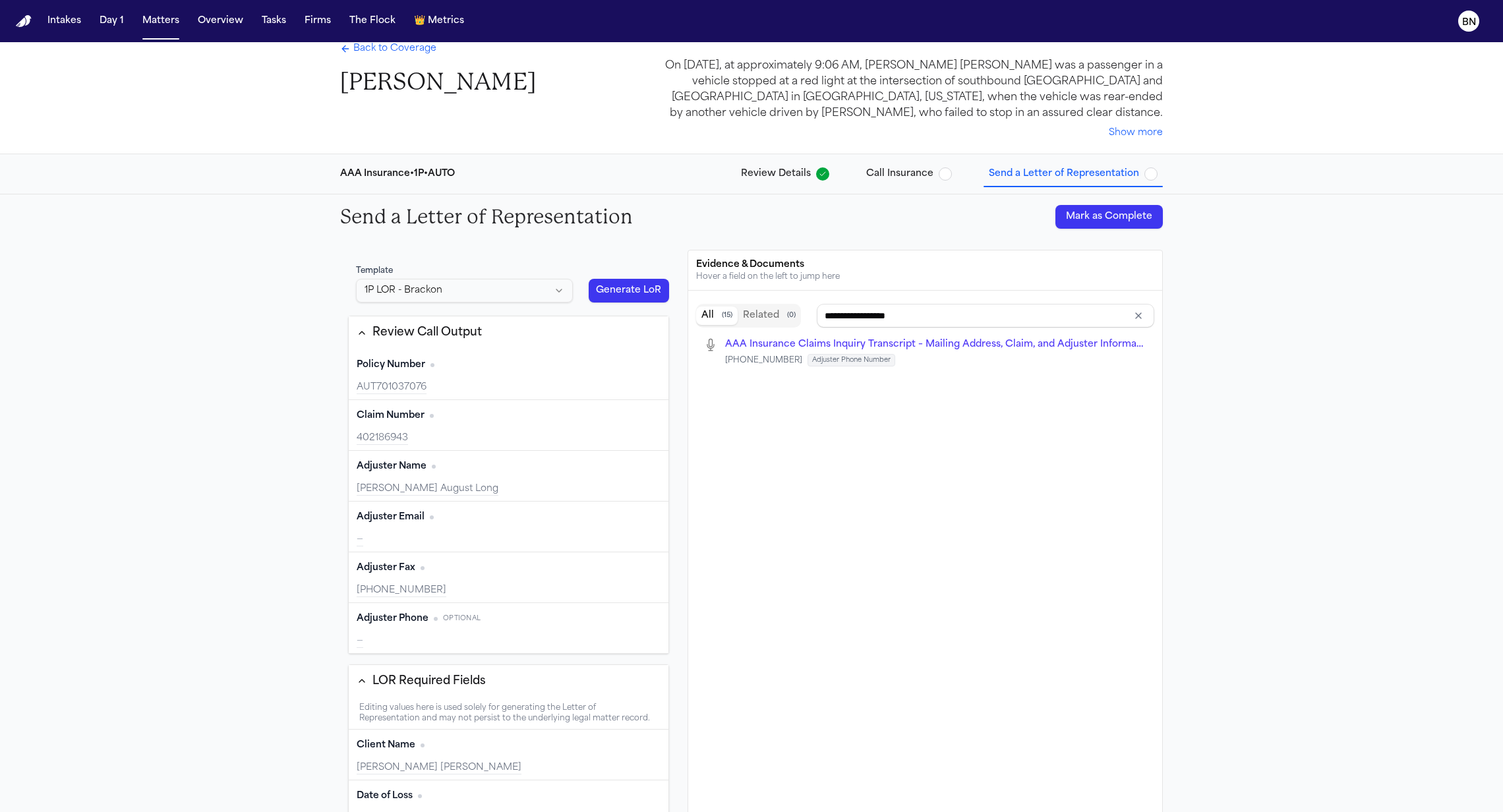
click at [496, 474] on div "Adjuster Name Edit" at bounding box center [509, 466] width 304 height 21
type input "*********"
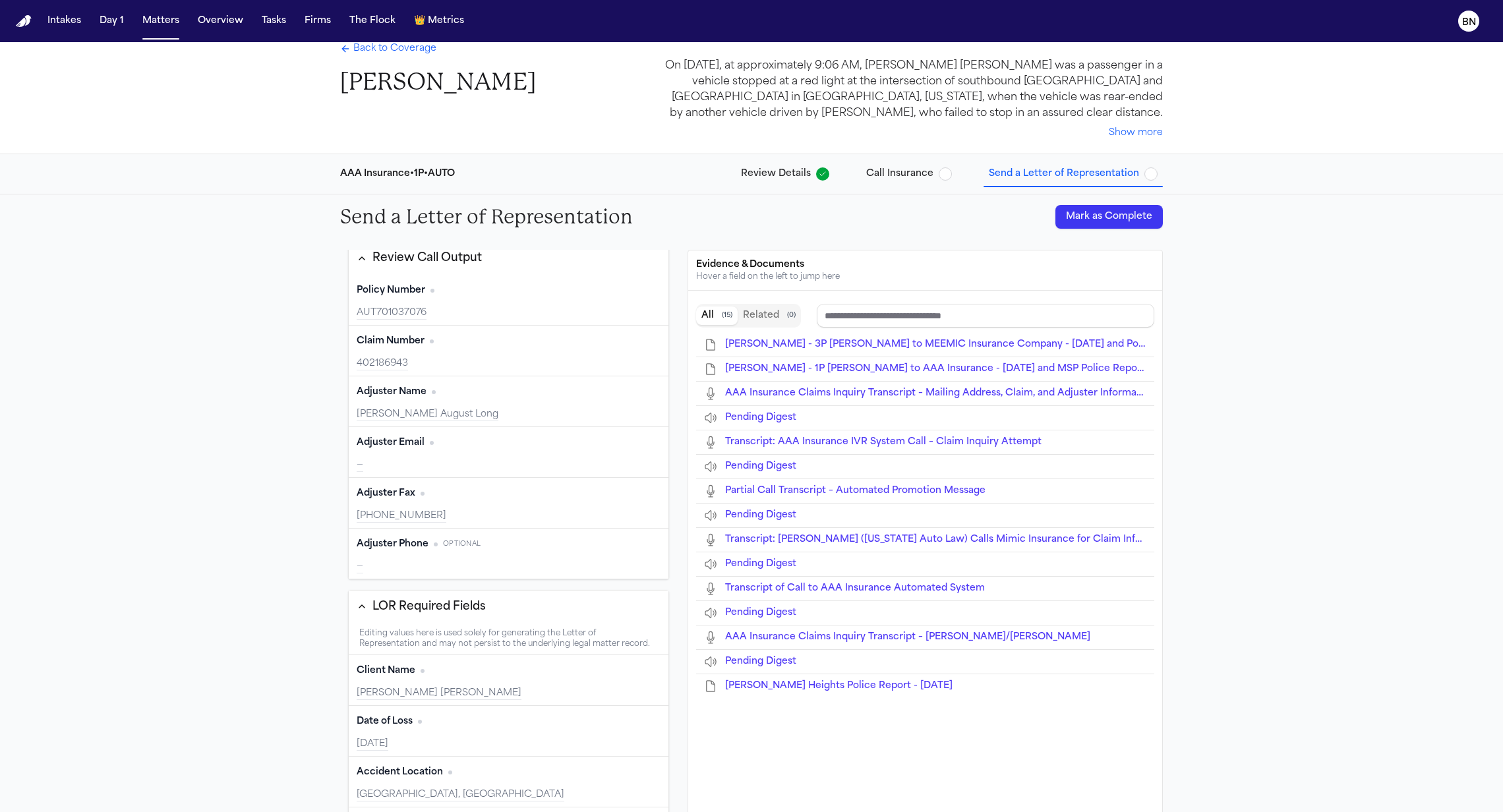
scroll to position [0, 0]
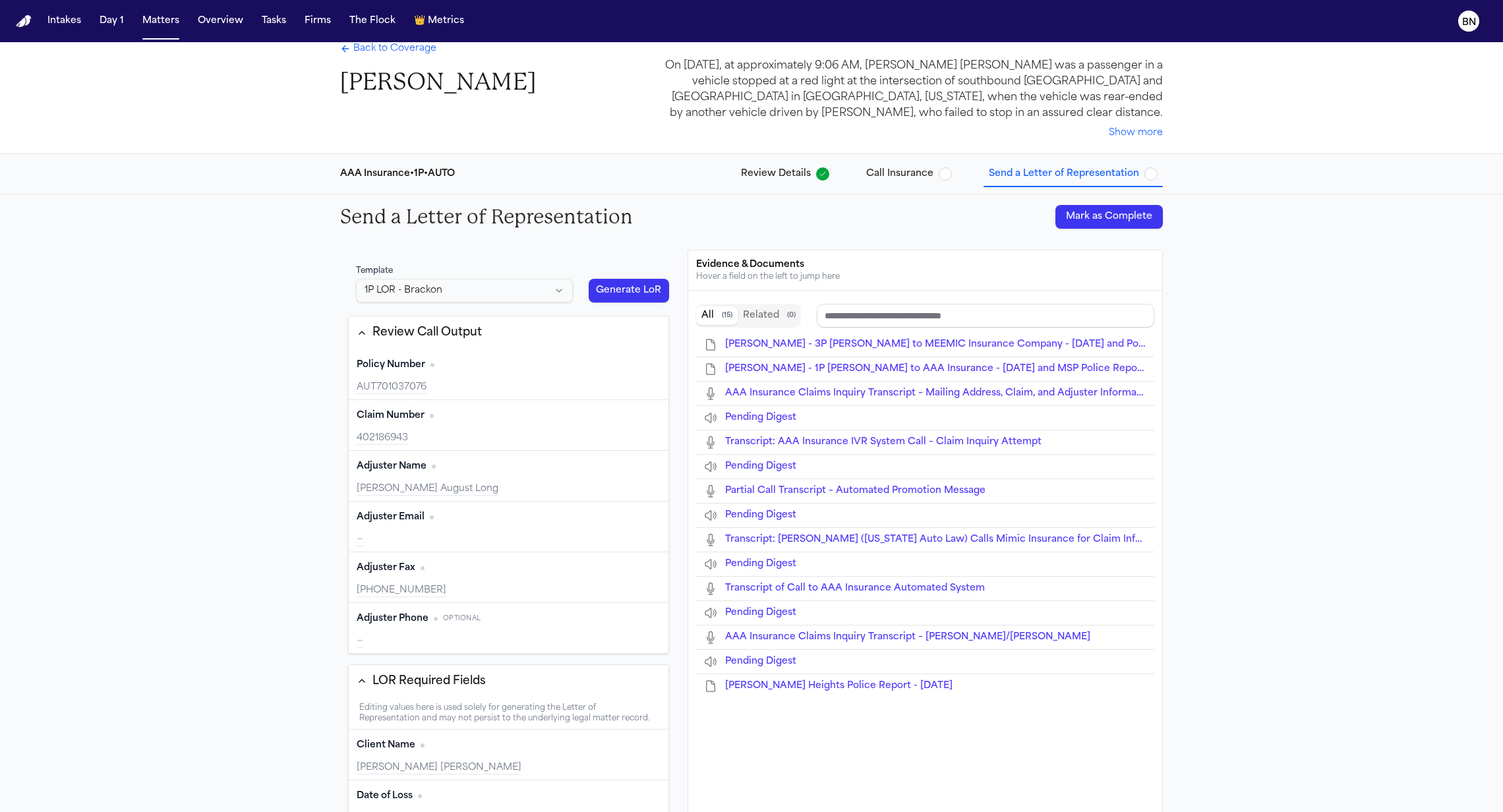
type input "**********"
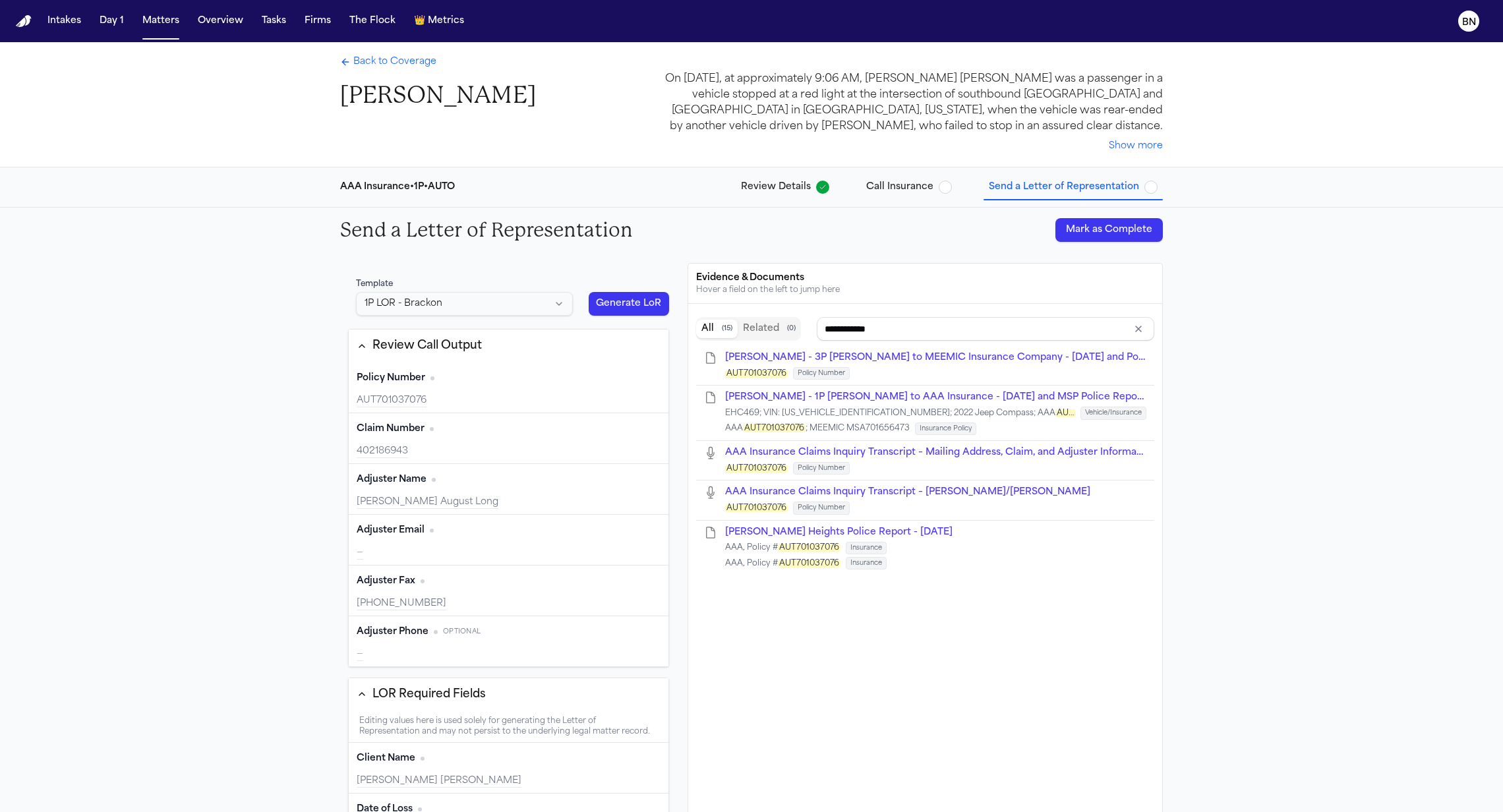
click at [414, 66] on span "Back to Coverage" at bounding box center [395, 62] width 83 height 13
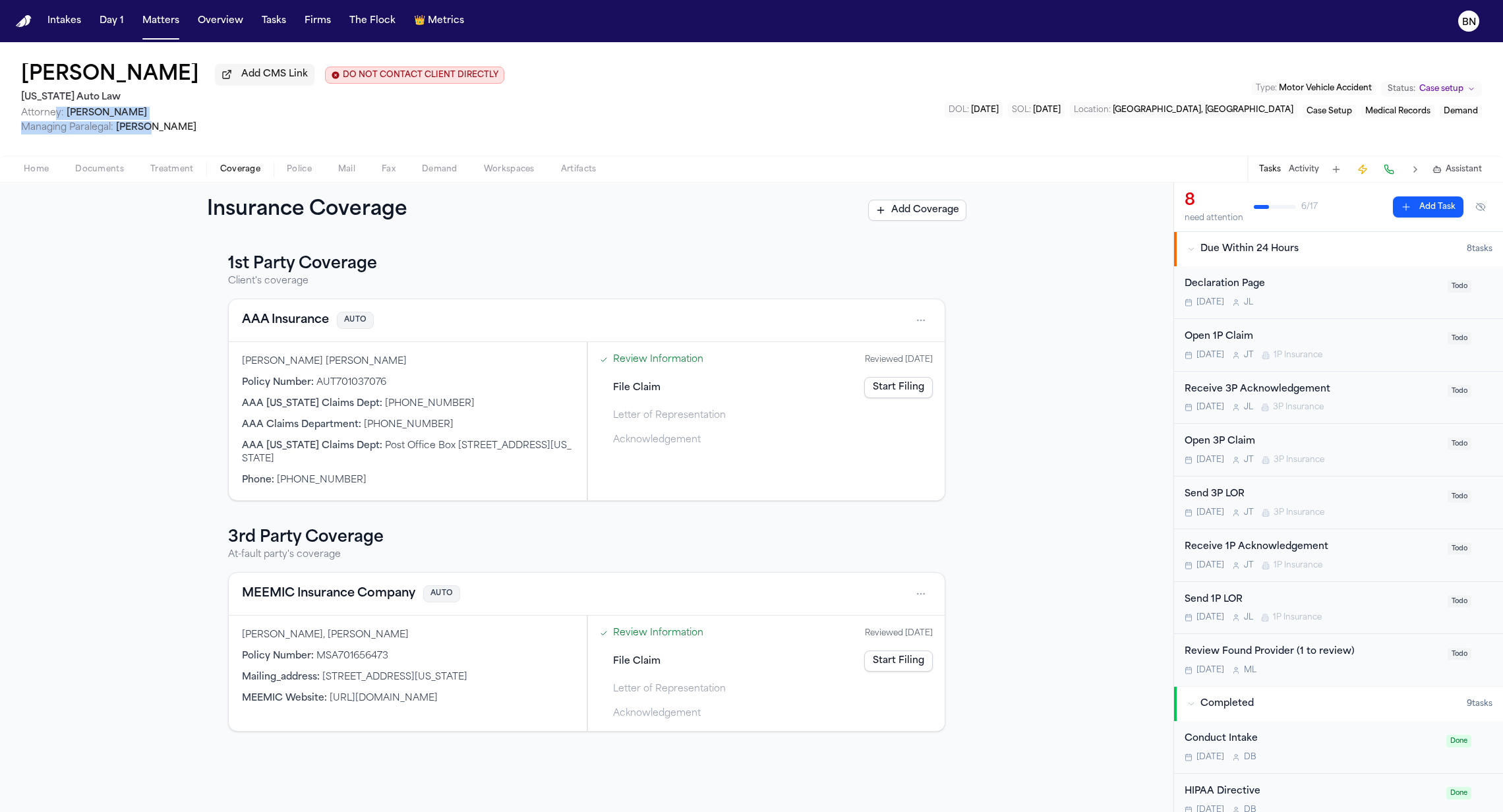
drag, startPoint x: 146, startPoint y: 124, endPoint x: 58, endPoint y: 114, distance: 88.6
click at [58, 114] on div "Michigan Auto Law Attorney: Alexander Kemp Managing Paralegal: Michelle Landaza…" at bounding box center [262, 112] width 483 height 45
click at [58, 114] on span "Attorney:" at bounding box center [42, 113] width 43 height 10
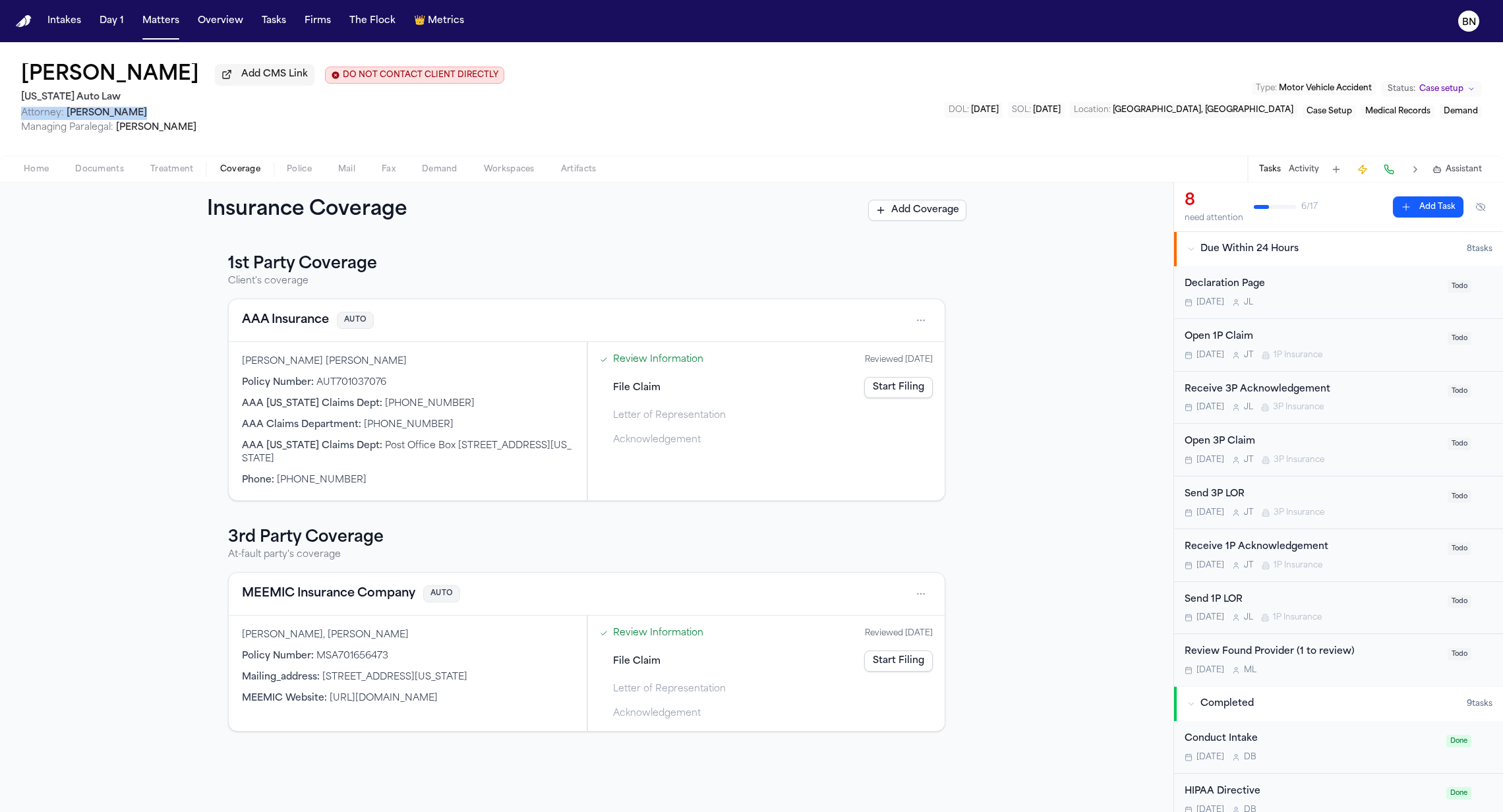
click at [685, 367] on link "Review Information" at bounding box center [658, 360] width 90 height 14
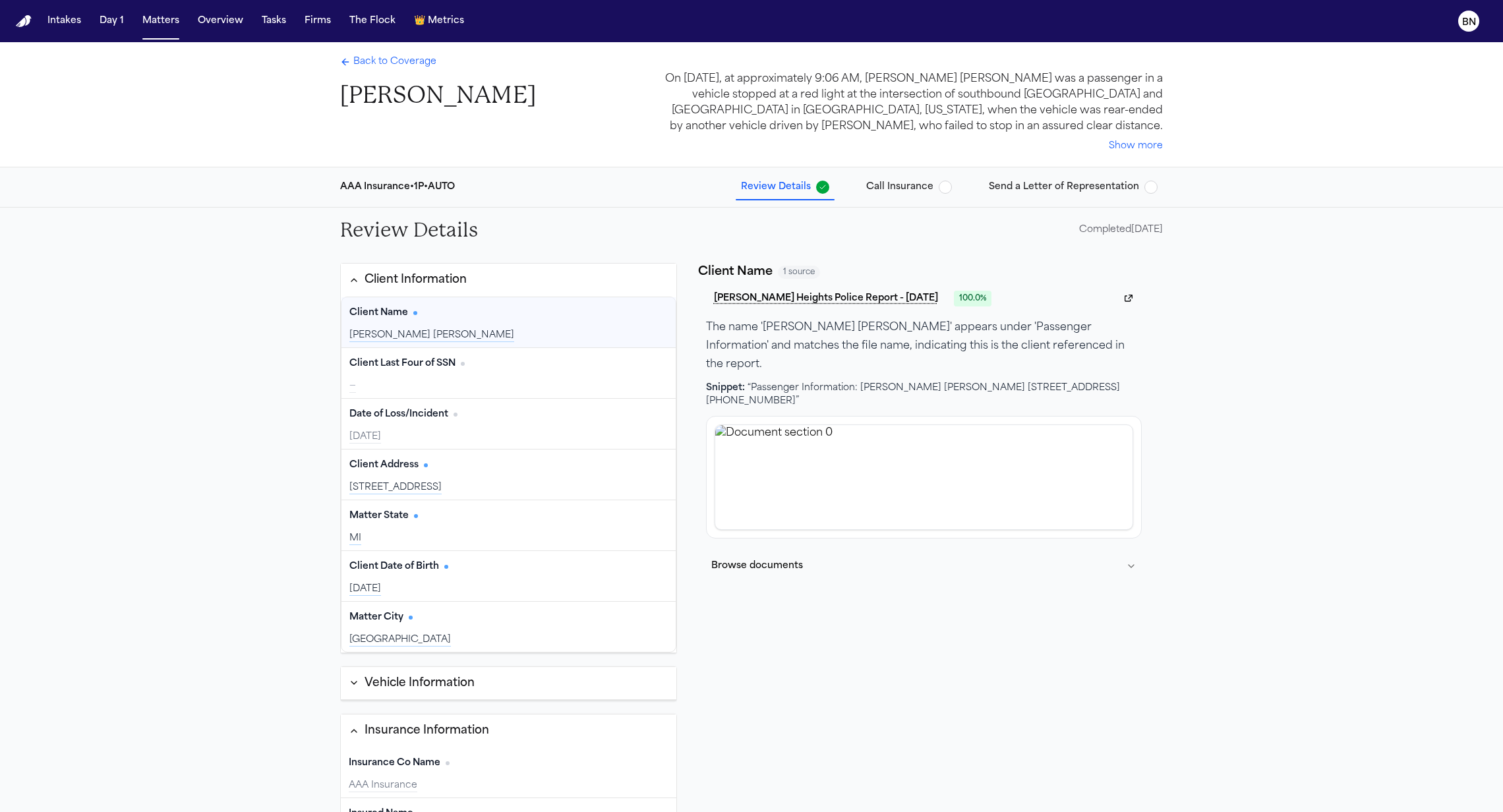
click at [990, 185] on button "Send a Letter of Representation" at bounding box center [1073, 187] width 179 height 23
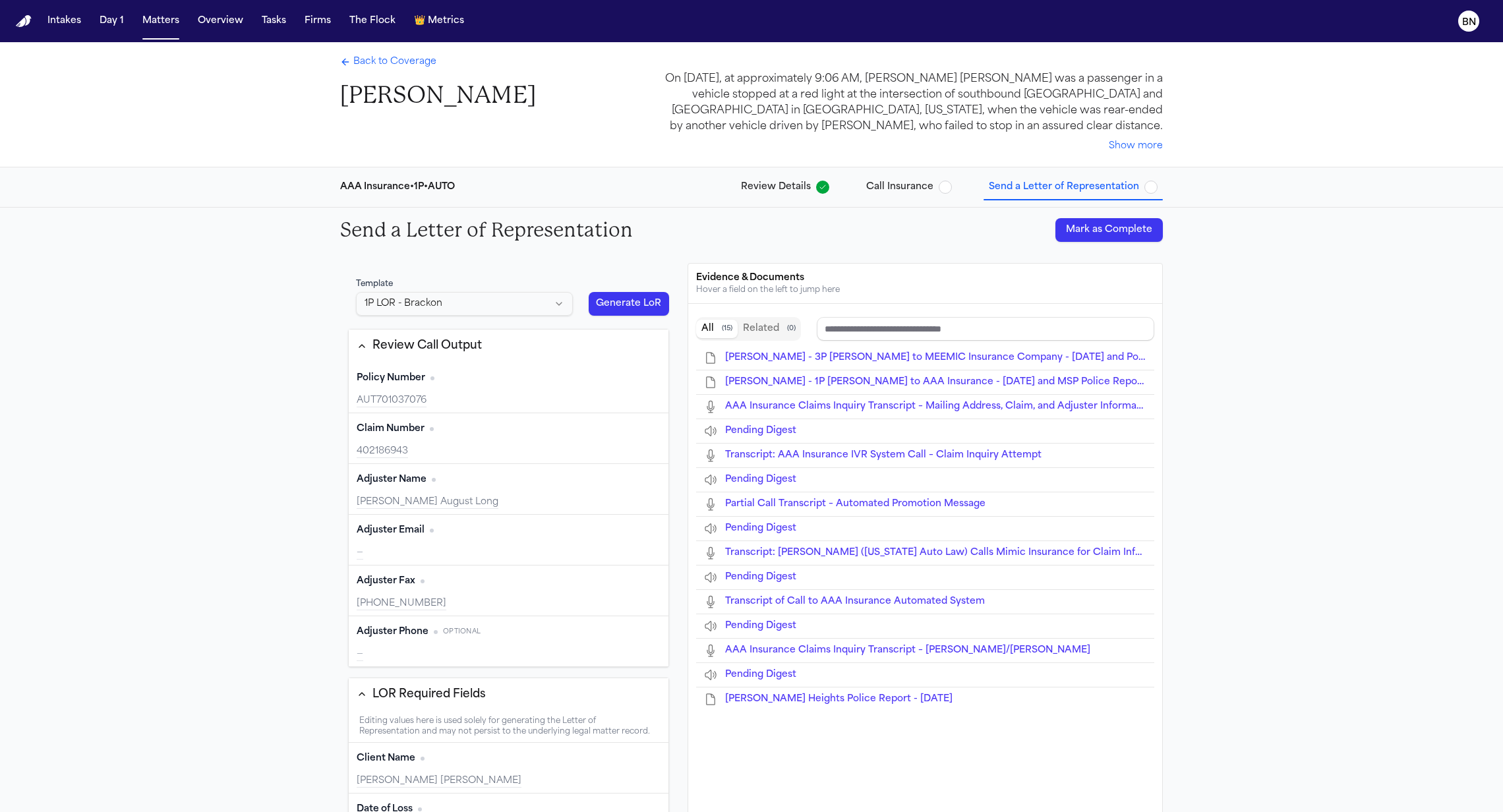
click at [488, 298] on html "Intakes Day 1 Matters Overview Tasks Firms The Flock 👑 Metrics BN Back to Cover…" at bounding box center [752, 406] width 1503 height 812
type input "**********"
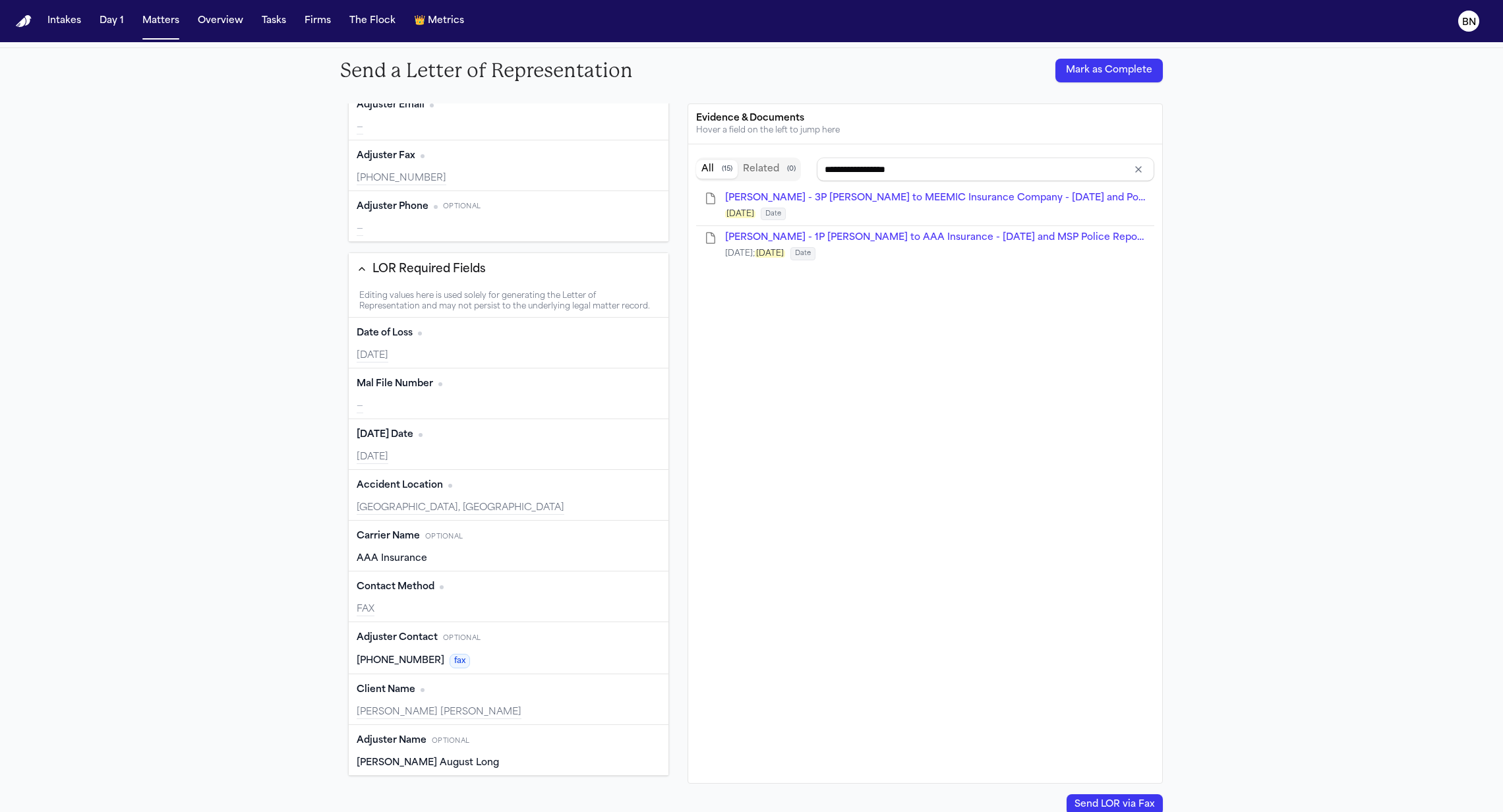
scroll to position [175, 0]
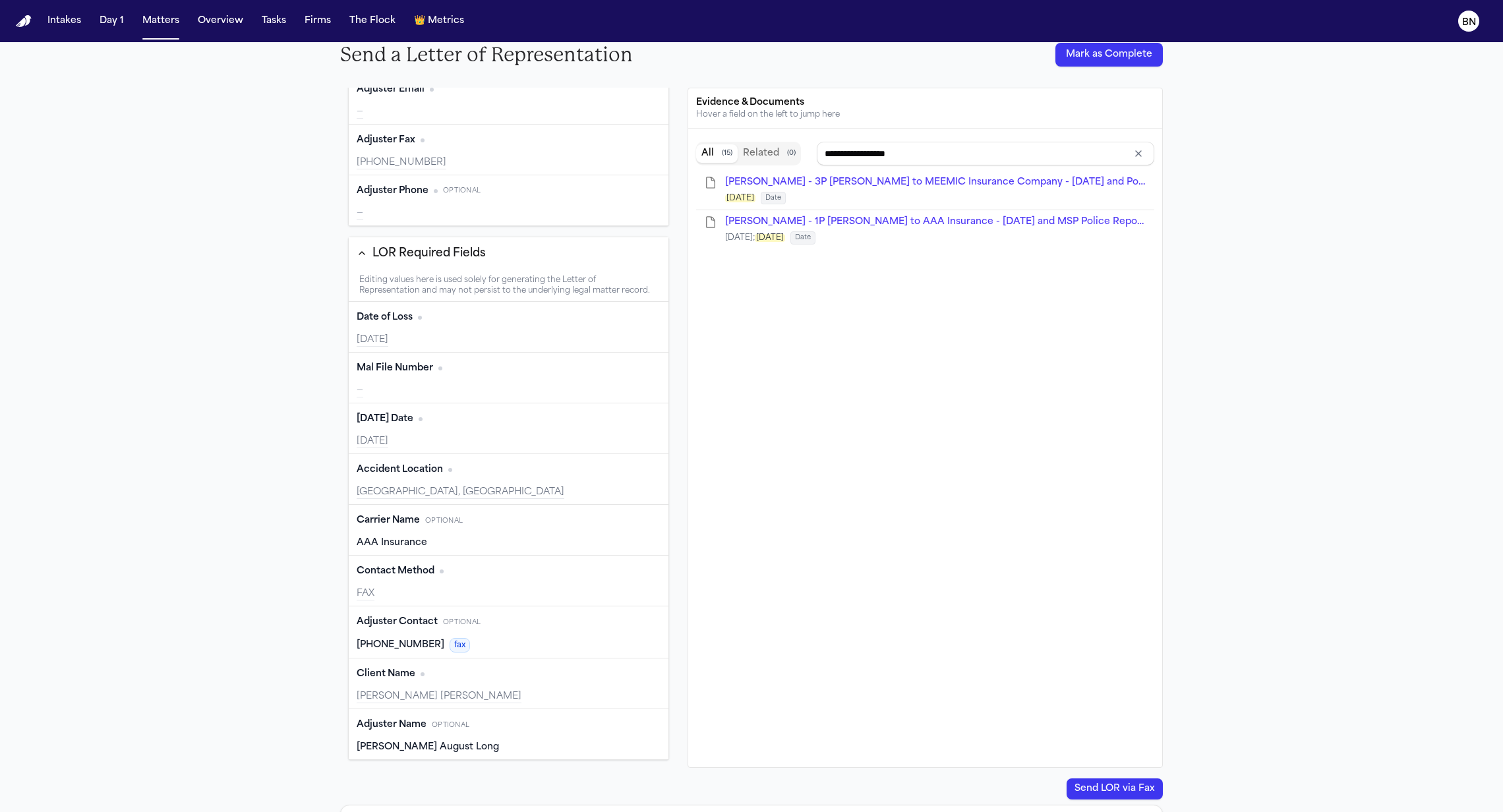
type input "**********"
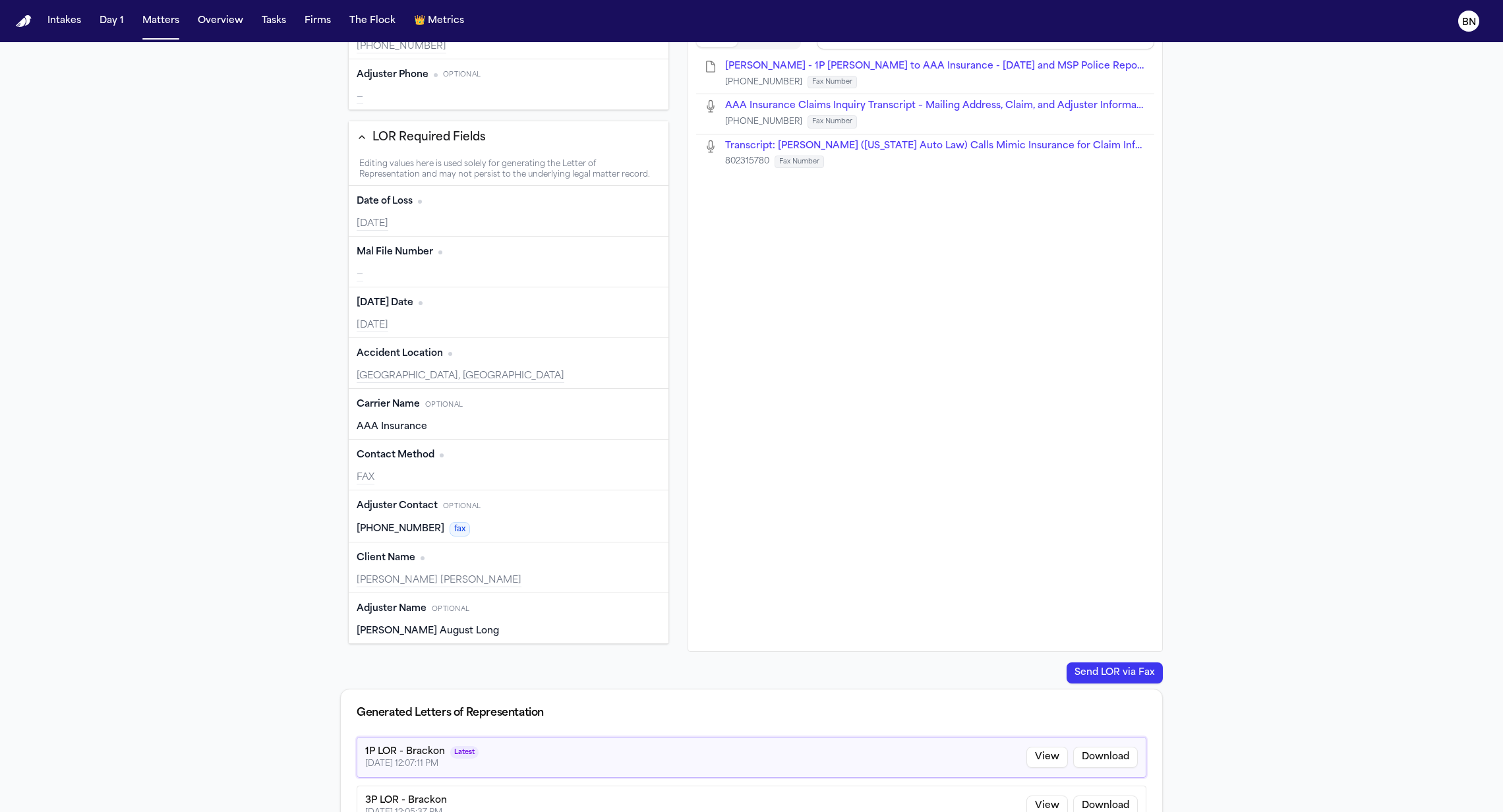
scroll to position [272, 0]
type input "**********"
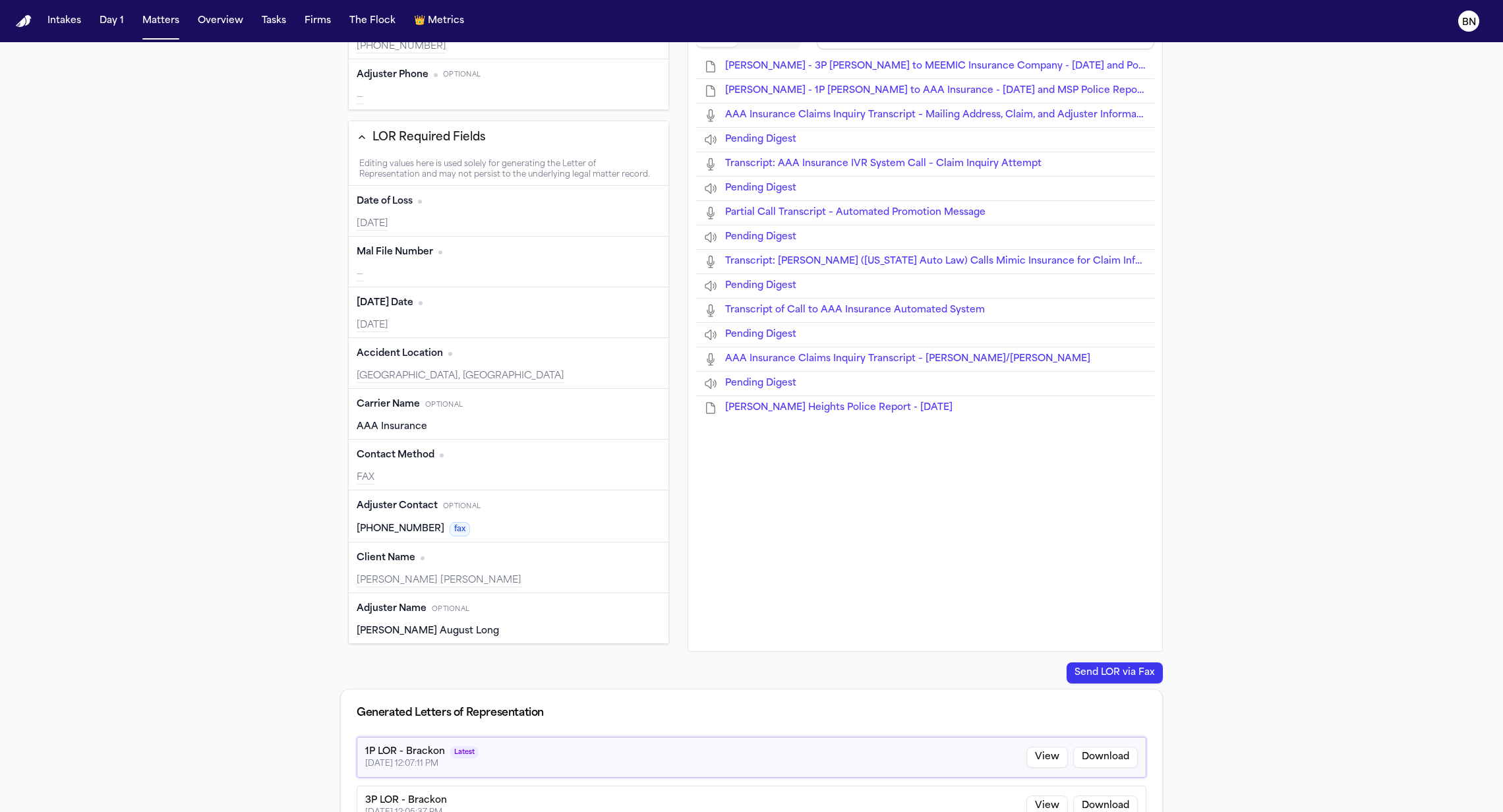
click at [517, 265] on div "Mal File Number Edit —" at bounding box center [509, 262] width 320 height 51
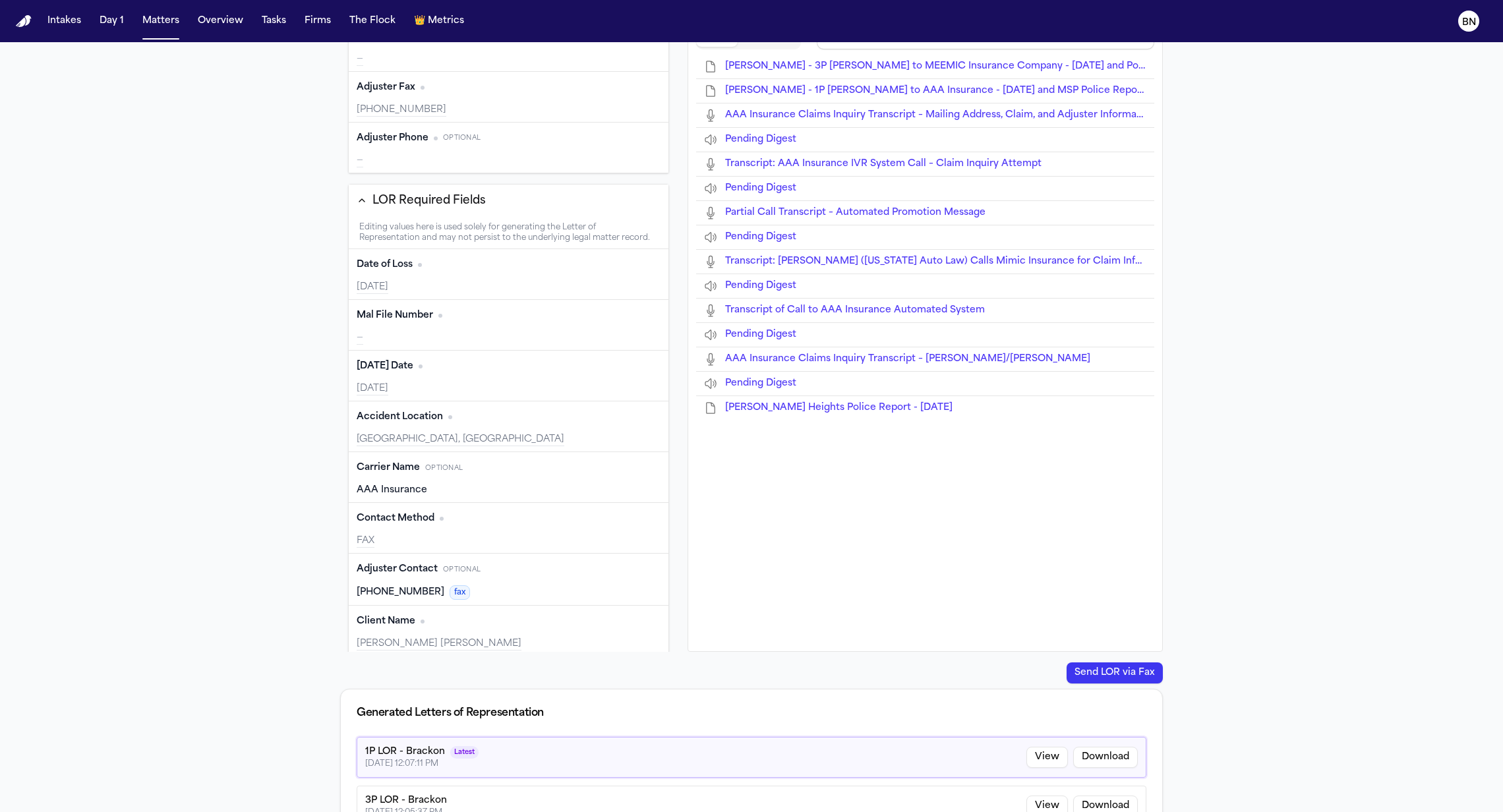
scroll to position [194, 0]
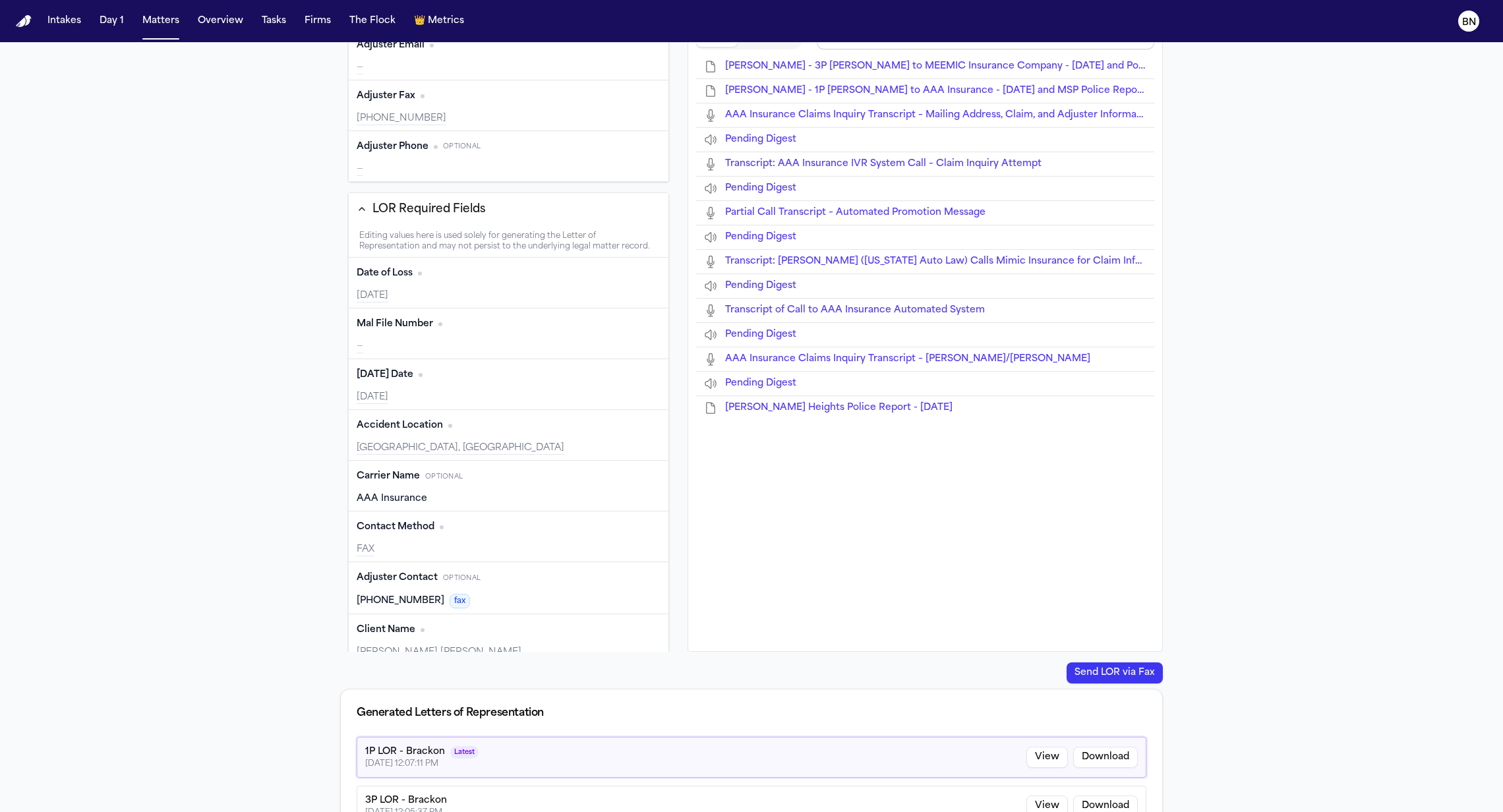
type input "**********"
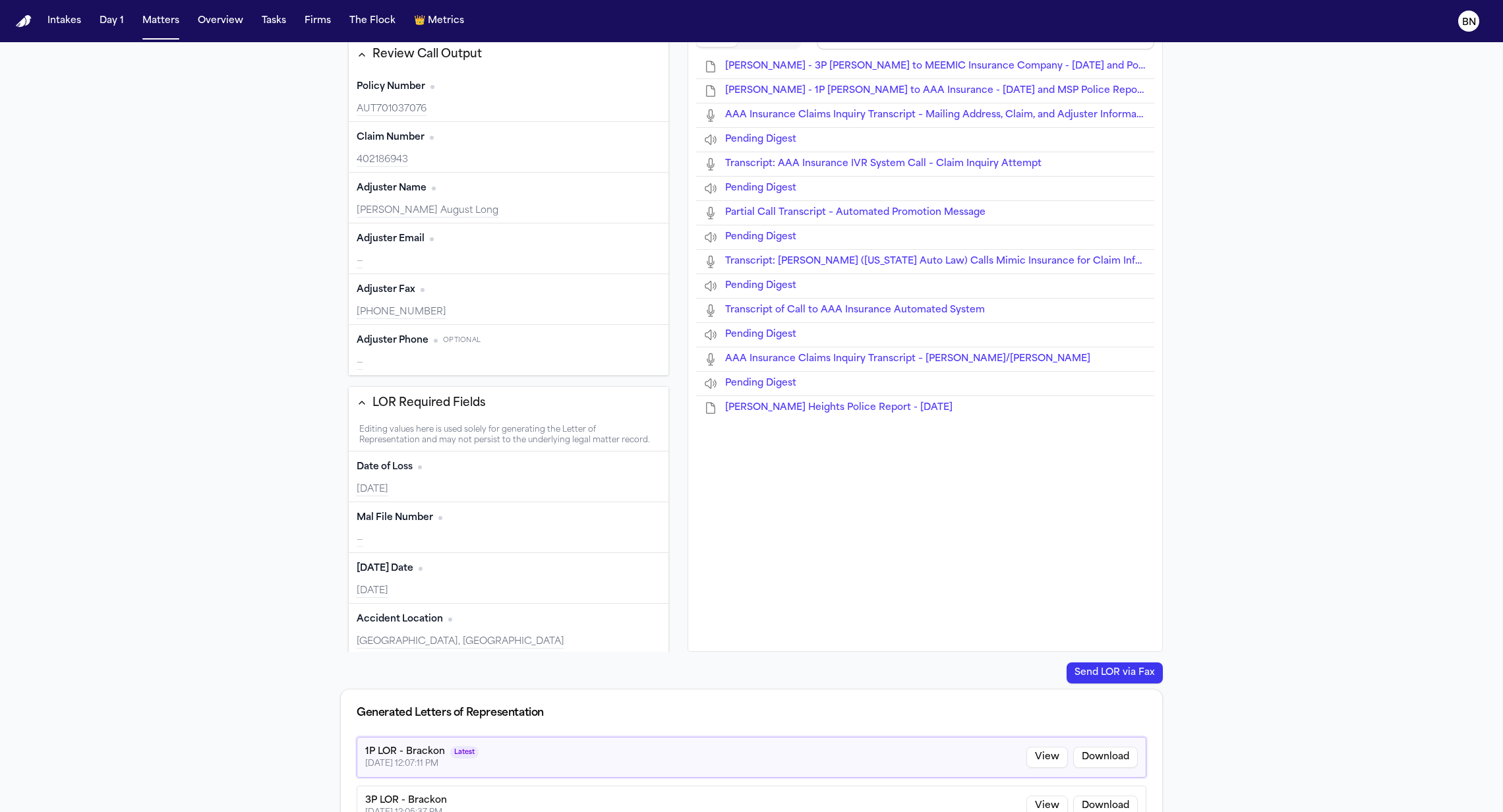
scroll to position [32, 0]
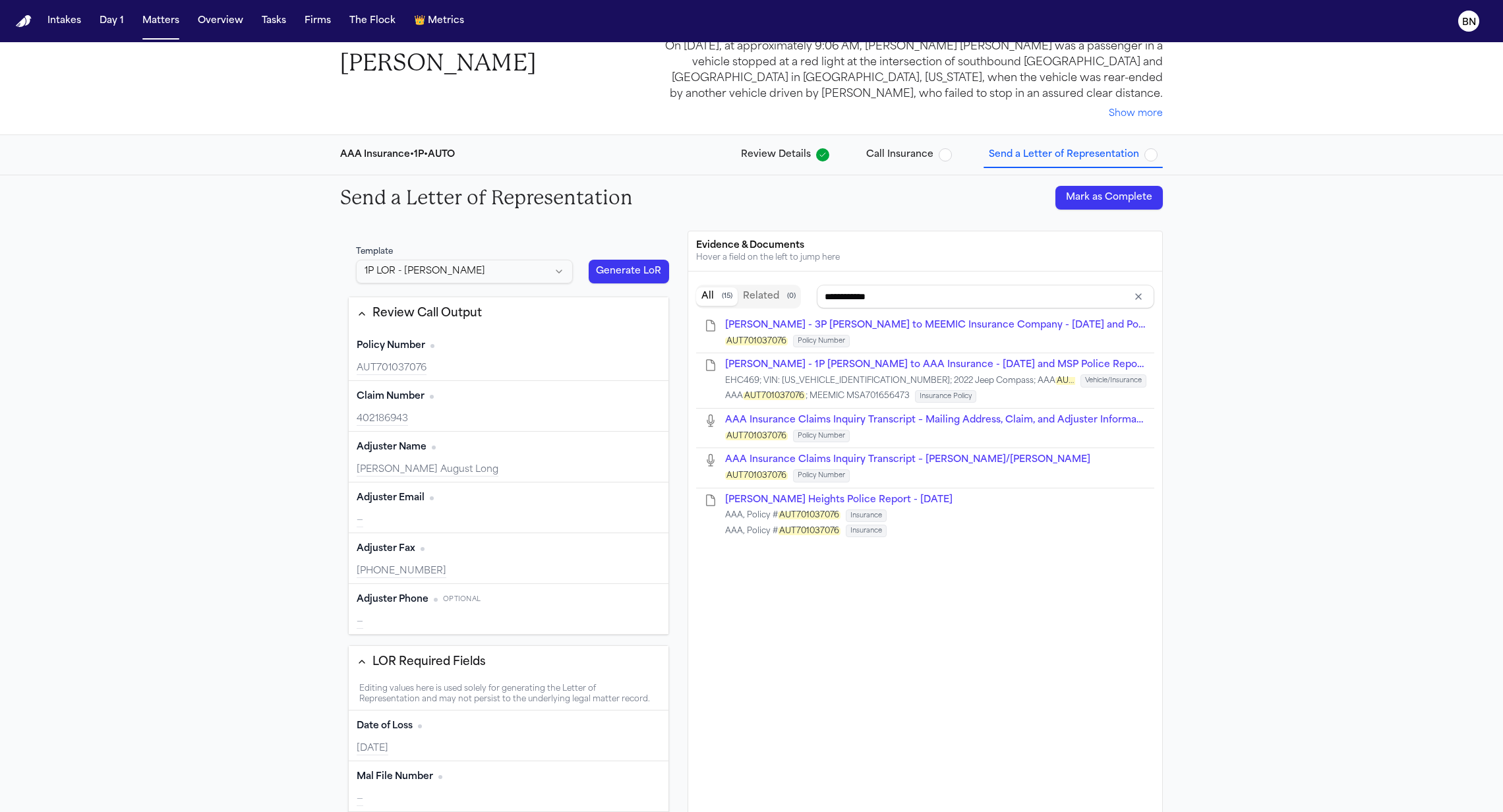
click at [623, 271] on button "Generate LoR" at bounding box center [628, 272] width 80 height 23
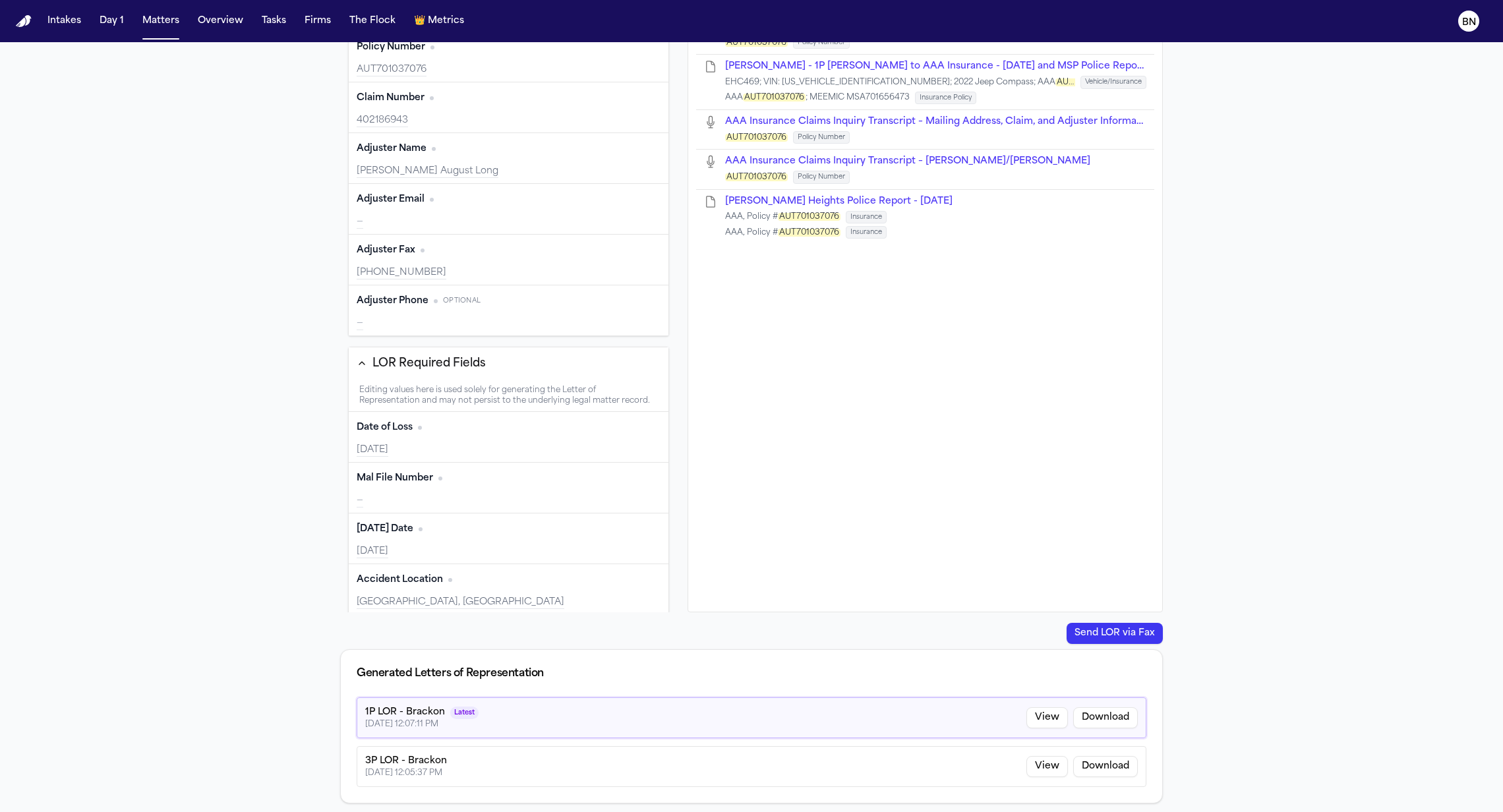
drag, startPoint x: 163, startPoint y: 698, endPoint x: 183, endPoint y: 698, distance: 20.0
click at [183, 698] on div "Send a Letter of Representation Mark as Complete Template 1P LOR - Alex Kemp Ge…" at bounding box center [752, 346] width 1503 height 937
click at [297, 603] on div "Send a Letter of Representation Mark as Complete Template 1P LOR - Alex Kemp Ge…" at bounding box center [752, 346] width 1503 height 937
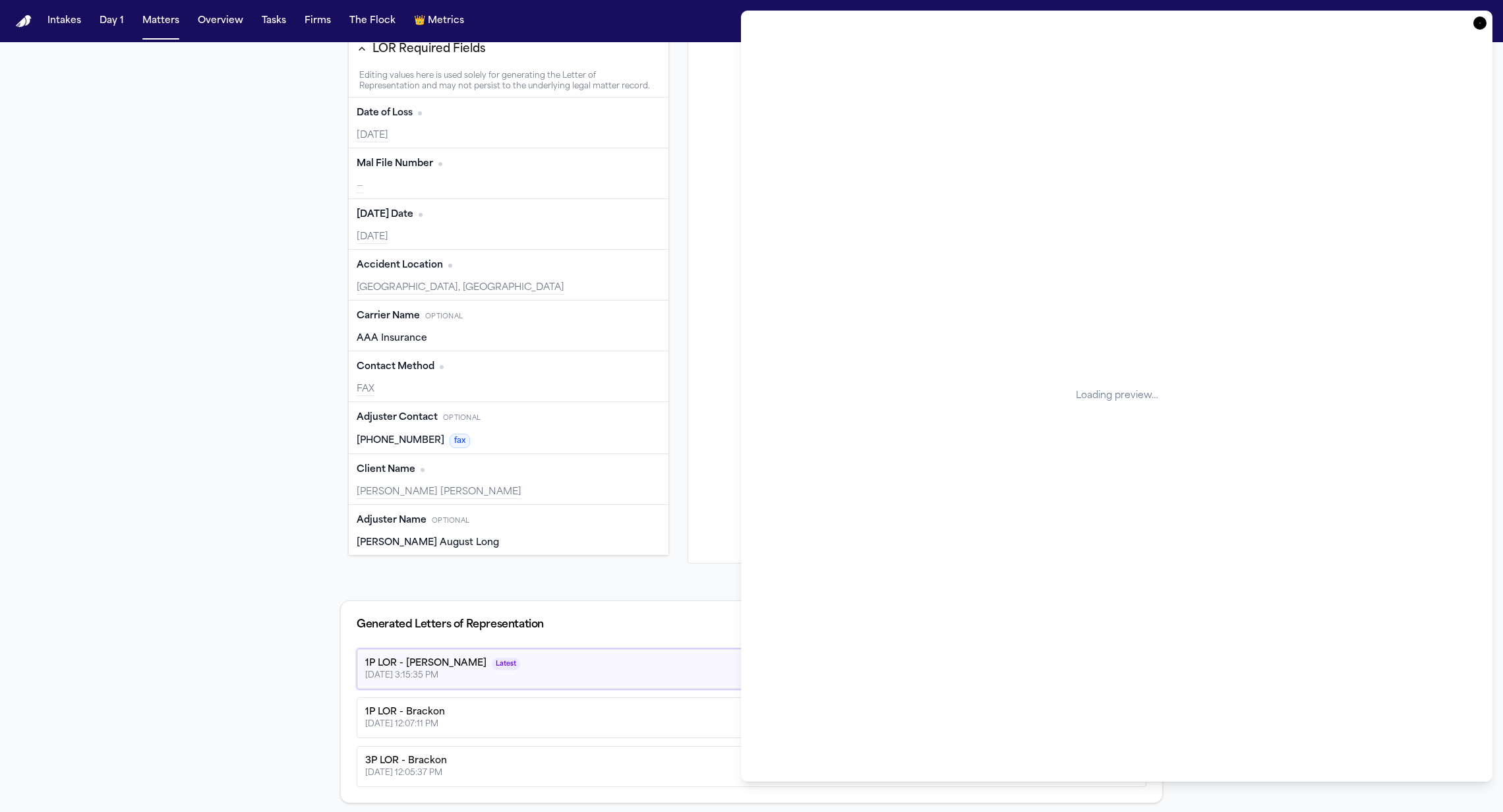
scroll to position [188, 0]
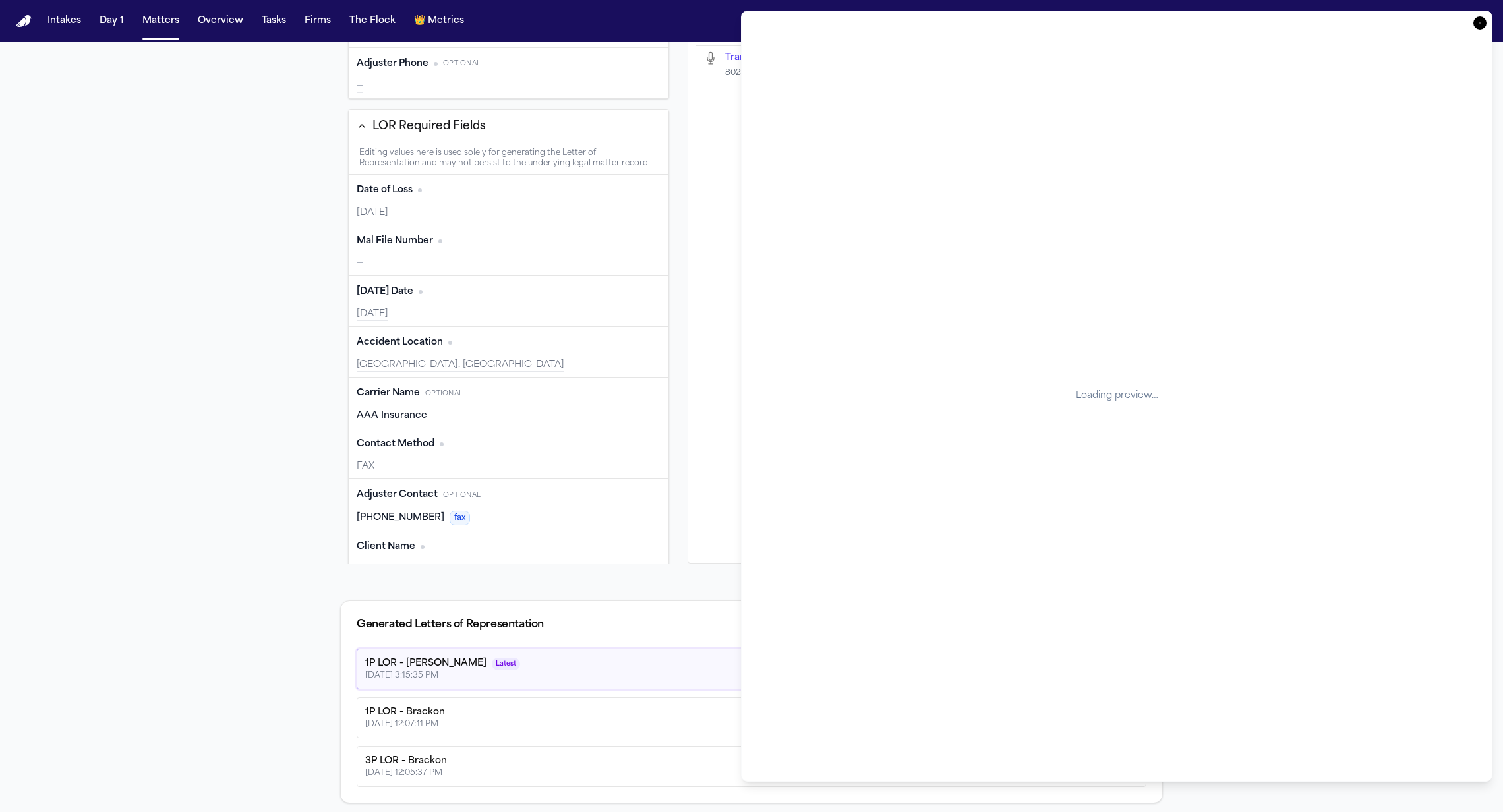
type input "**********"
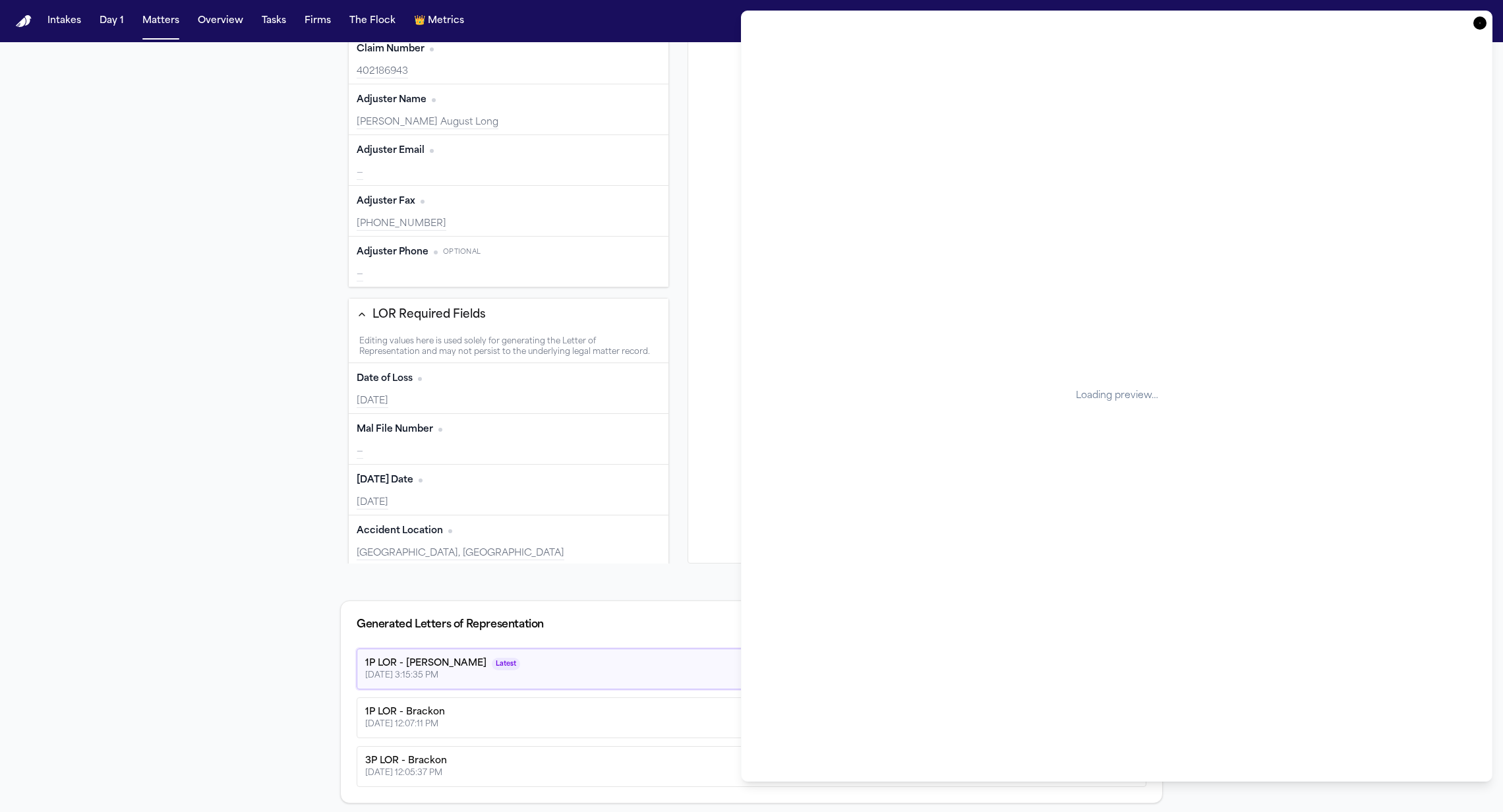
scroll to position [0, 0]
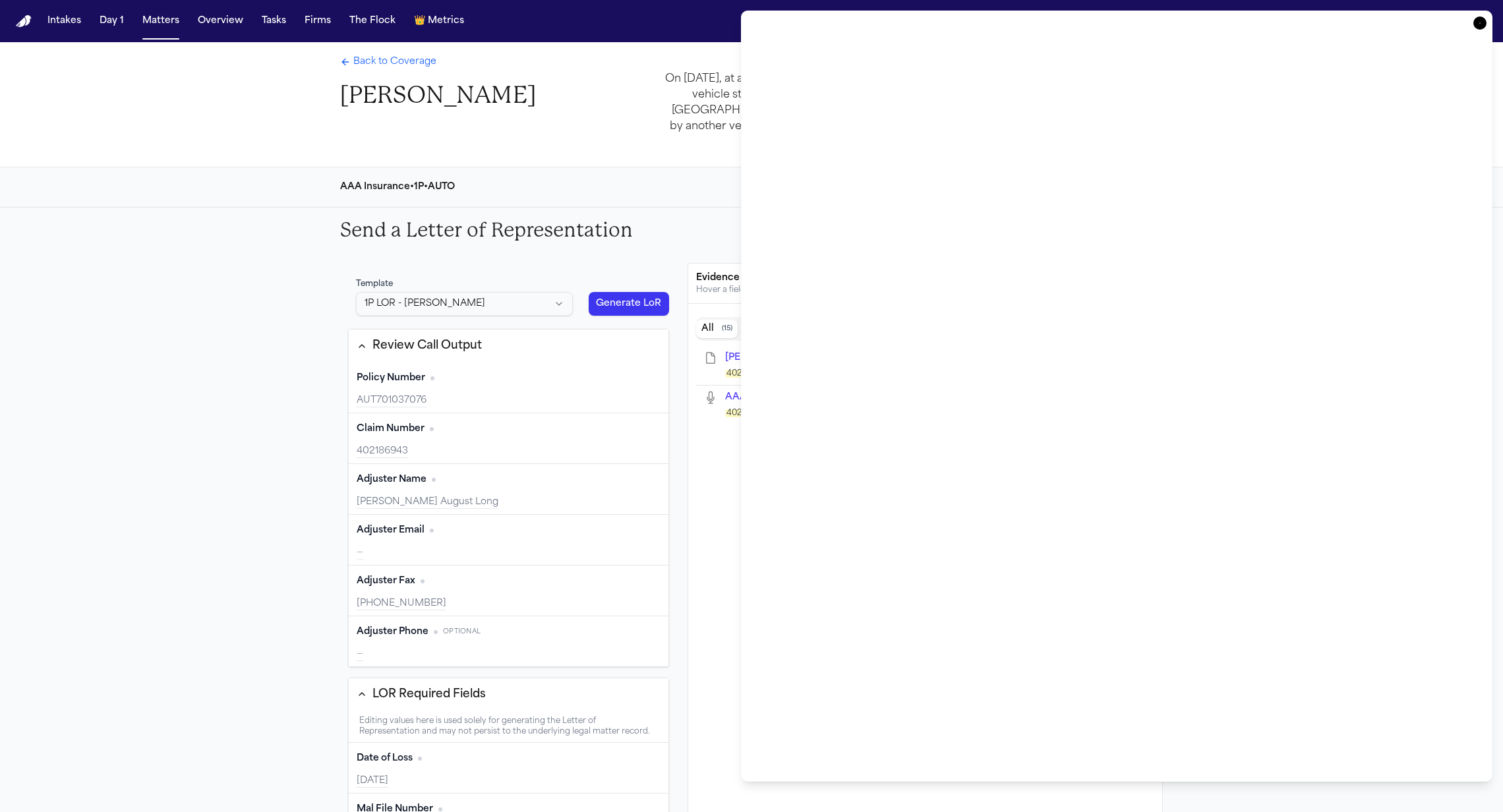
click at [713, 227] on div "Send a Letter of Representation Mark as Complete" at bounding box center [752, 230] width 844 height 45
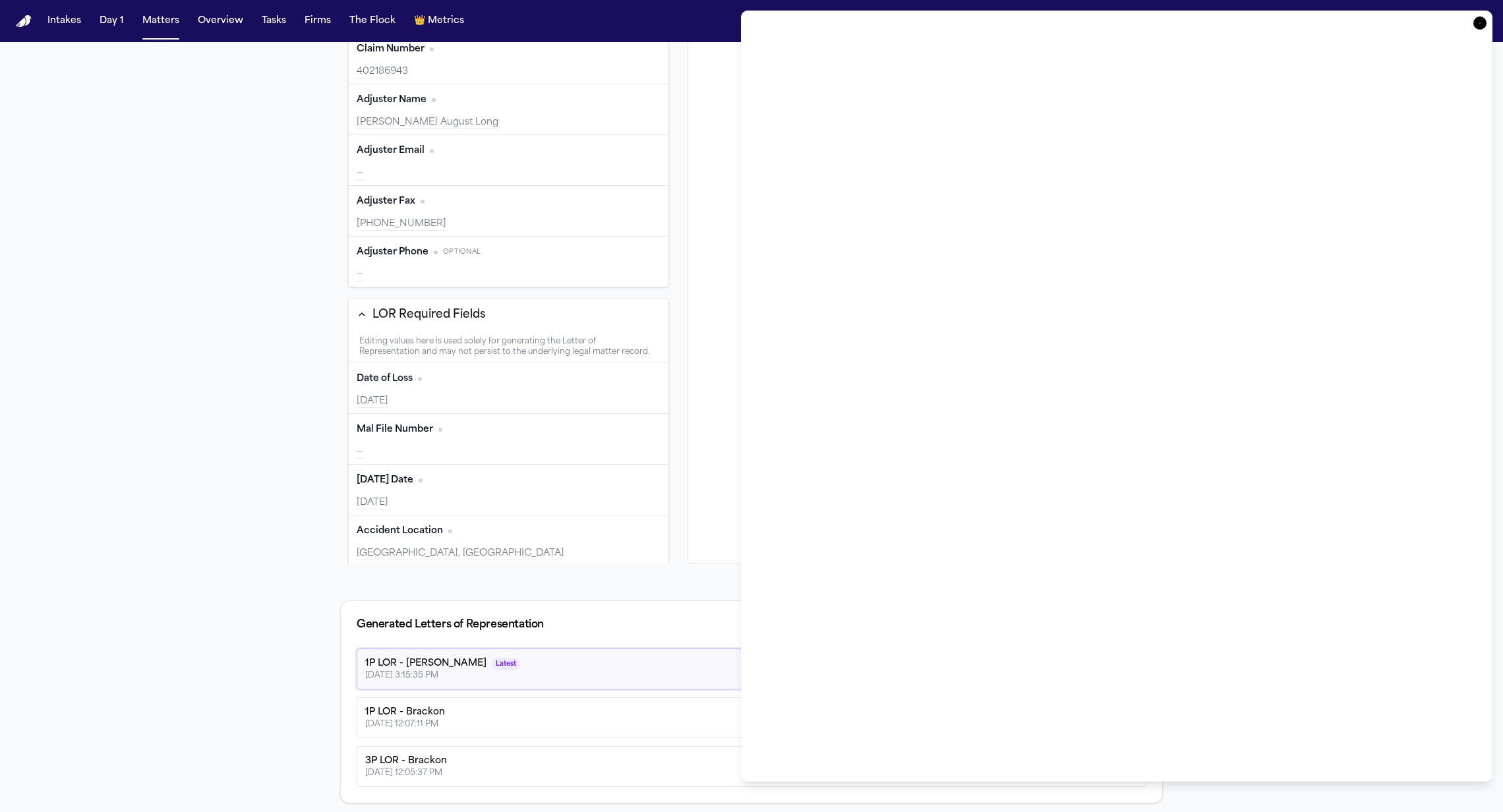
click at [1483, 19] on icon "button" at bounding box center [1480, 23] width 13 height 13
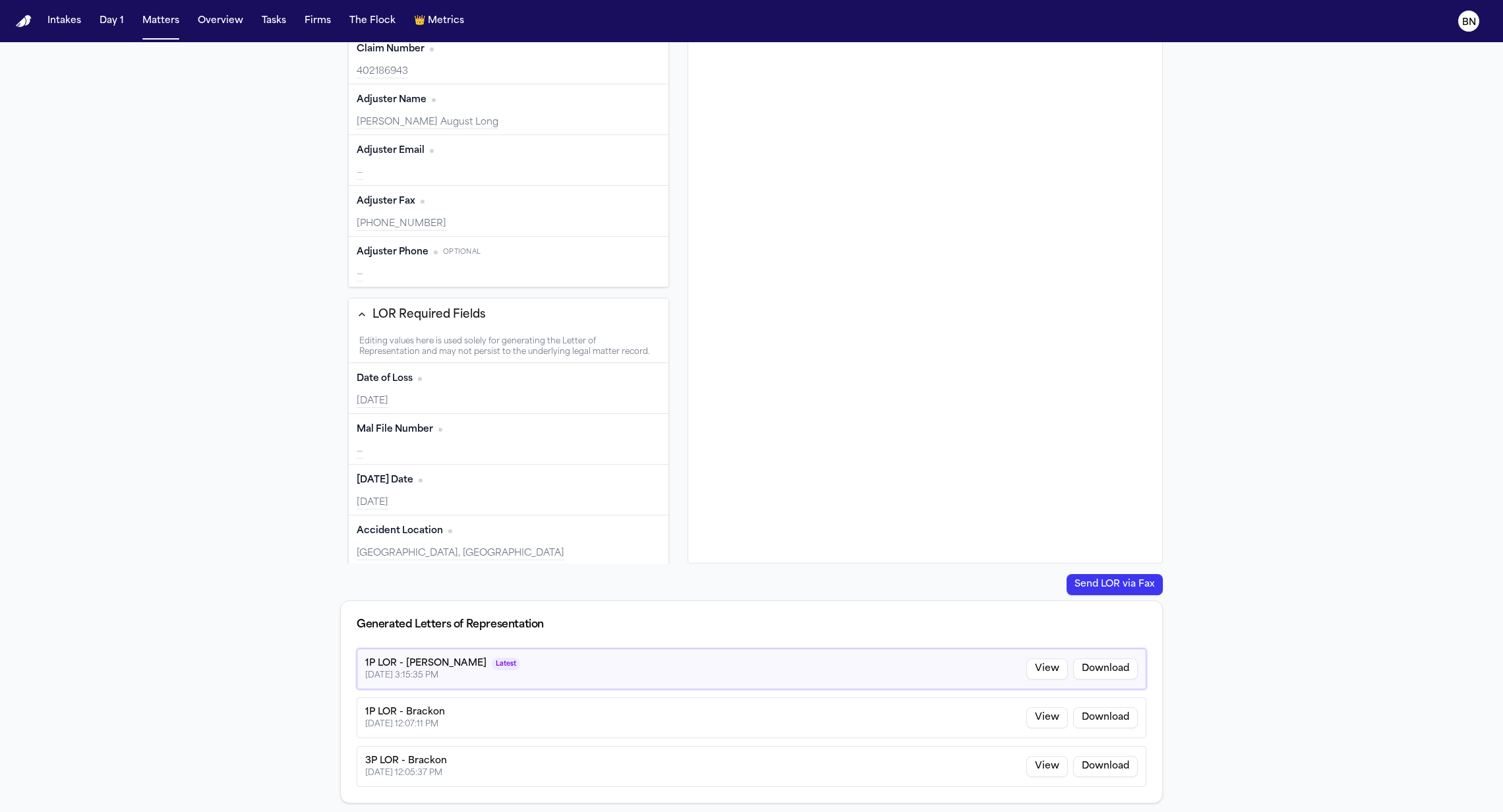
scroll to position [272, 0]
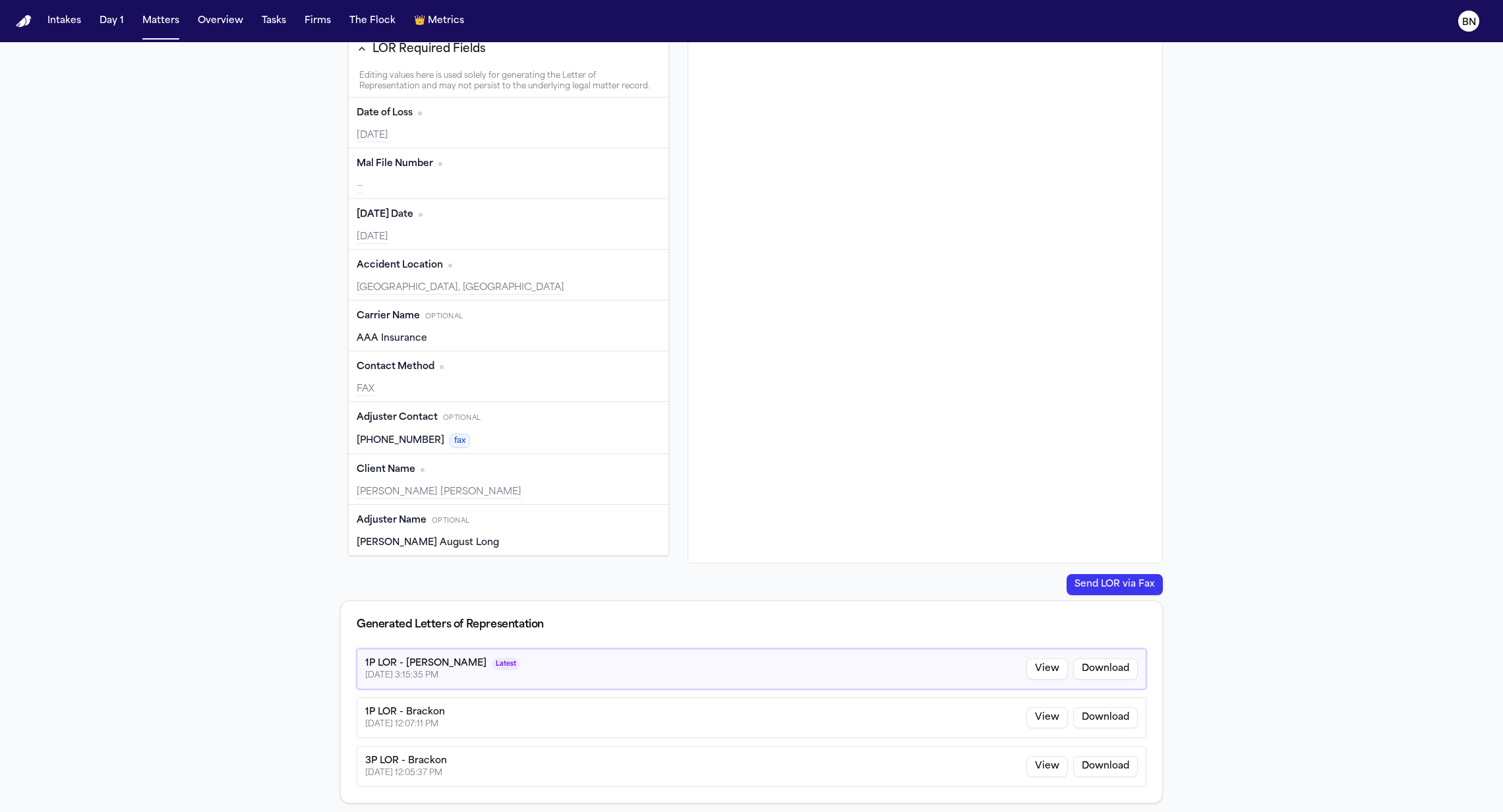
type input "**********"
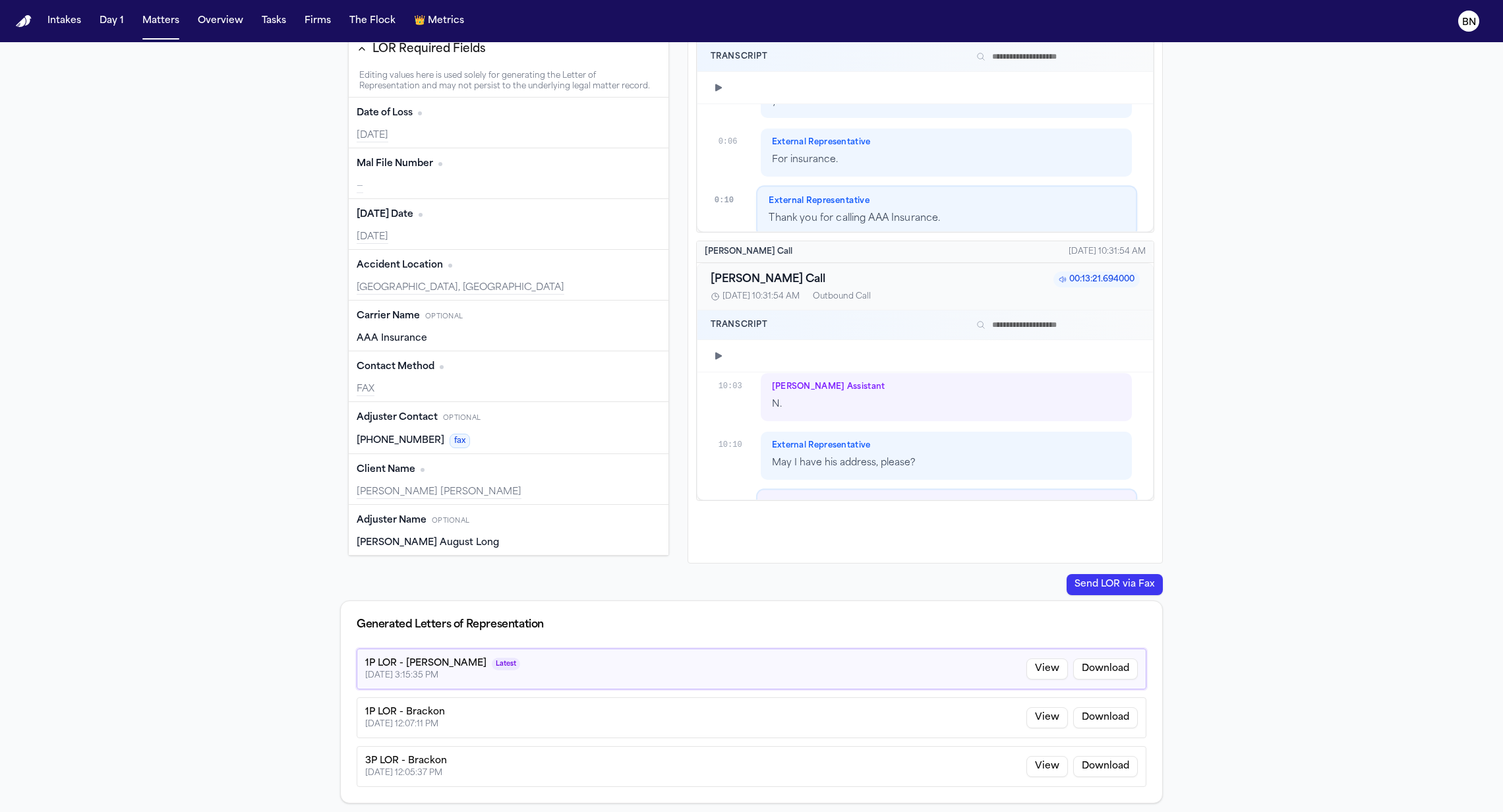
scroll to position [0, 0]
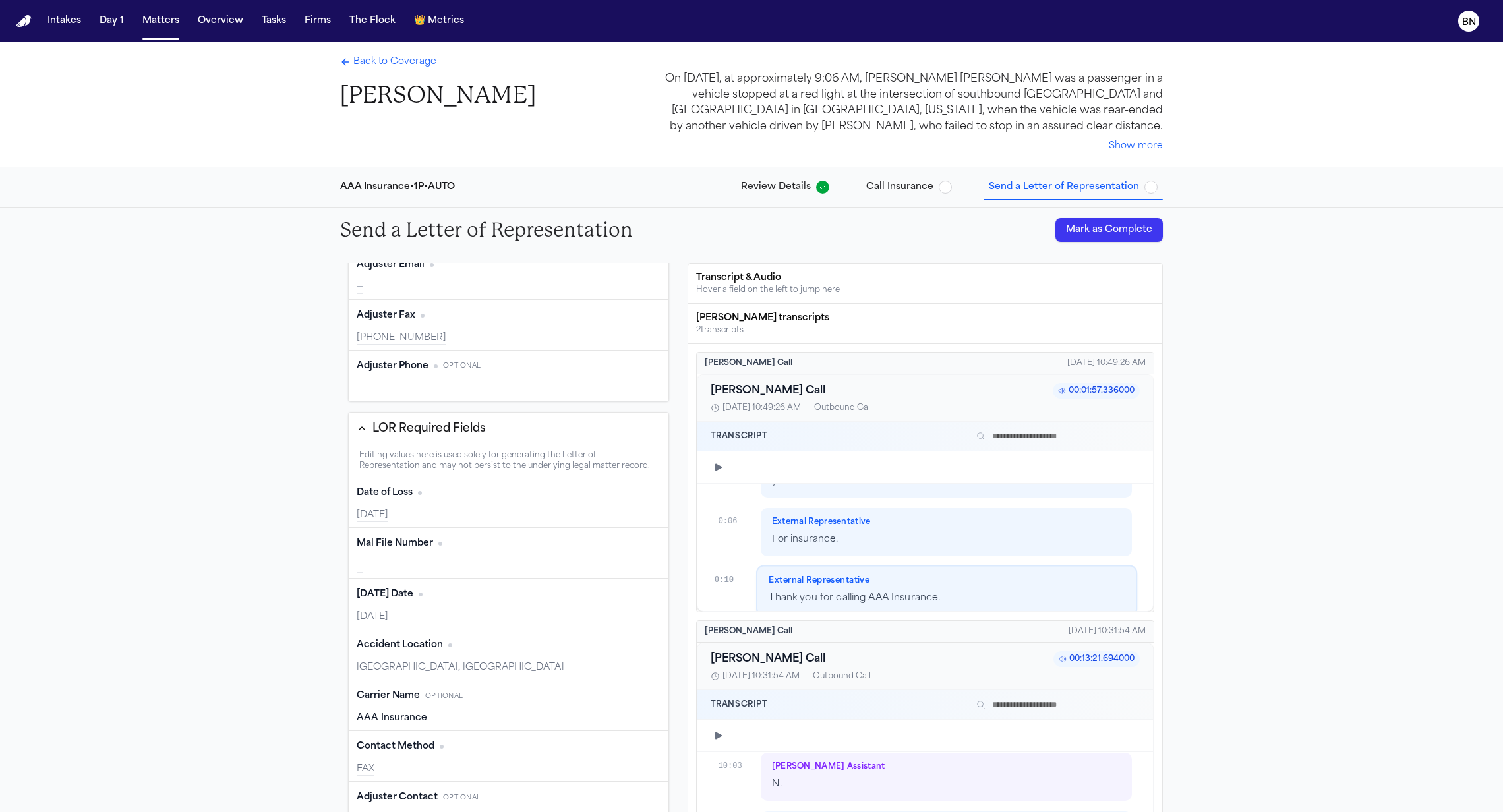
click at [400, 62] on span "Back to Coverage" at bounding box center [395, 62] width 83 height 13
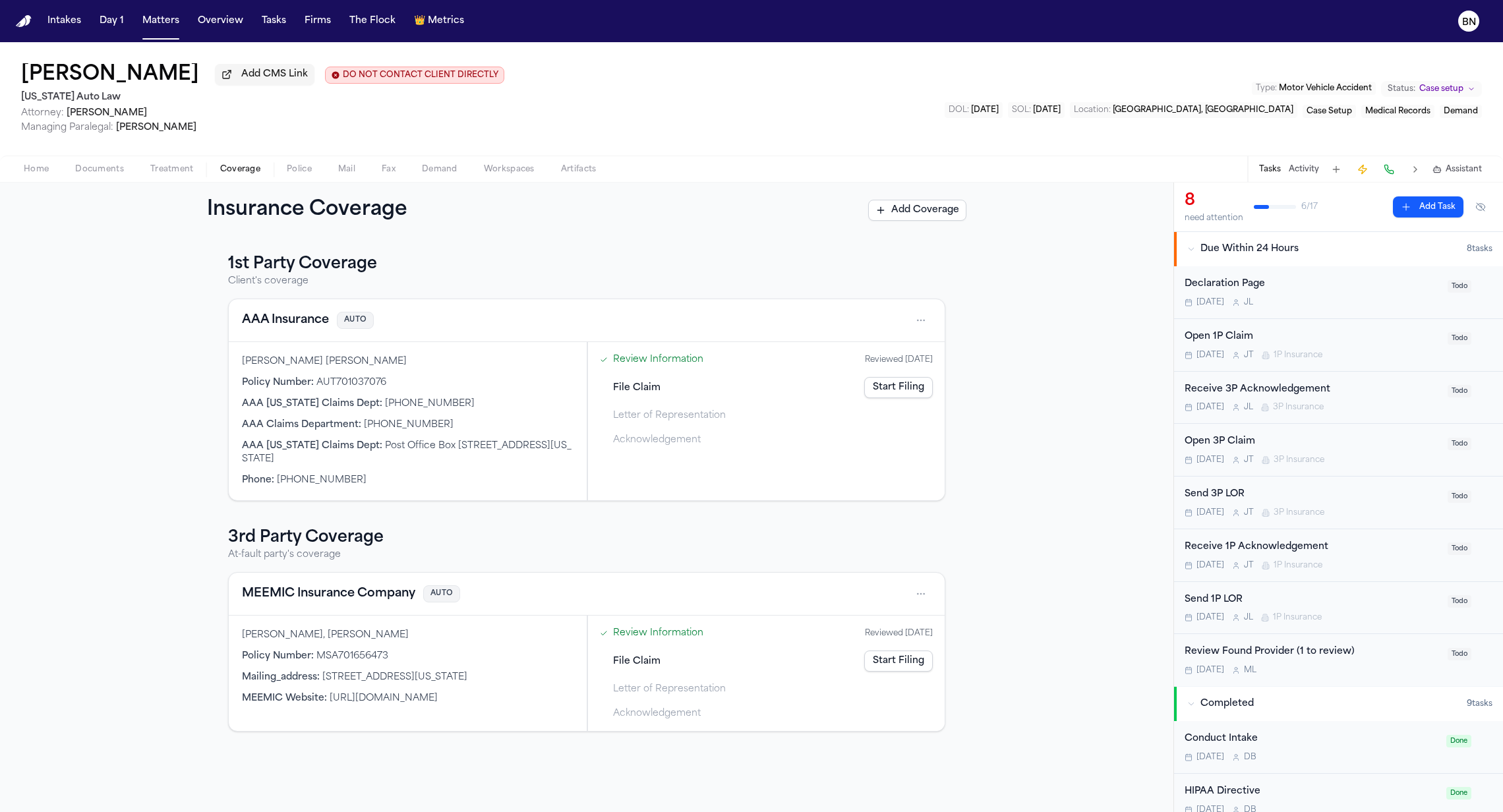
click at [670, 596] on div "MEEMIC Insurance Company AUTO" at bounding box center [586, 593] width 689 height 21
click at [657, 367] on link "Review Information" at bounding box center [658, 360] width 90 height 14
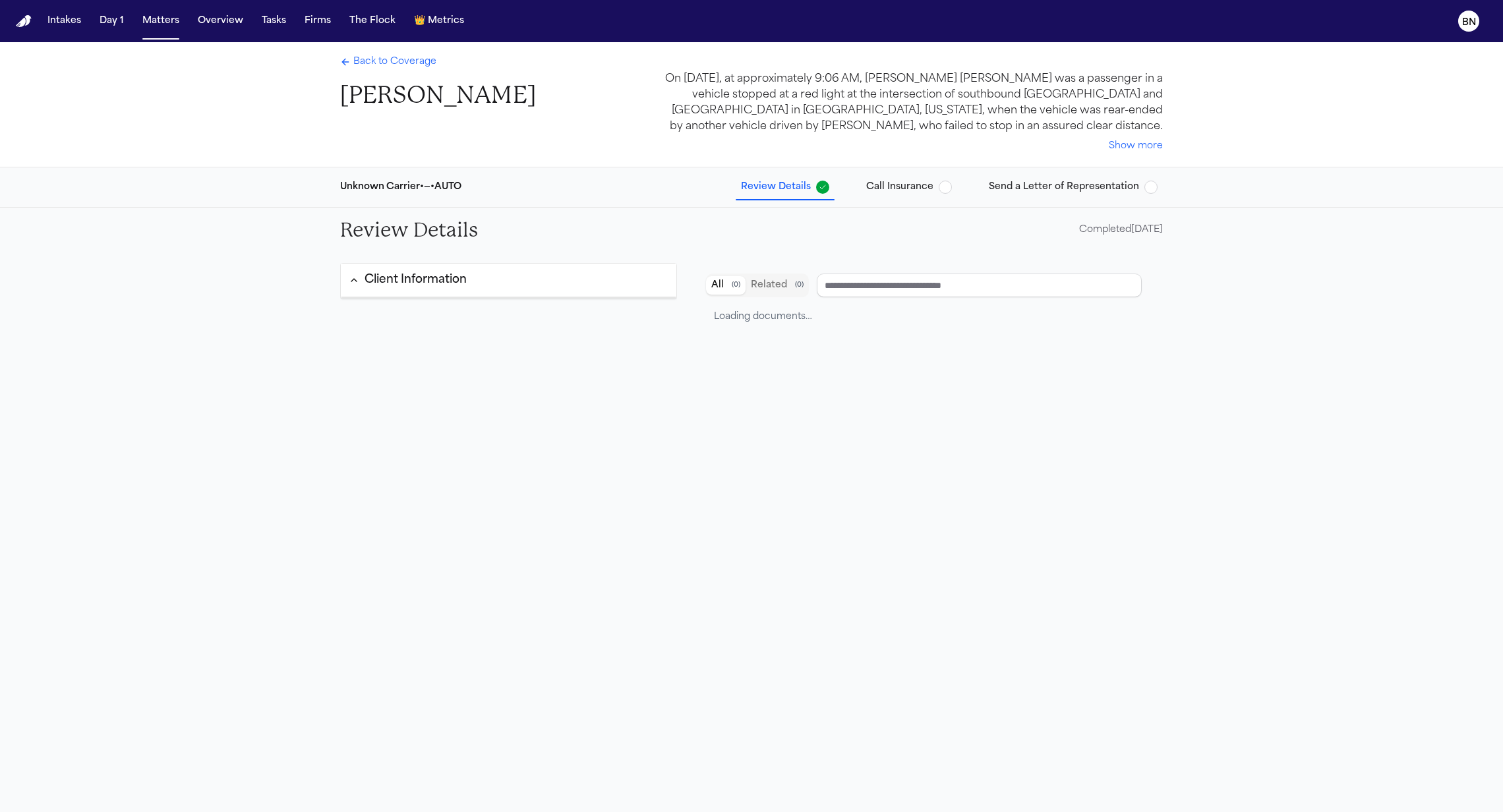
type input "**********"
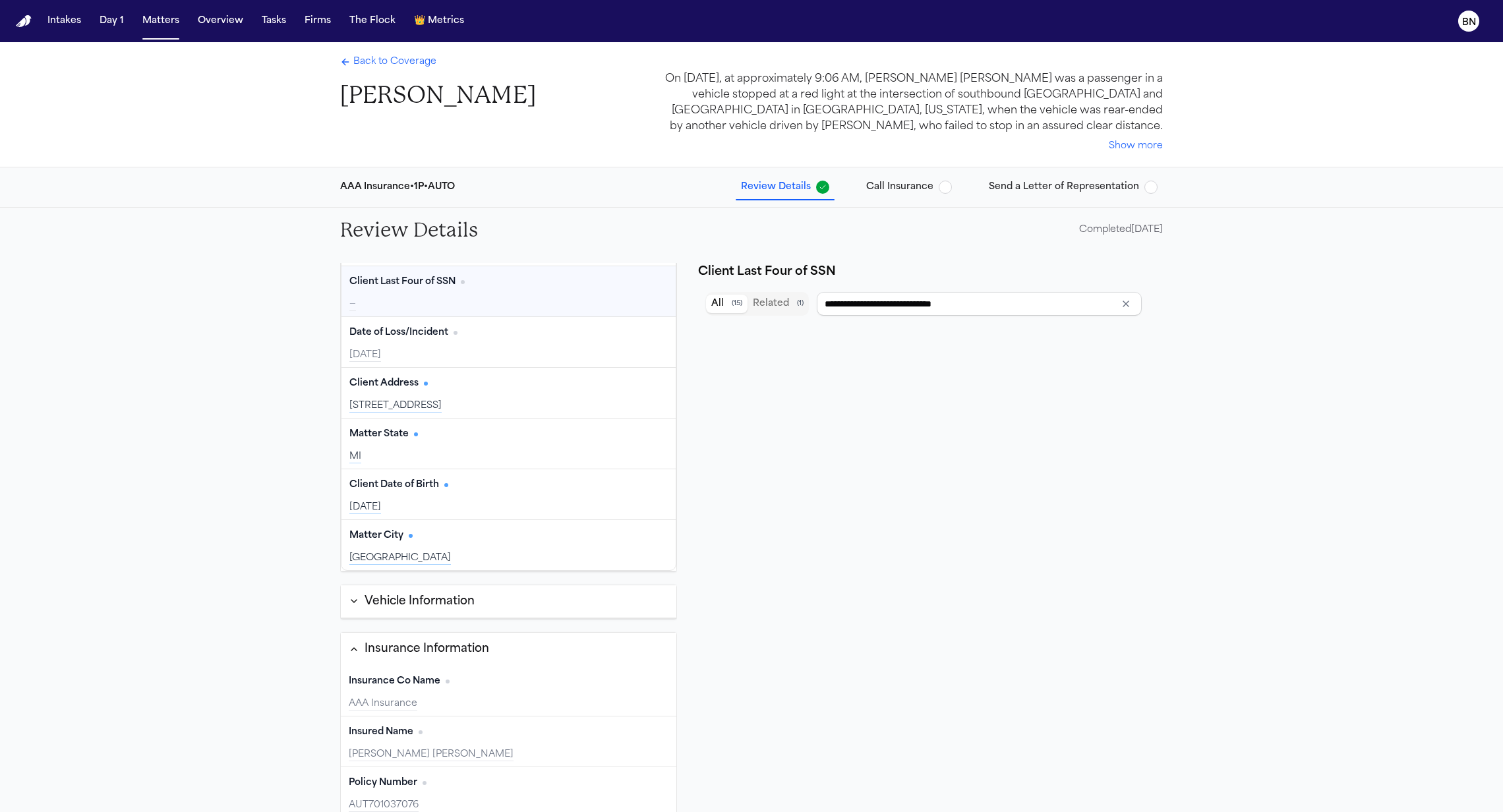
type input "**********"
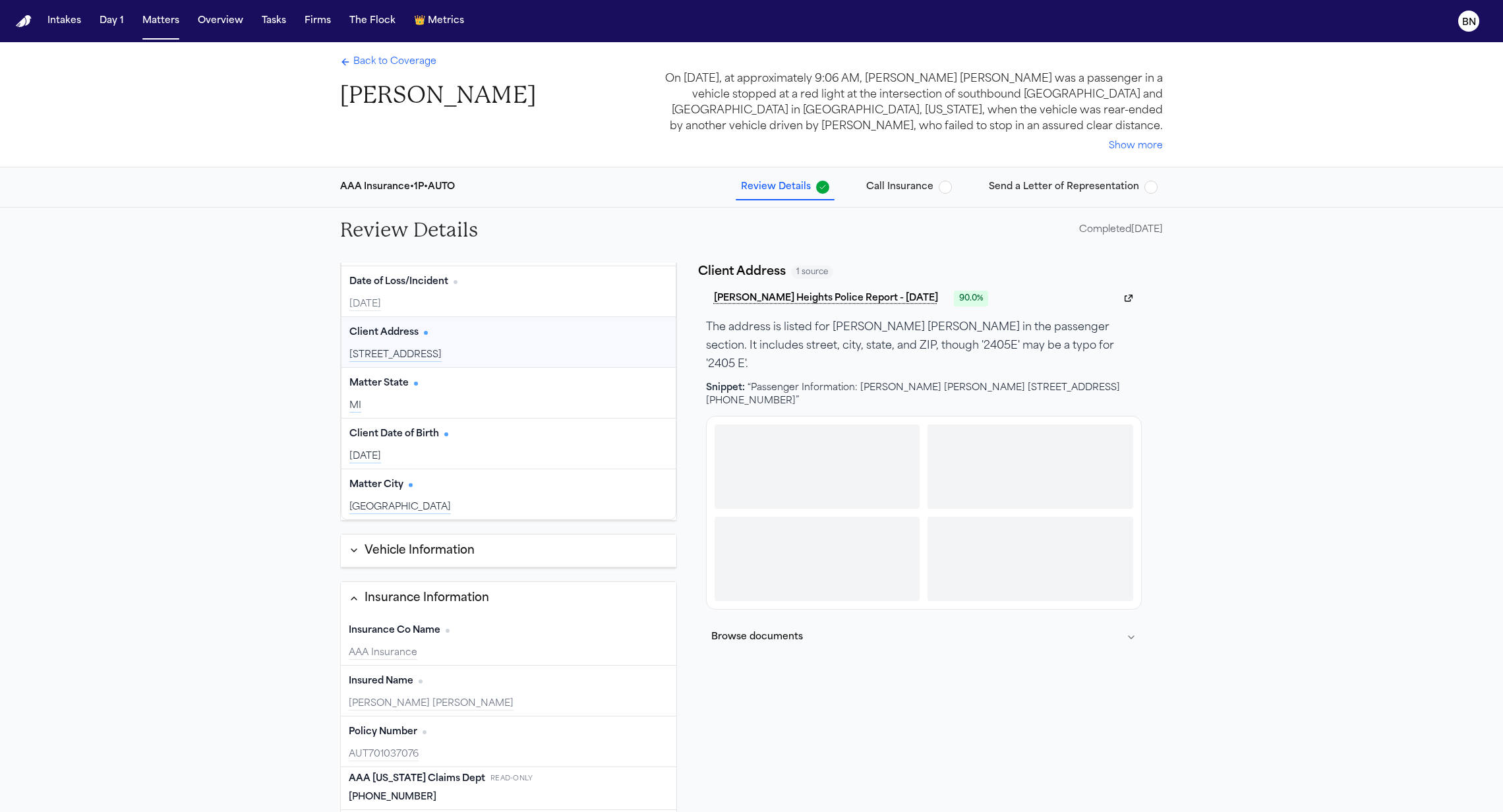
scroll to position [135, 0]
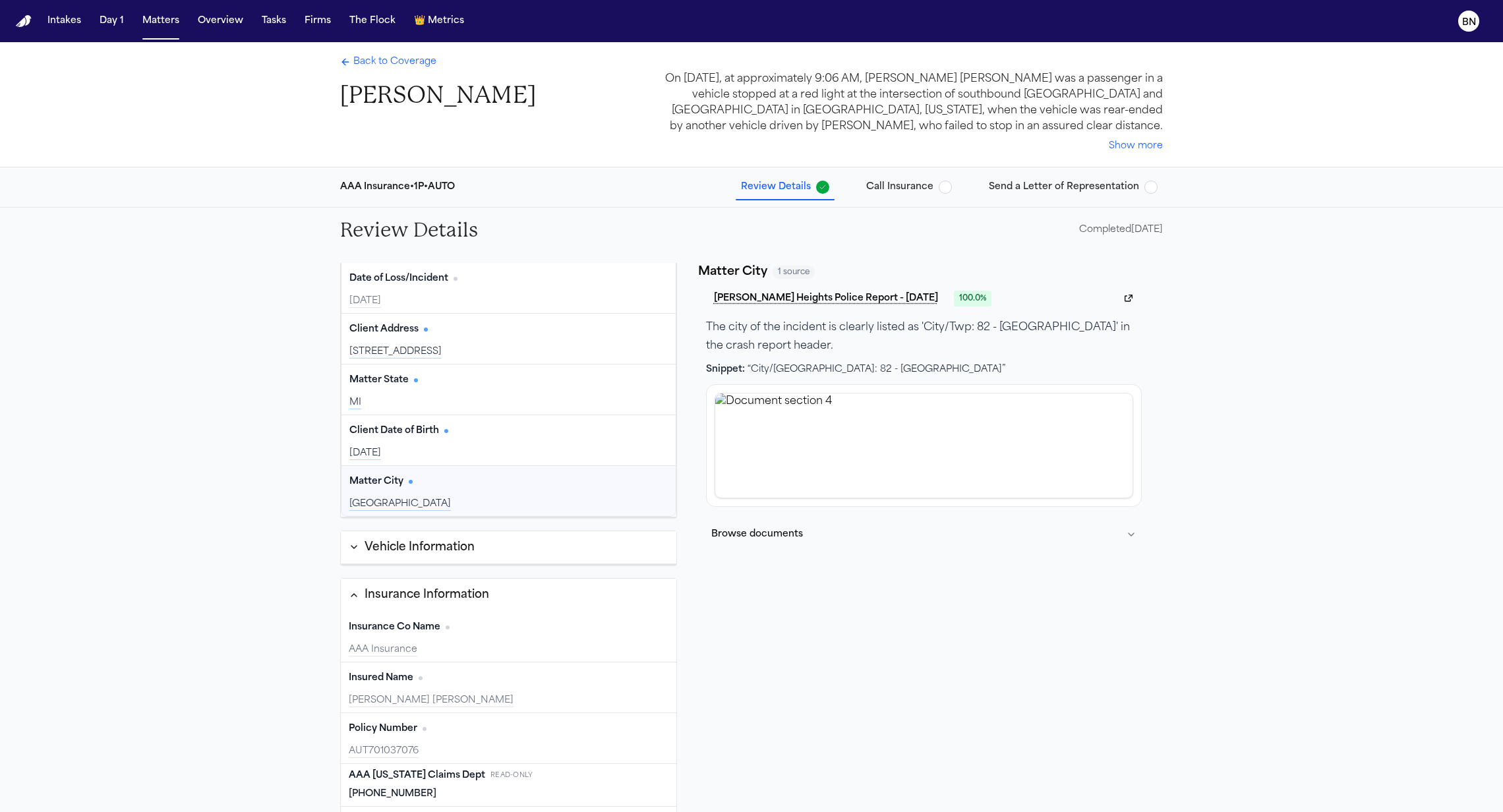
click at [452, 539] on div "Vehicle Information" at bounding box center [419, 547] width 110 height 17
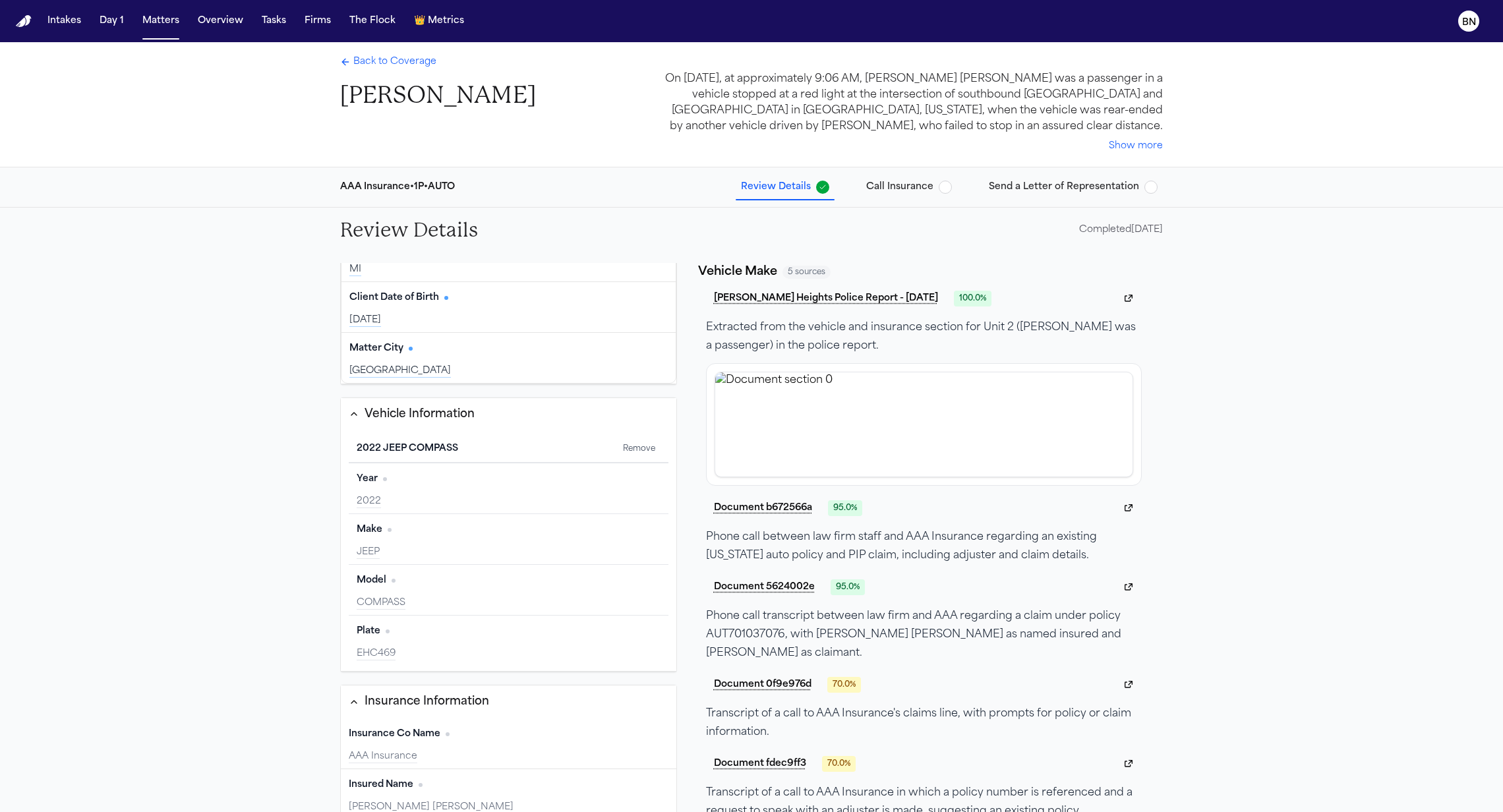
scroll to position [0, 0]
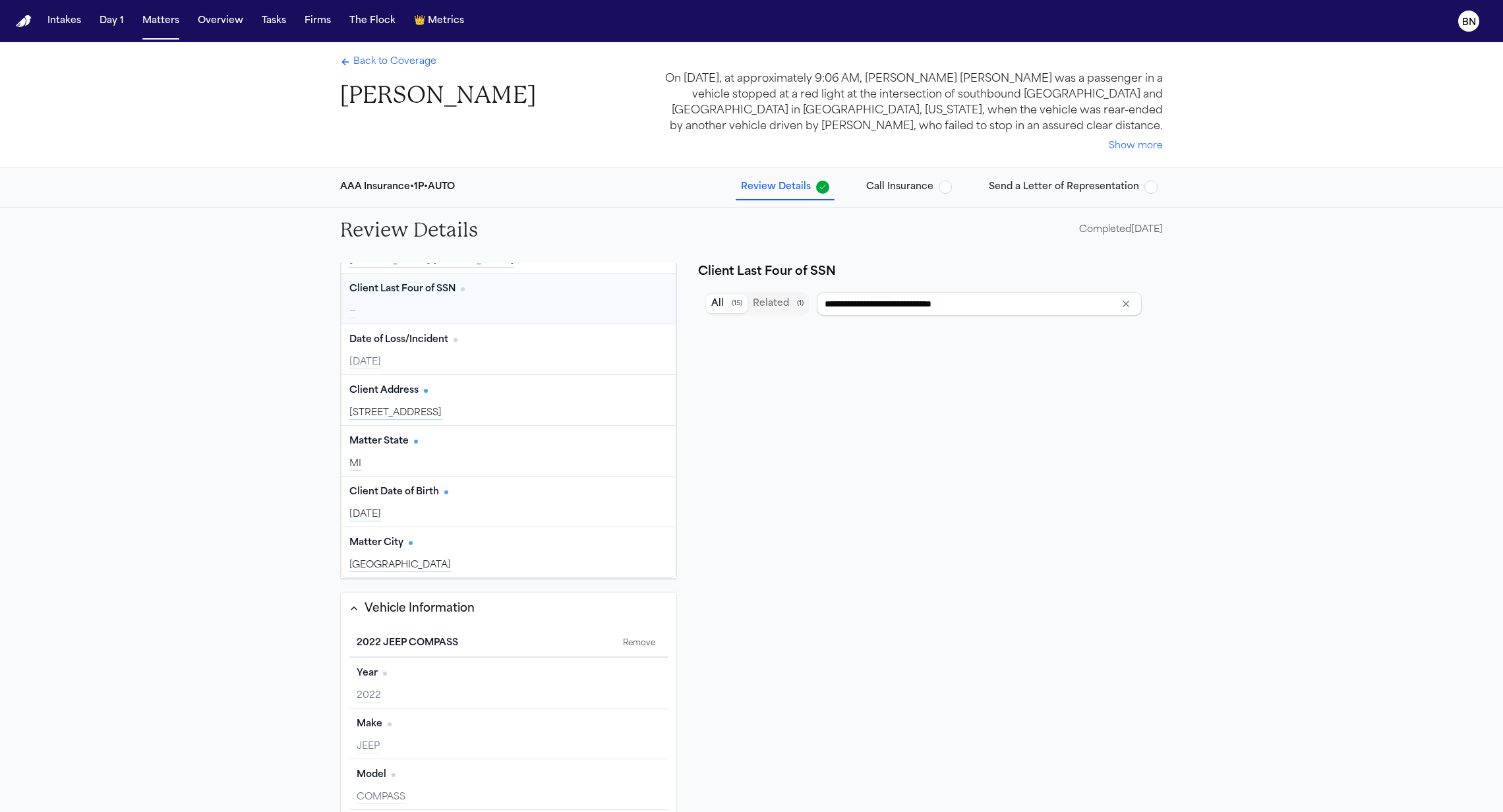
type input "**********"
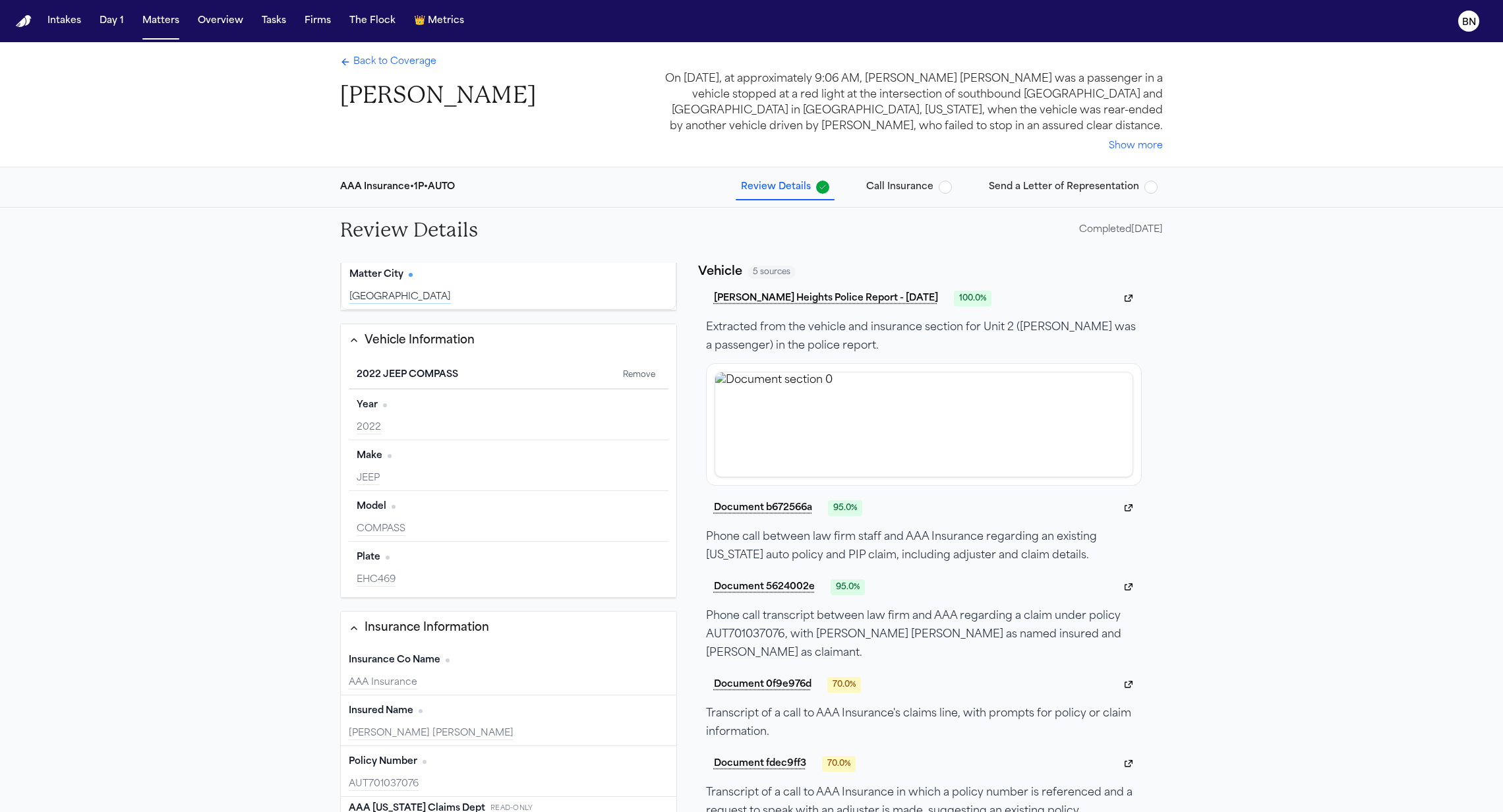
scroll to position [343, 0]
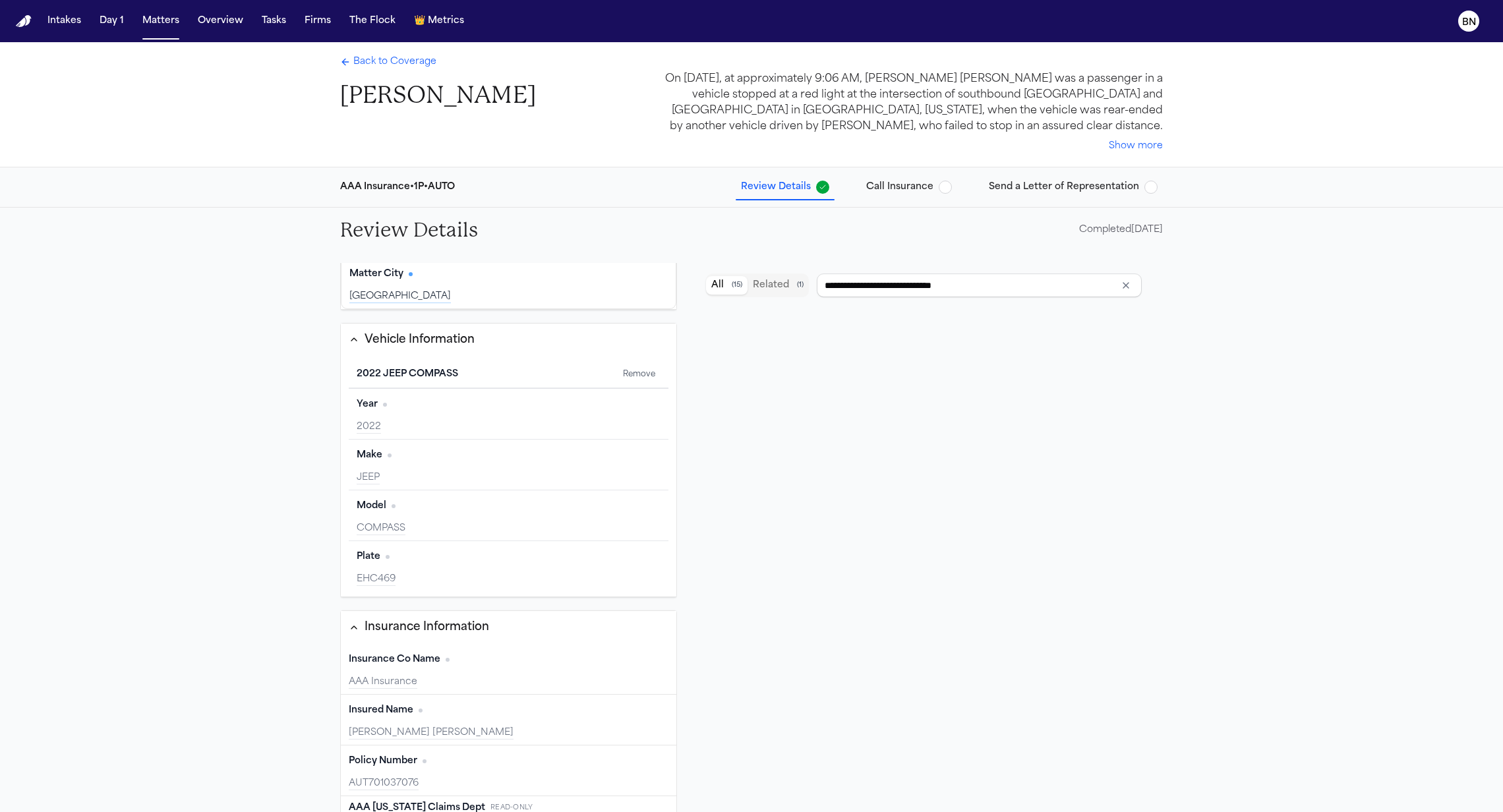
click at [952, 188] on span "button" at bounding box center [945, 187] width 13 height 13
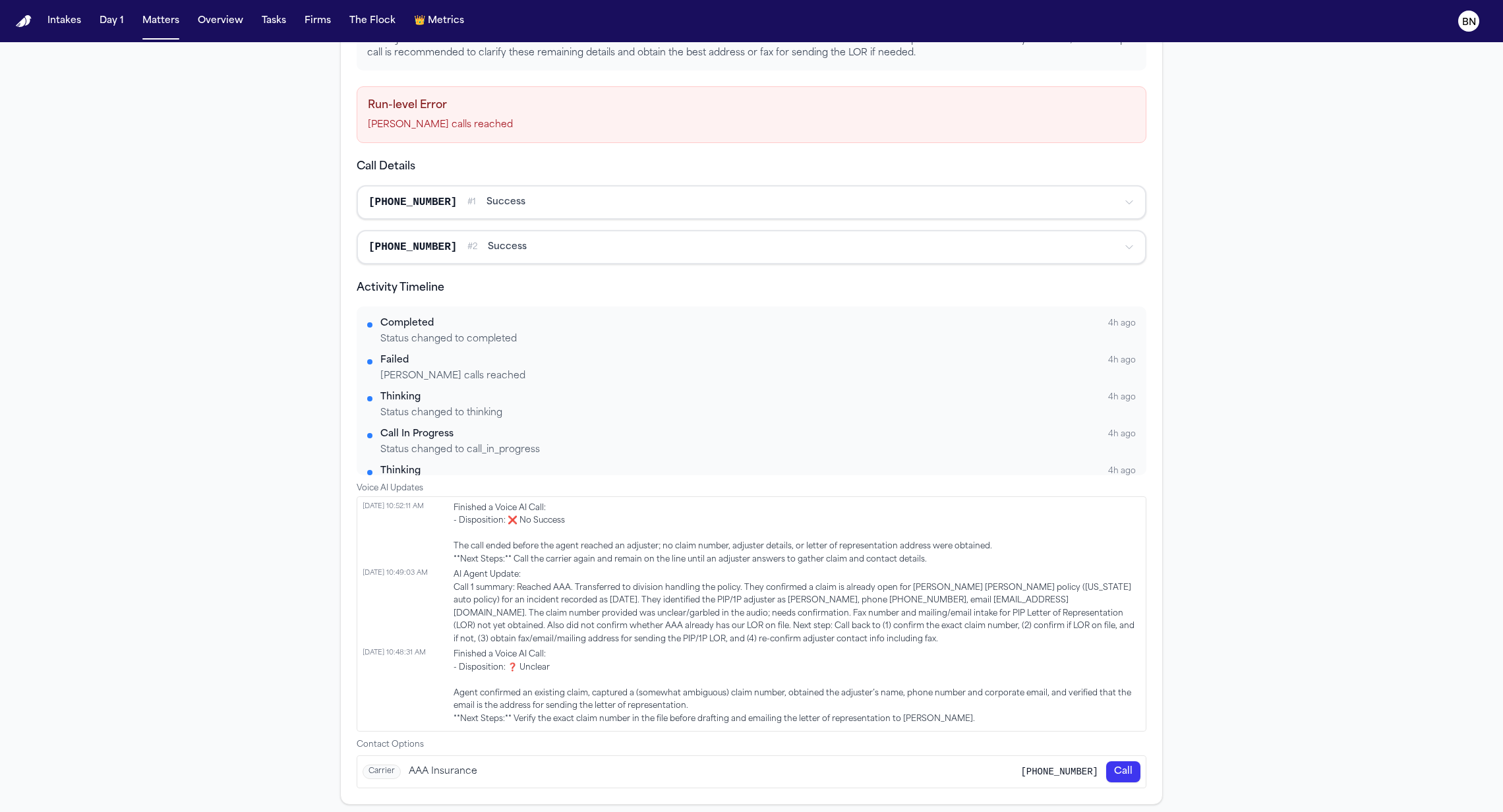
scroll to position [462, 0]
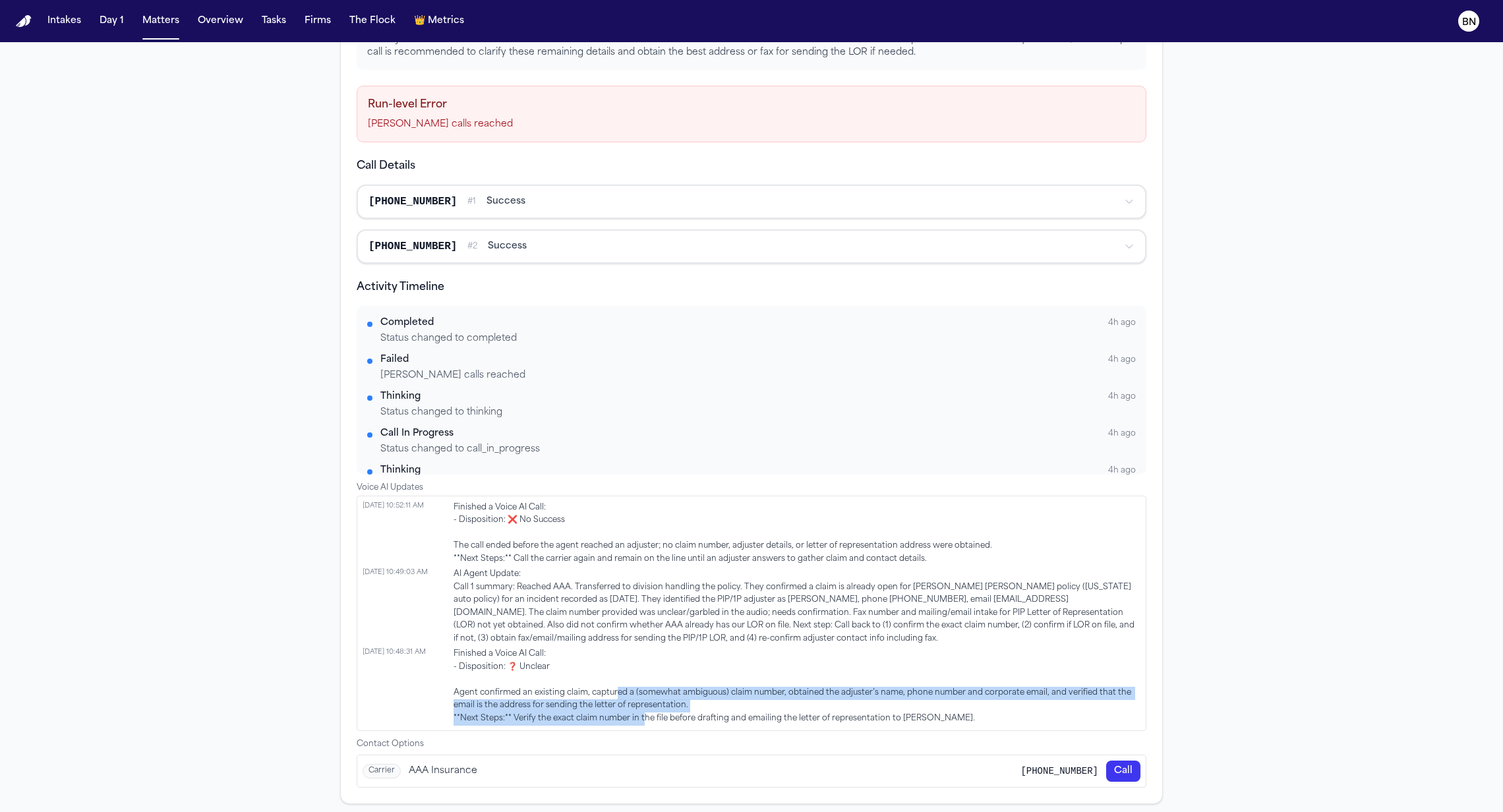
drag, startPoint x: 614, startPoint y: 693, endPoint x: 644, endPoint y: 712, distance: 35.5
click at [644, 712] on span "Finished a Voice AI Call: - Disposition: ❓ Unclear Agent confirmed an existing …" at bounding box center [797, 686] width 687 height 77
click at [660, 696] on span "Finished a Voice AI Call: - Disposition: ❓ Unclear Agent confirmed an existing …" at bounding box center [797, 686] width 687 height 77
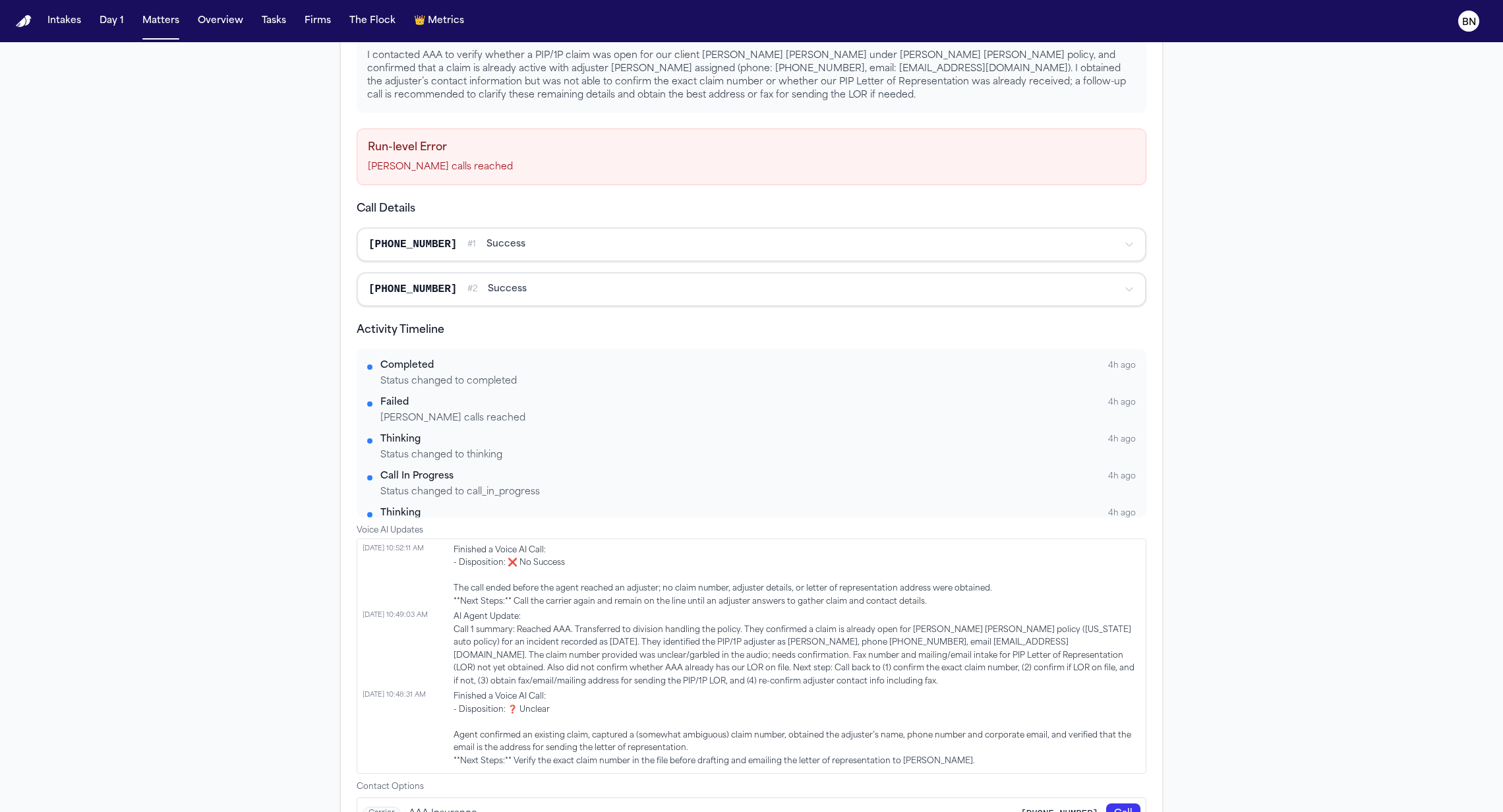
scroll to position [405, 0]
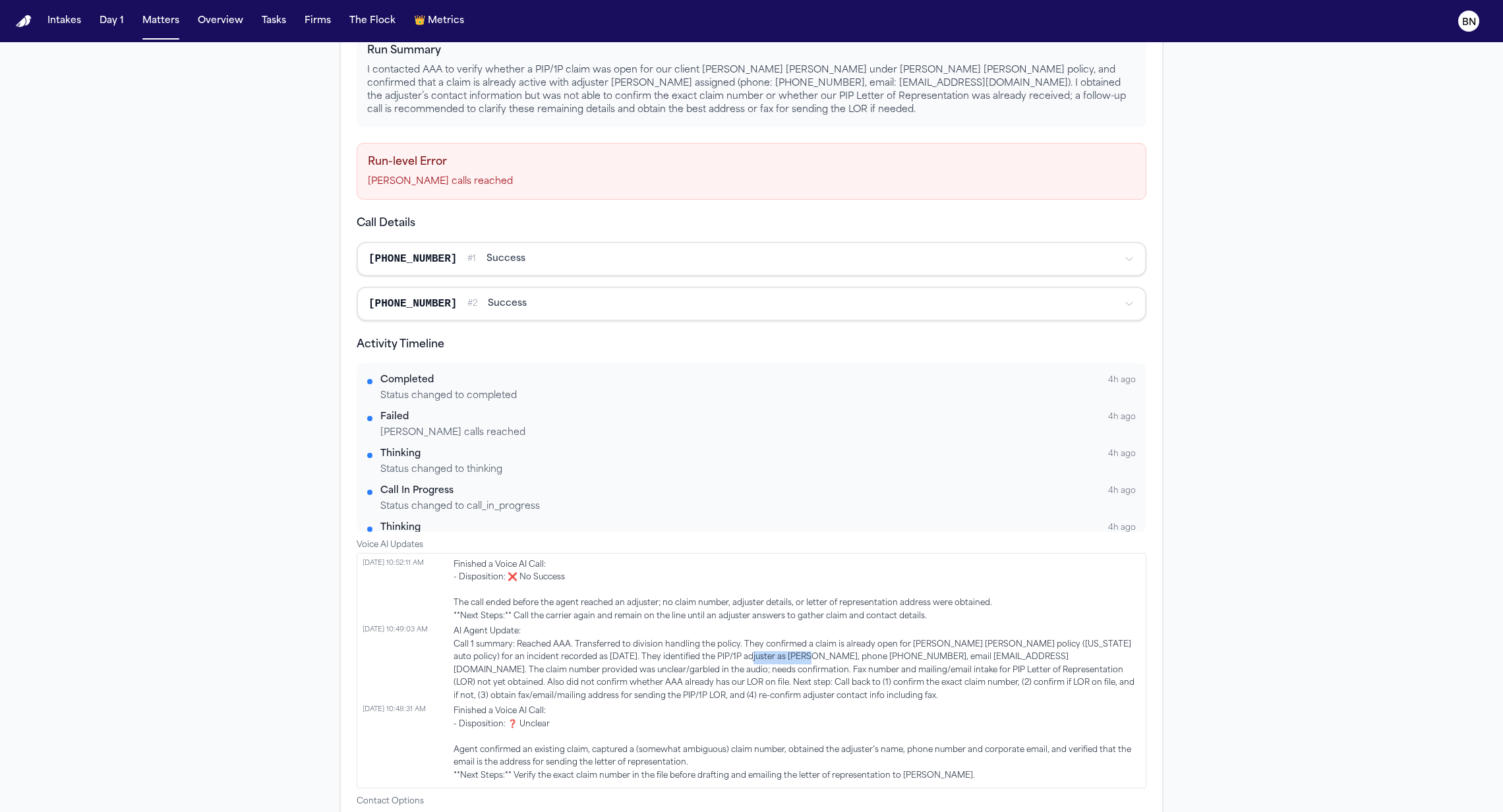
drag, startPoint x: 781, startPoint y: 657, endPoint x: 723, endPoint y: 659, distance: 58.0
click at [723, 659] on span "AI Agent Update: Call 1 summary: Reached AAA. Transferred to division handling …" at bounding box center [797, 663] width 687 height 77
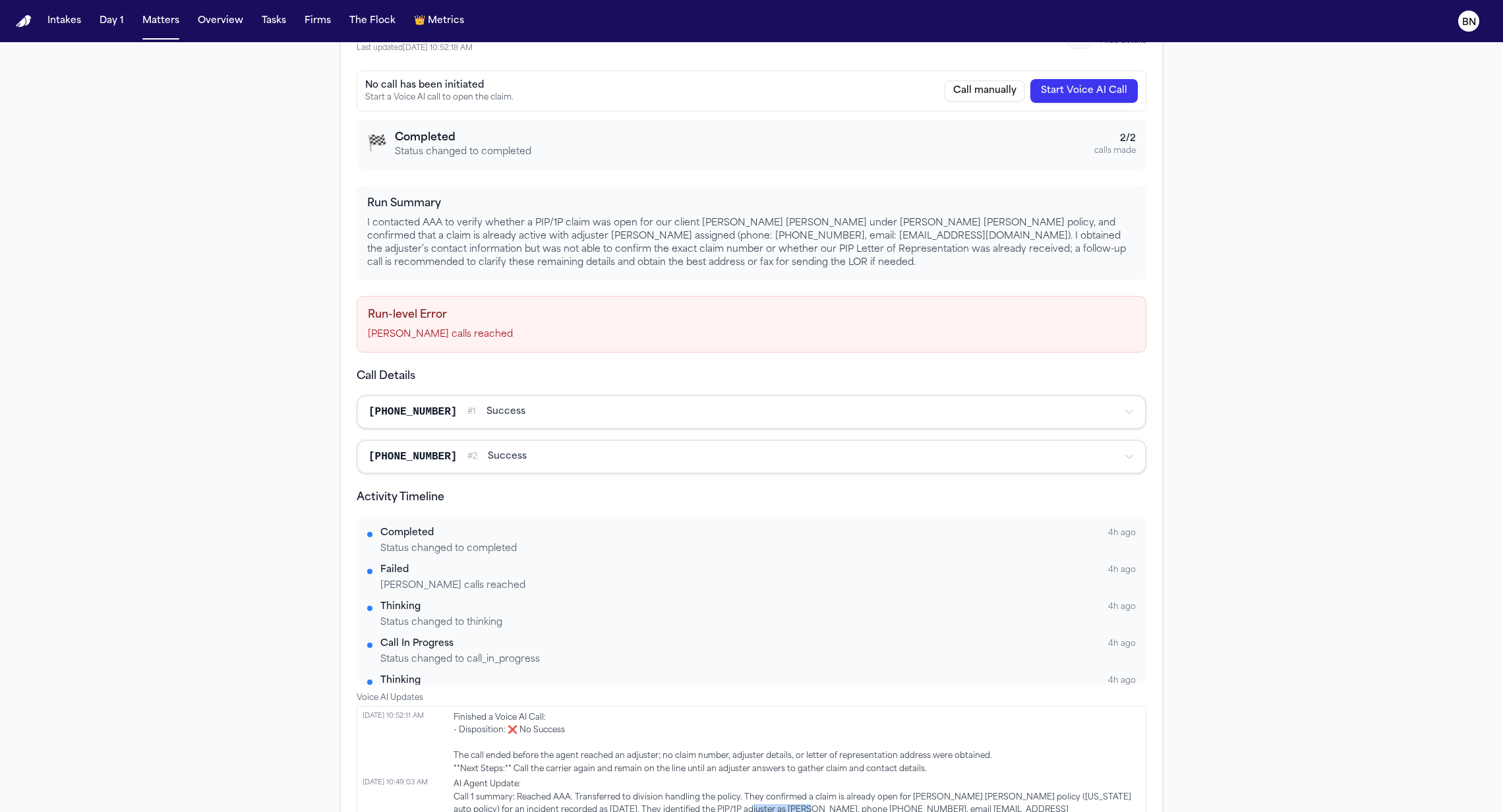
scroll to position [0, 0]
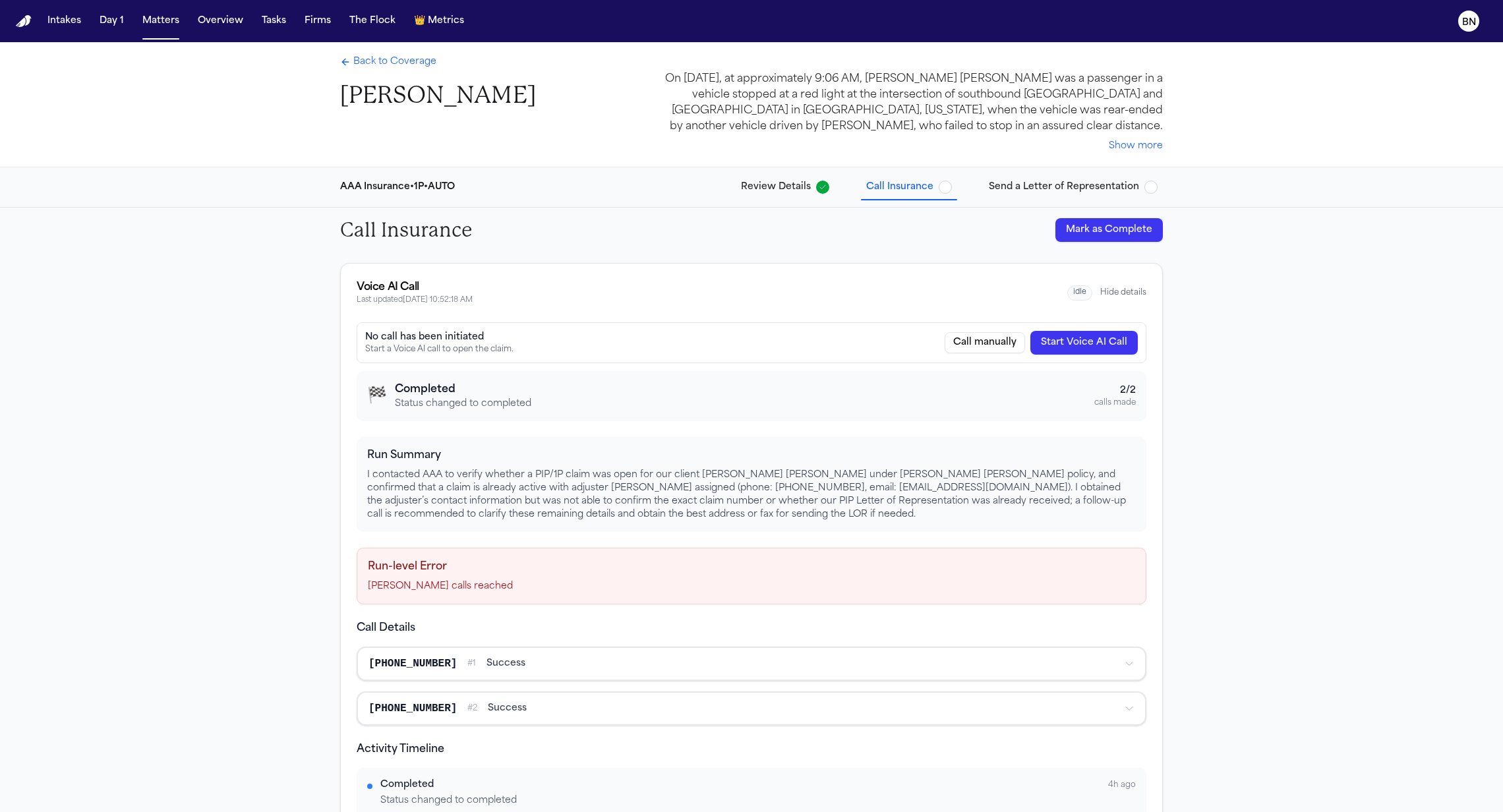
click at [406, 68] on span "Back to Coverage" at bounding box center [395, 62] width 83 height 13
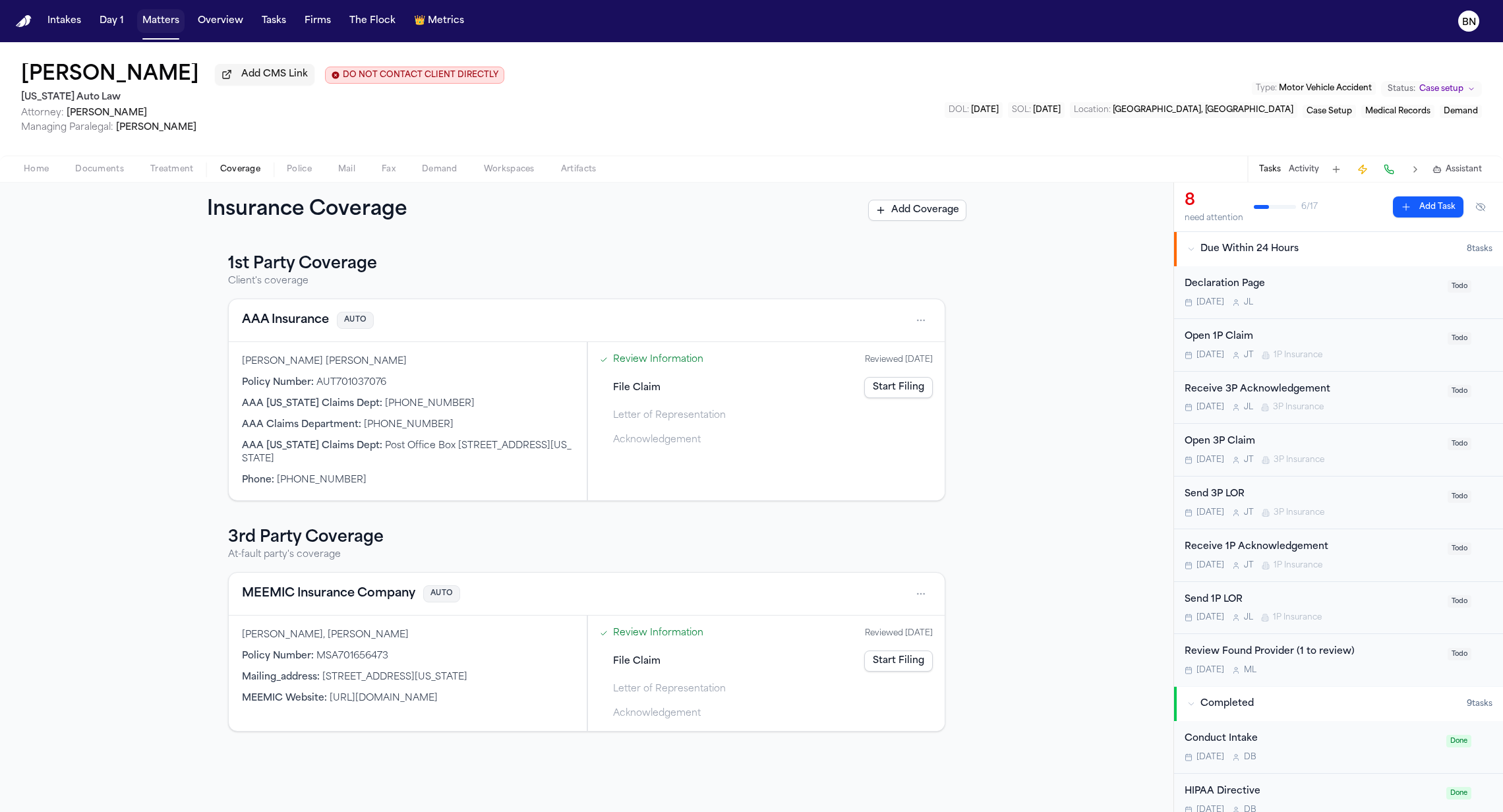
click at [157, 22] on button "Matters" at bounding box center [160, 21] width 48 height 23
click at [664, 357] on link "Review Information" at bounding box center [658, 360] width 90 height 14
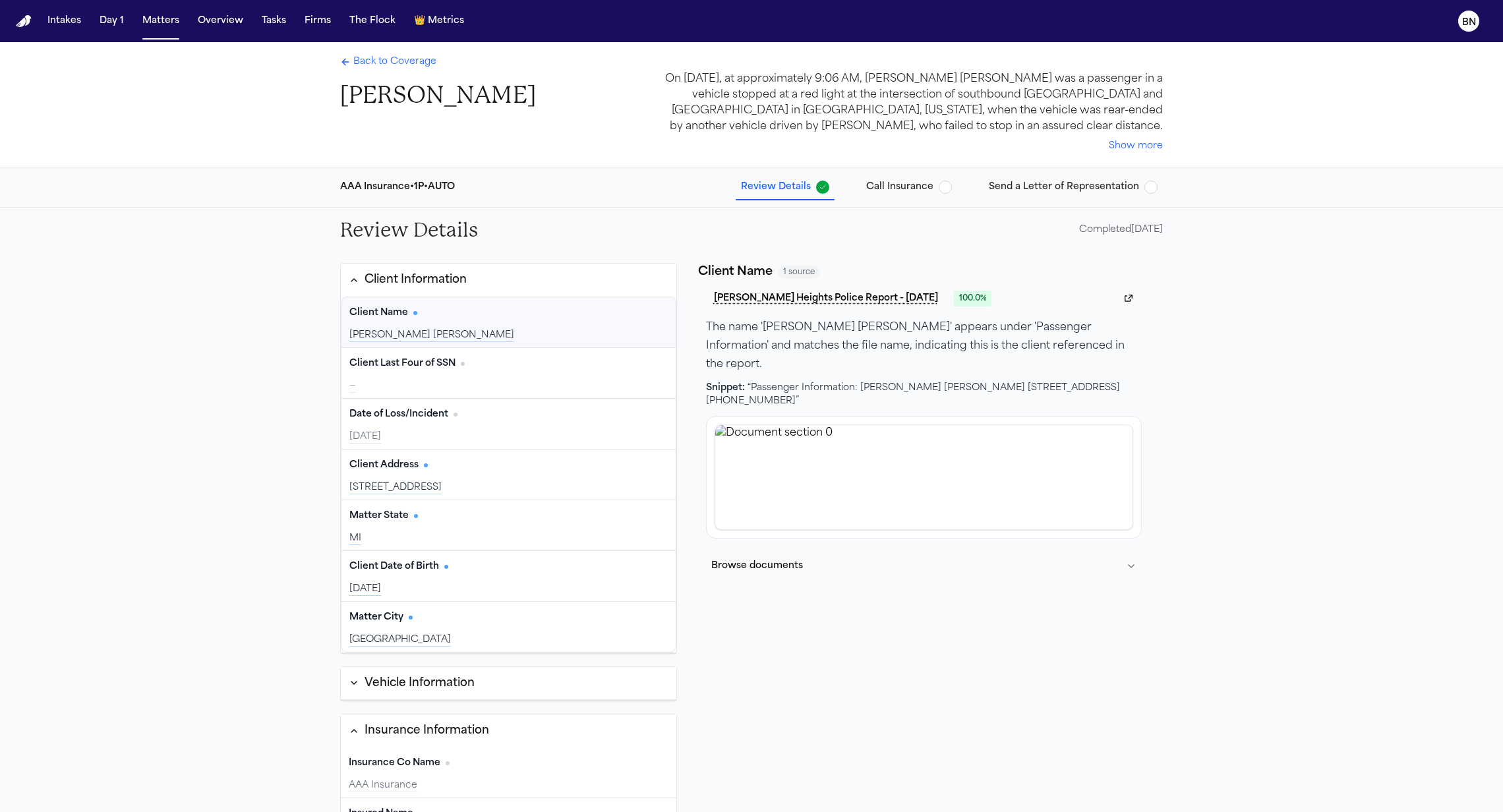
click at [1024, 178] on button "Send a Letter of Representation" at bounding box center [1073, 187] width 179 height 23
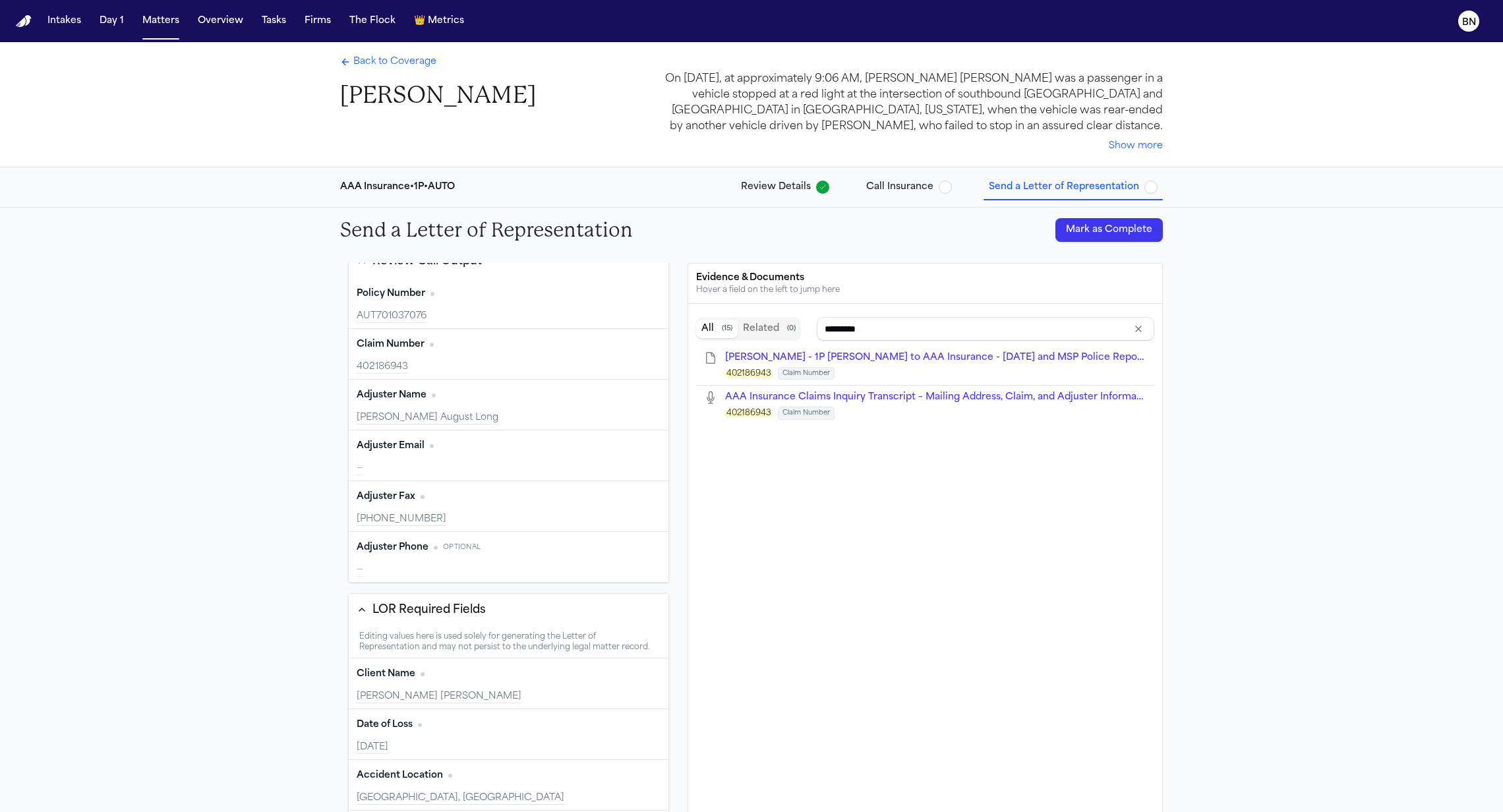
scroll to position [100, 0]
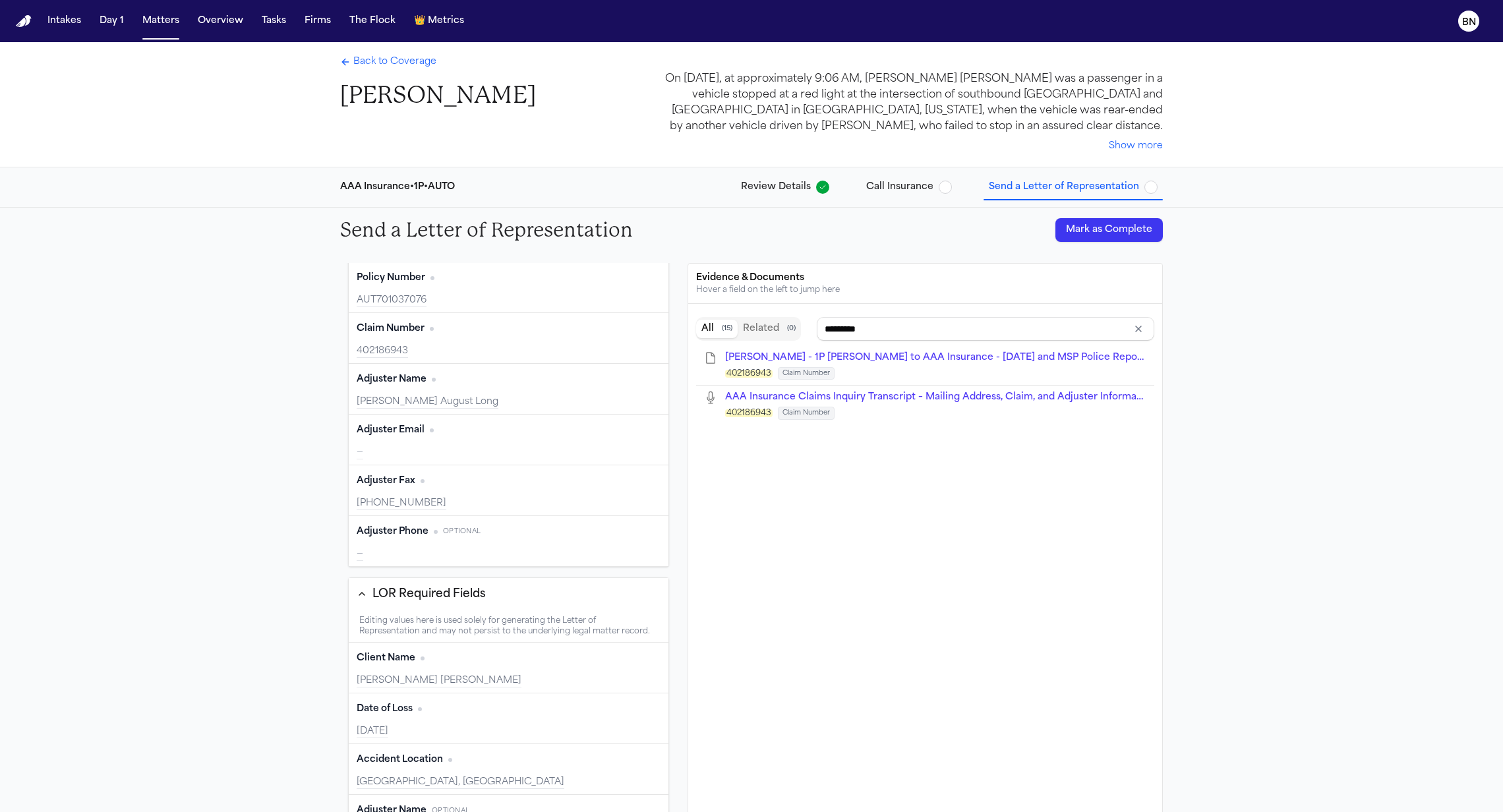
type input "**********"
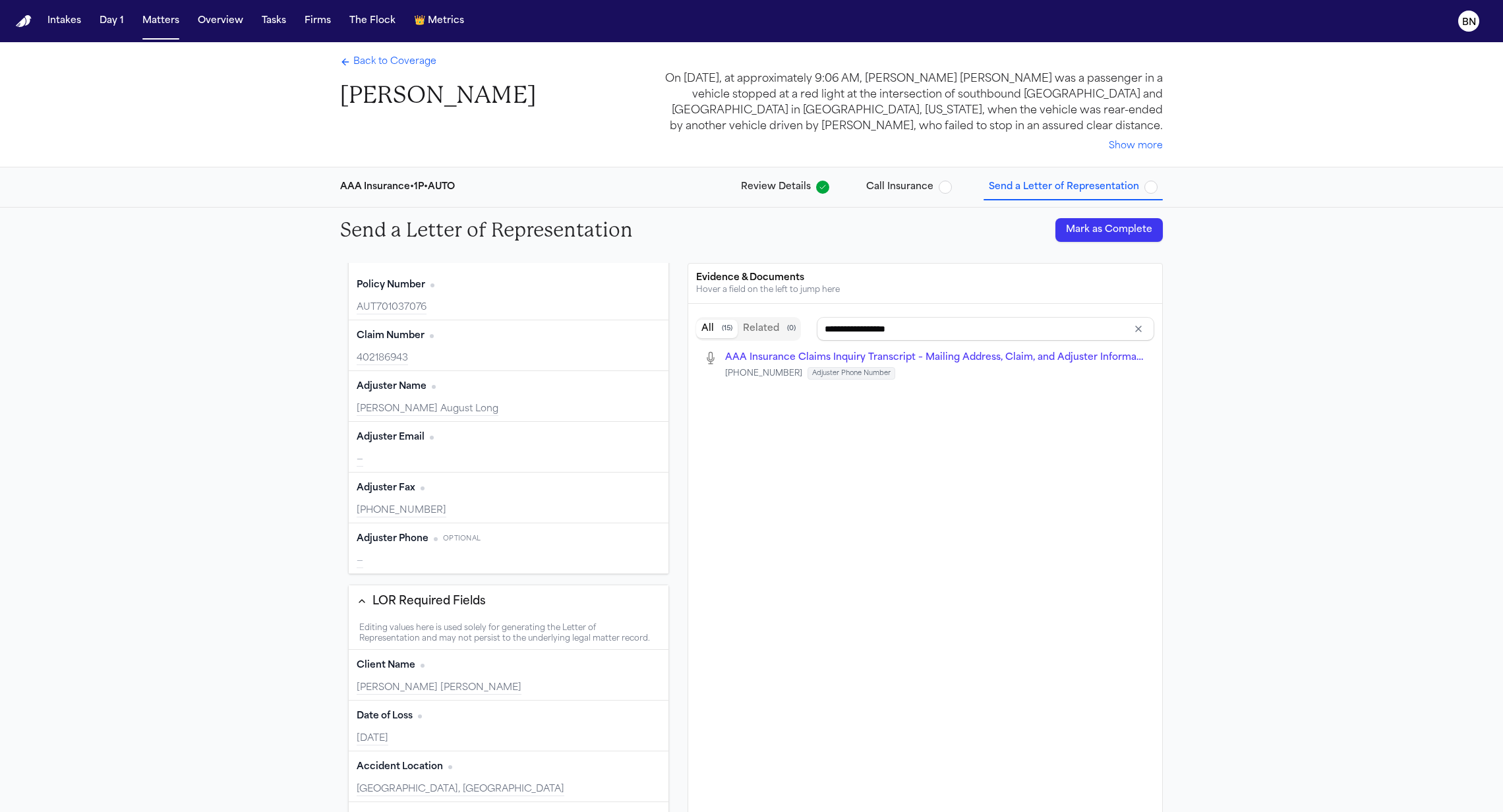
scroll to position [0, 0]
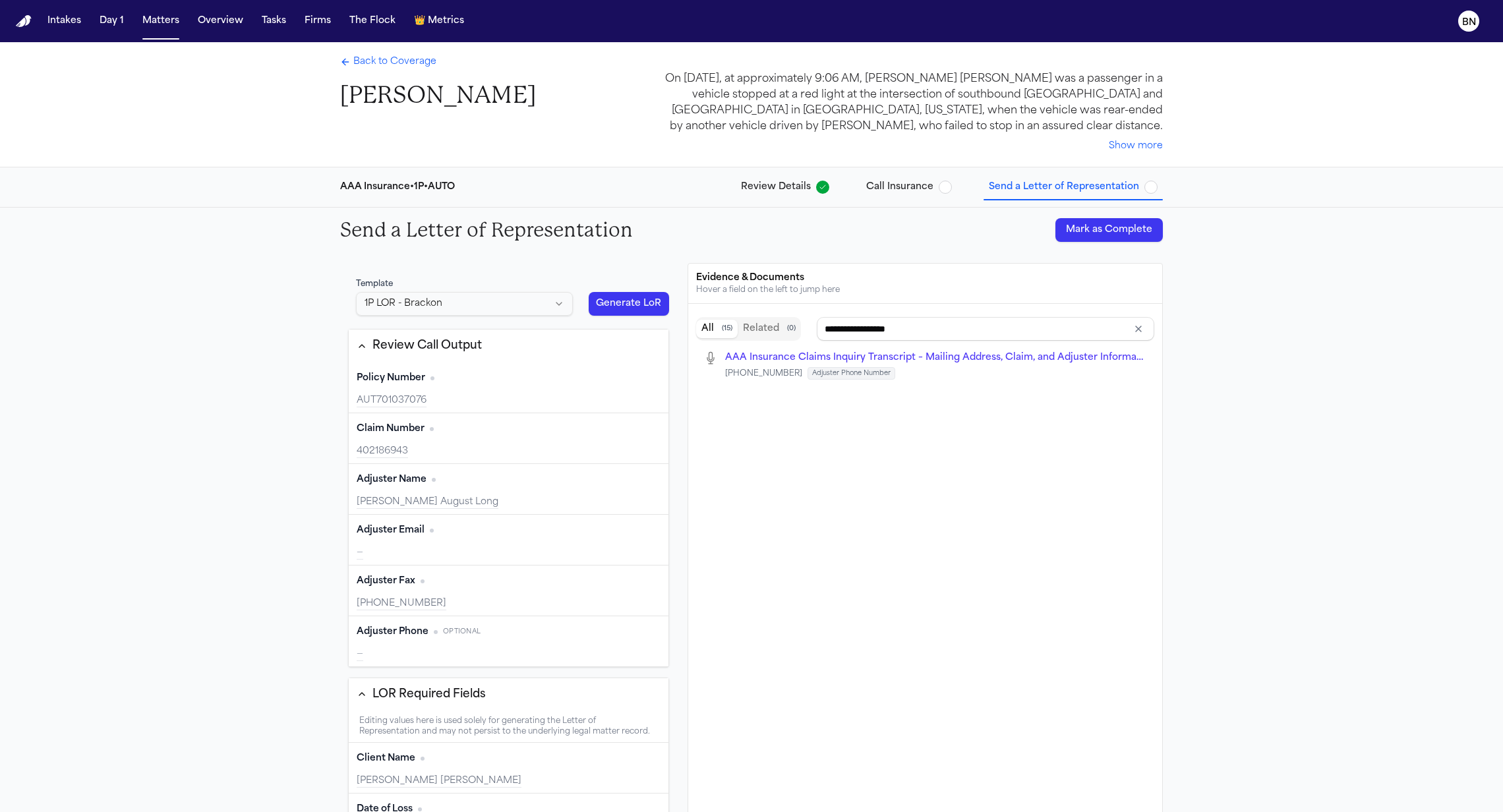
click at [397, 65] on span "Back to Coverage" at bounding box center [395, 62] width 83 height 13
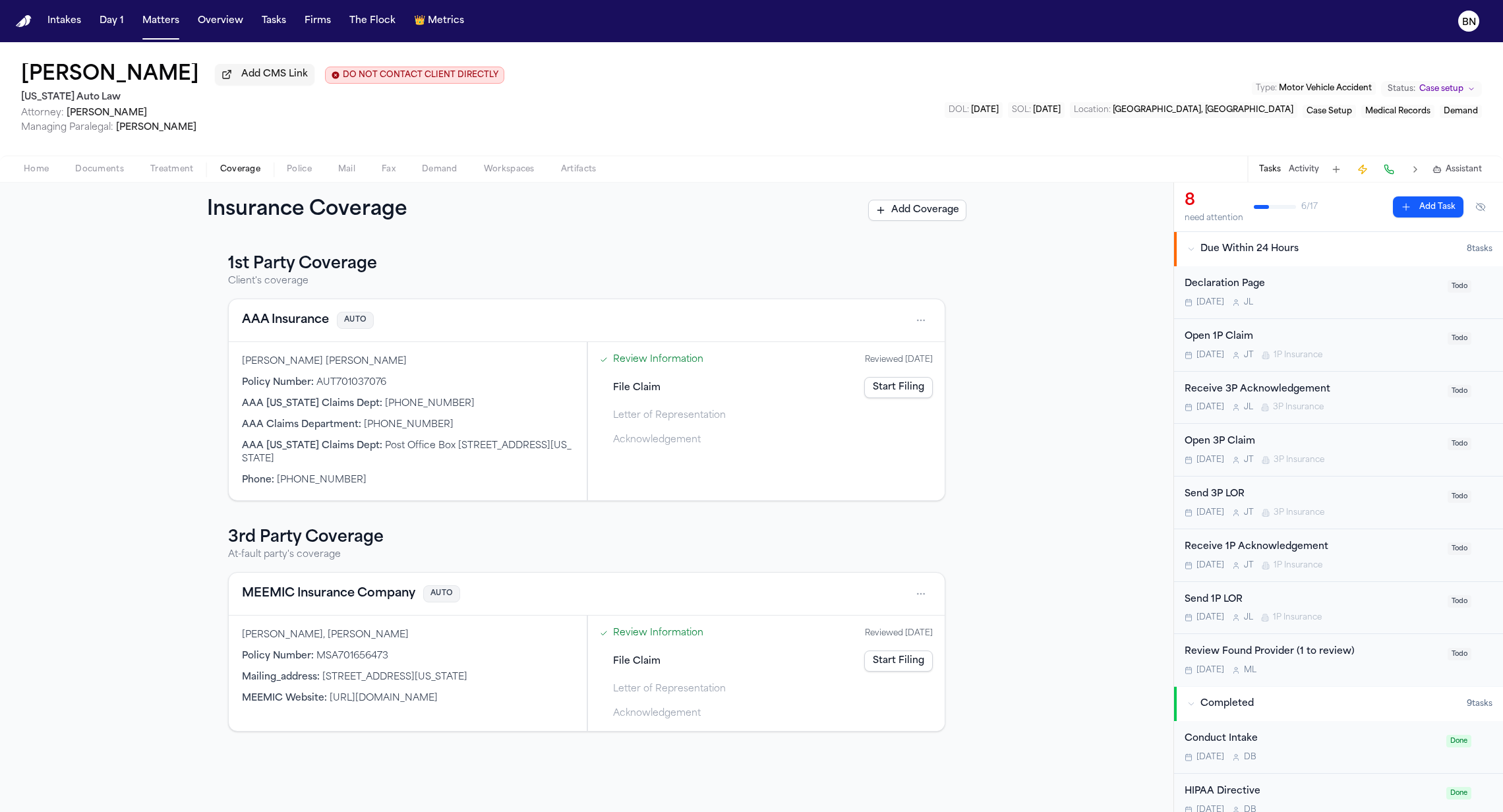
click at [303, 174] on span "Police" at bounding box center [299, 170] width 25 height 11
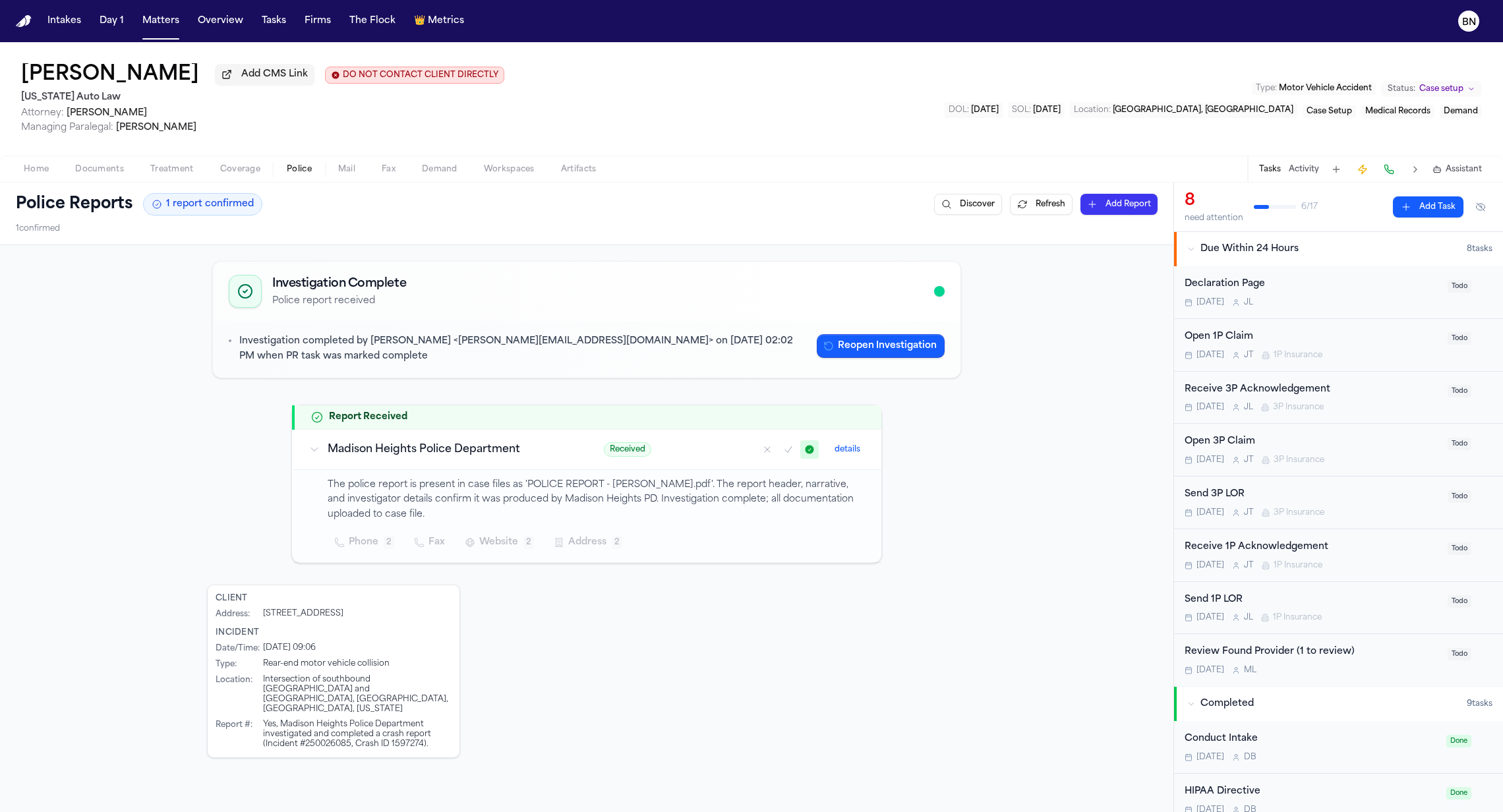
click at [79, 104] on h2 "[US_STATE] Auto Law" at bounding box center [262, 97] width 483 height 16
click at [178, 105] on h2 "[US_STATE] Auto Law" at bounding box center [262, 97] width 483 height 16
click at [349, 174] on span "Mail" at bounding box center [347, 170] width 17 height 11
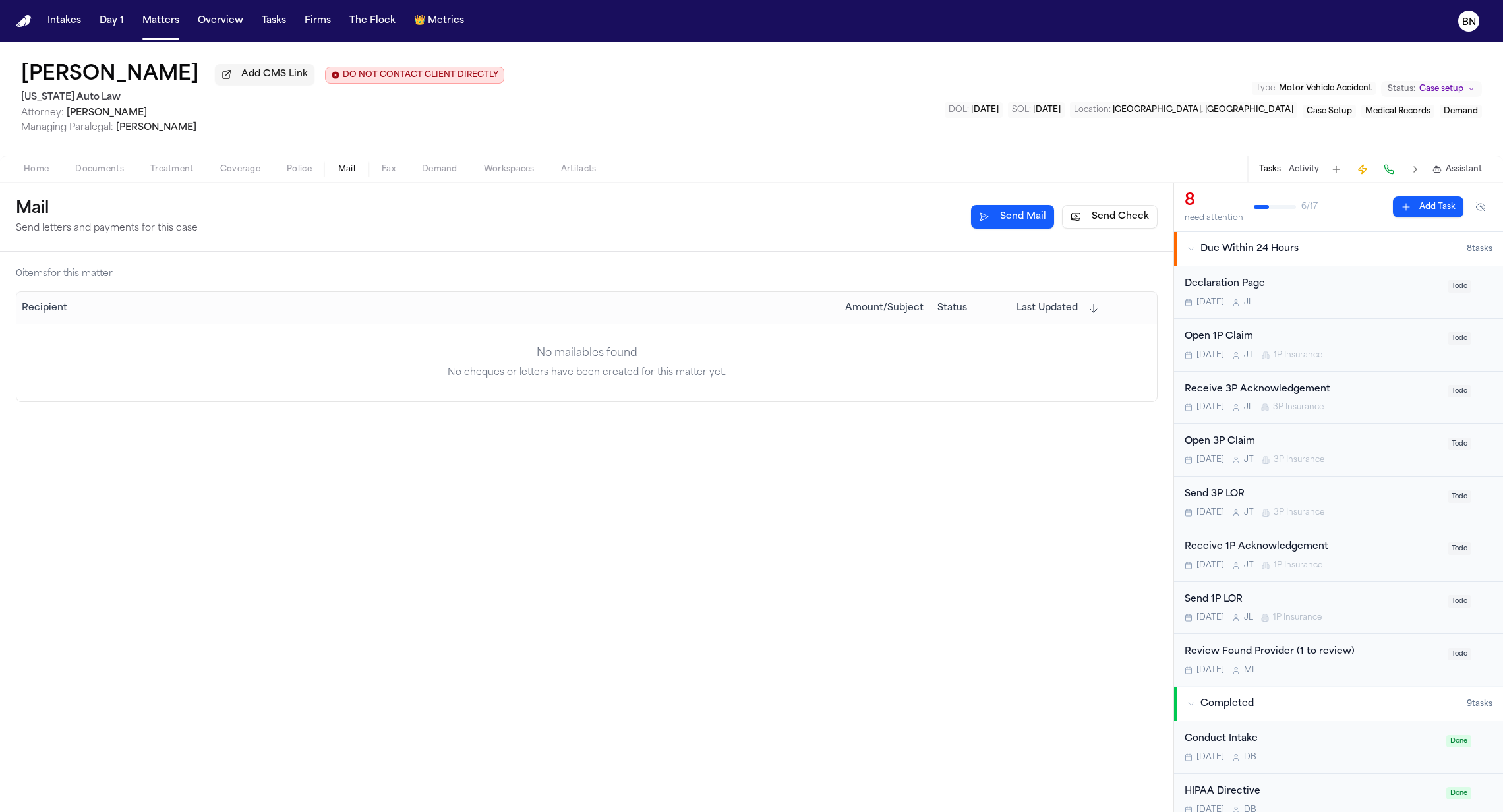
click at [1121, 219] on button "Send Check" at bounding box center [1110, 216] width 96 height 23
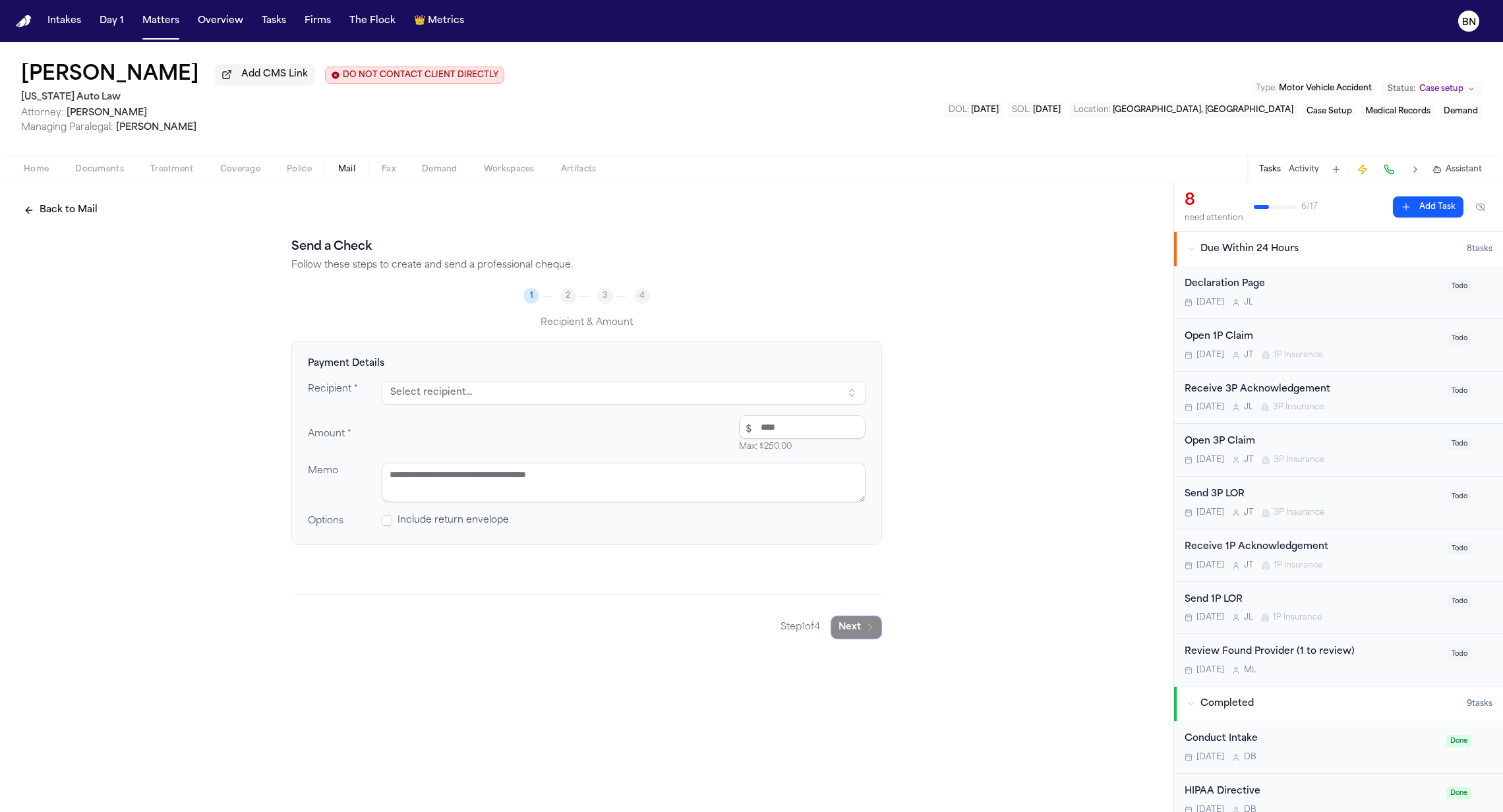
click at [570, 396] on button "Select recipient..." at bounding box center [623, 392] width 484 height 23
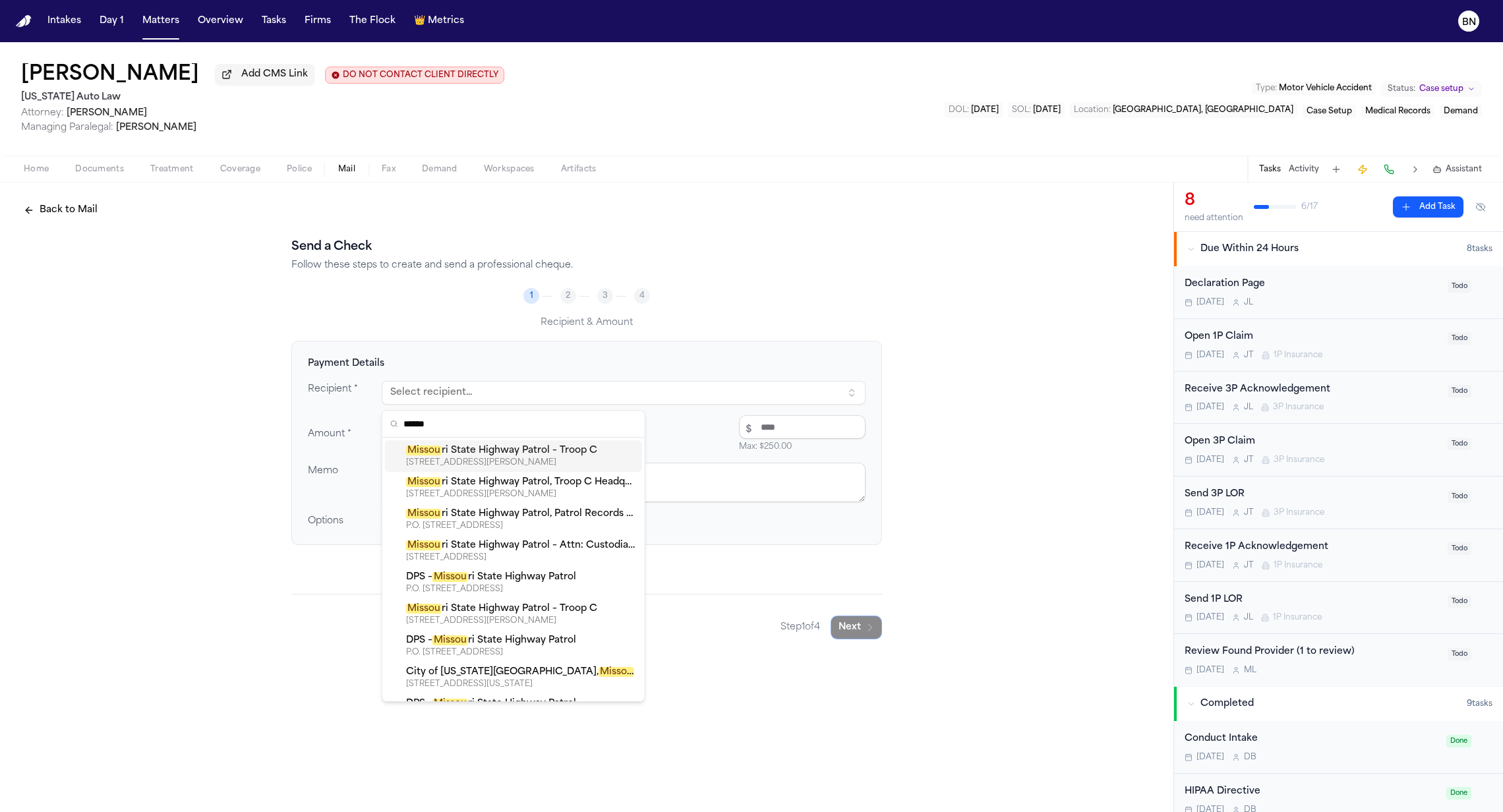
type input "******"
click at [526, 457] on div "891 TECHNOLOGY DR, WELDON SPRING, MO, 63304" at bounding box center [521, 462] width 231 height 11
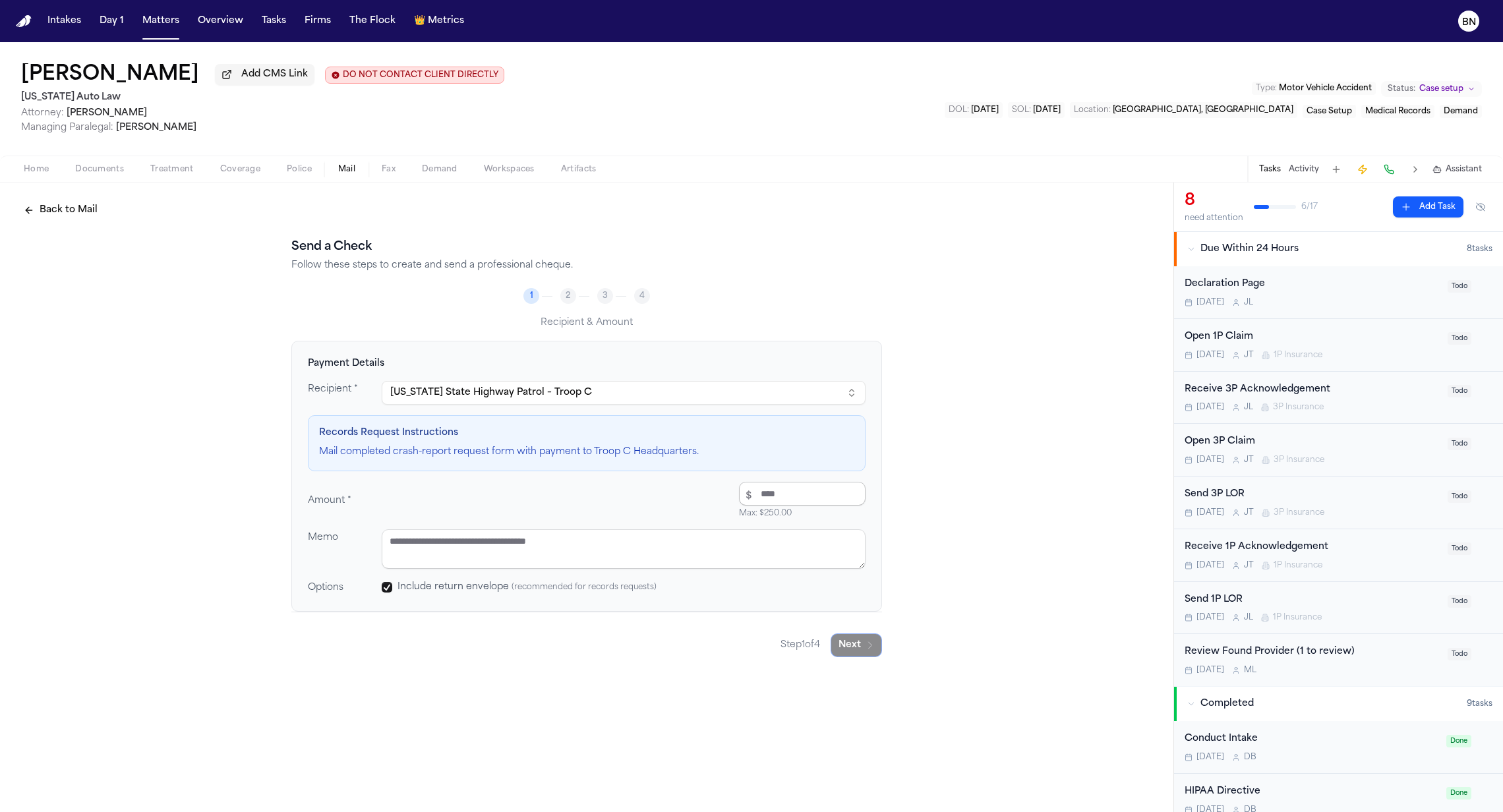
click at [779, 496] on input "number" at bounding box center [802, 494] width 127 height 23
type input "*****"
click at [592, 500] on div "Amount * $ ***** Max: $ 250.00 $20.00" at bounding box center [586, 500] width 558 height 37
click at [266, 25] on button "Tasks" at bounding box center [273, 21] width 35 height 23
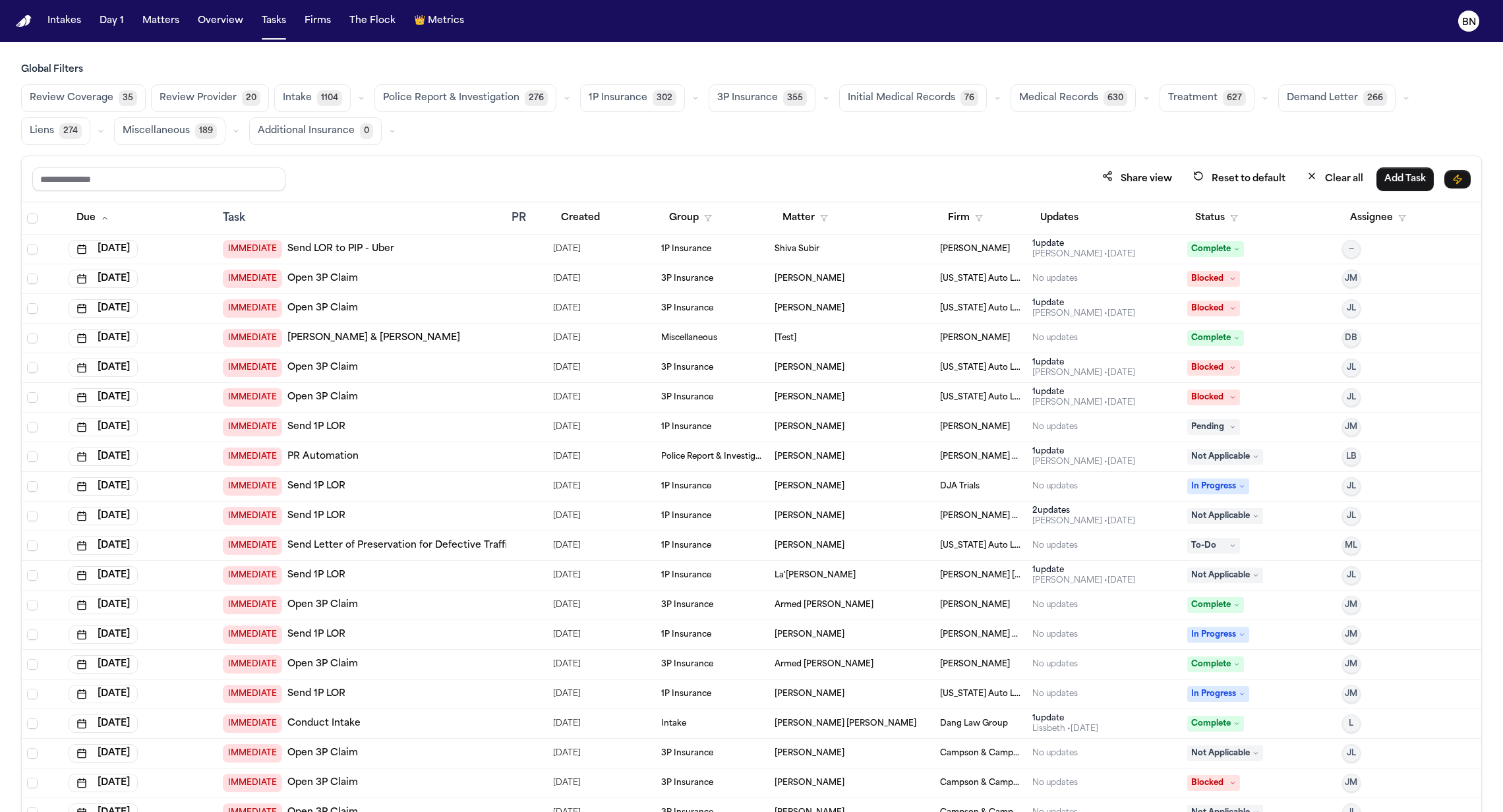
click at [559, 101] on button "button" at bounding box center [567, 98] width 16 height 16
click at [470, 156] on span "Police Report Escalation" at bounding box center [440, 157] width 114 height 13
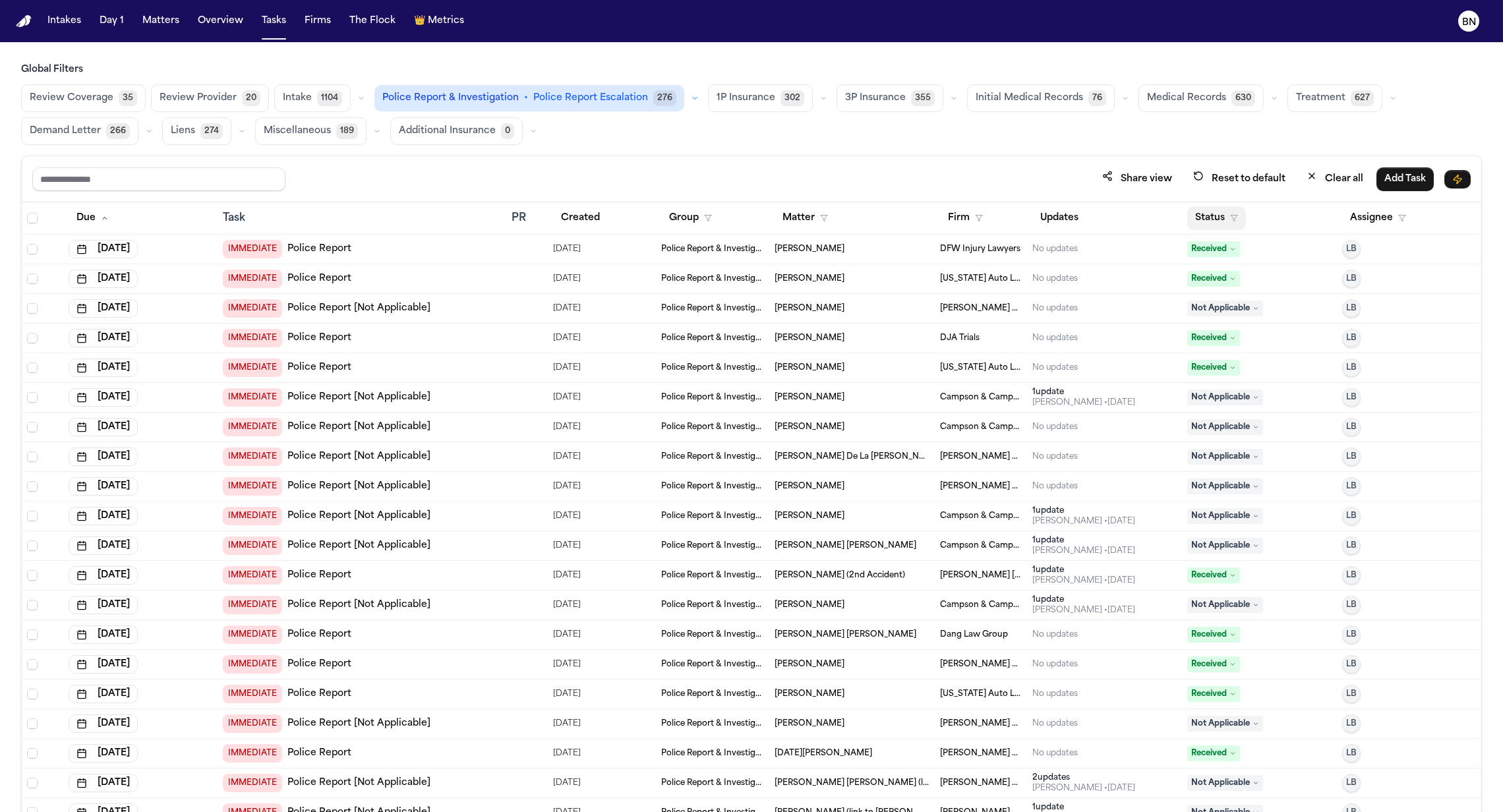
click at [1233, 208] on button "Status" at bounding box center [1216, 218] width 58 height 23
click at [1213, 303] on button "Active" at bounding box center [1202, 297] width 37 height 17
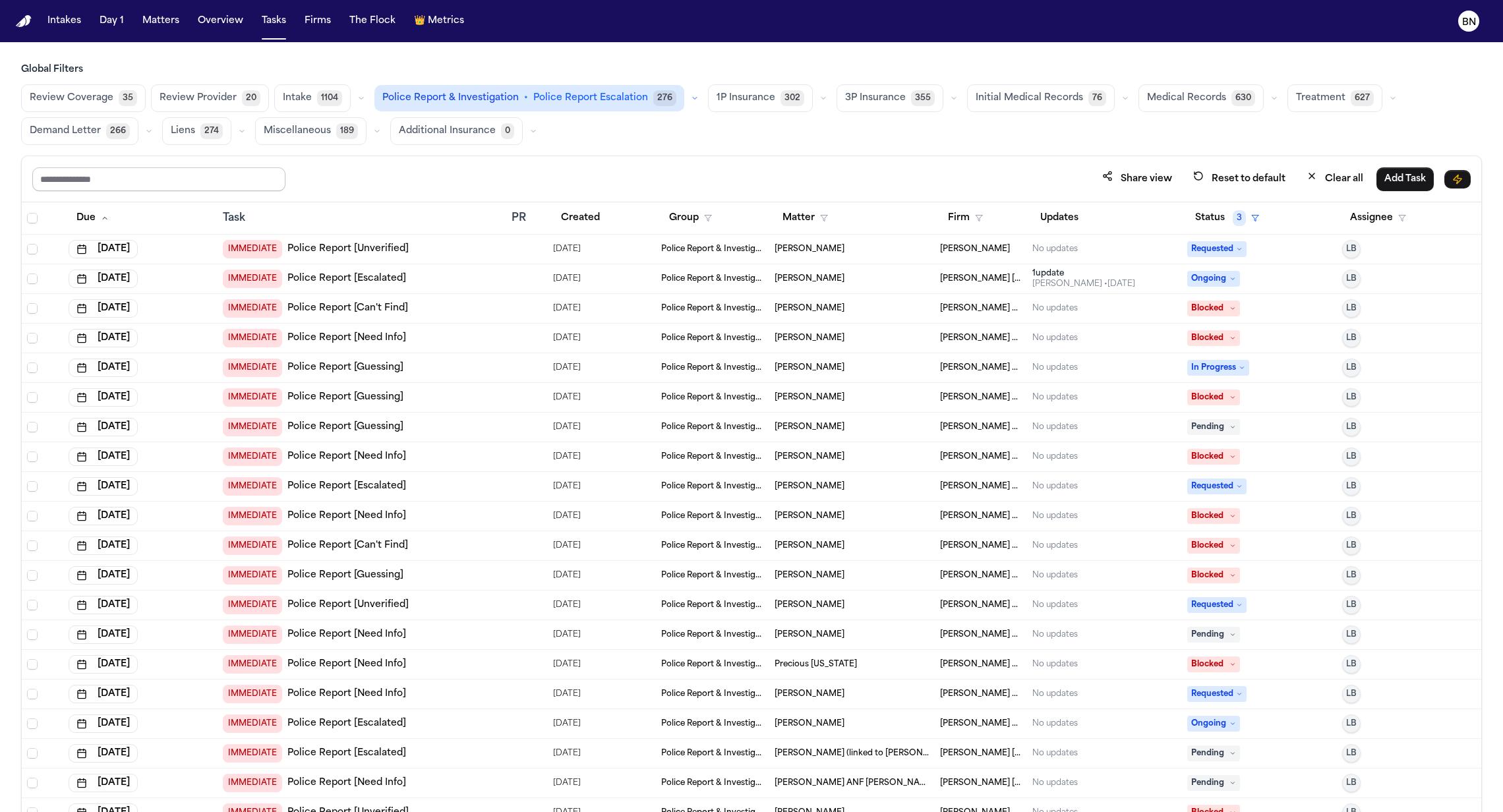
click at [221, 186] on input "text" at bounding box center [158, 179] width 253 height 23
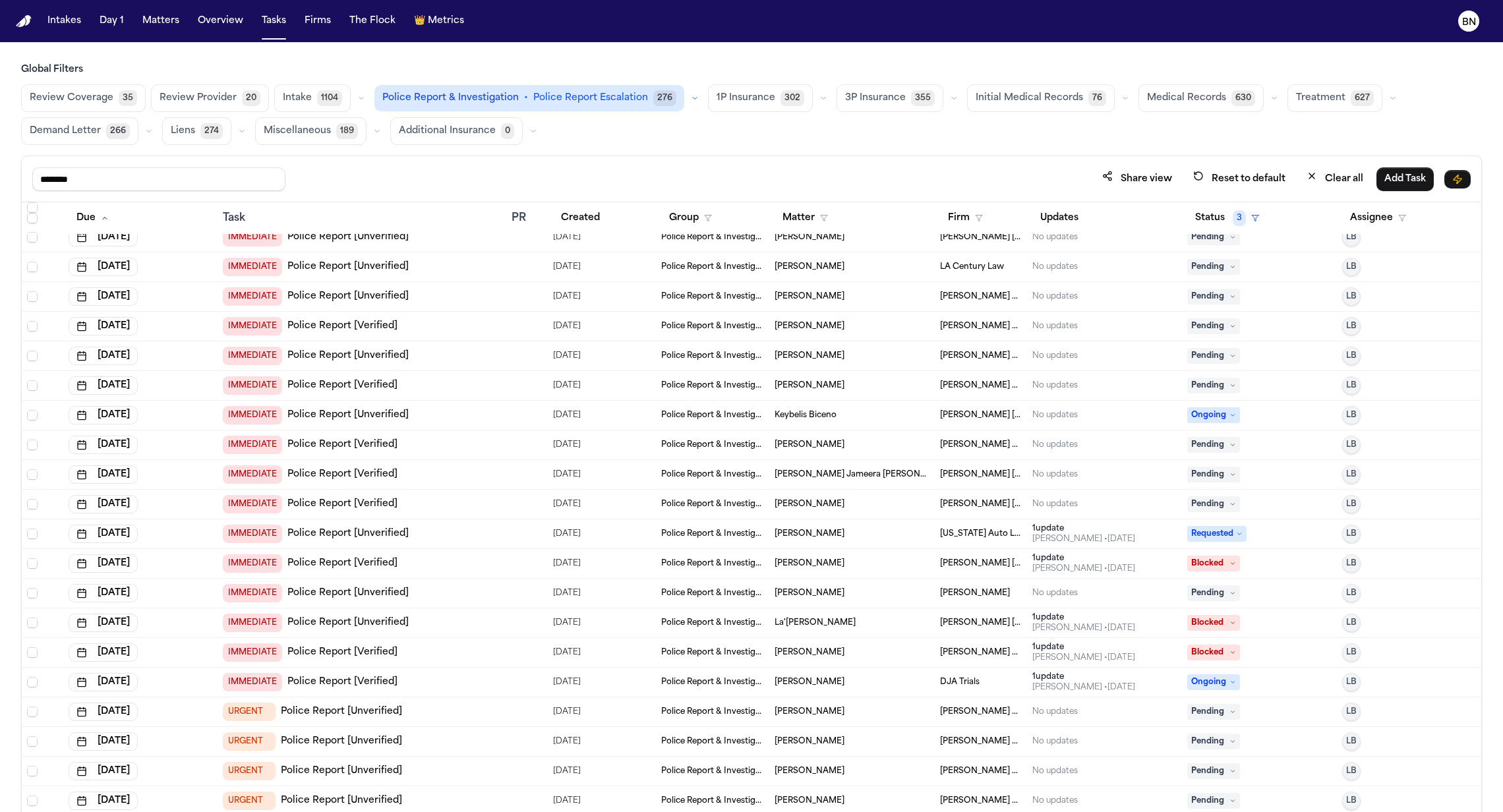
scroll to position [221, 0]
type input "********"
click at [455, 497] on div "IMMEDIATE Police Report [Verified]" at bounding box center [361, 502] width 278 height 19
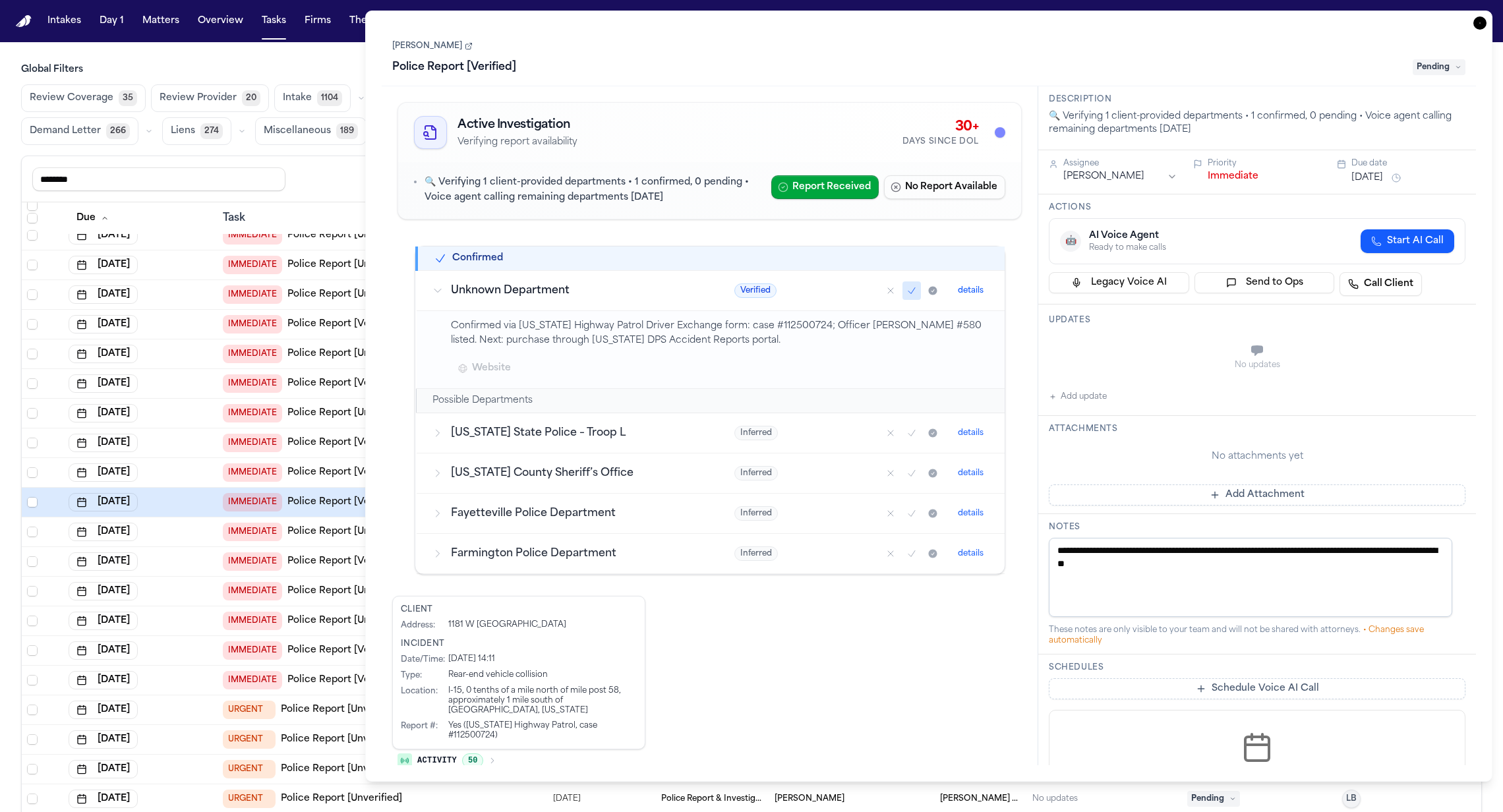
click at [347, 202] on th "Task" at bounding box center [361, 218] width 289 height 32
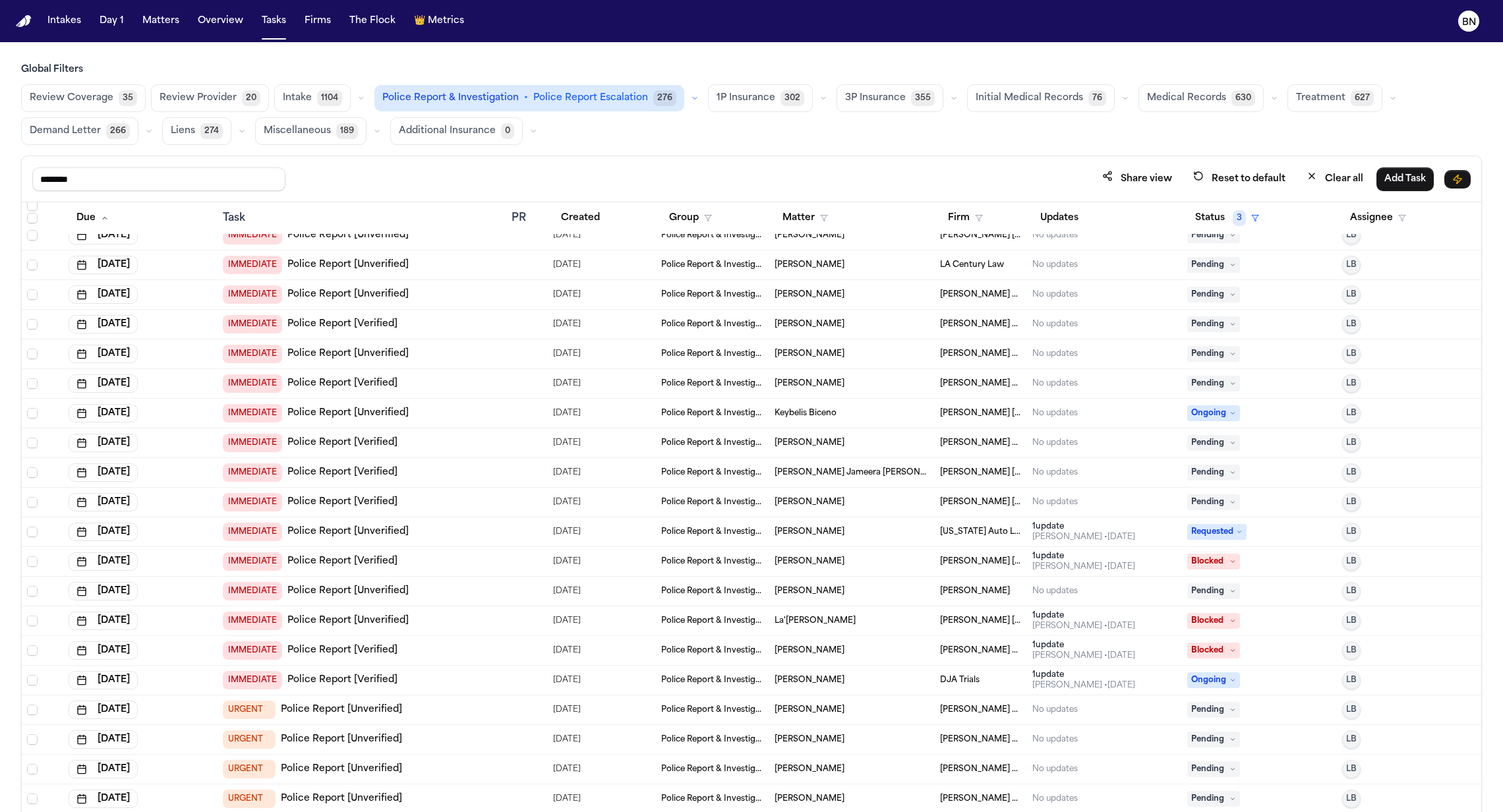
click at [401, 473] on div "IMMEDIATE Police Report [Verified]" at bounding box center [361, 473] width 278 height 19
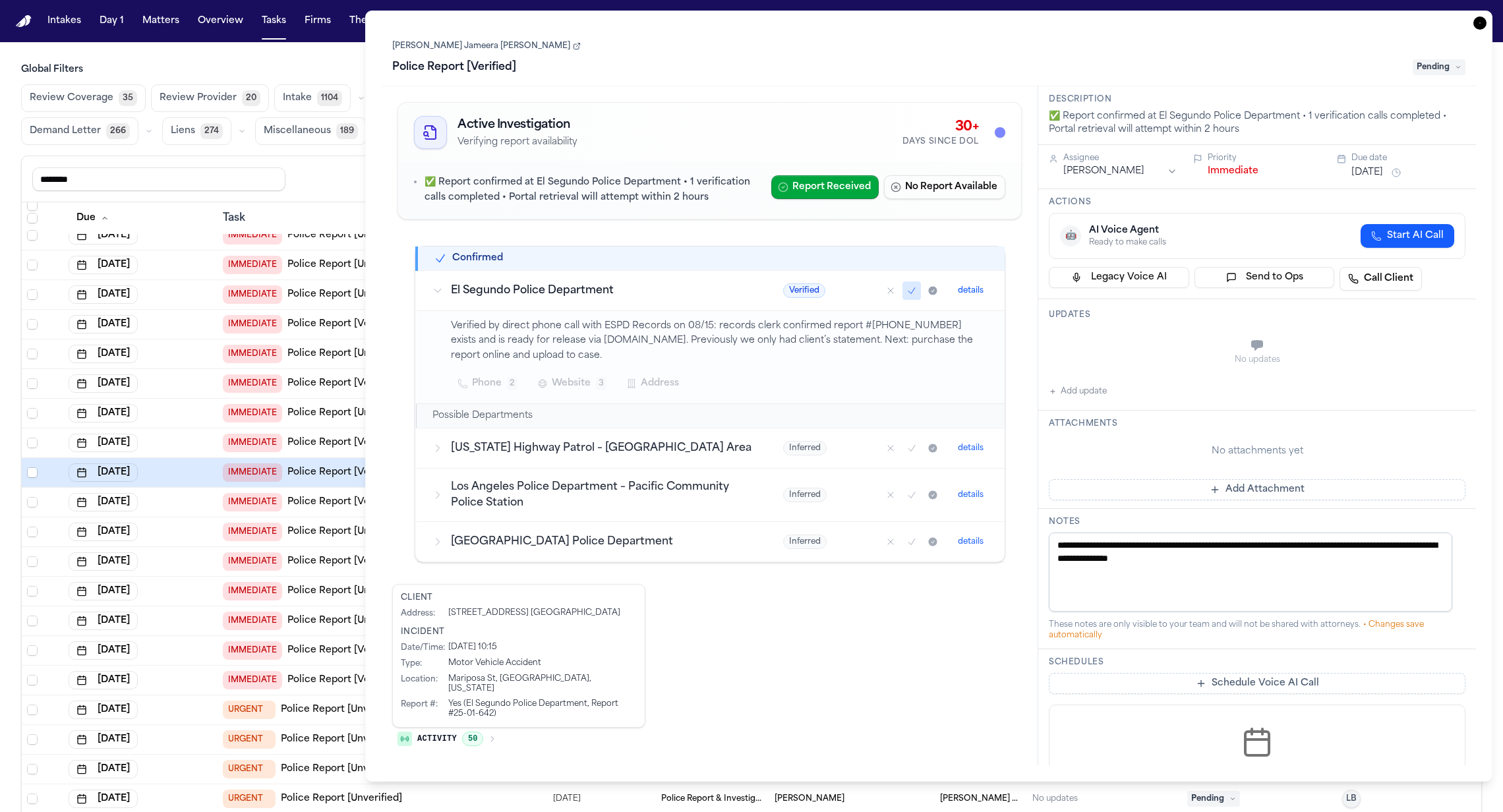
click at [441, 733] on span "Activity" at bounding box center [437, 739] width 40 height 11
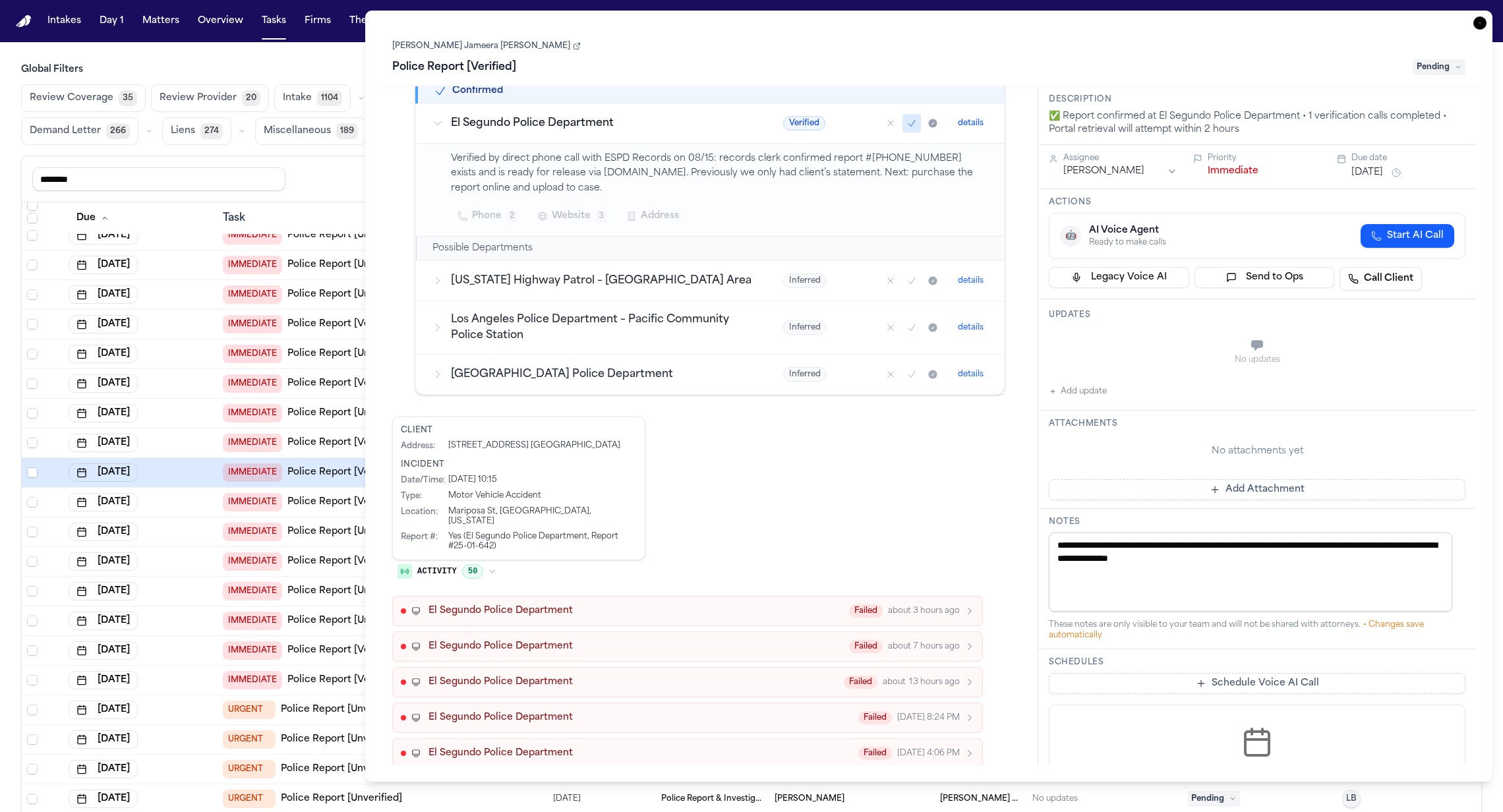
scroll to position [329, 0]
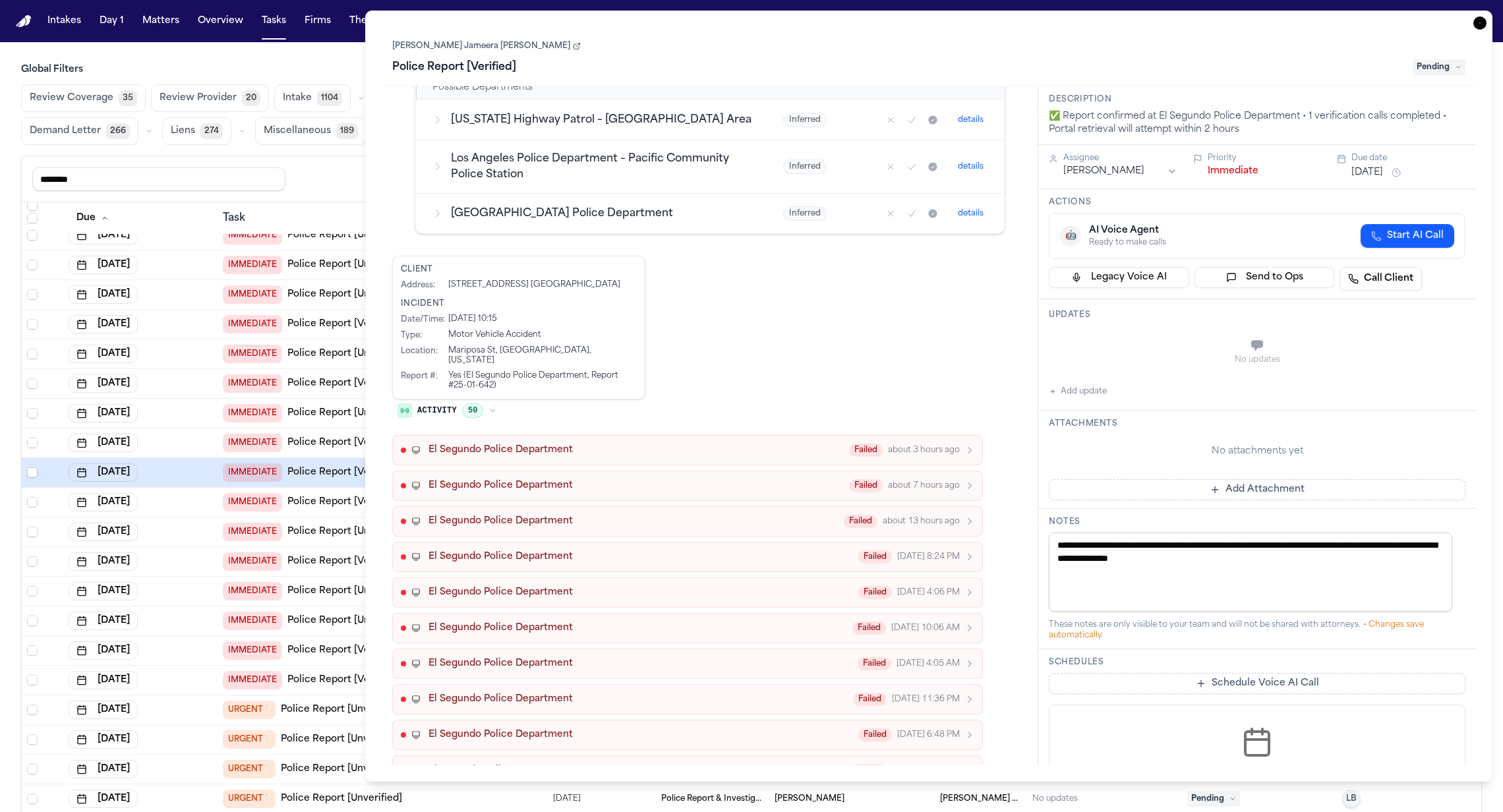
click at [547, 550] on span "El Segundo Police Department" at bounding box center [500, 557] width 144 height 13
click at [578, 586] on div "via Lexis Nexis Buycrash" at bounding box center [698, 592] width 552 height 11
click at [596, 551] on button "El Segundo Police Department Failed yesterday 8:24 PM" at bounding box center [688, 557] width 590 height 30
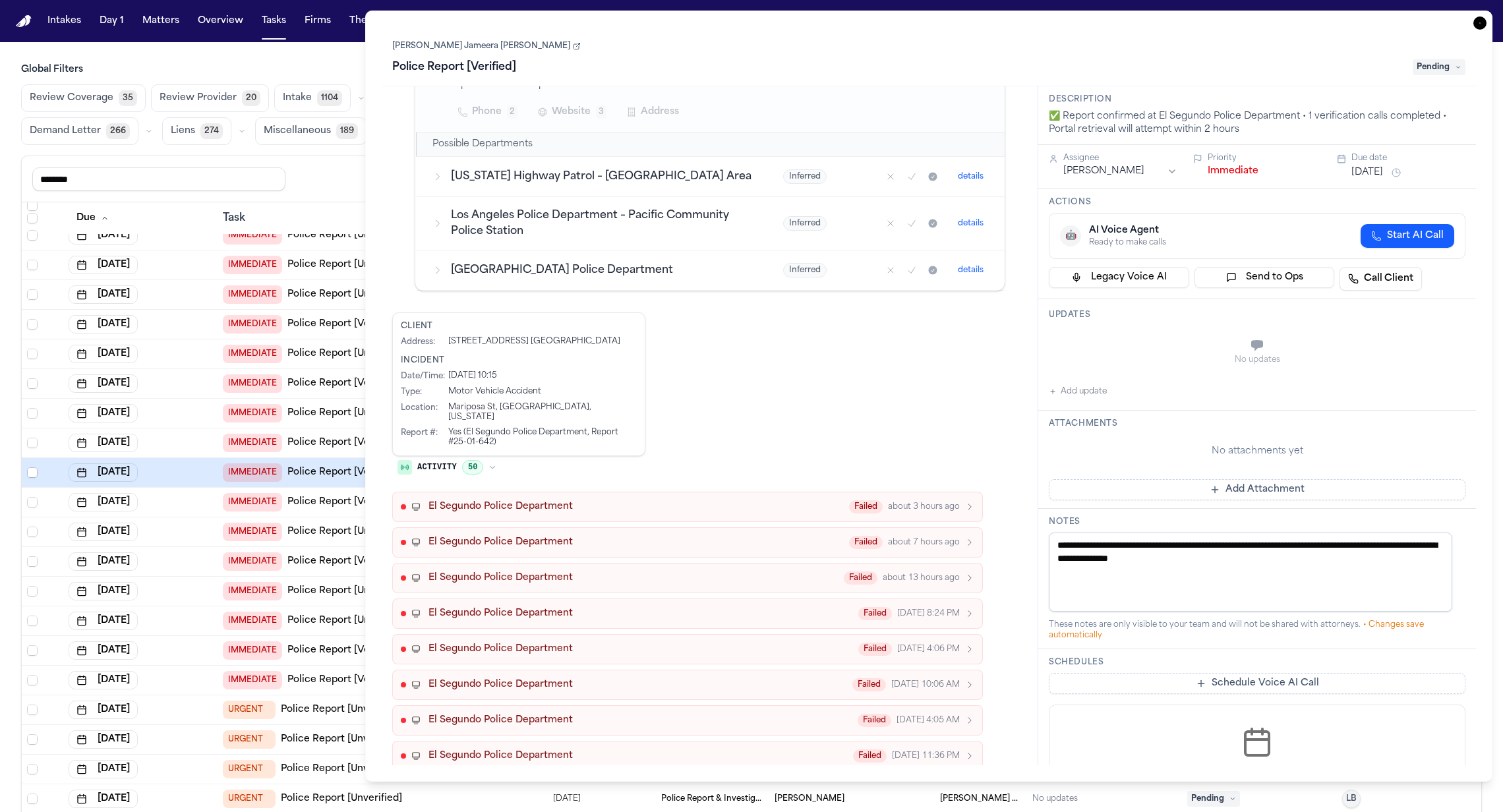
scroll to position [0, 0]
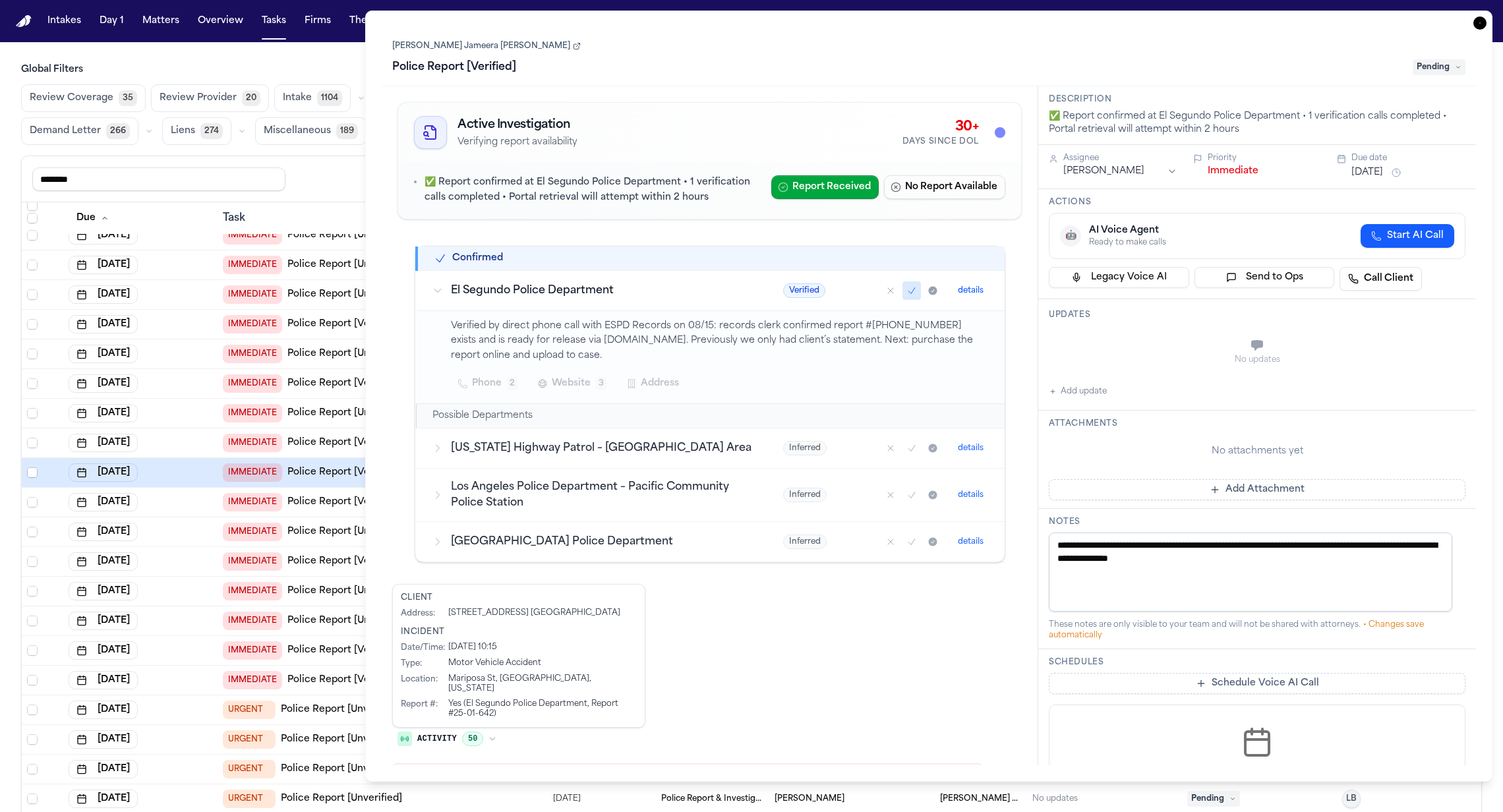
click at [576, 381] on span "Website" at bounding box center [572, 384] width 39 height 16
click at [569, 443] on div "https://buycrash.com" at bounding box center [558, 444] width 140 height 13
click at [329, 167] on div "******** Share view Reset to default Clear all Add Task" at bounding box center [751, 178] width 1438 height 24
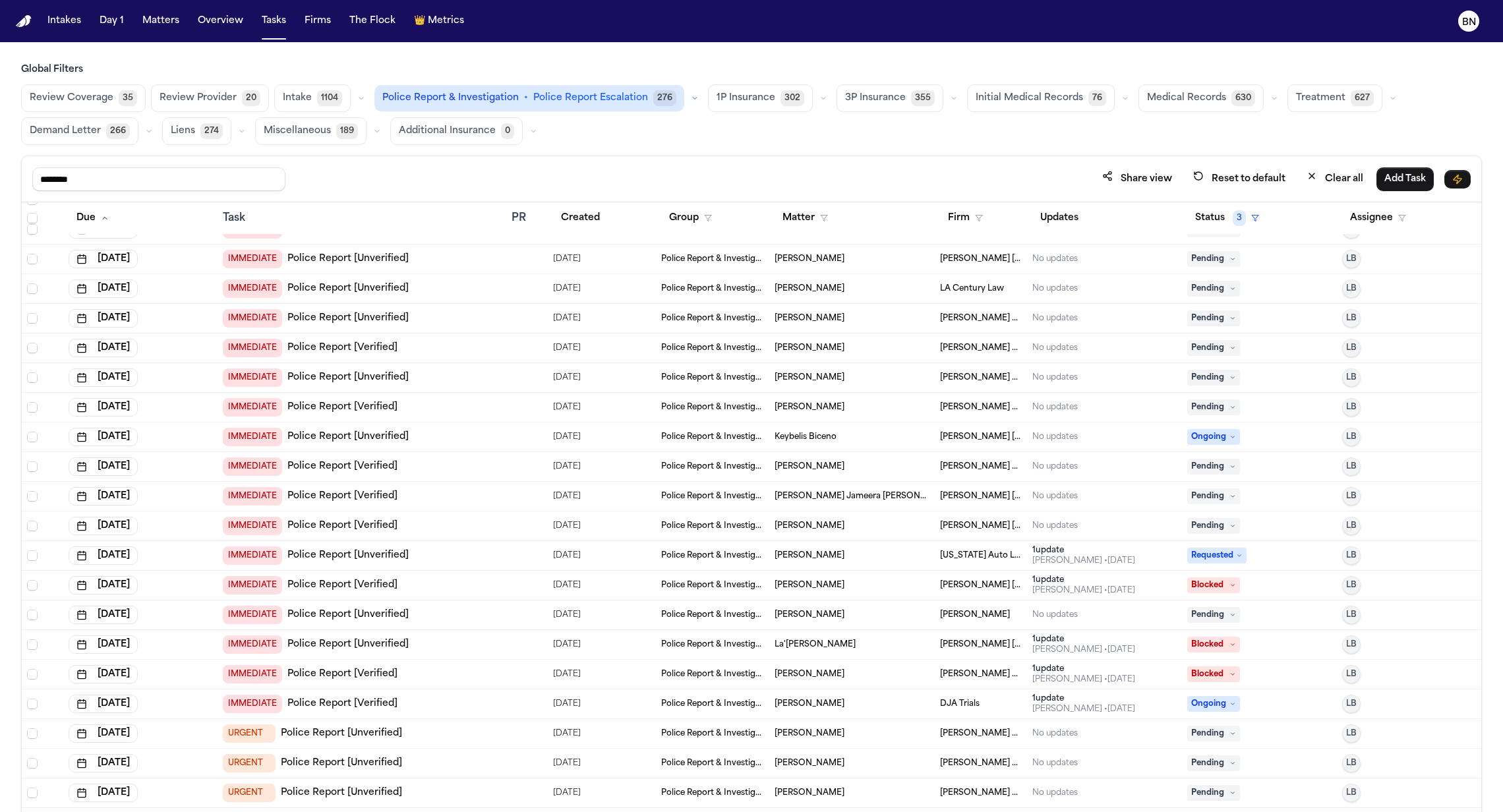
scroll to position [193, 0]
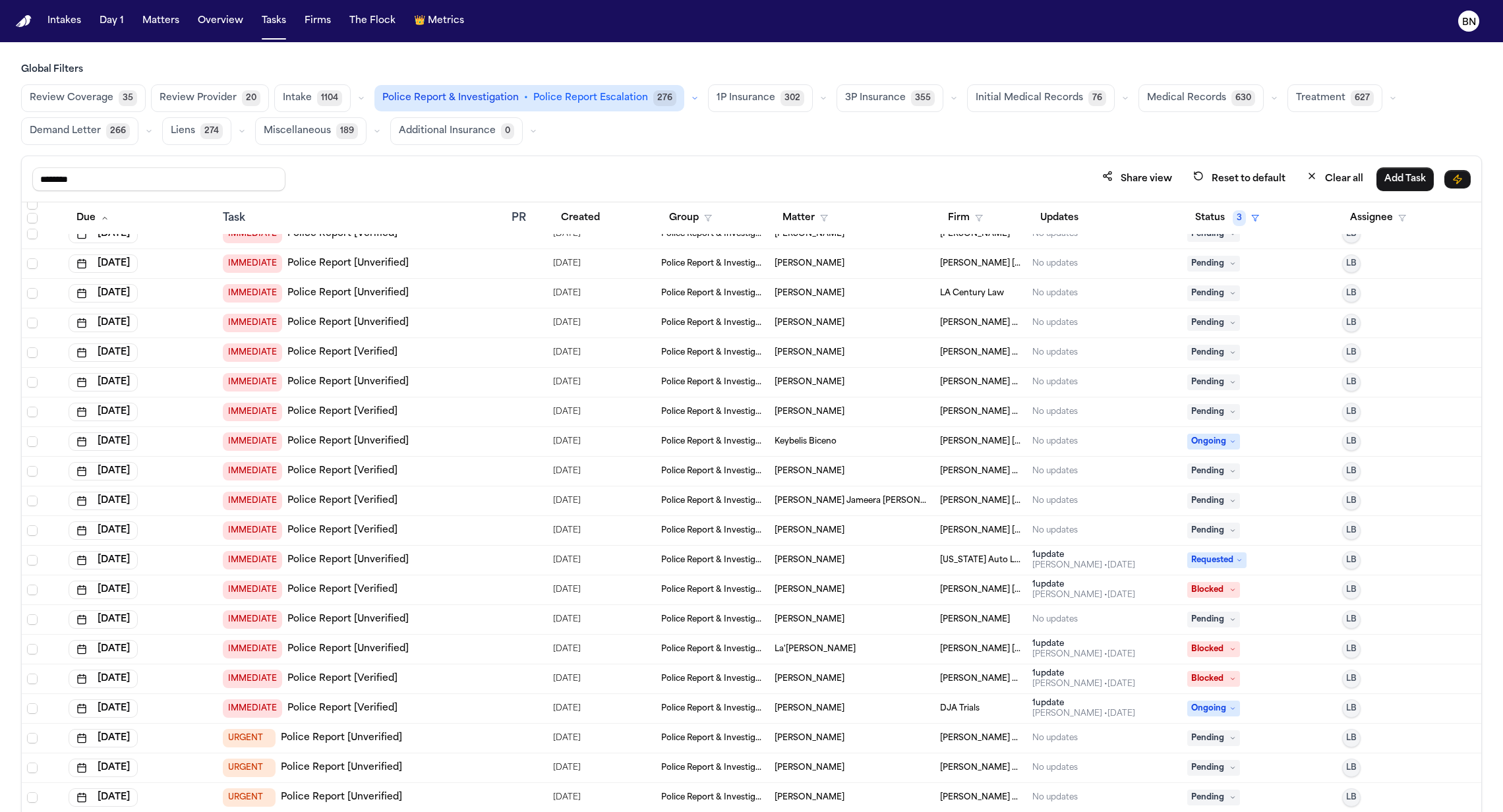
click at [484, 497] on div "IMMEDIATE Police Report [Verified]" at bounding box center [361, 501] width 278 height 19
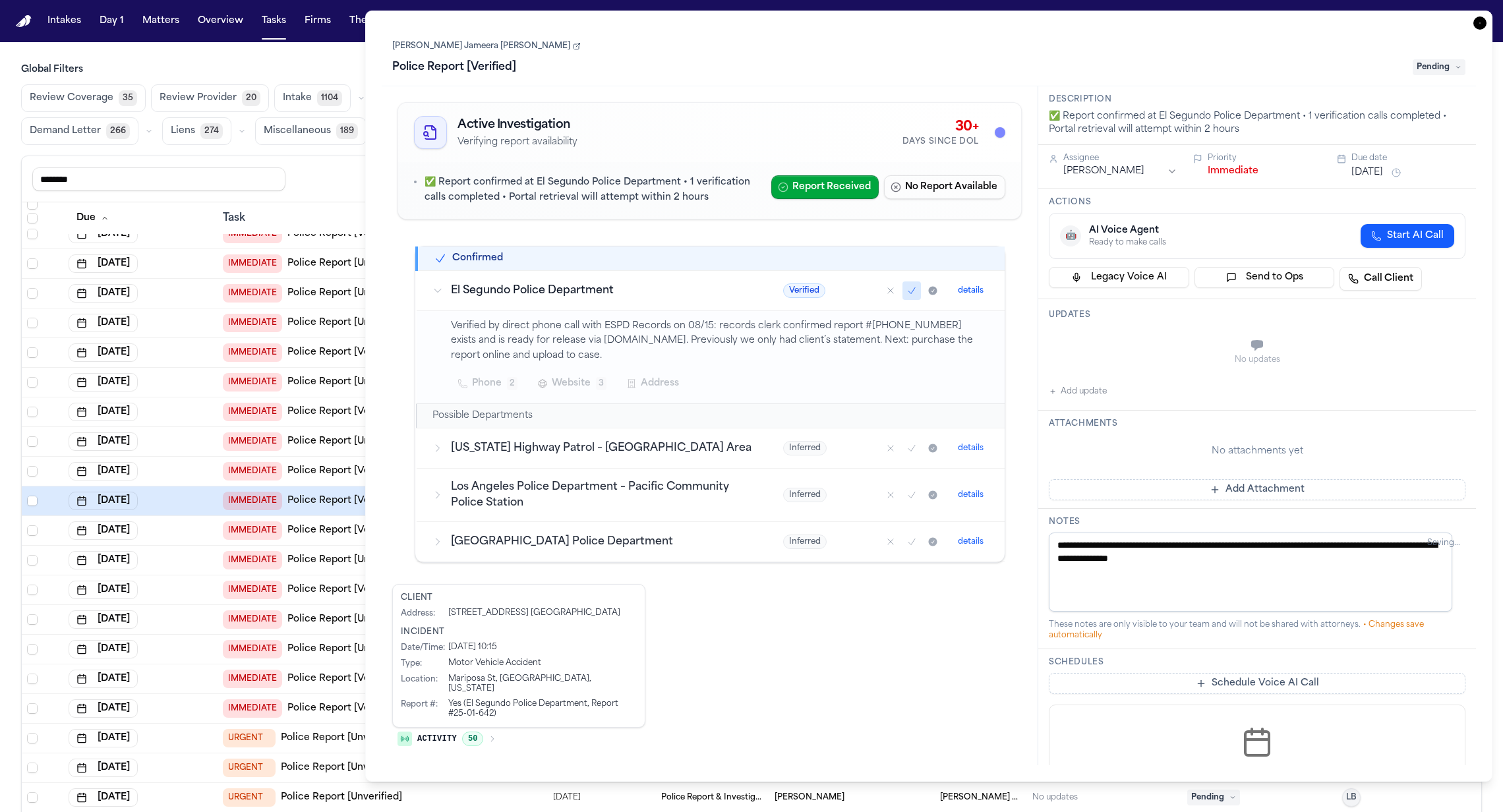
click at [593, 381] on button "Website 3" at bounding box center [572, 383] width 84 height 23
click at [607, 444] on div "https://buycrash.com" at bounding box center [565, 444] width 140 height 13
drag, startPoint x: 911, startPoint y: 329, endPoint x: 868, endPoint y: 328, distance: 43.0
click at [868, 328] on p "Verified by direct phone call with ESPD Records on 08/15: records clerk confirm…" at bounding box center [720, 342] width 538 height 45
copy p "25-01-642"
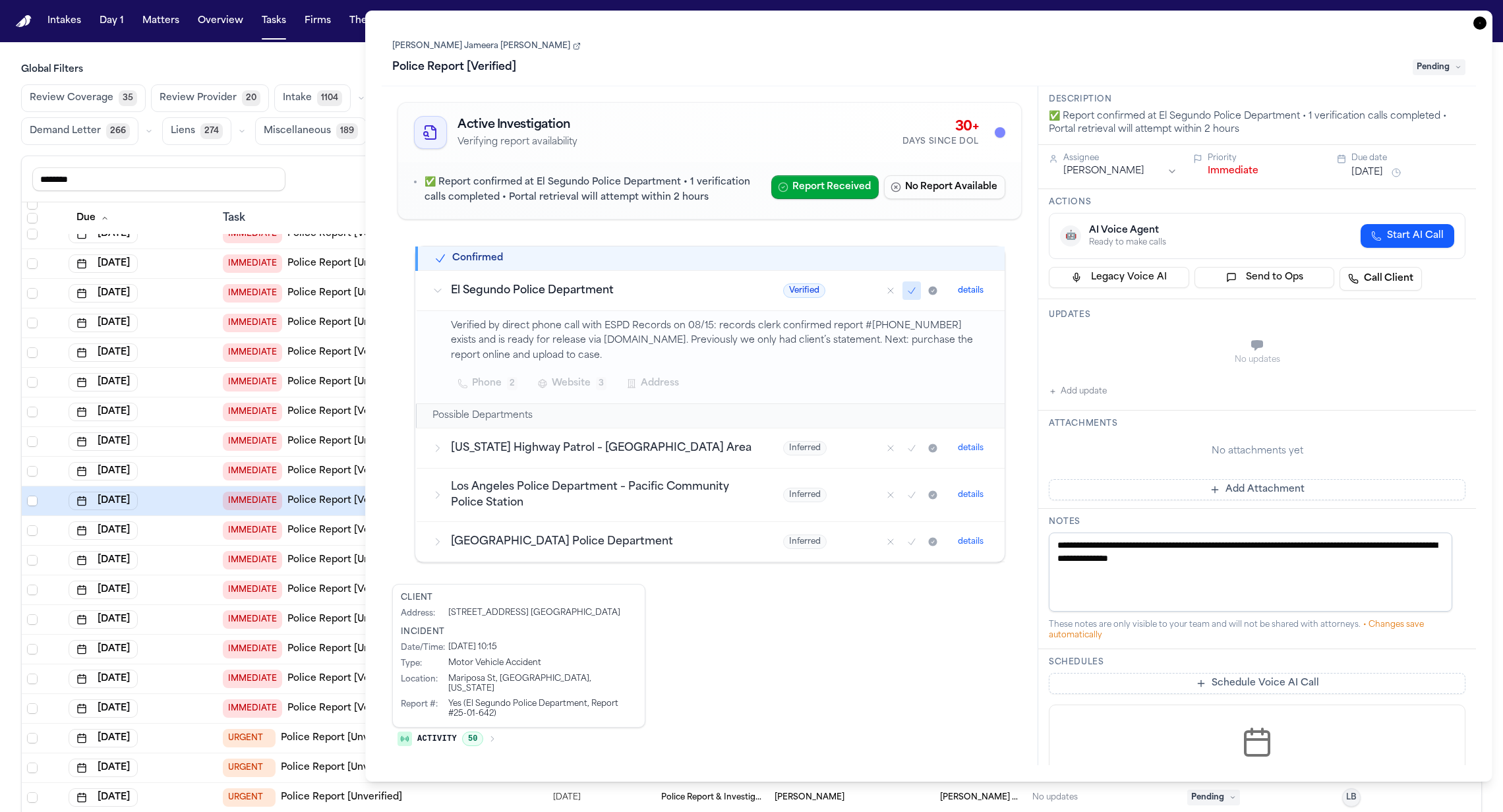
click at [544, 287] on h3 "El Segundo Police Department" at bounding box center [601, 290] width 301 height 16
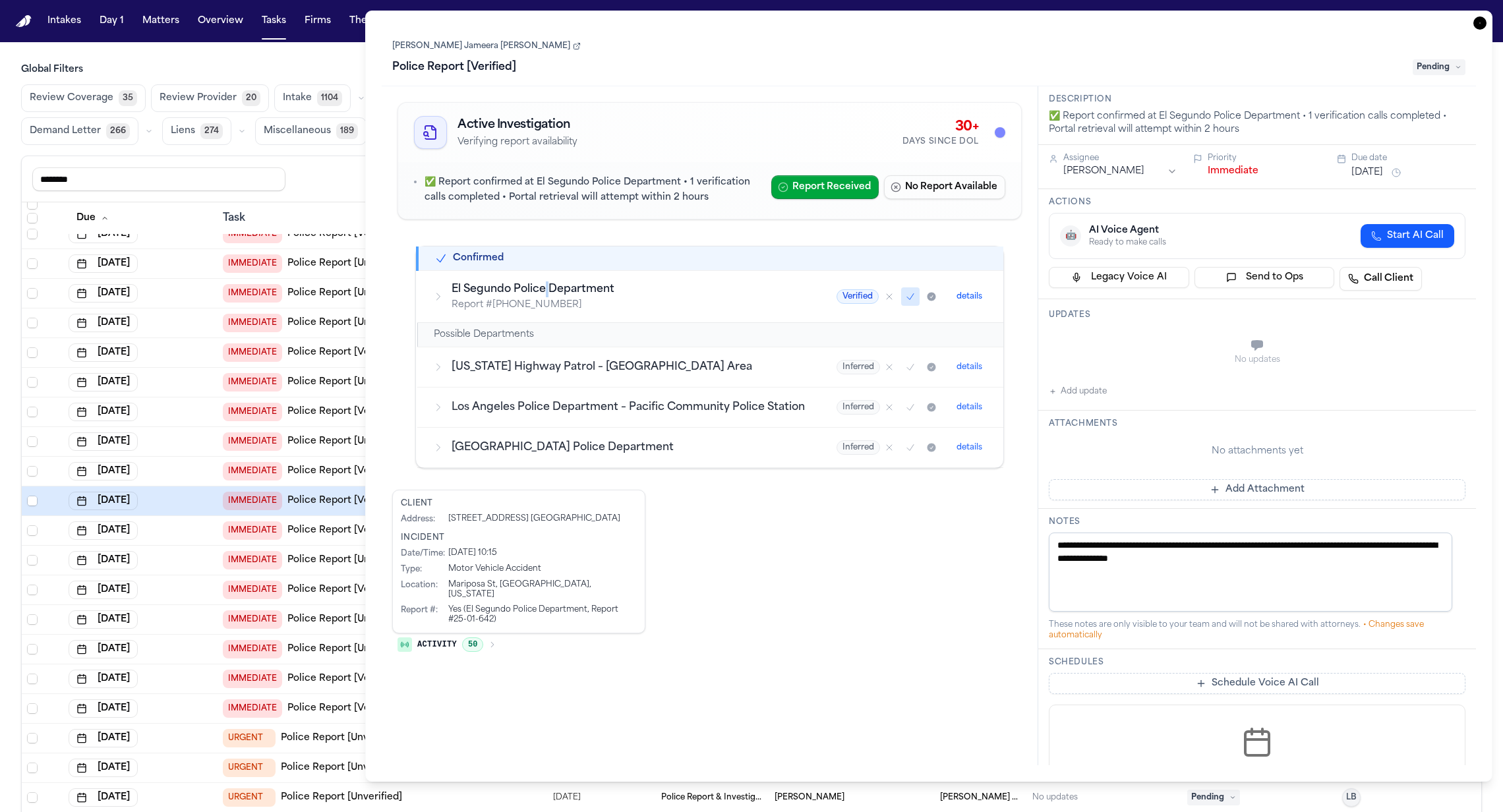
click at [544, 287] on h3 "El Segundo Police Department" at bounding box center [628, 289] width 354 height 16
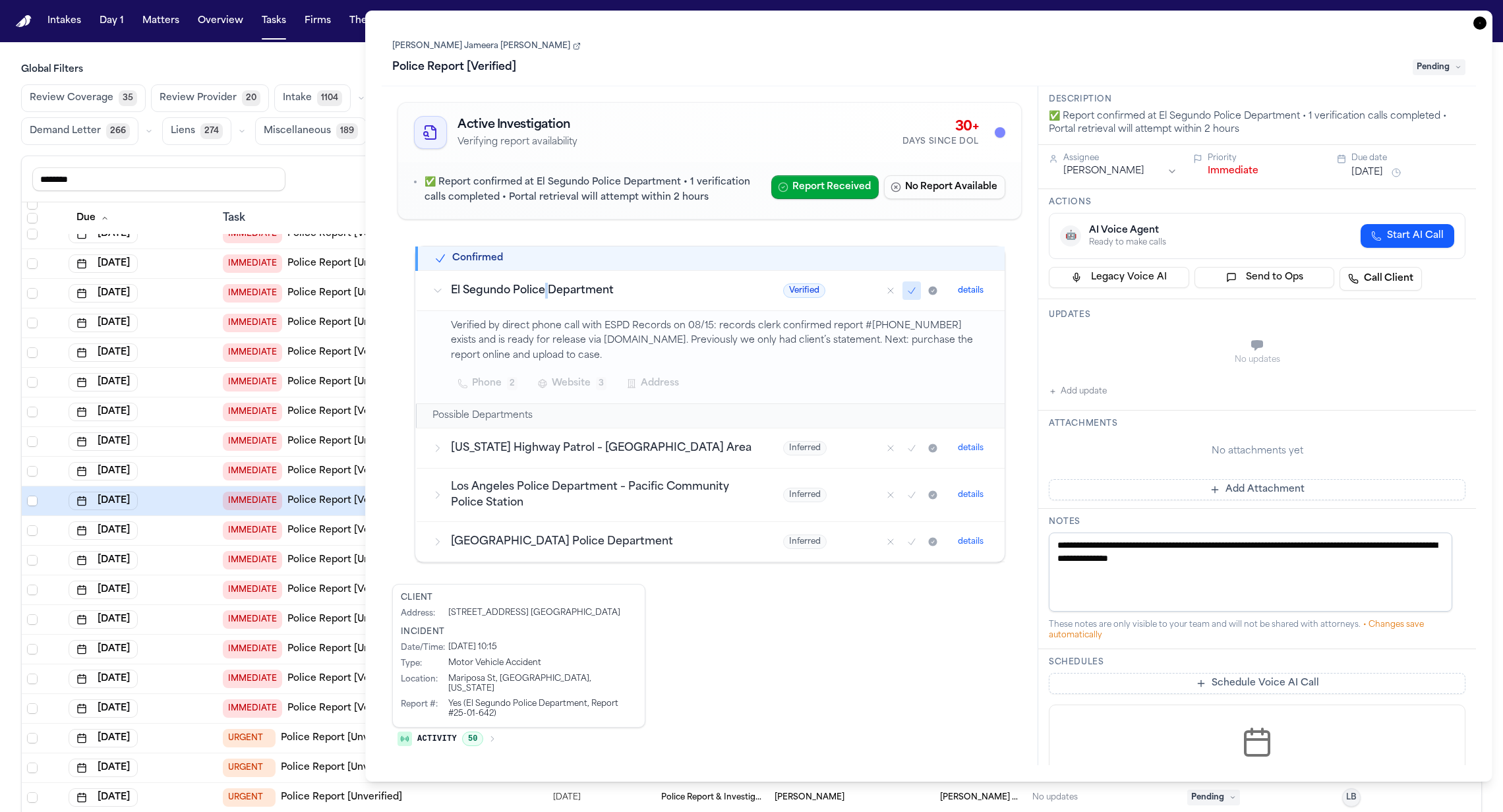
click at [967, 290] on button "details" at bounding box center [970, 290] width 37 height 16
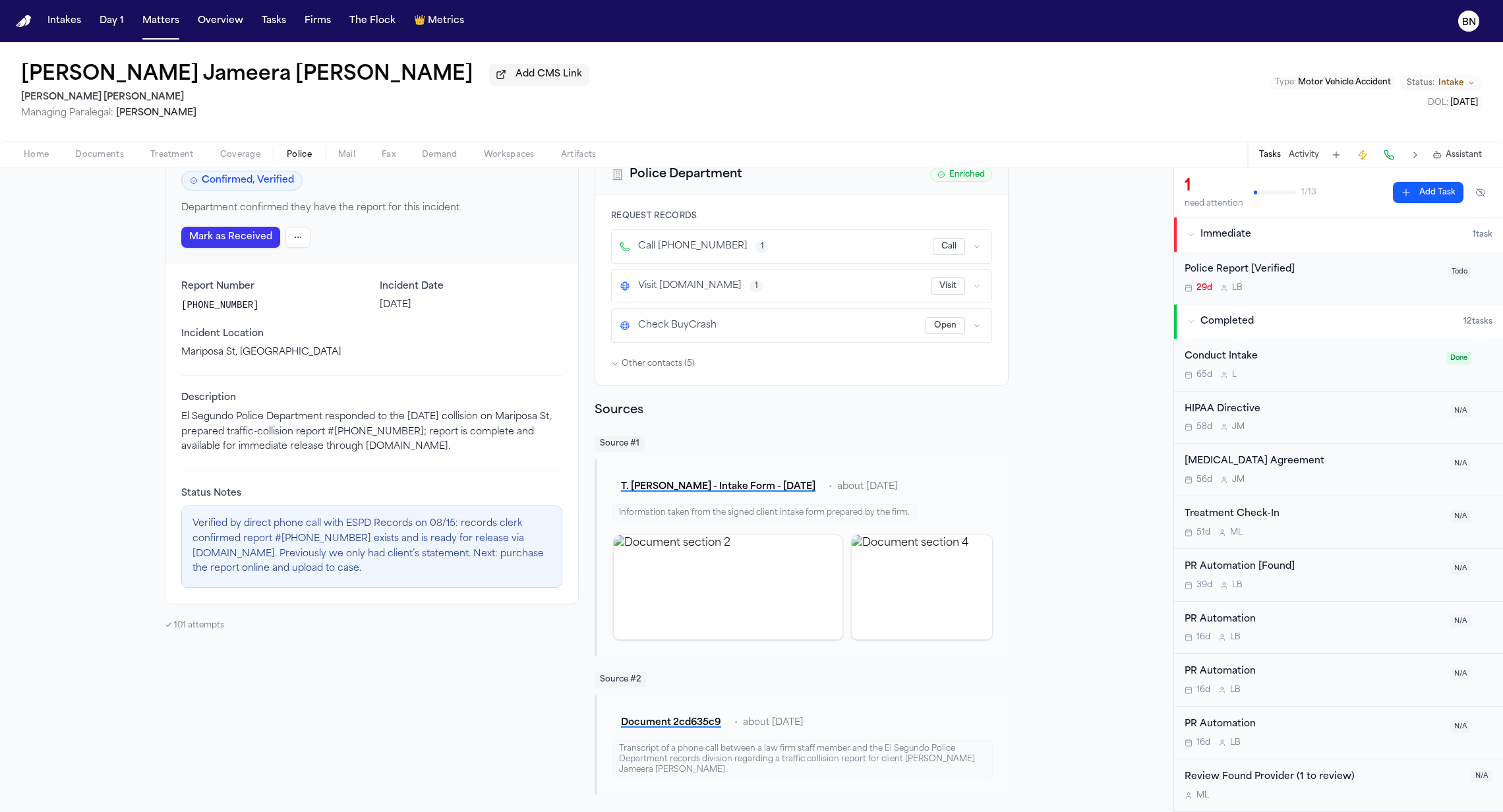
scroll to position [151, 0]
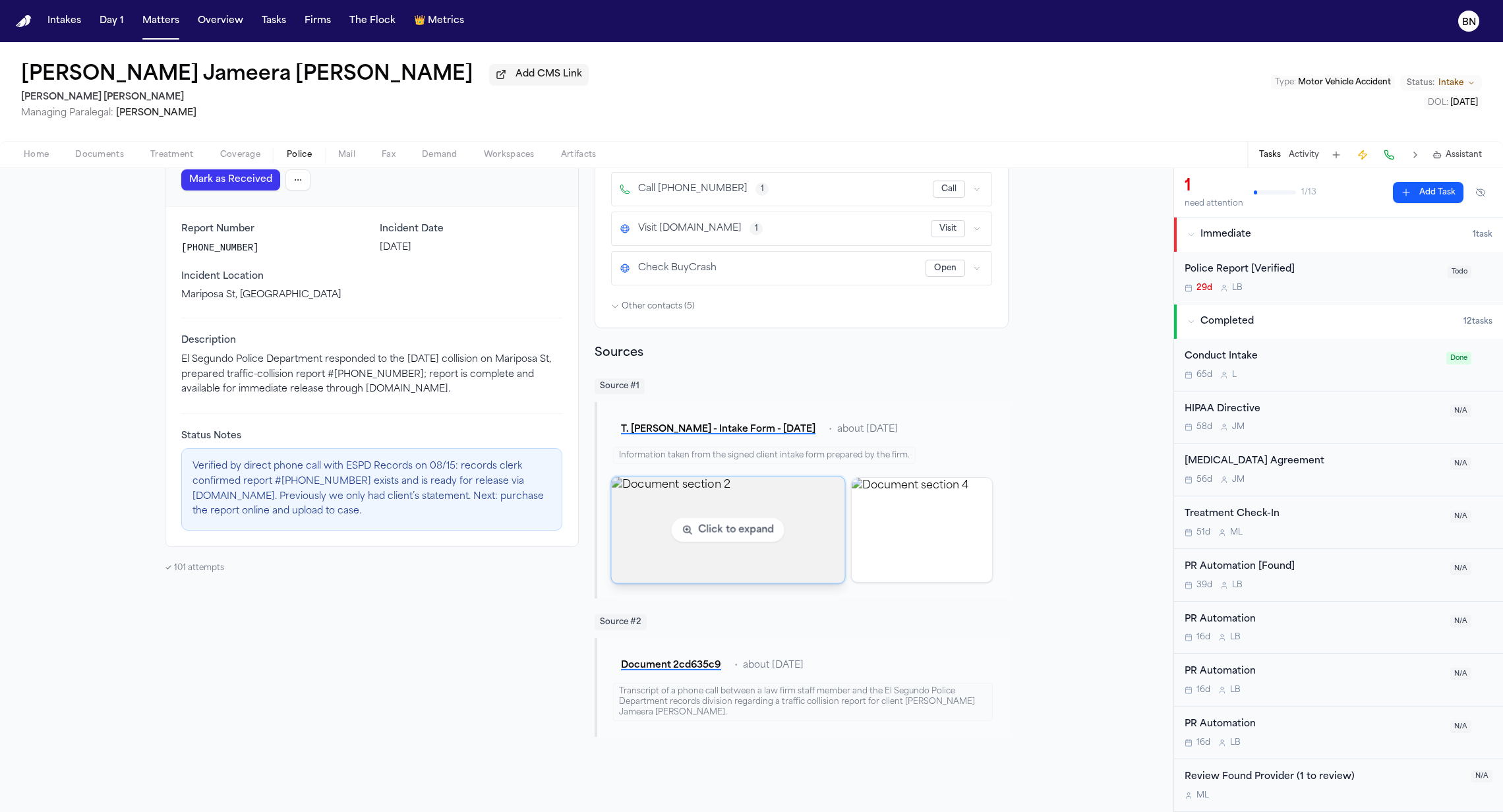
click at [780, 533] on img "View document section 2" at bounding box center [728, 529] width 233 height 106
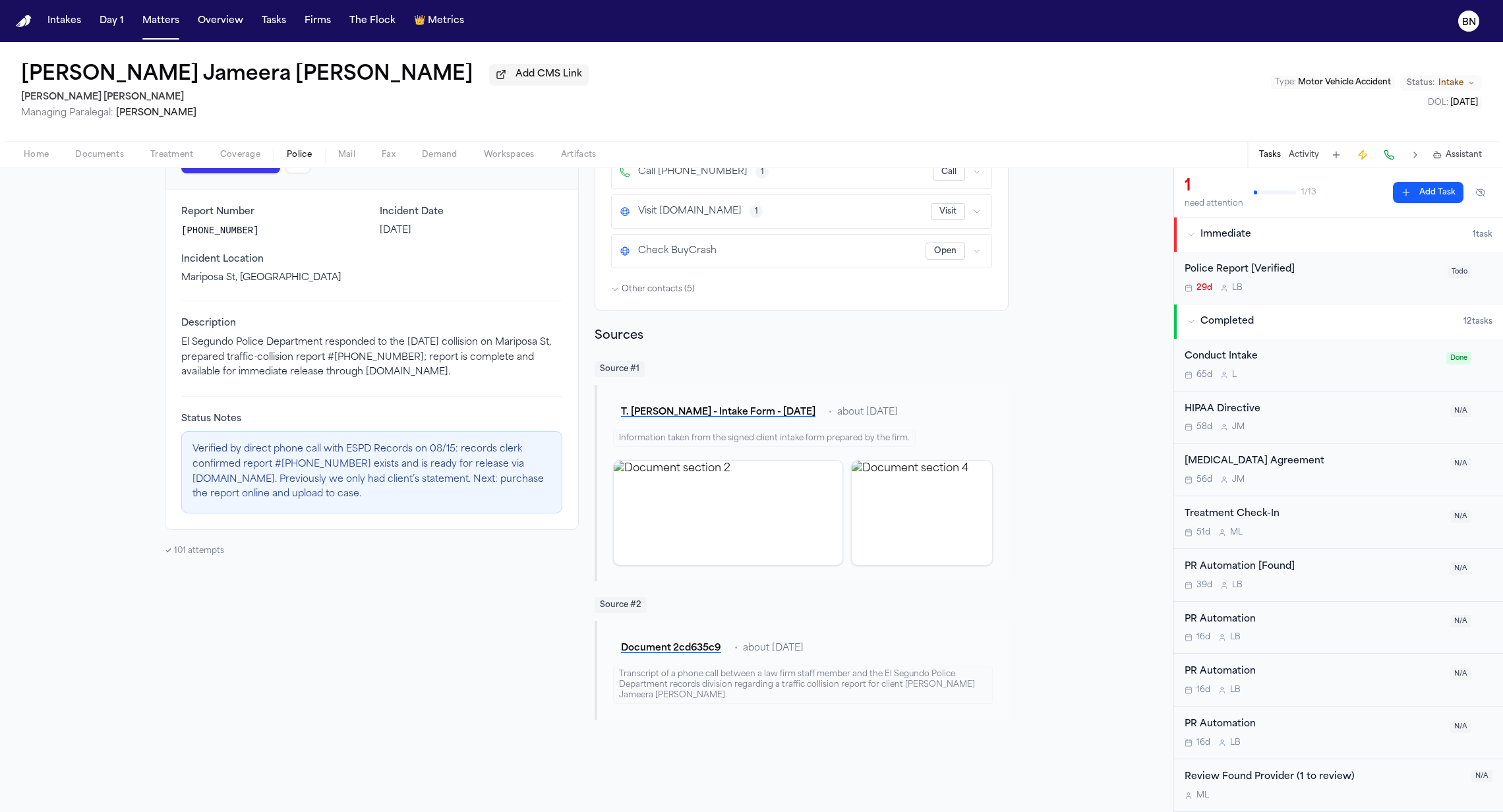
scroll to position [170, 0]
click at [666, 652] on button "Document 2cd635c9" at bounding box center [671, 649] width 116 height 23
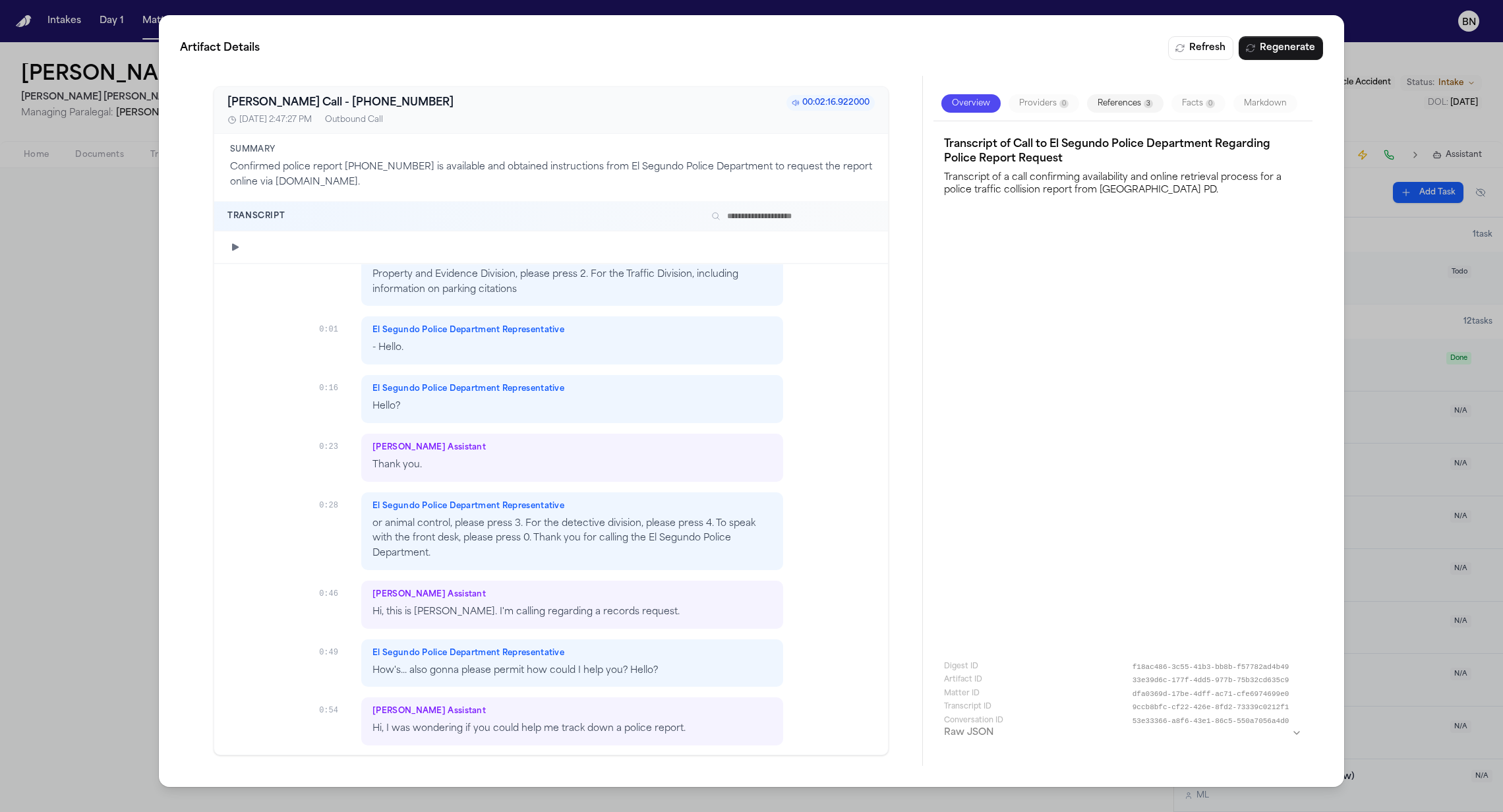
scroll to position [156, 0]
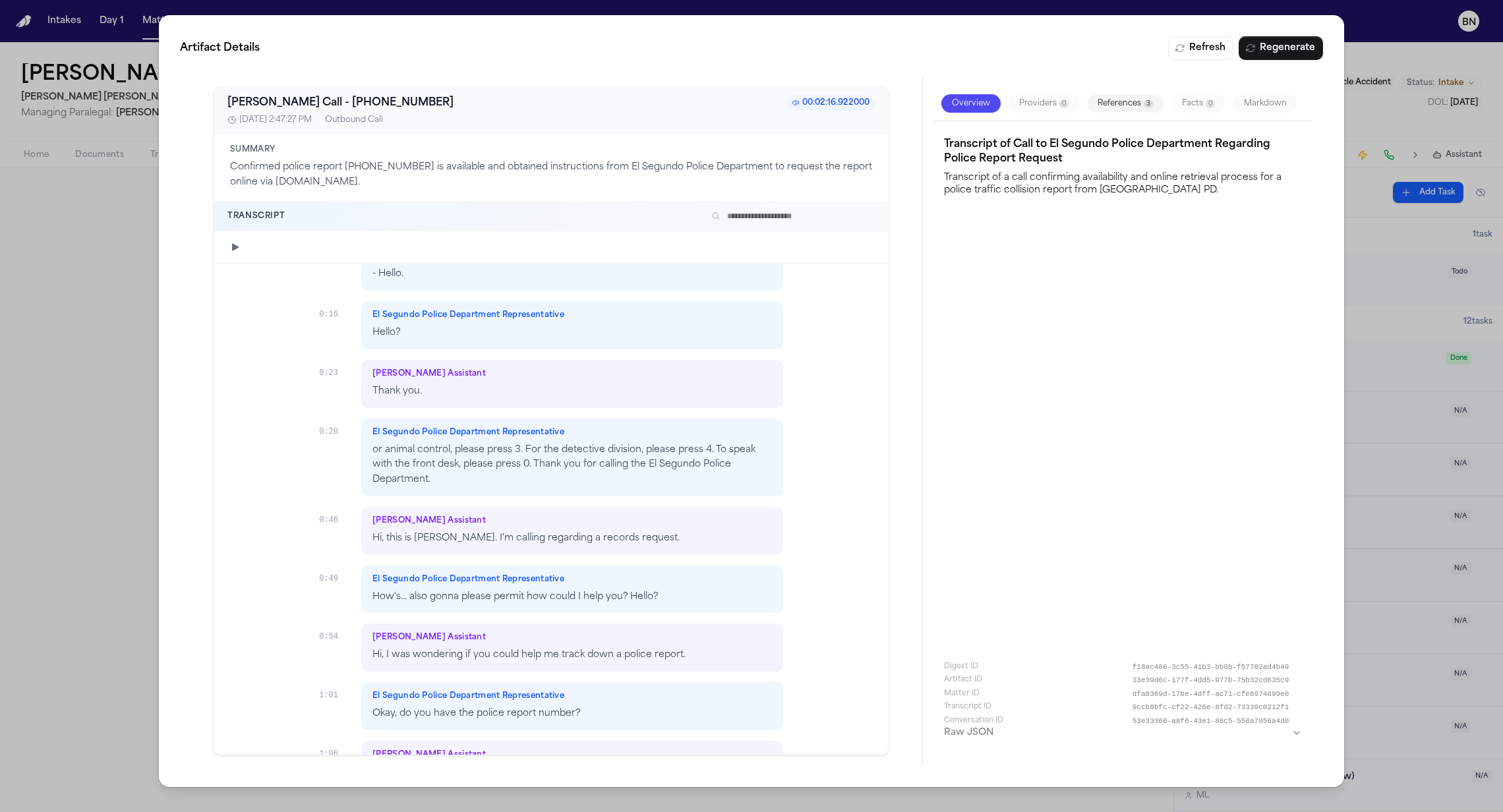
click at [236, 242] on icon "button" at bounding box center [235, 248] width 11 height 11
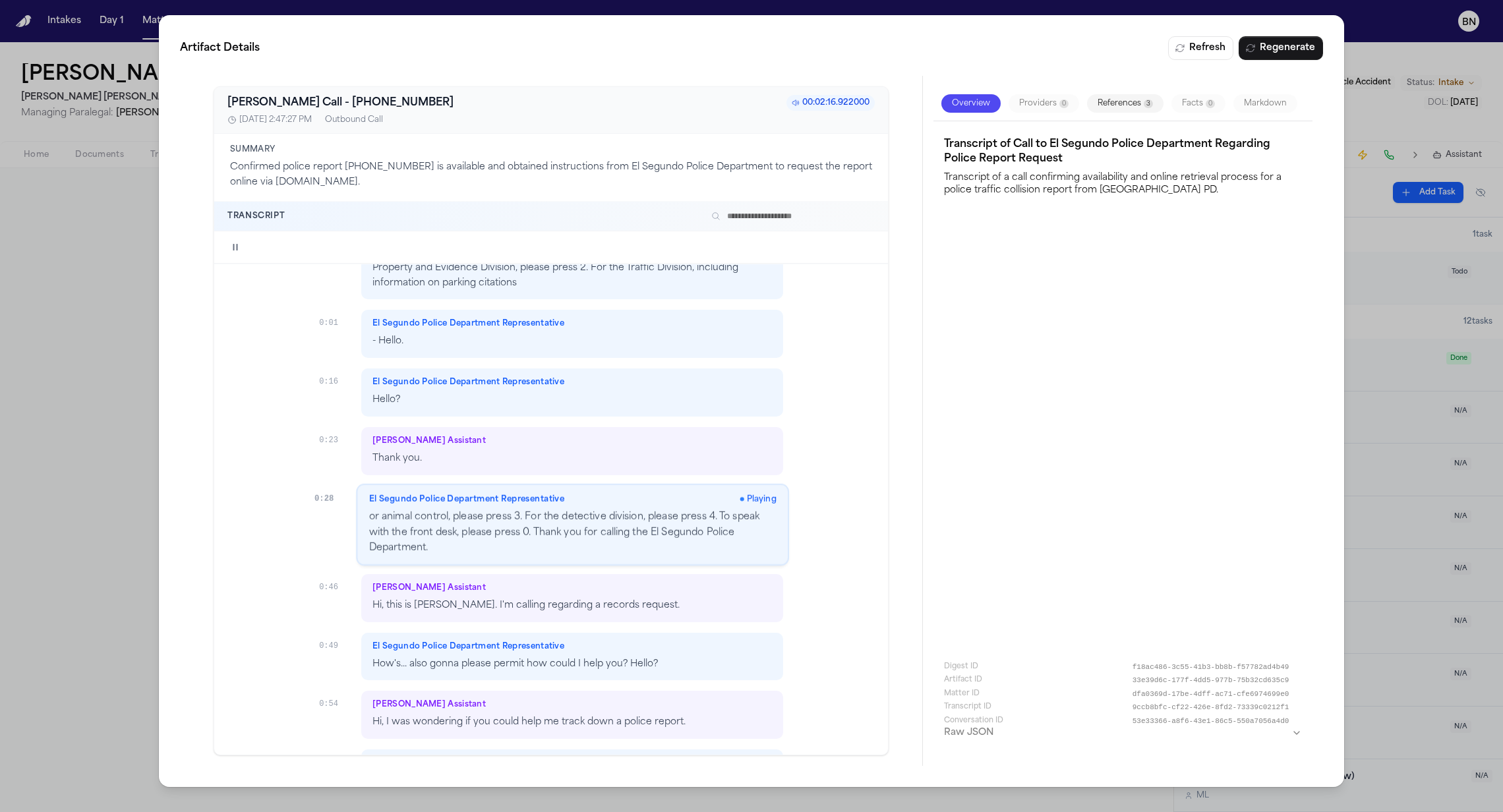
scroll to position [100, 0]
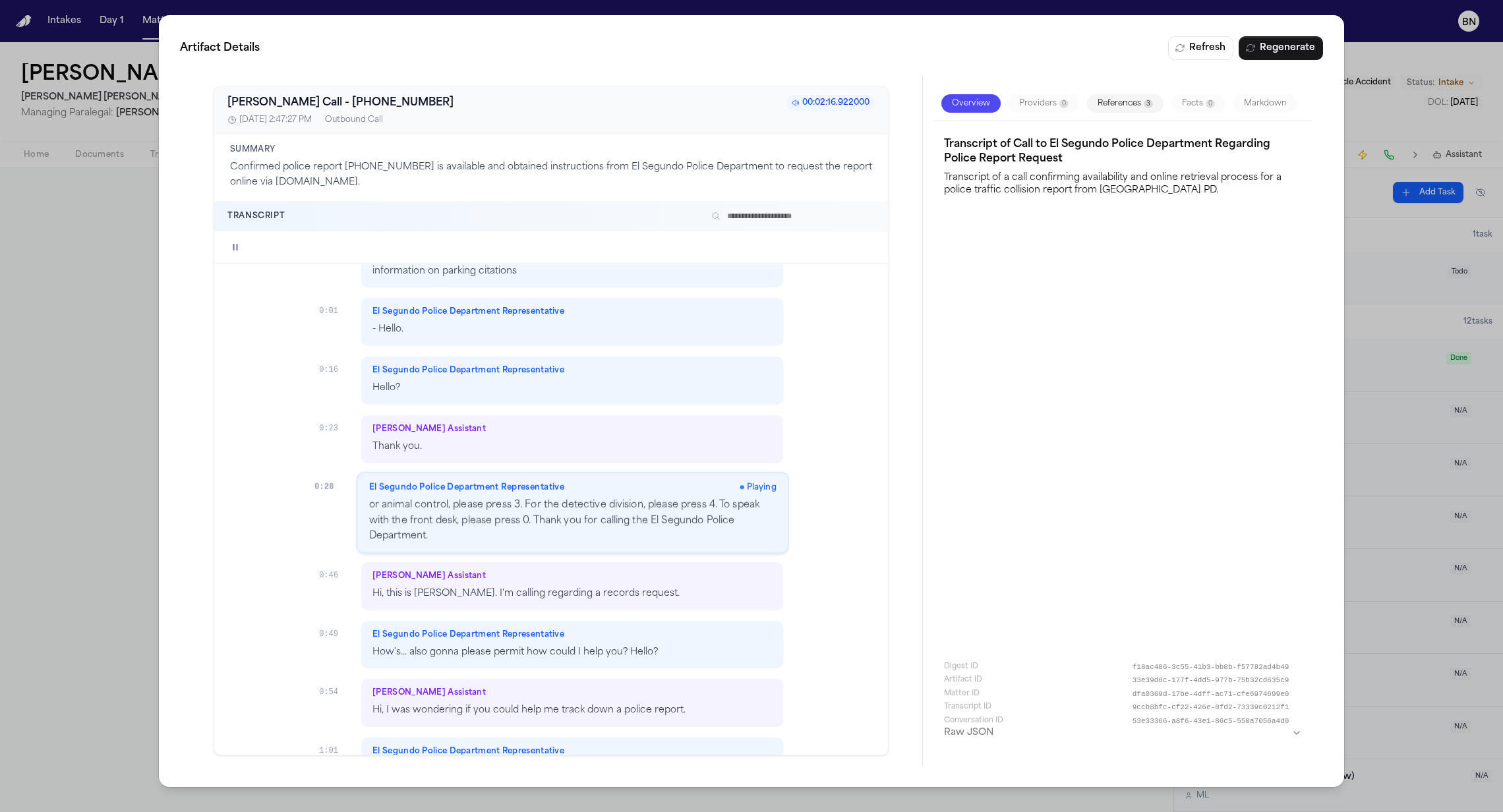
click at [431, 252] on div at bounding box center [551, 247] width 674 height 32
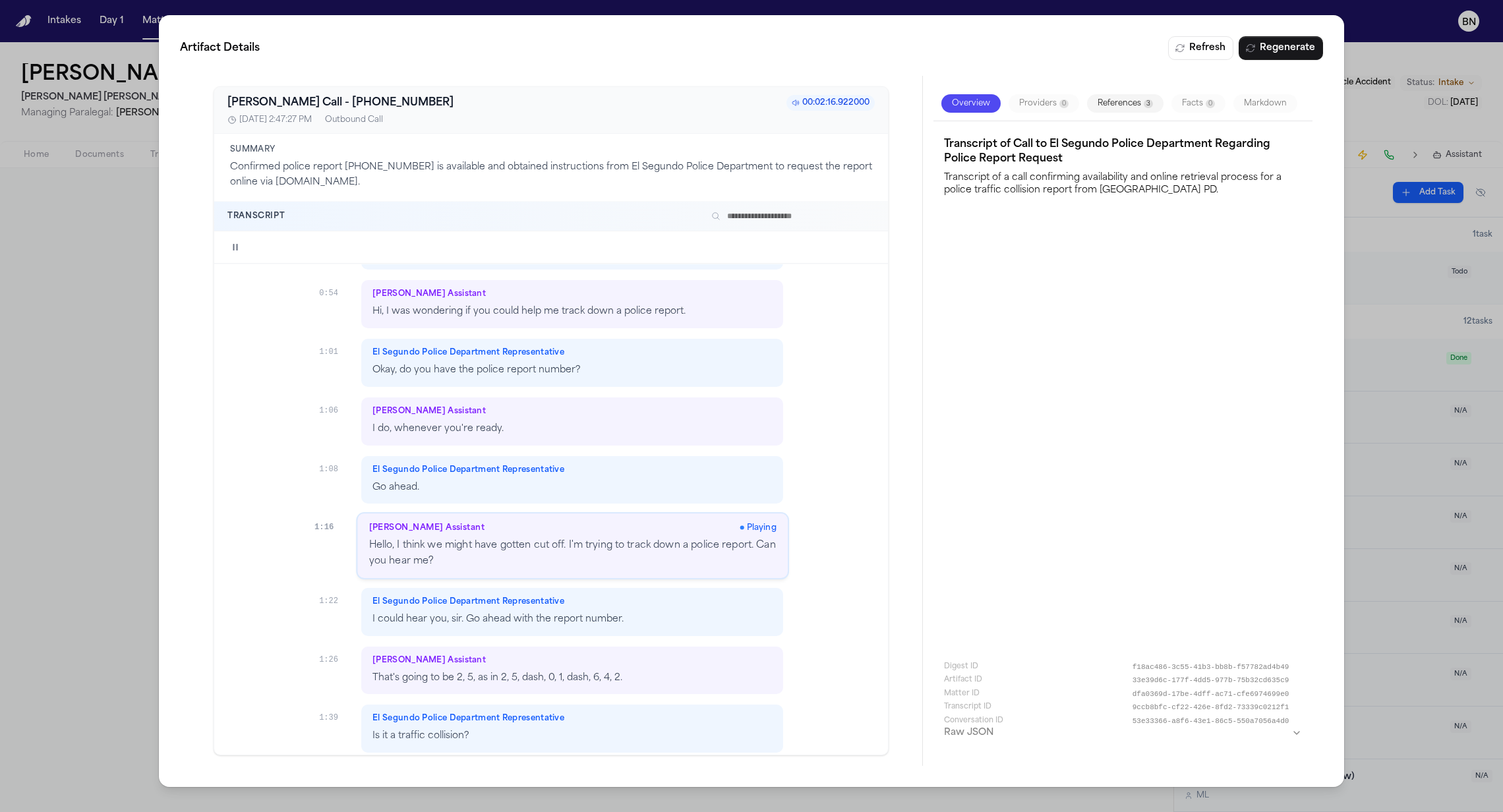
scroll to position [529, 0]
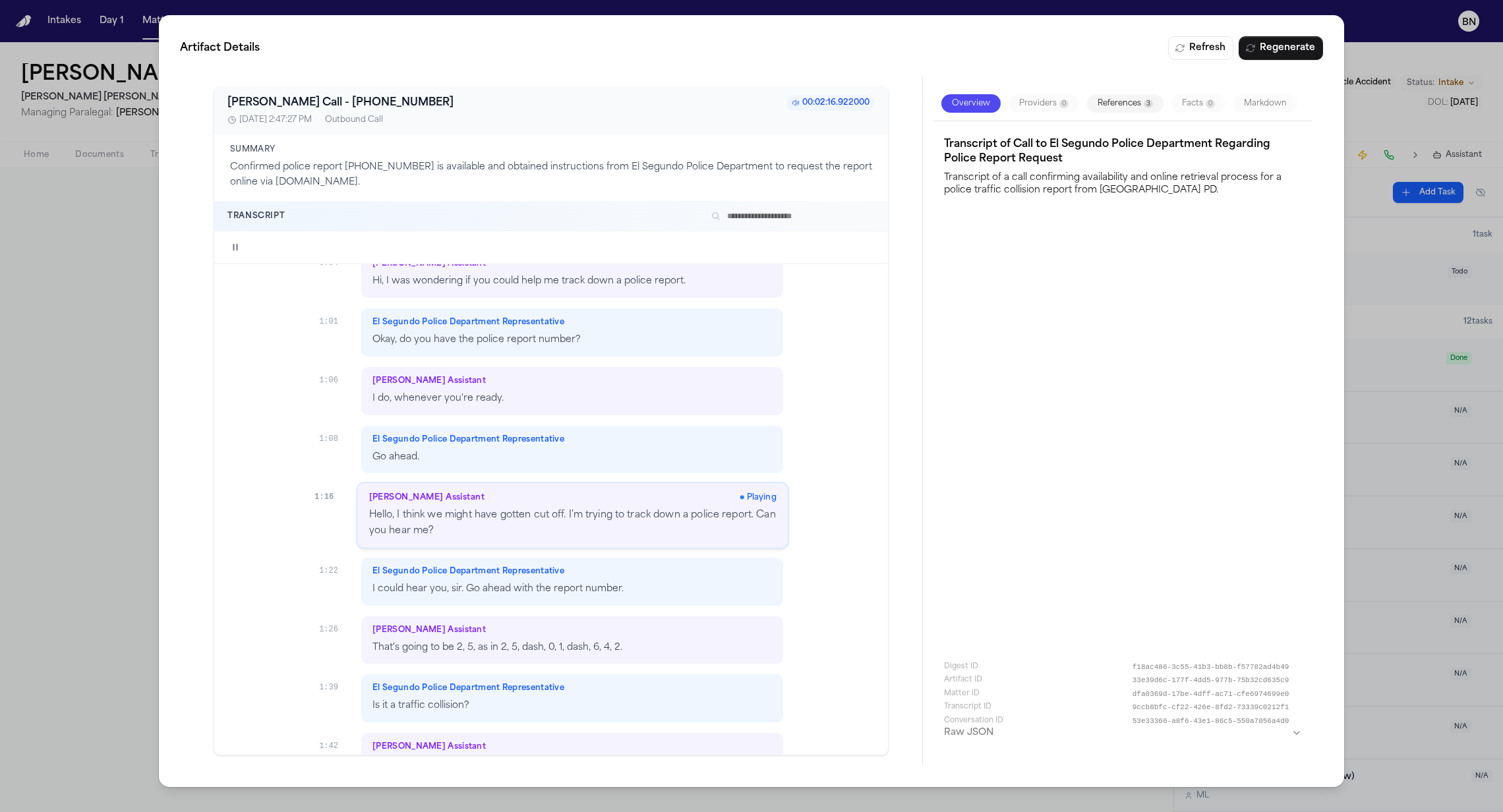
click at [499, 627] on div "Finch Assistant" at bounding box center [572, 630] width 400 height 11
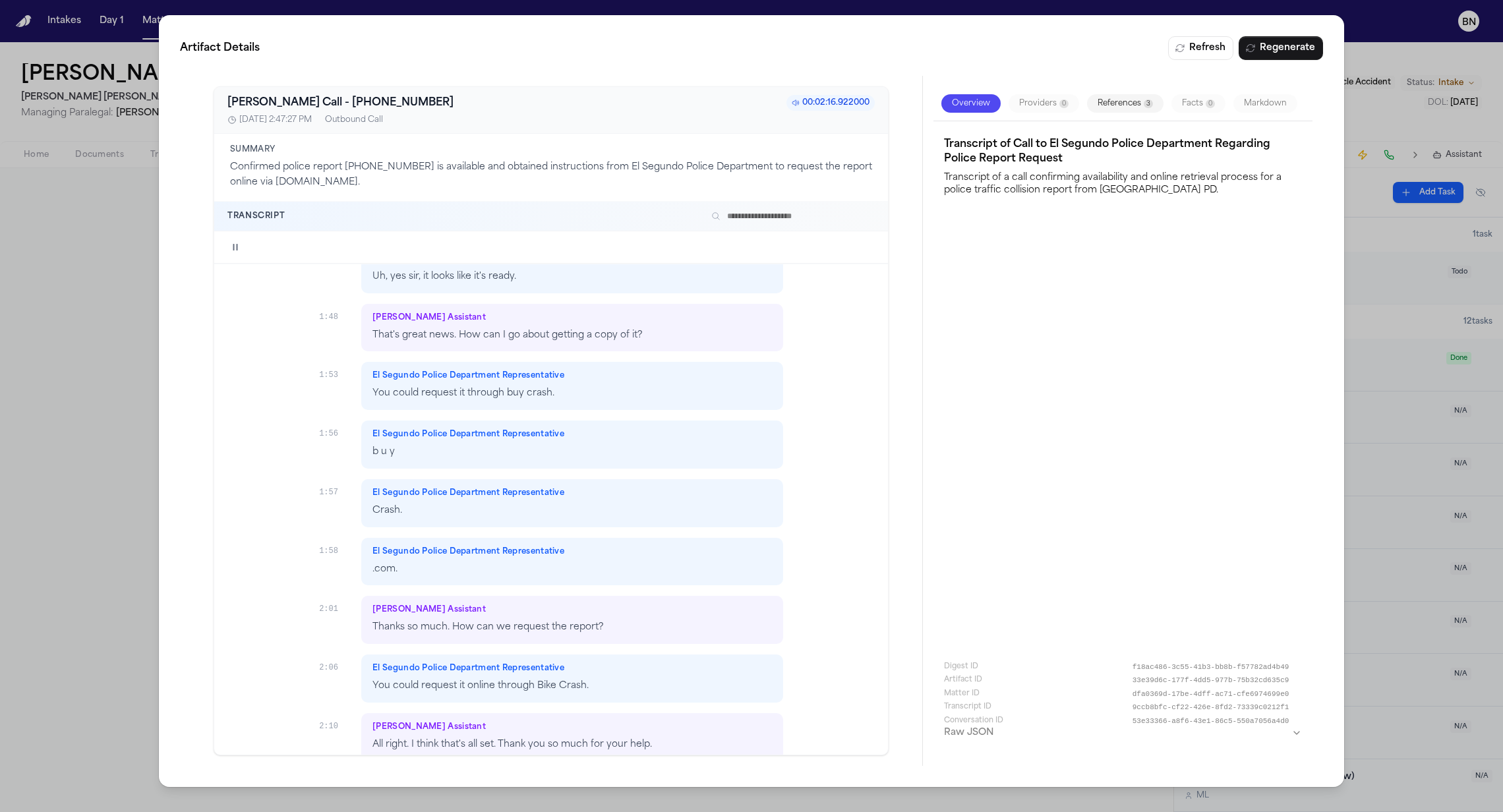
scroll to position [1143, 0]
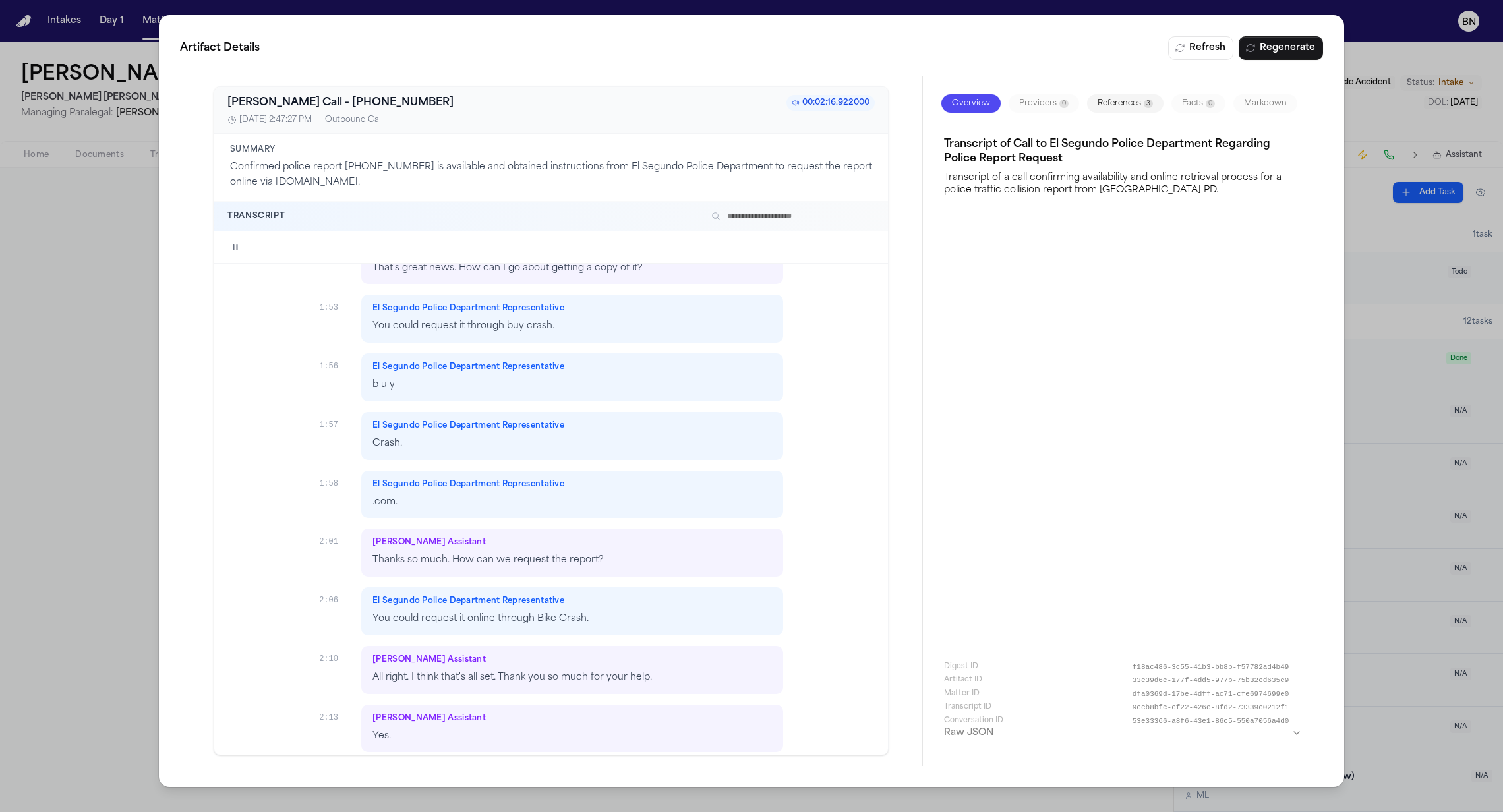
click at [235, 244] on icon "button" at bounding box center [235, 248] width 11 height 11
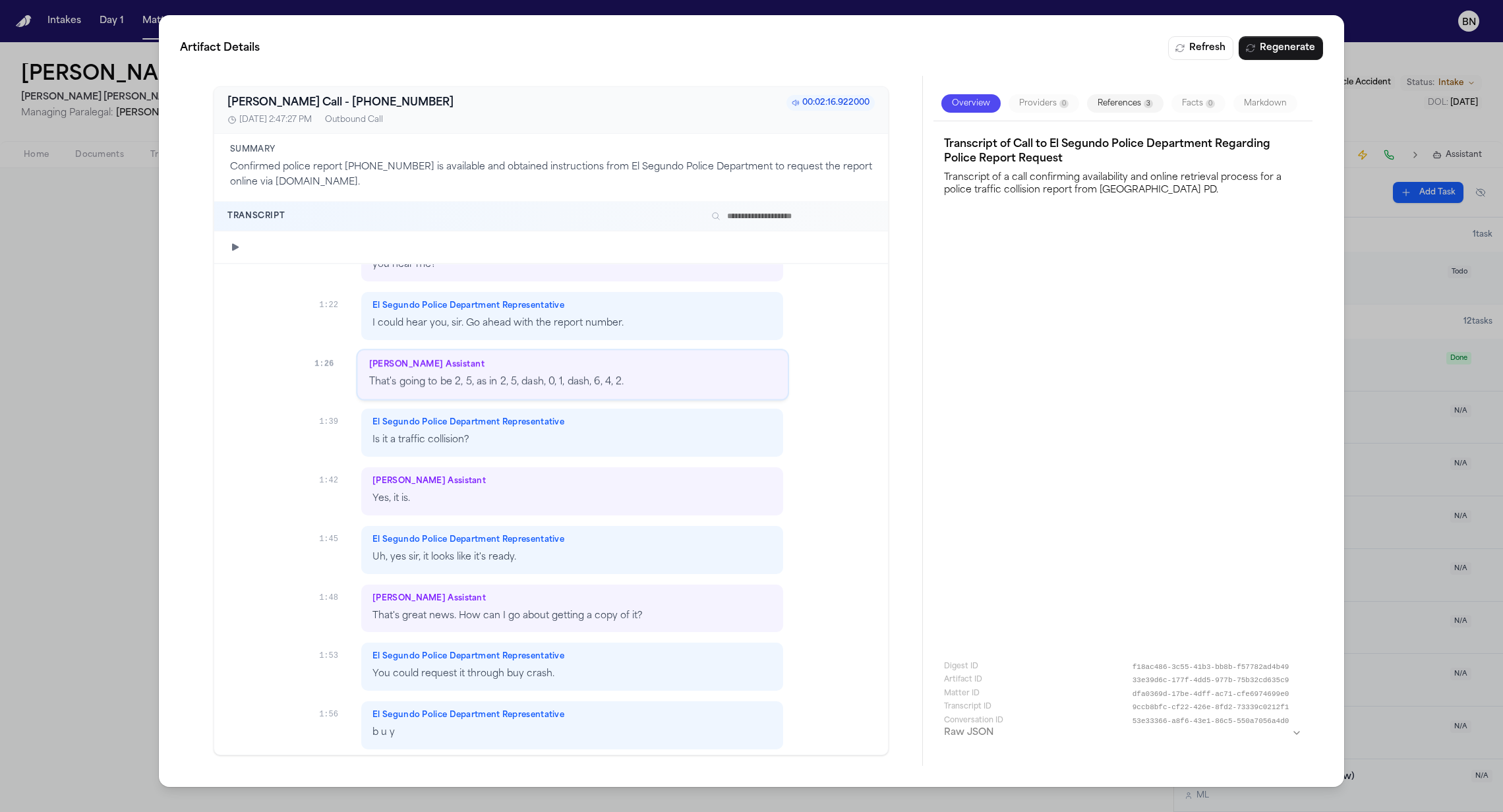
scroll to position [695, 0]
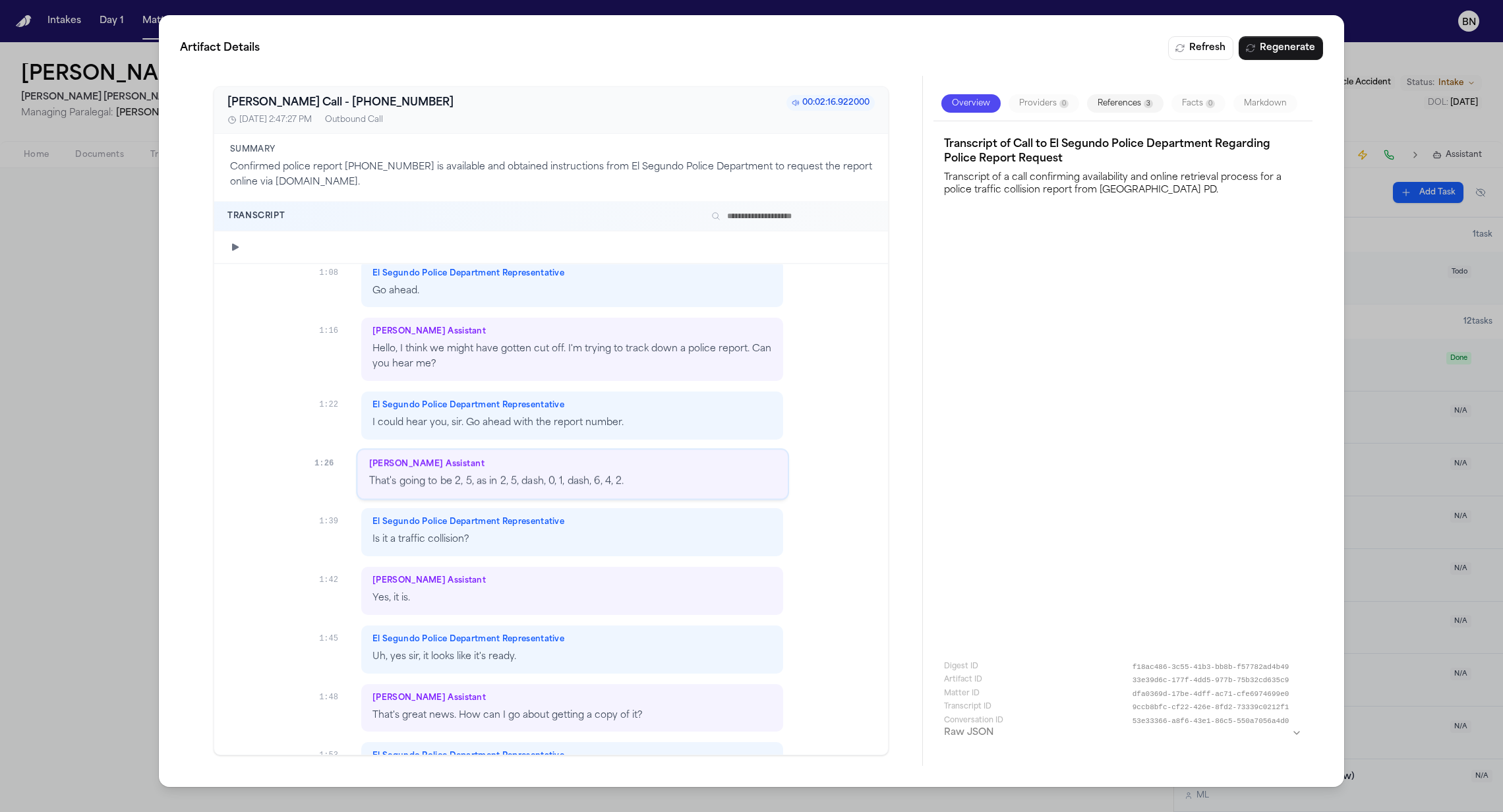
click at [141, 227] on div "Artifact Details Refresh Regenerate Bland AI Call - +13105242200 00:02:16.92200…" at bounding box center [752, 406] width 1503 height 812
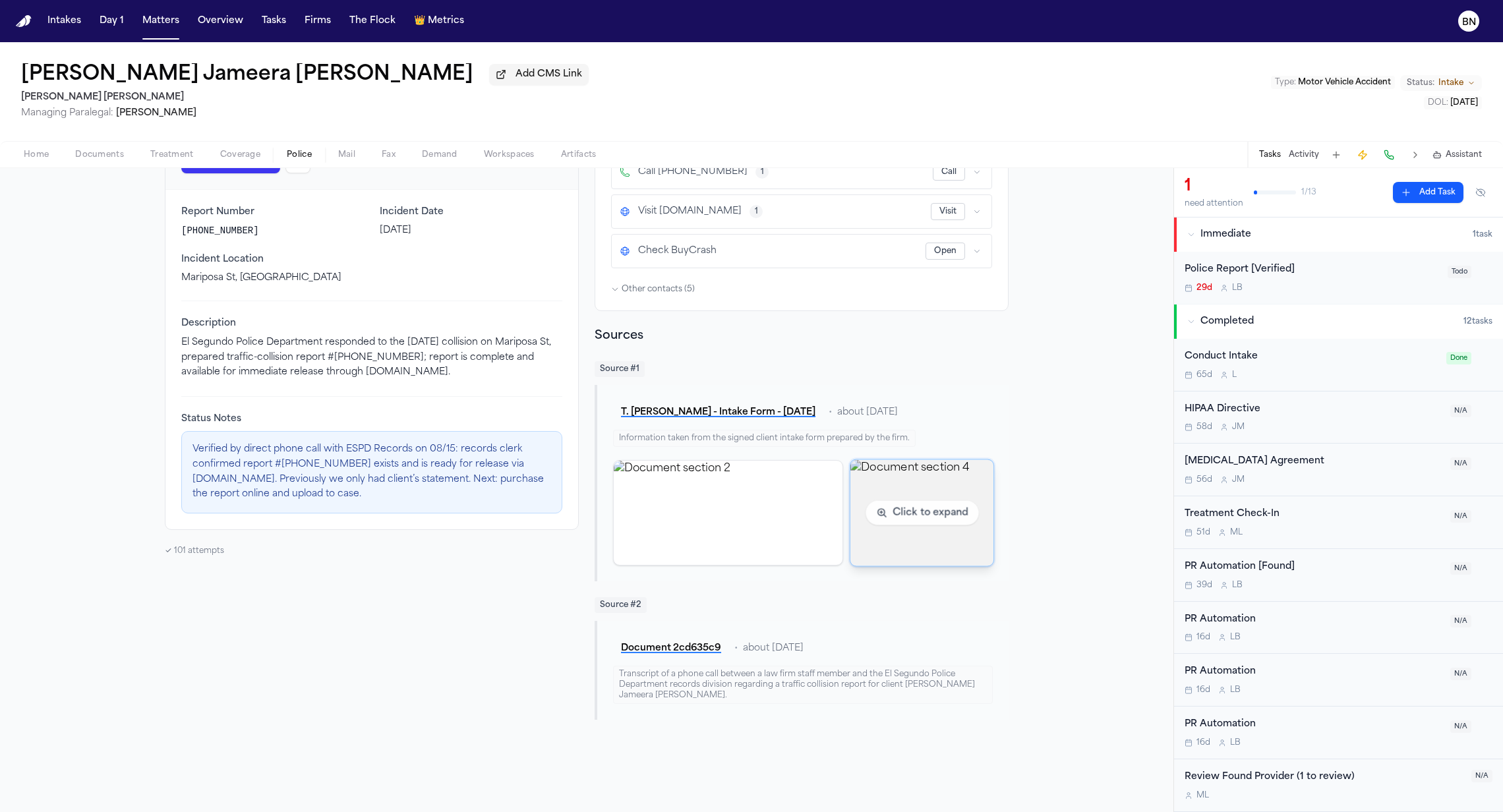
click at [874, 508] on img "View document section 4" at bounding box center [921, 512] width 144 height 106
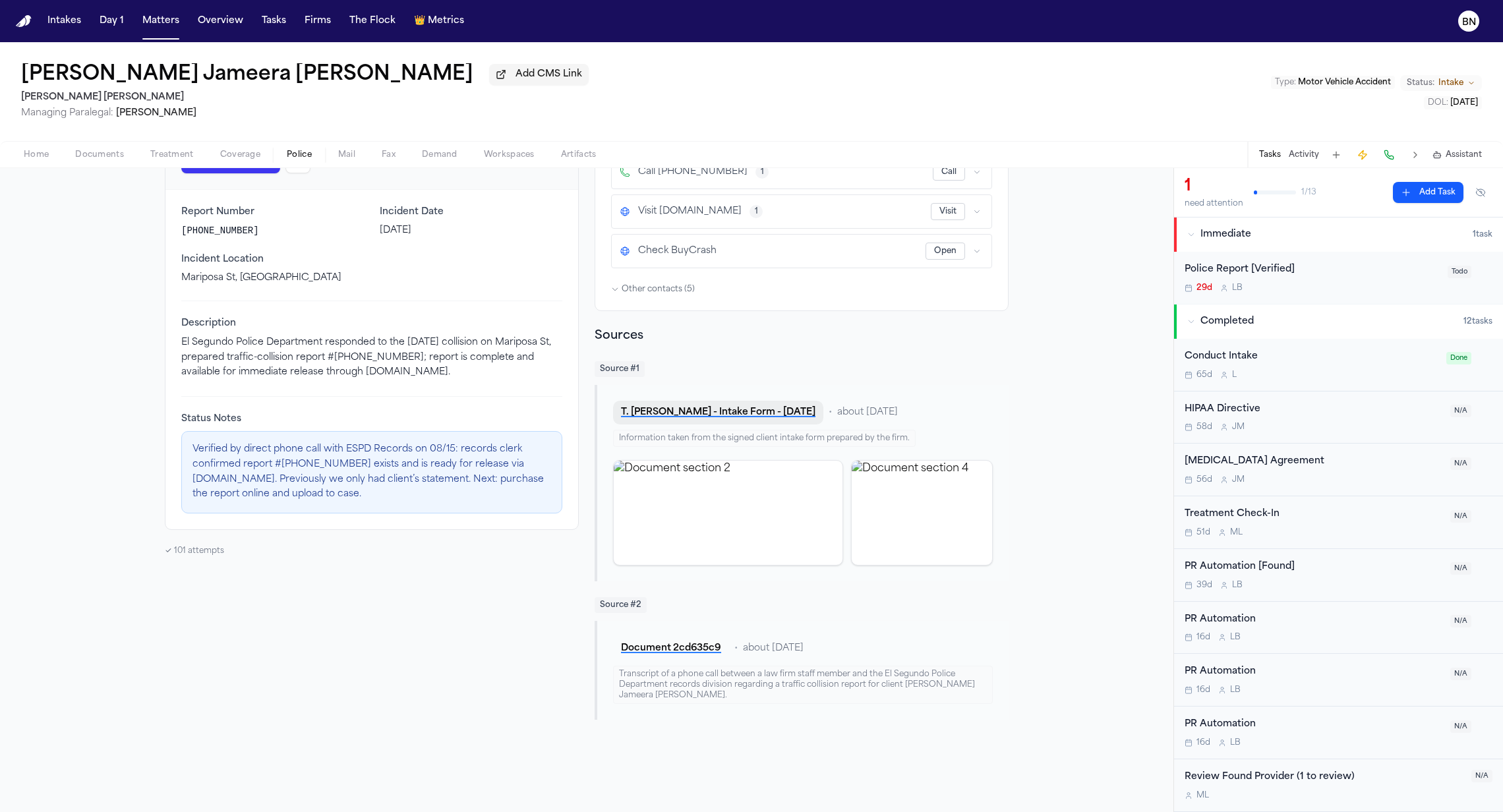
click at [725, 418] on button "T. Alexander Rogers - Intake Form - 7.19.25" at bounding box center [718, 413] width 210 height 23
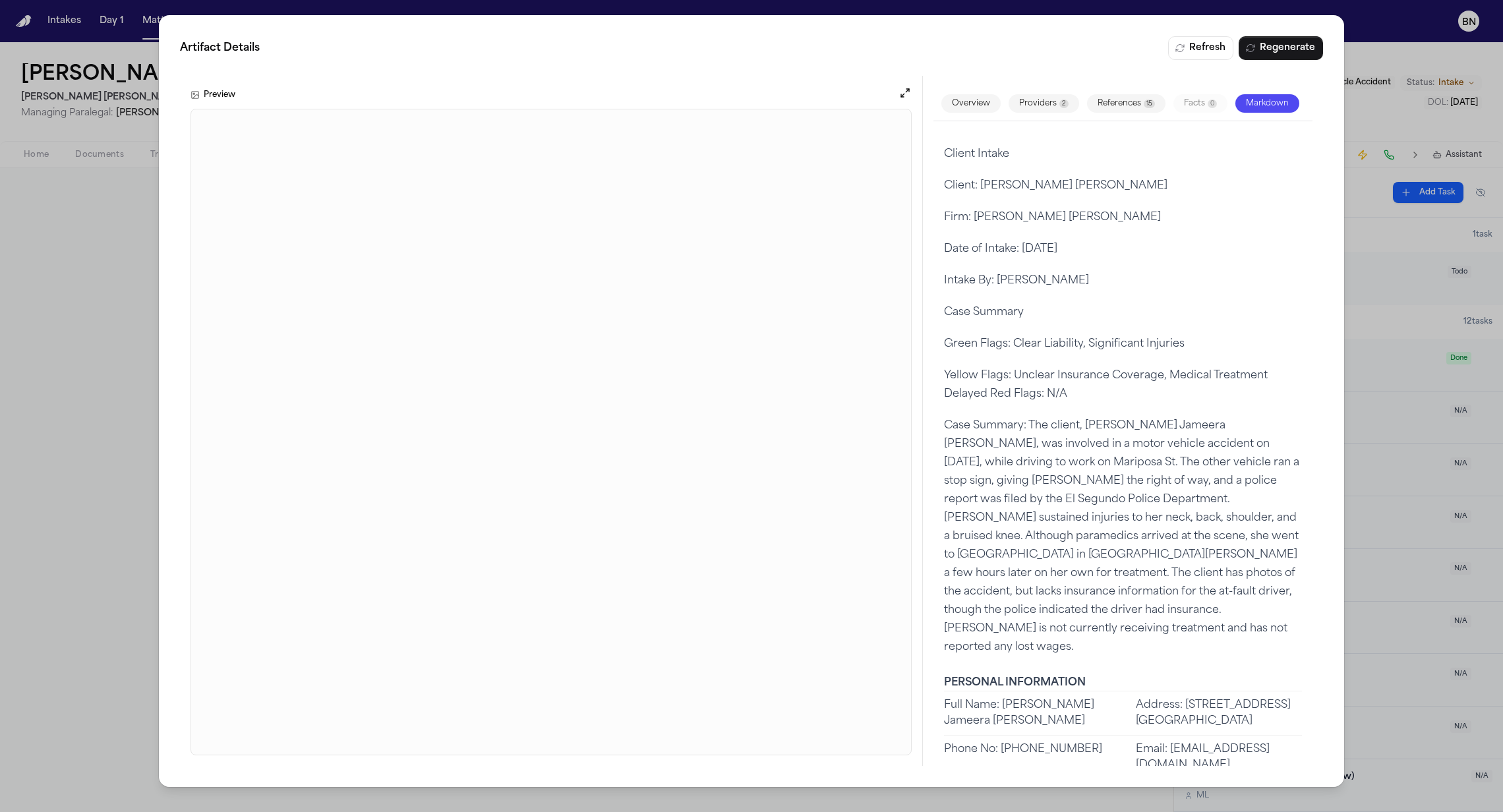
click at [42, 325] on div "Artifact Details Refresh Regenerate Preview Overview Providers 2 References 15 …" at bounding box center [752, 406] width 1503 height 812
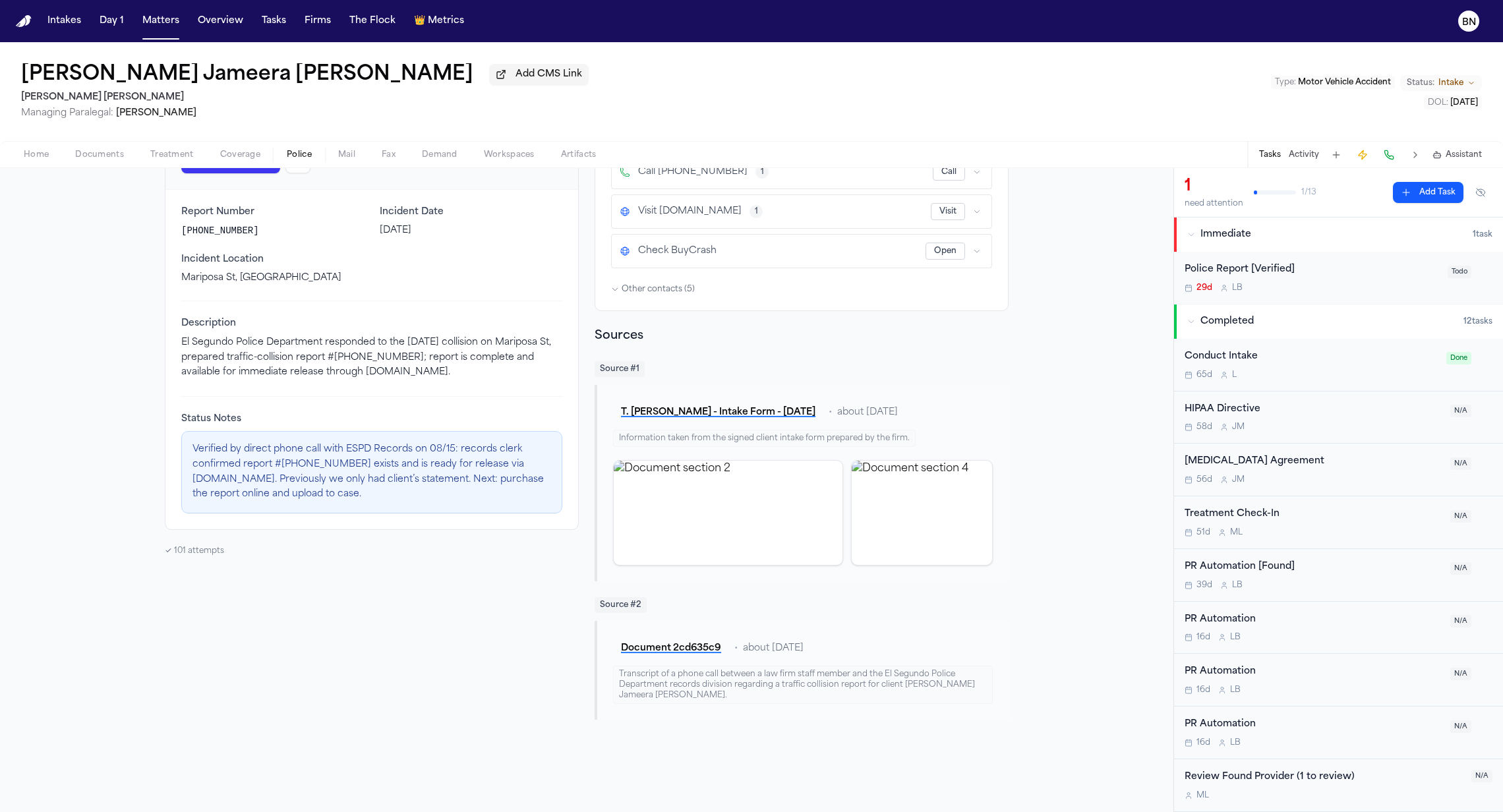
click at [93, 167] on div "Home Documents Treatment Coverage Police Mail Fax Demand Workspaces Artifacts T…" at bounding box center [752, 154] width 1503 height 26
click at [93, 160] on span "Documents" at bounding box center [100, 155] width 49 height 11
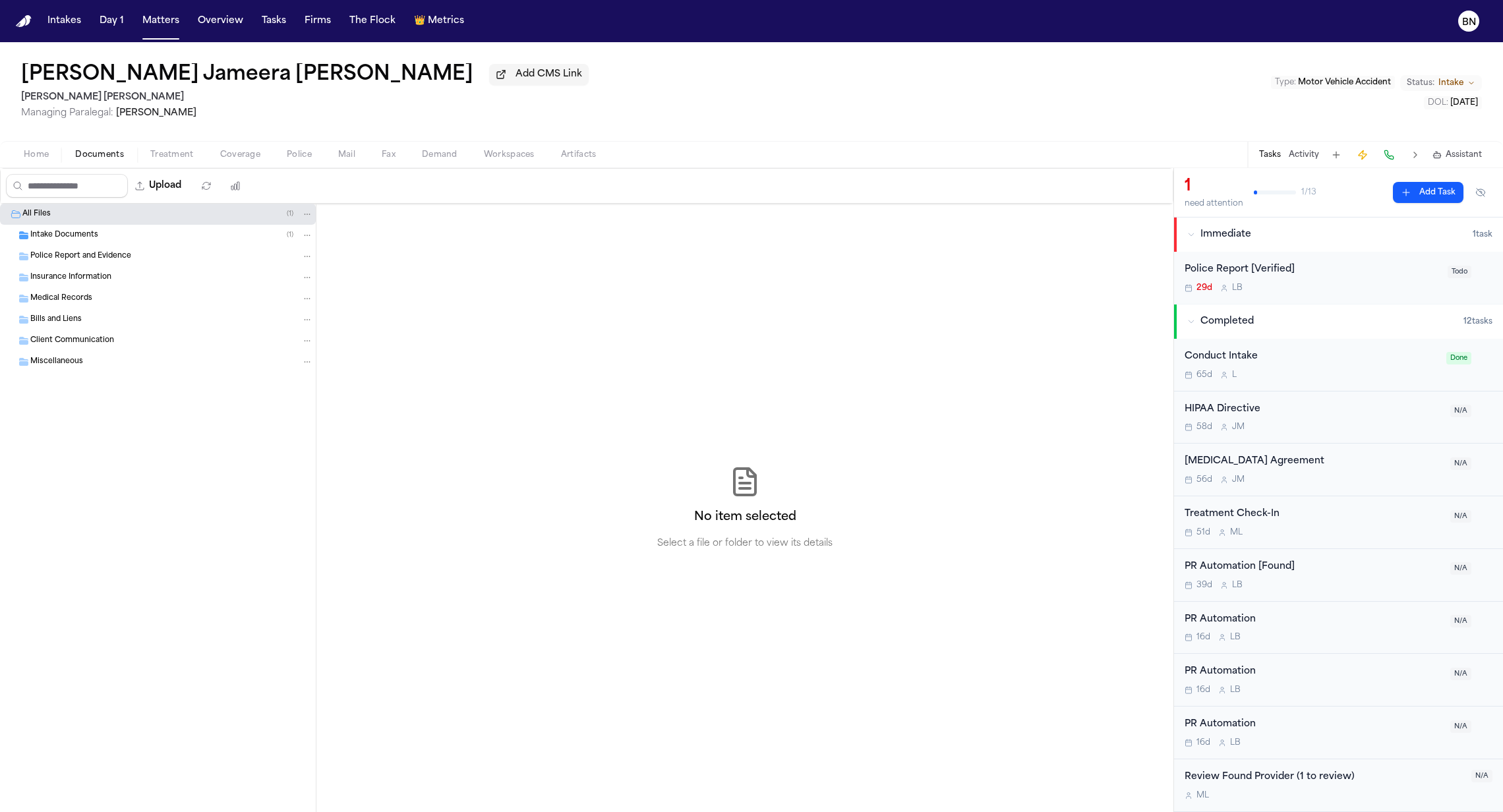
click at [97, 241] on div "Intake Documents ( 1 )" at bounding box center [171, 235] width 283 height 12
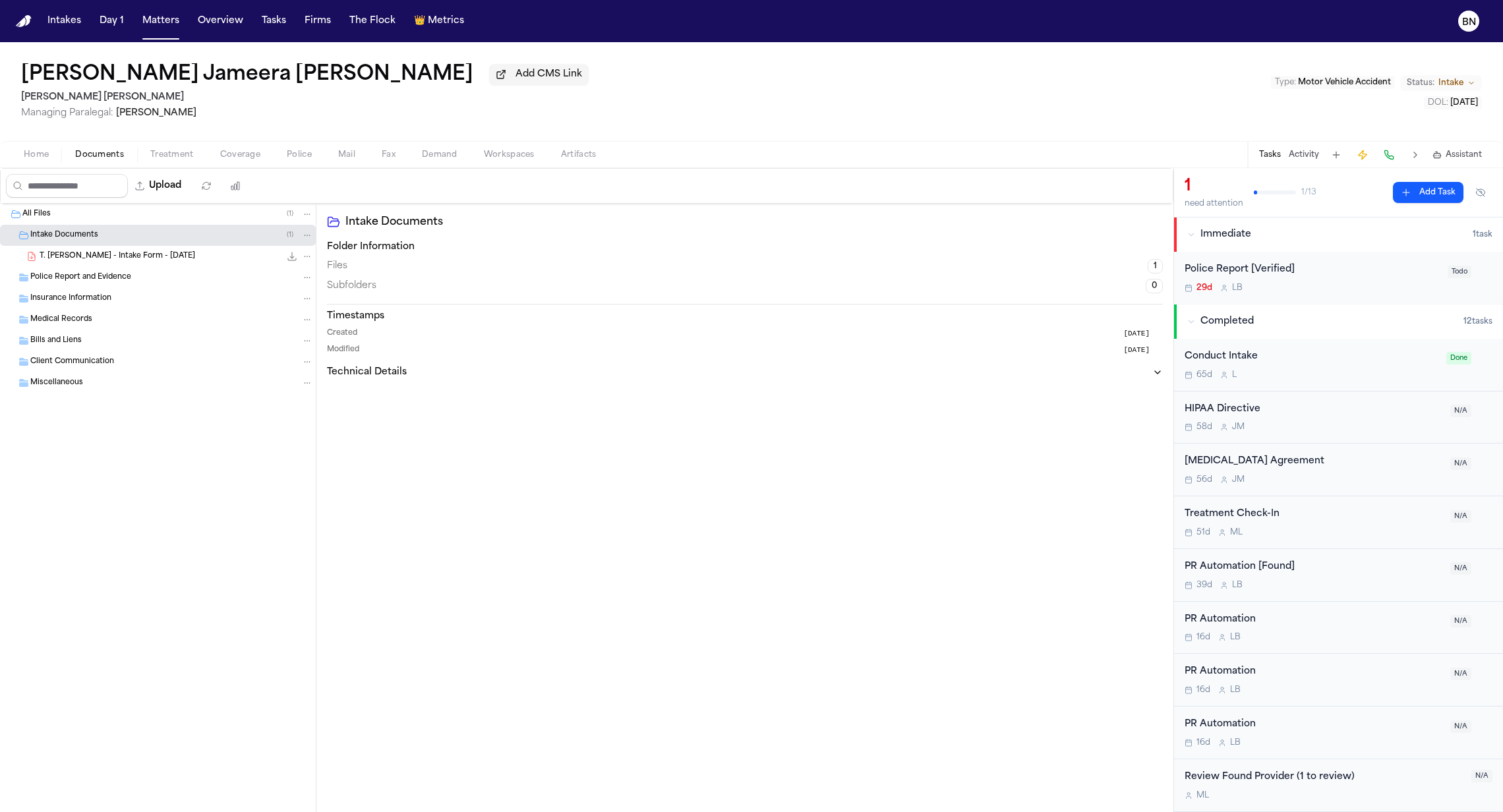
click at [110, 267] on div "T. Alexander Rogers - Intake Form - 7.19.25 22.0 KB • PDF" at bounding box center [157, 256] width 315 height 21
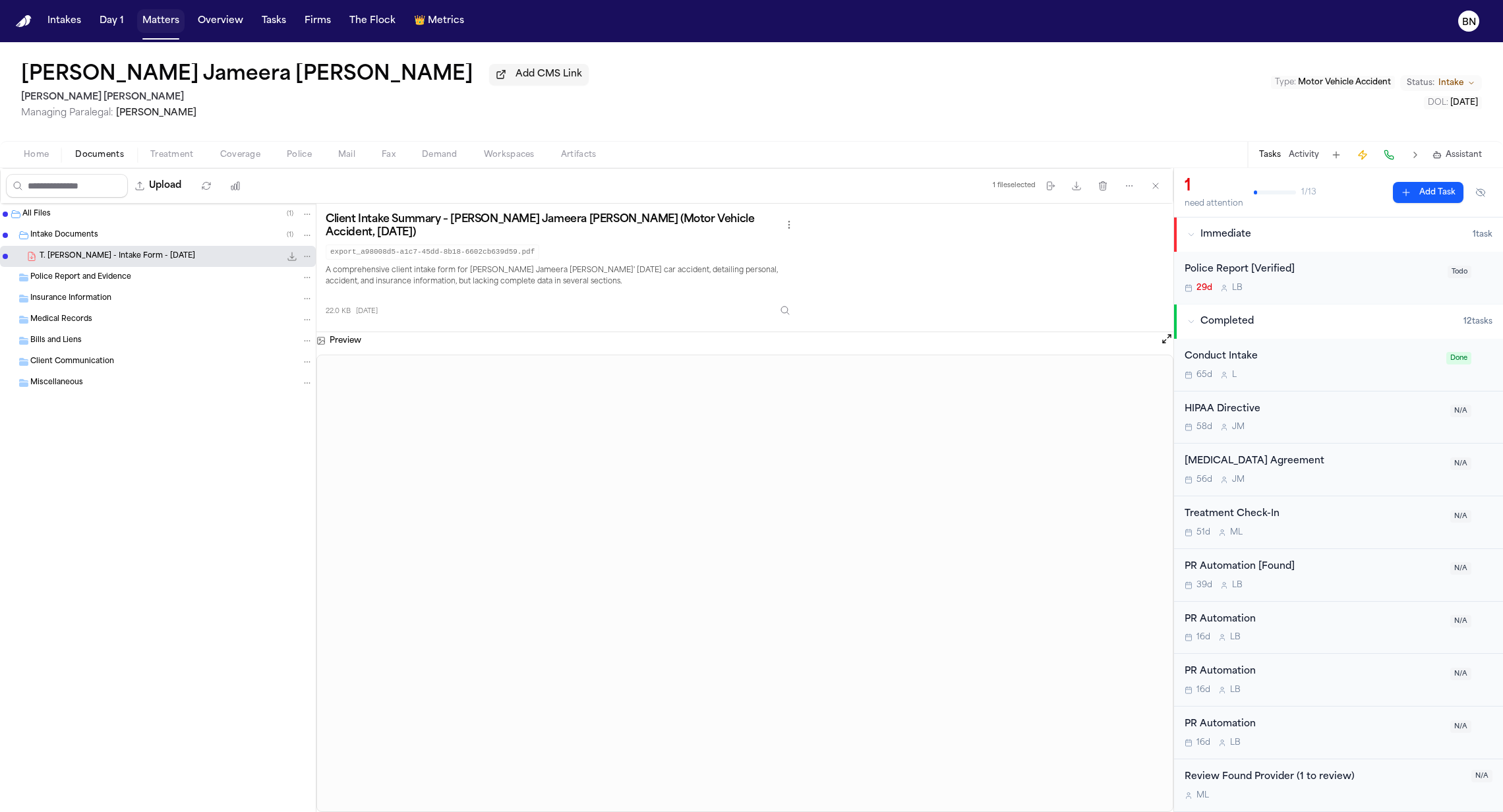
click at [161, 29] on button "Matters" at bounding box center [160, 21] width 48 height 23
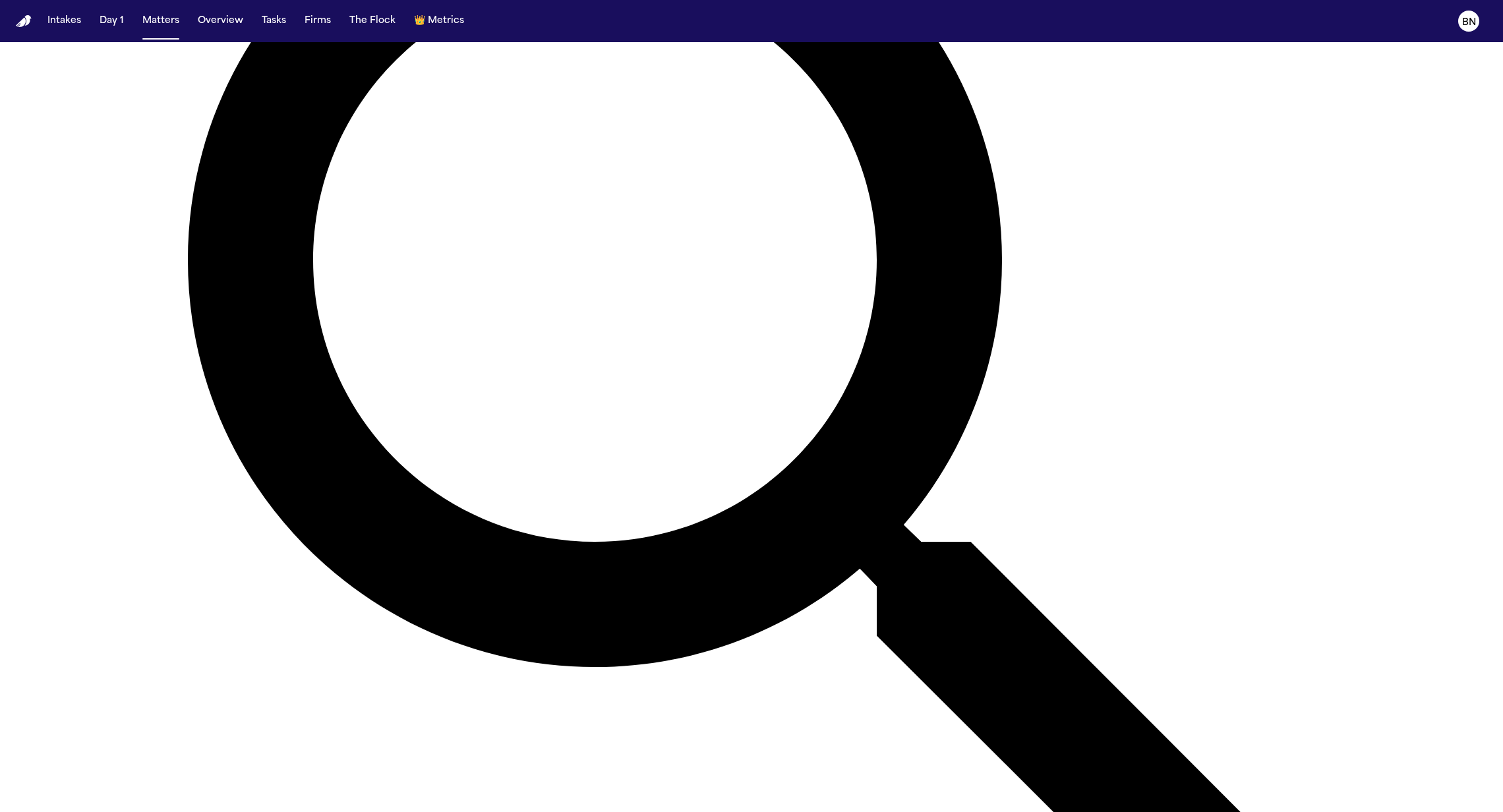
scroll to position [488, 0]
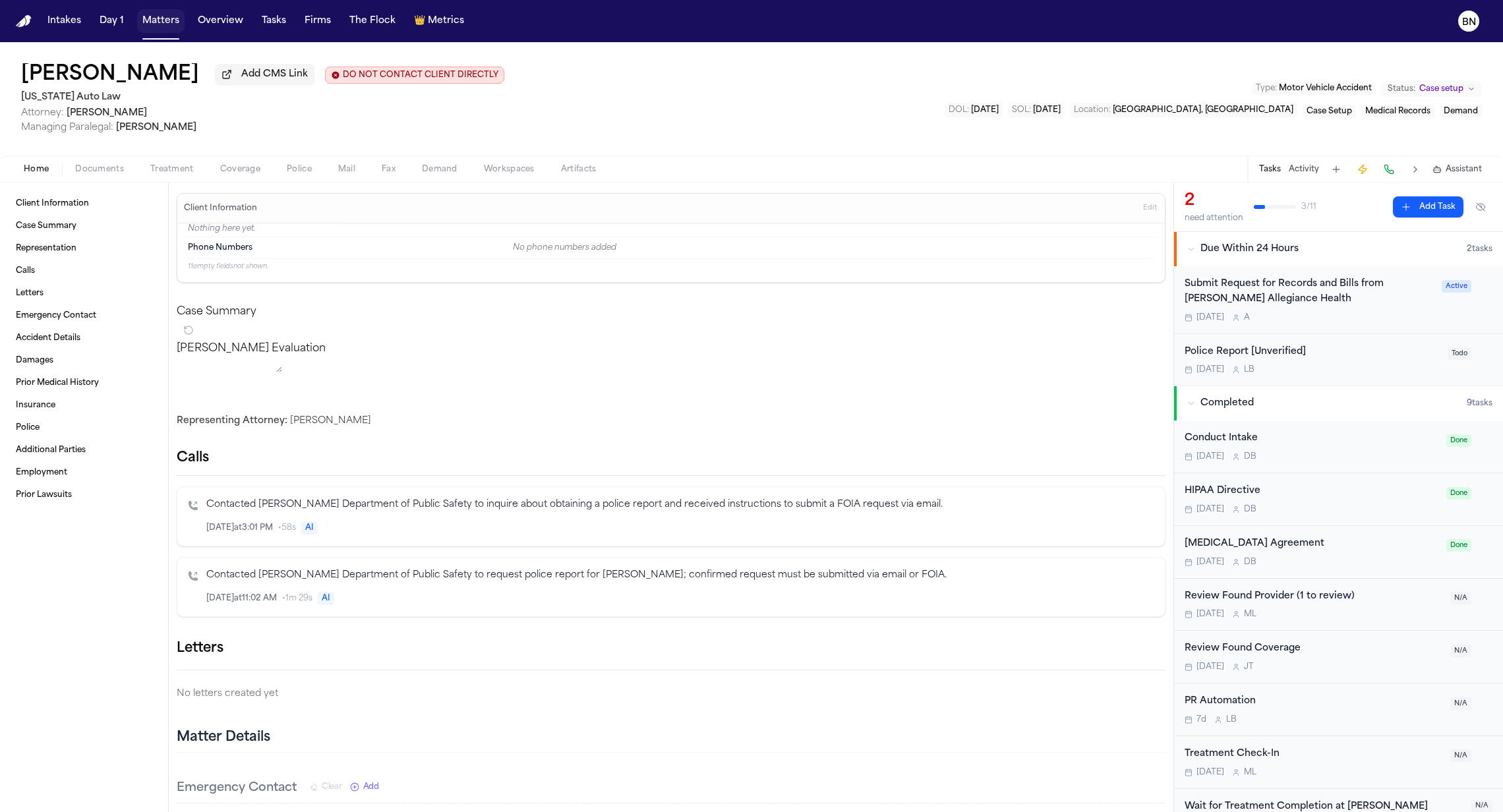
click at [161, 30] on button "Matters" at bounding box center [160, 21] width 48 height 23
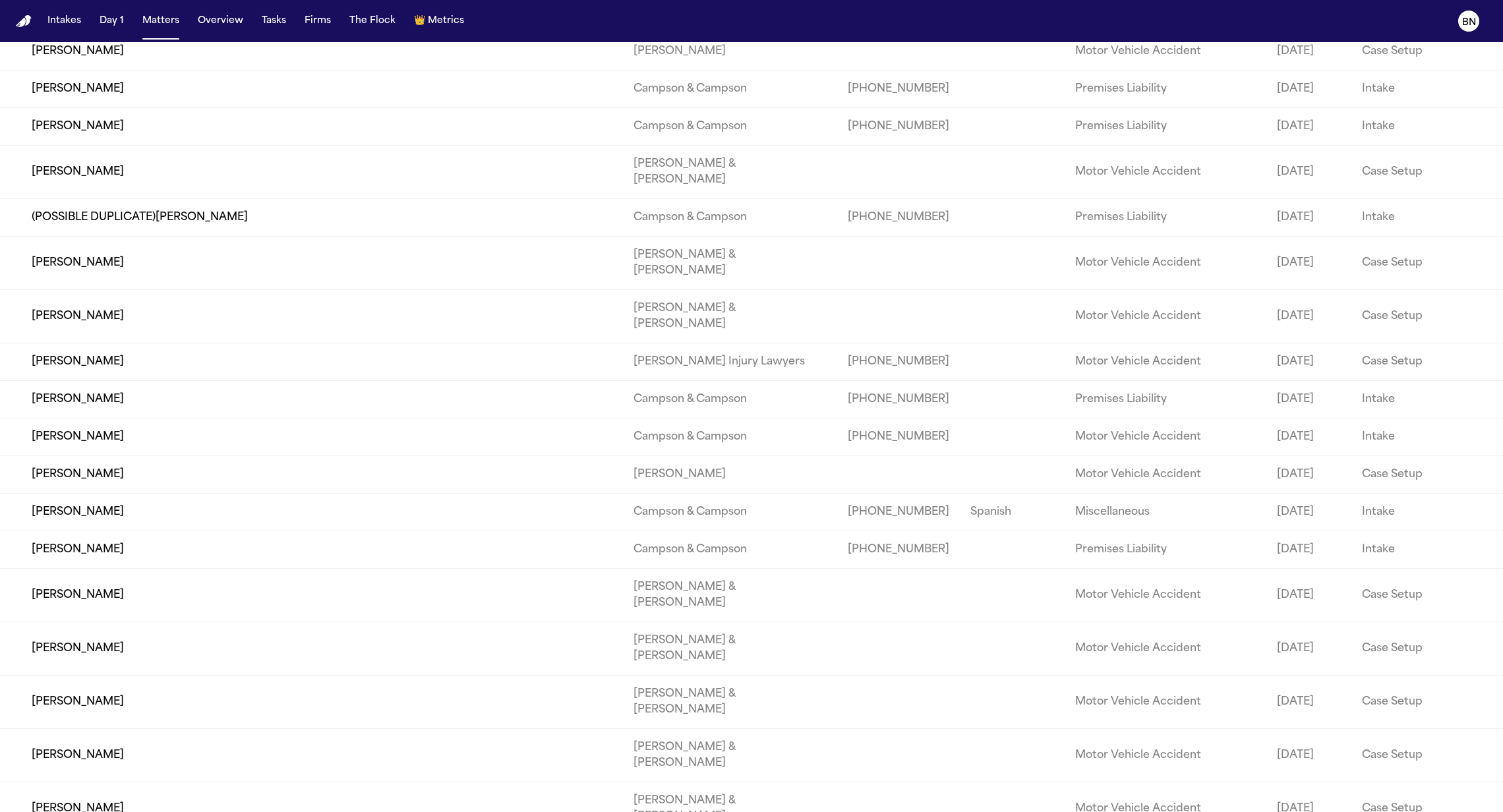
scroll to position [4563, 0]
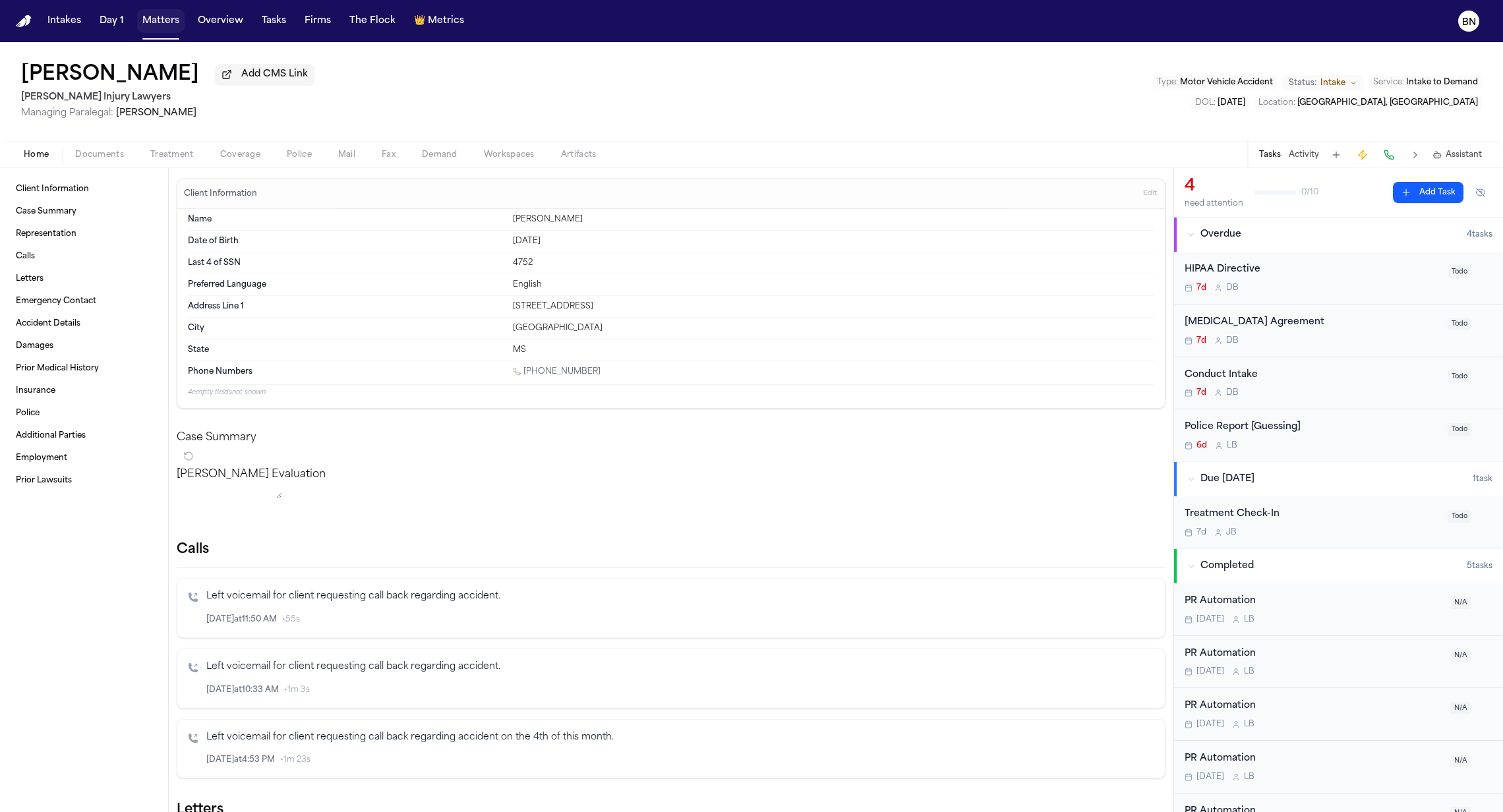
click at [150, 31] on button "Matters" at bounding box center [160, 21] width 48 height 23
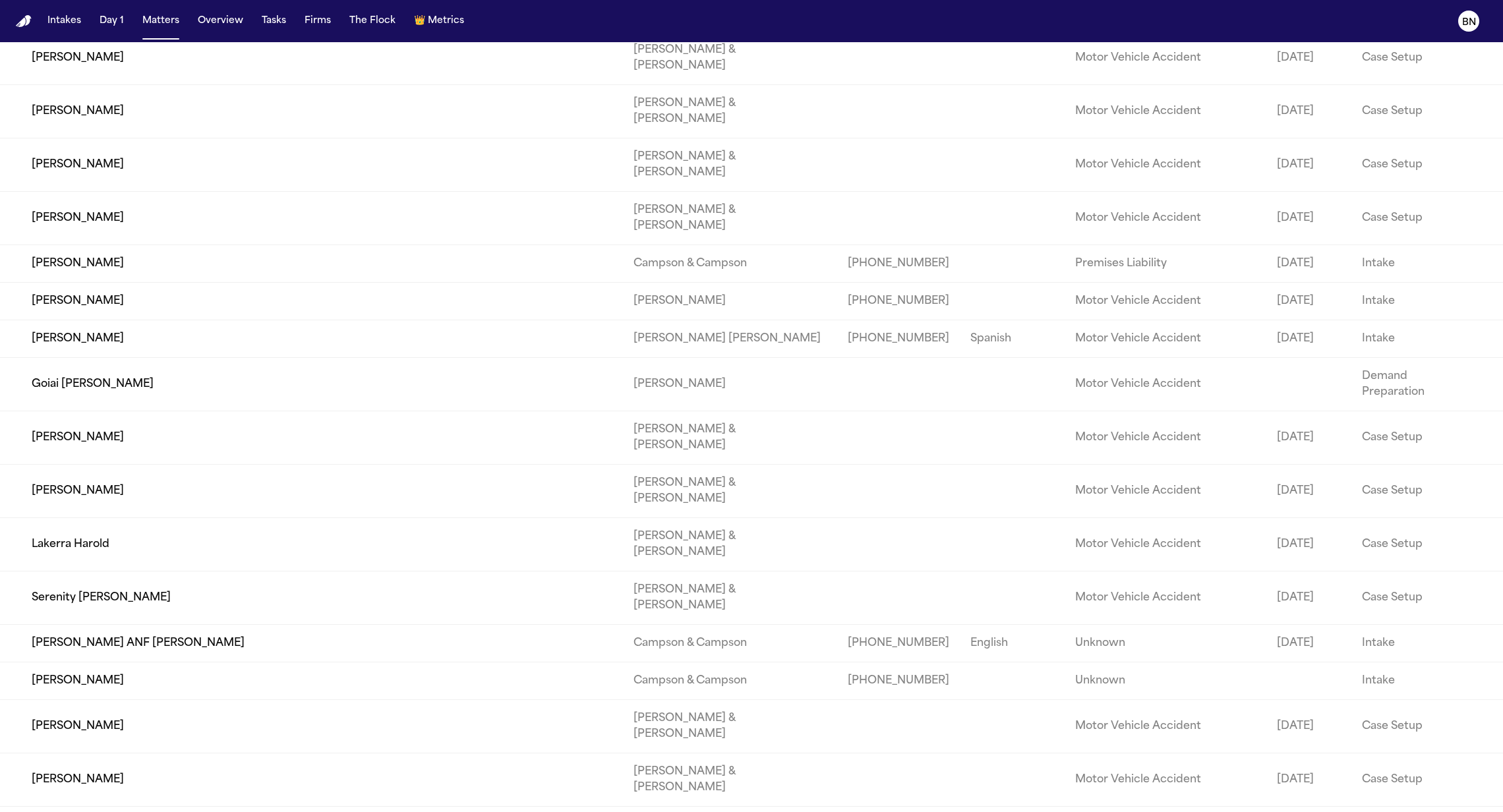
scroll to position [3338, 0]
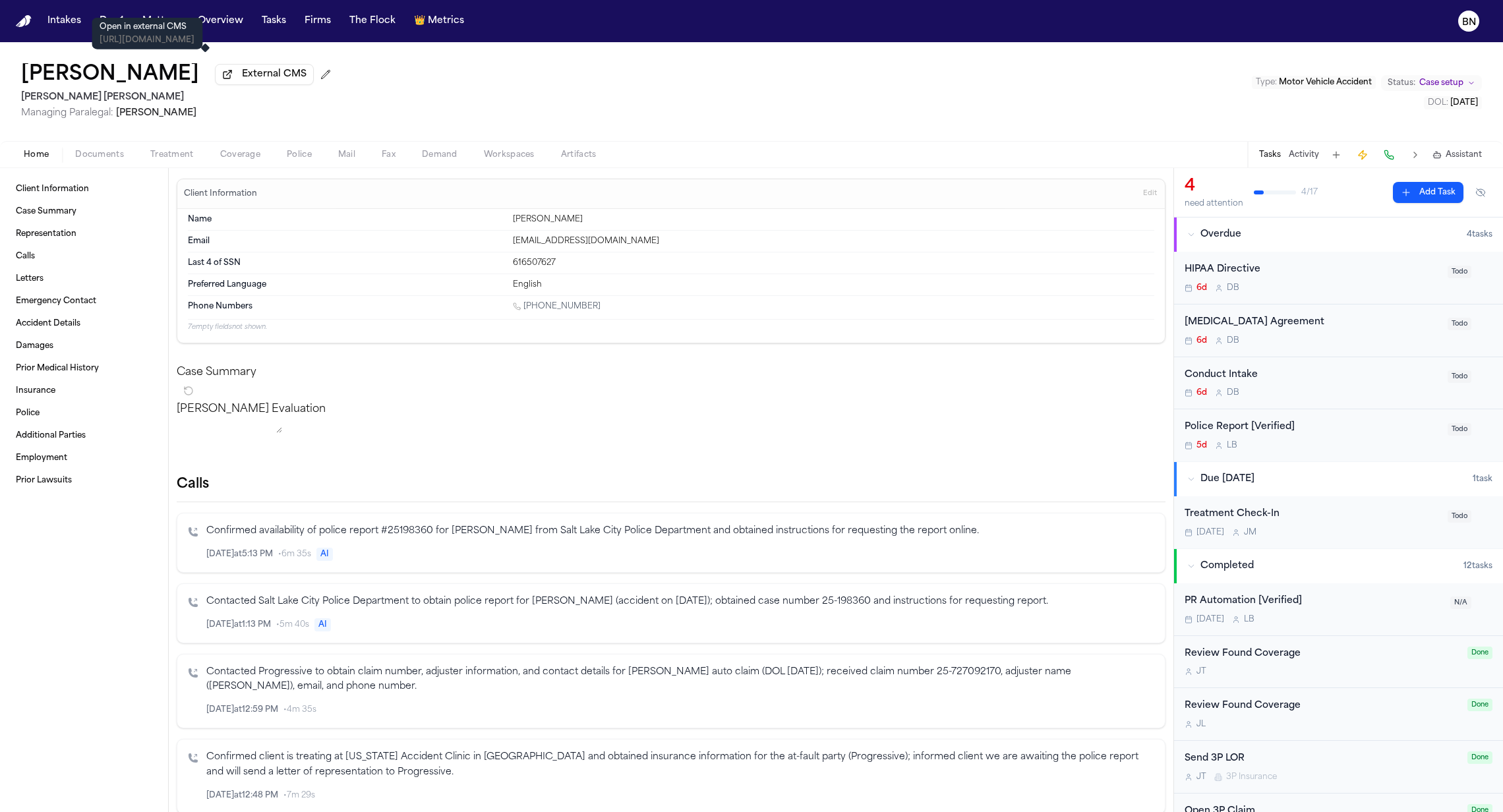
click at [242, 81] on span "External CMS" at bounding box center [274, 74] width 65 height 13
click at [99, 160] on span "Documents" at bounding box center [100, 155] width 49 height 11
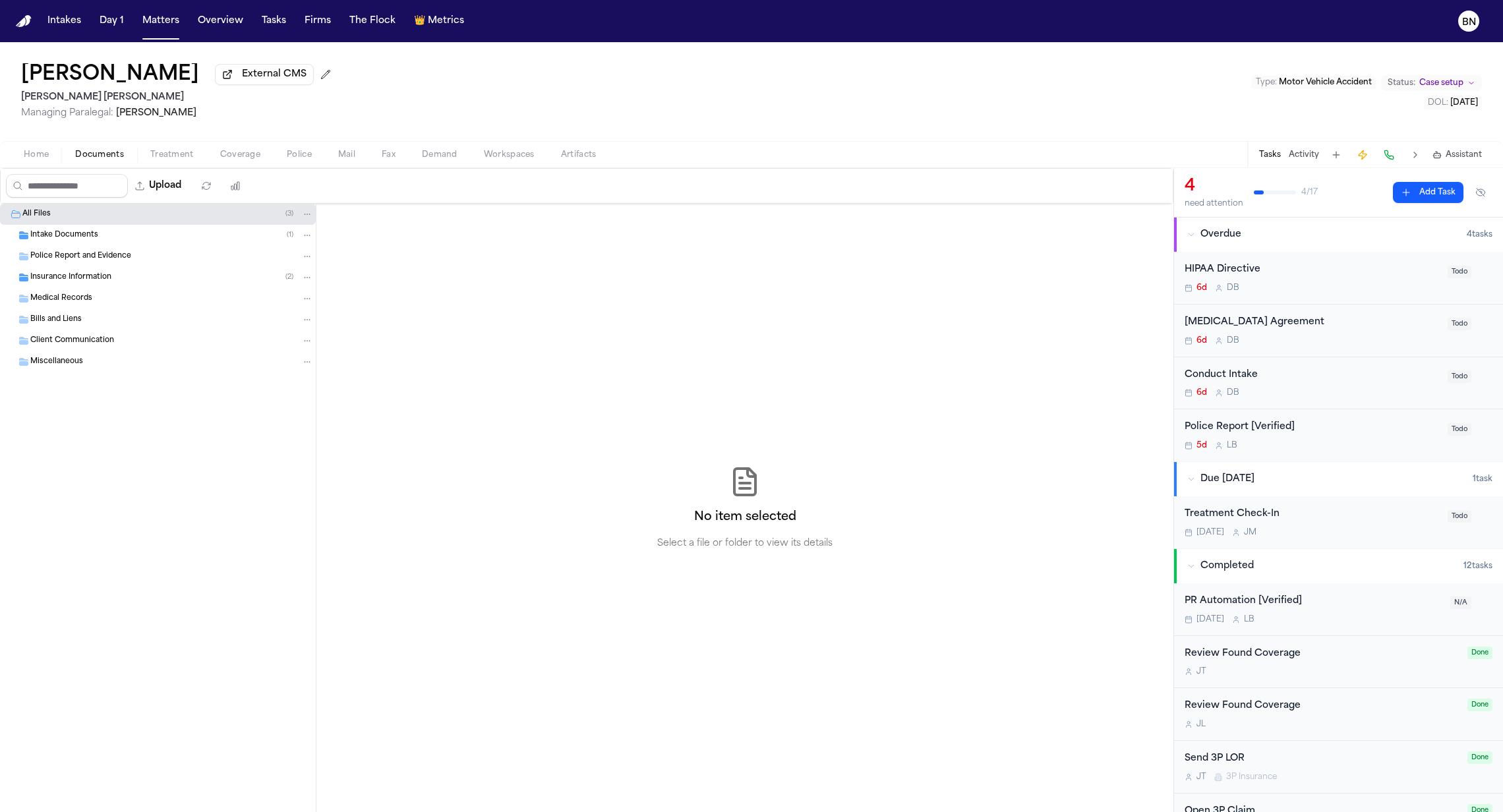
click at [131, 266] on div "Police Report and Evidence" at bounding box center [157, 256] width 315 height 21
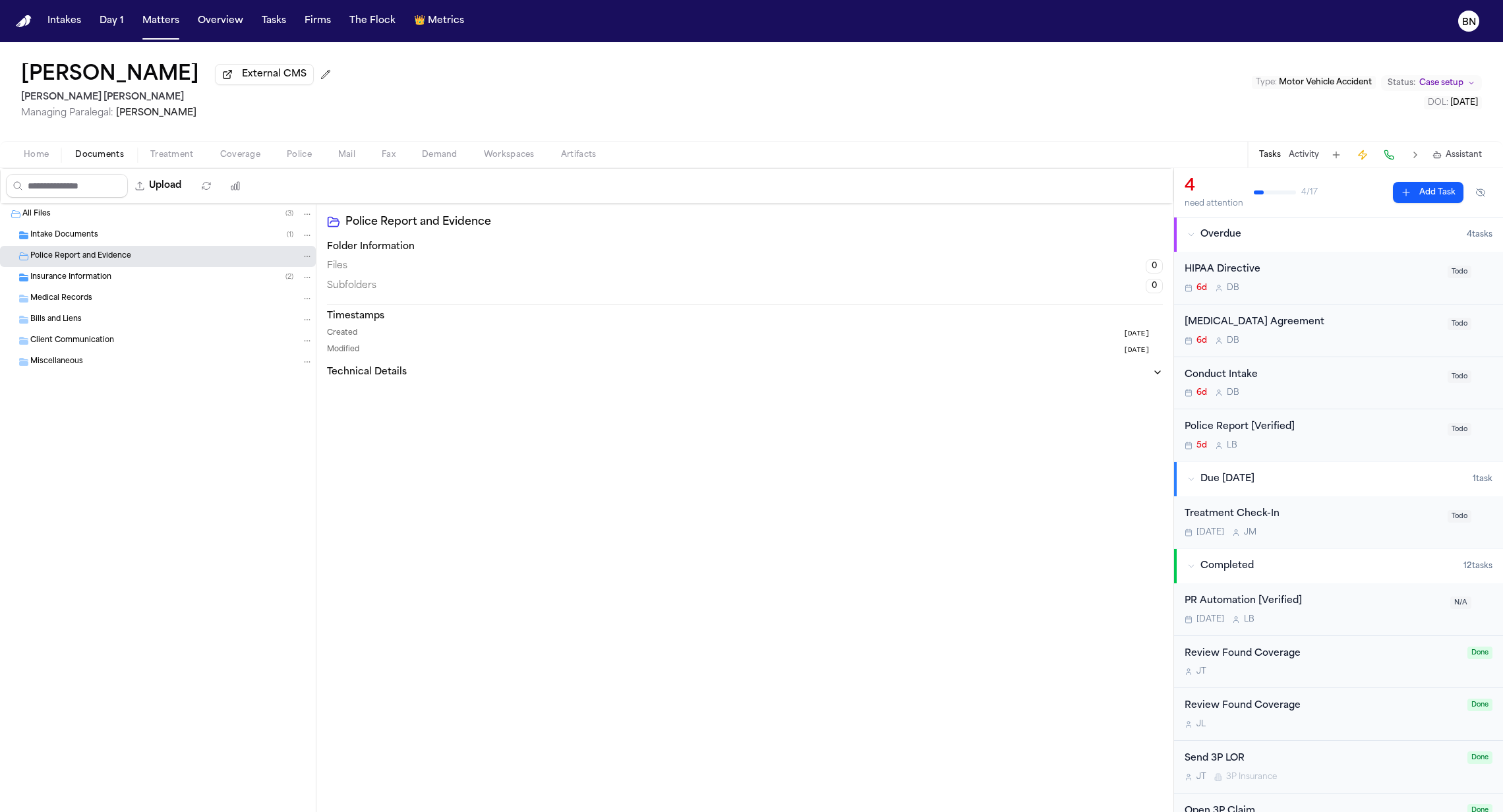
click at [242, 75] on span "External CMS" at bounding box center [274, 74] width 65 height 13
